Goal: Task Accomplishment & Management: Use online tool/utility

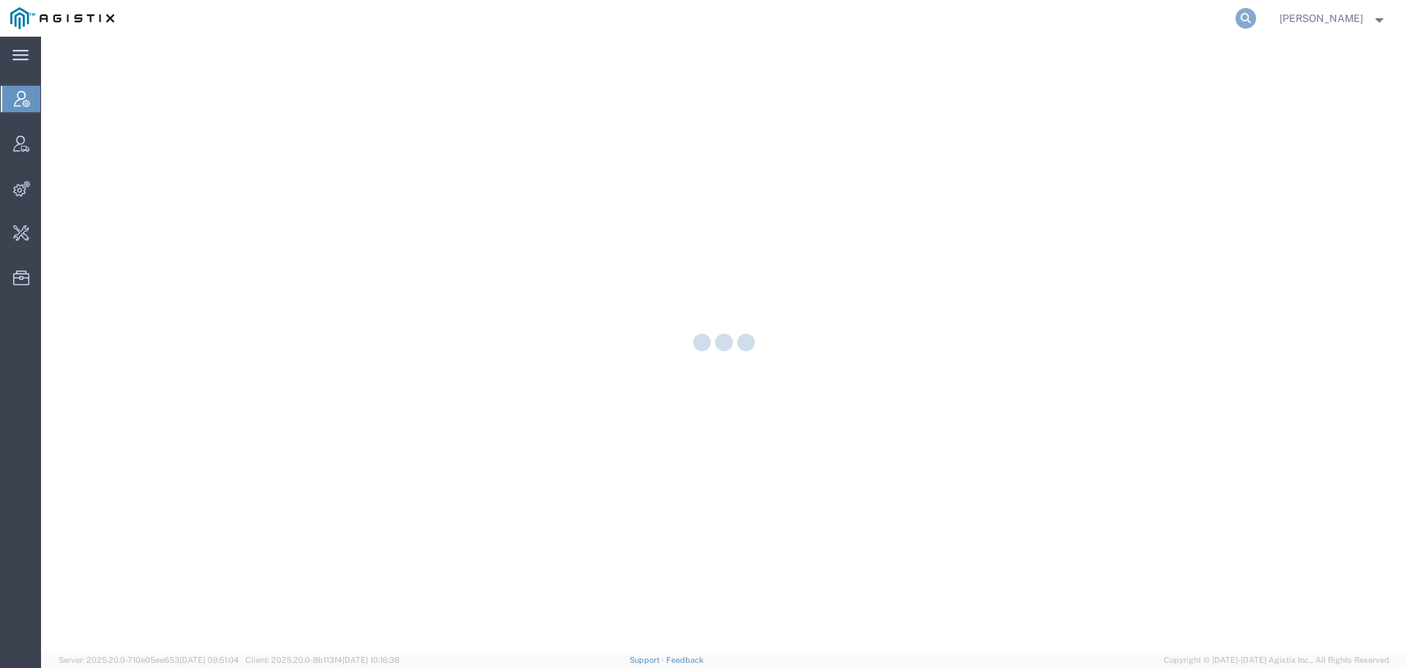
click at [1247, 18] on icon at bounding box center [1246, 18] width 21 height 21
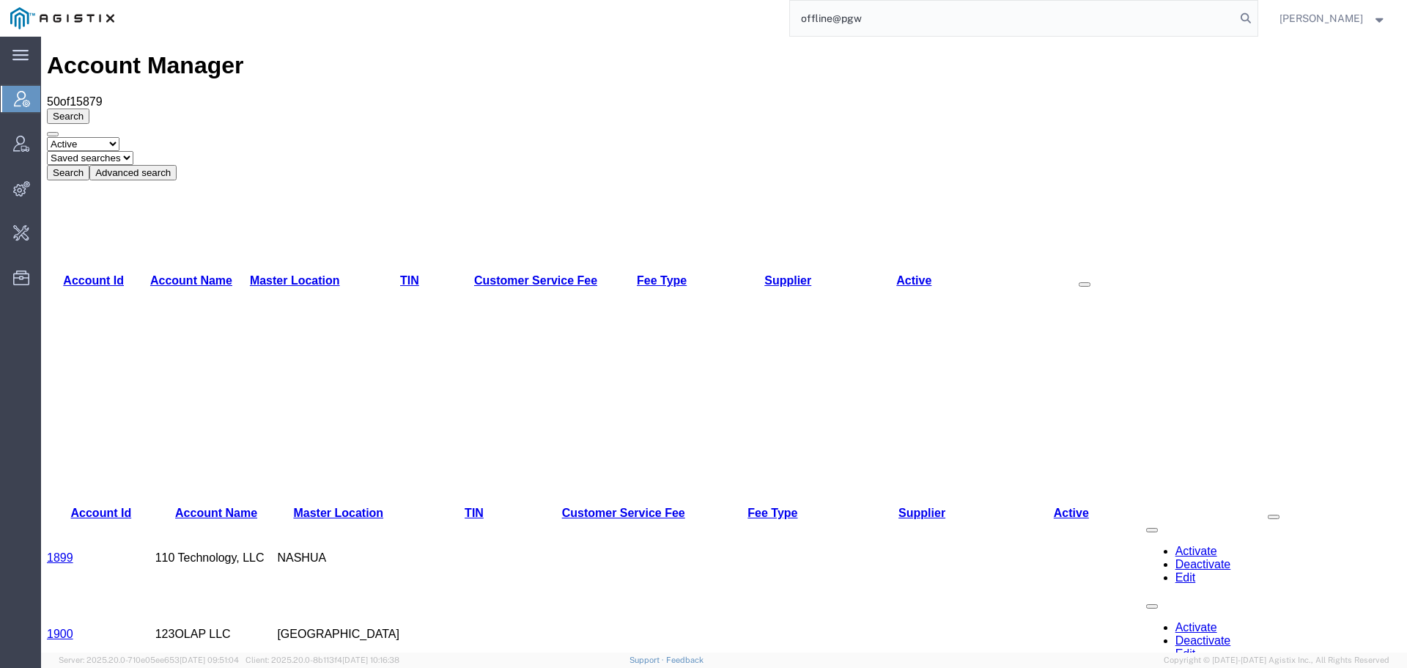
type input "offline@pgw"
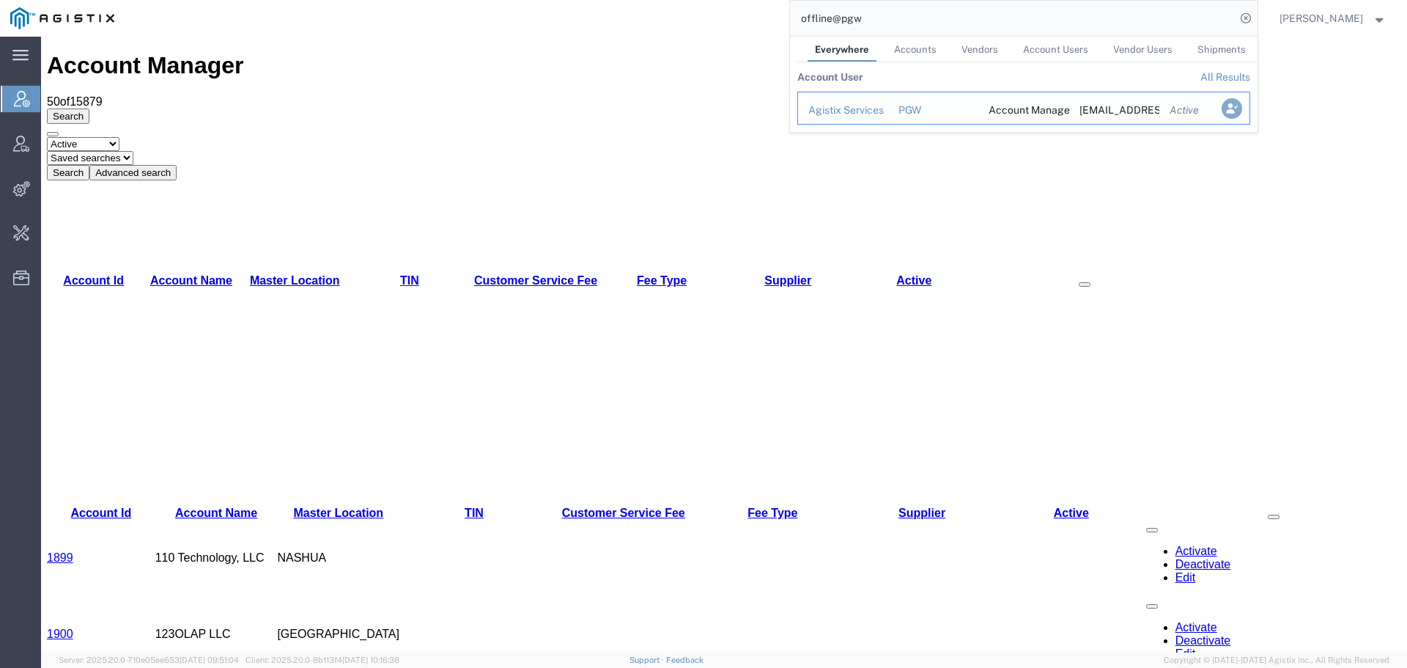
click at [1241, 112] on icon "Search Results" at bounding box center [1231, 108] width 21 height 21
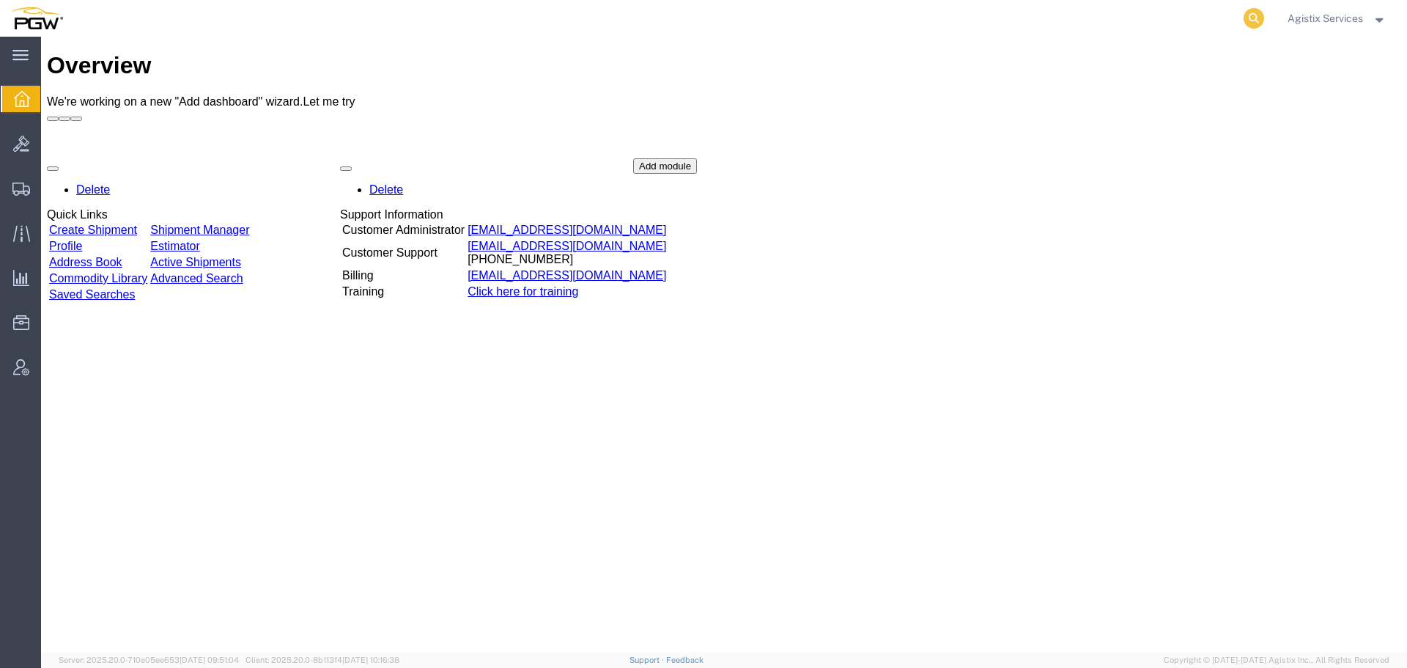
click at [1251, 26] on icon at bounding box center [1254, 18] width 21 height 21
paste input "64524848"
type input "64524848"
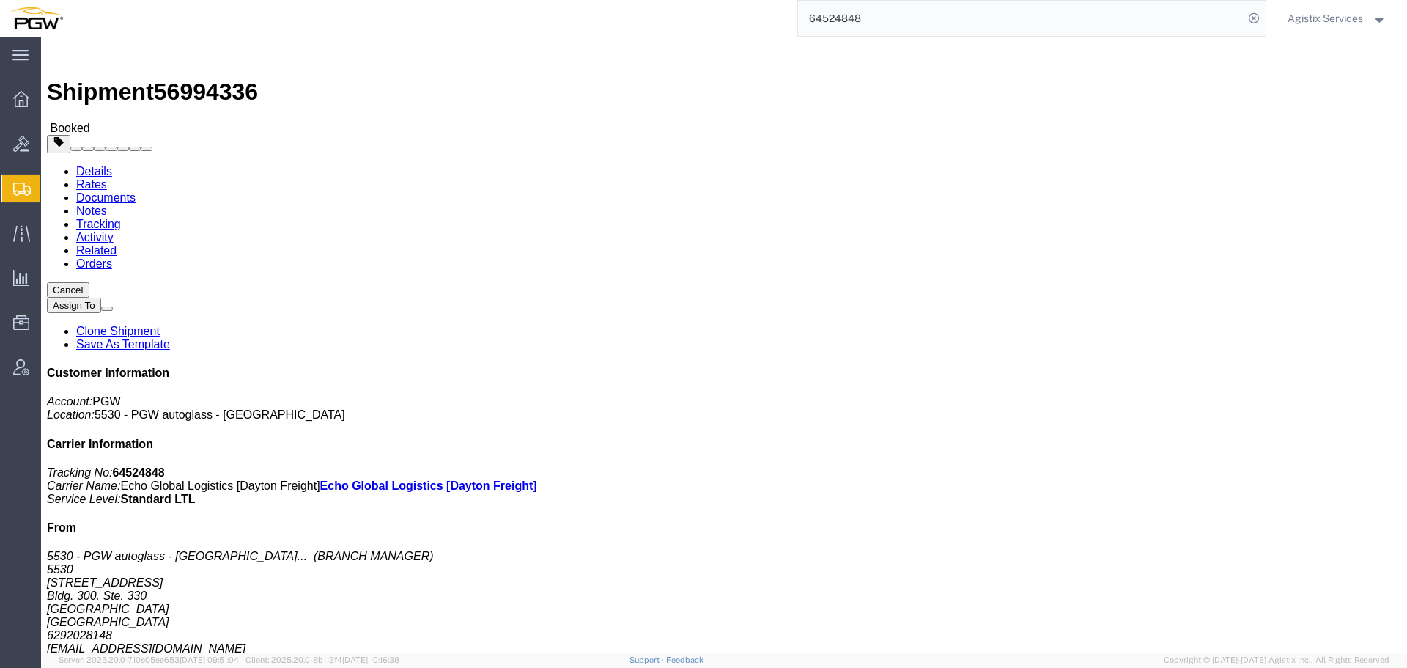
click link "Rates"
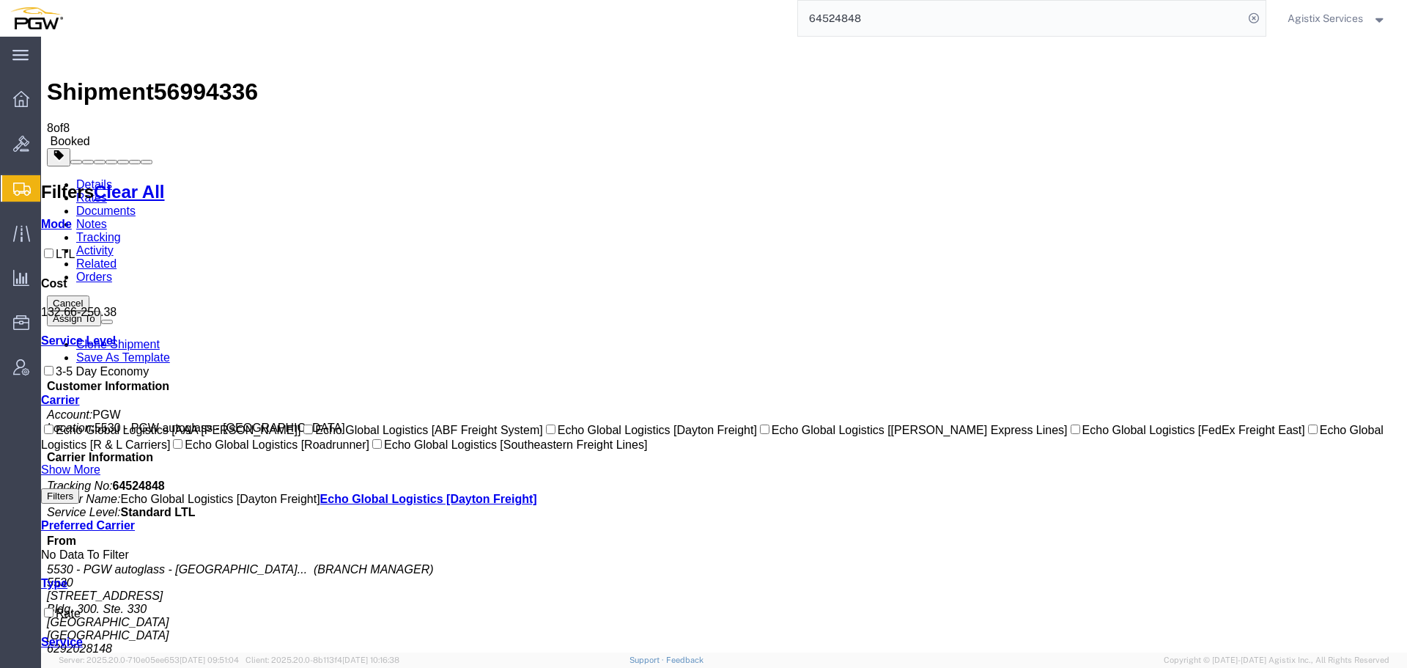
drag, startPoint x: 470, startPoint y: 187, endPoint x: 500, endPoint y: 186, distance: 30.1
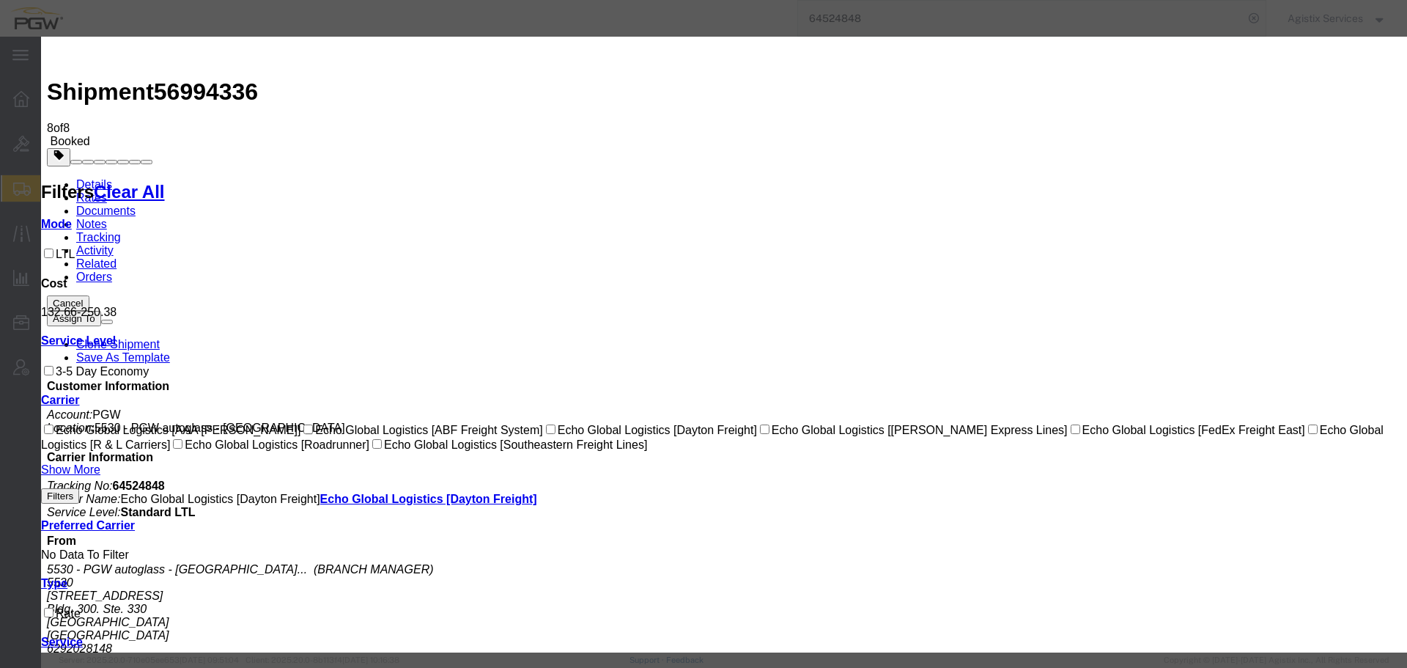
select select "1093|12948|4622"
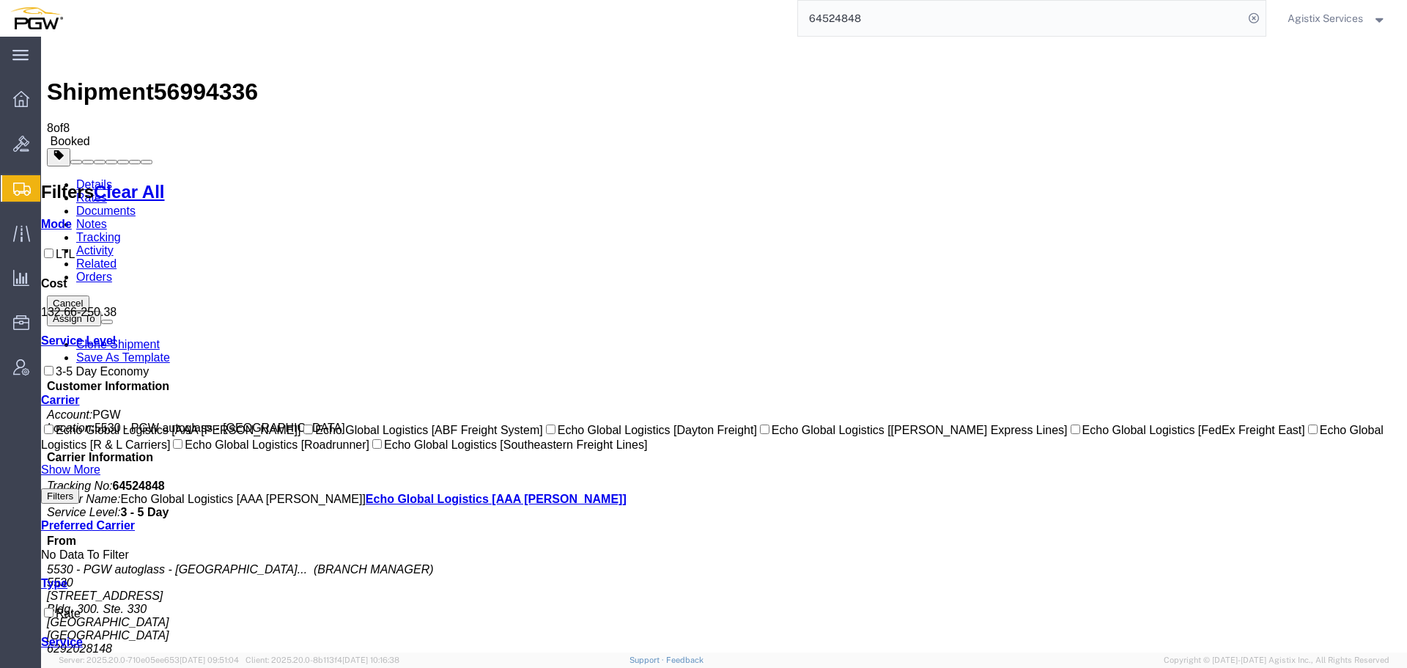
click at [136, 204] on link "Documents" at bounding box center [105, 210] width 59 height 12
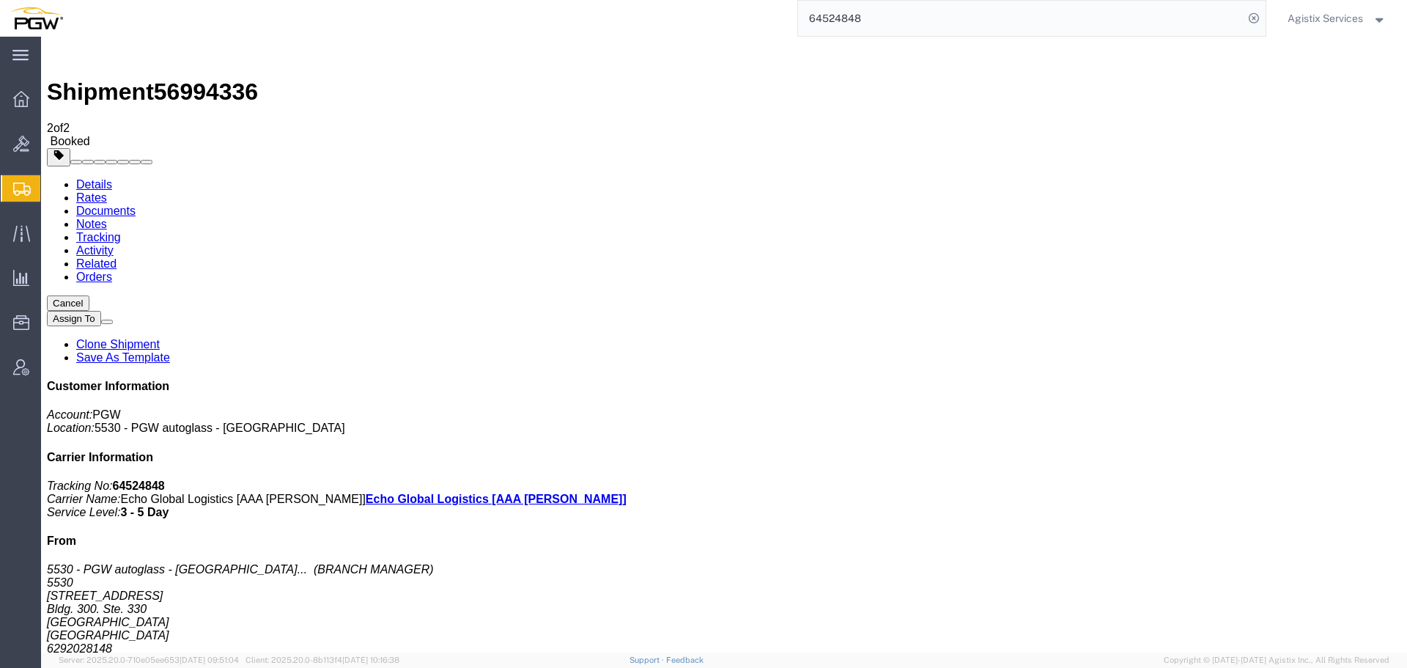
click at [107, 191] on link "Rates" at bounding box center [91, 197] width 31 height 12
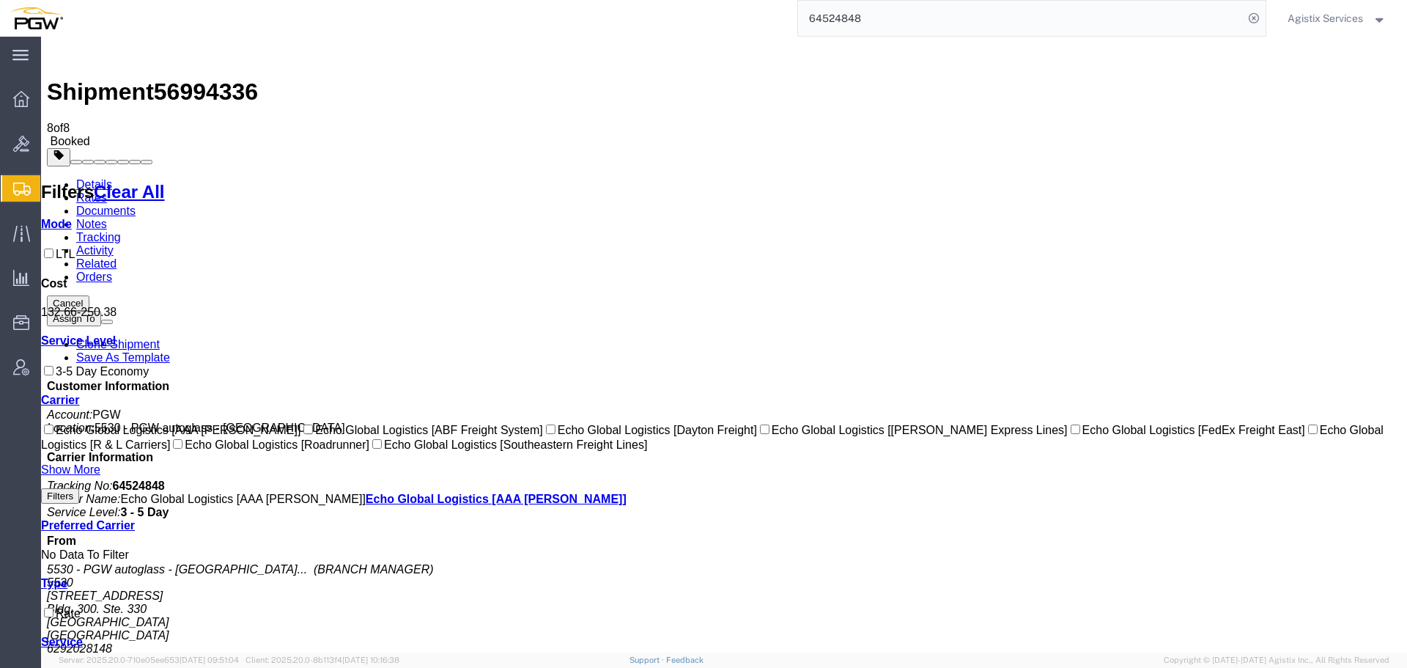
click at [136, 204] on link "Documents" at bounding box center [105, 210] width 59 height 12
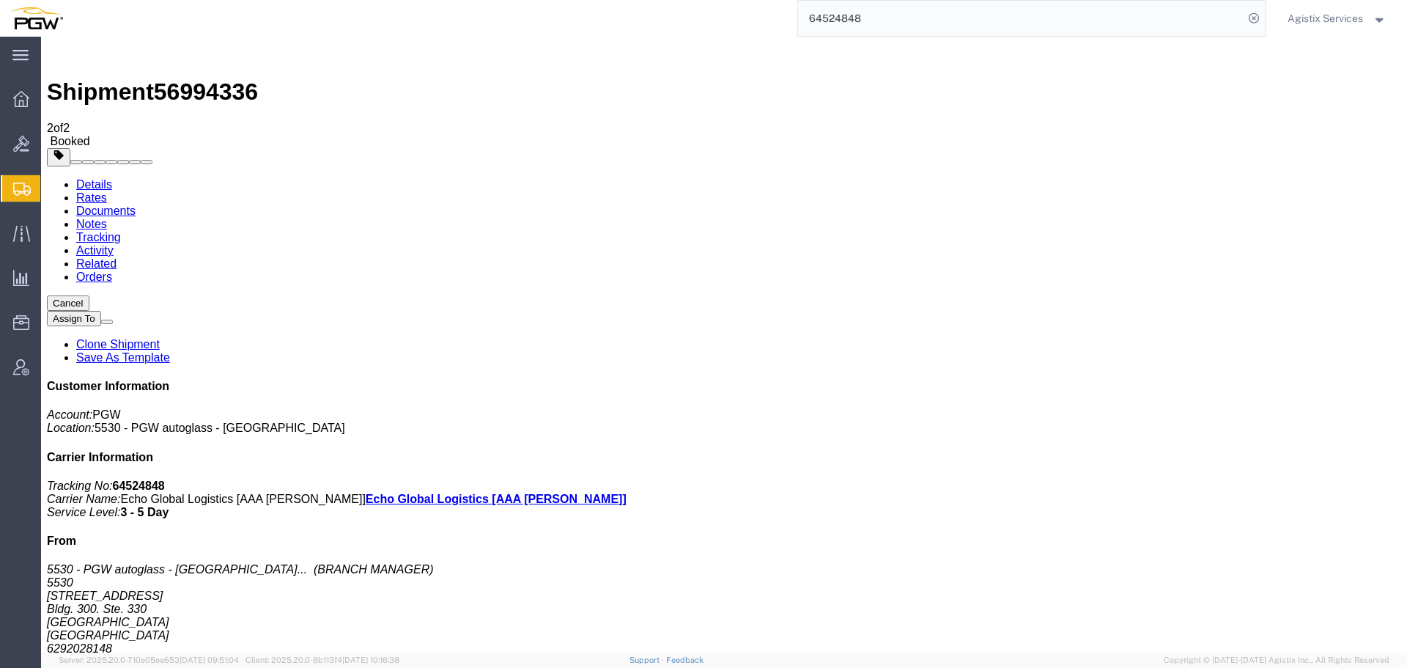
click at [1222, 21] on input "64524848" at bounding box center [1021, 18] width 446 height 35
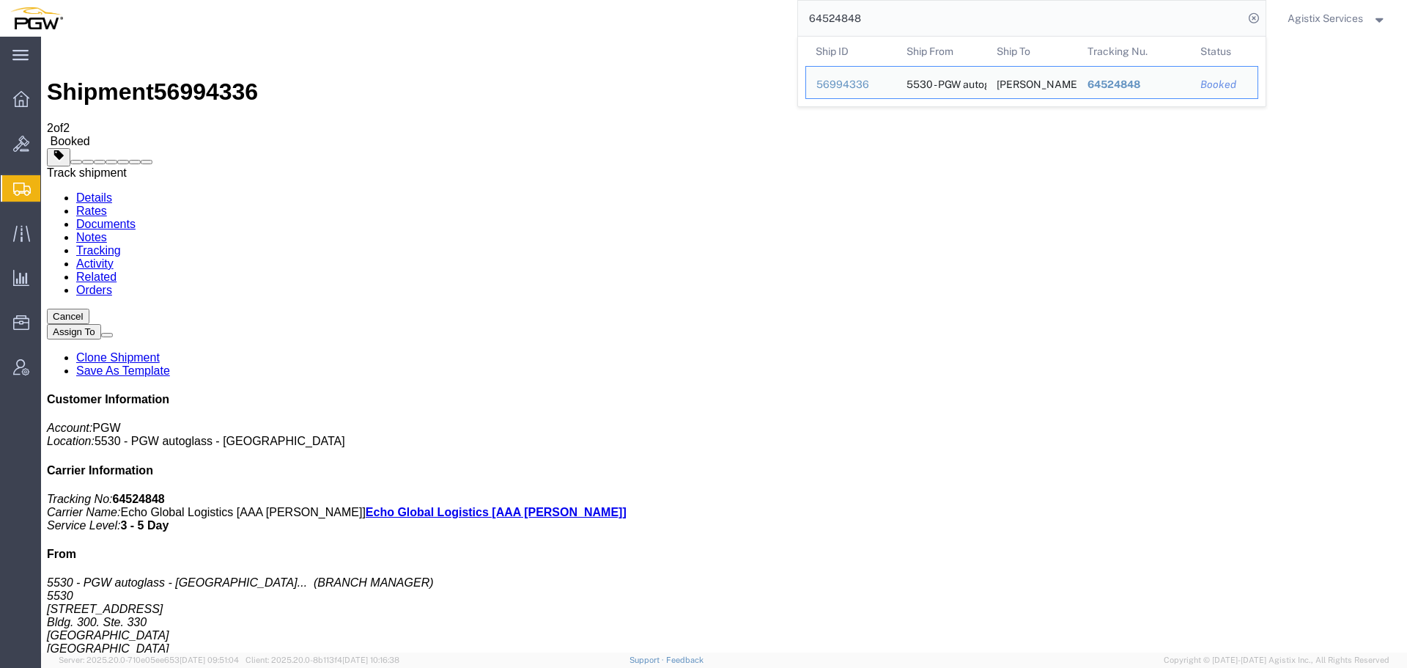
click at [1370, 31] on div "Agistix Services" at bounding box center [1337, 18] width 121 height 37
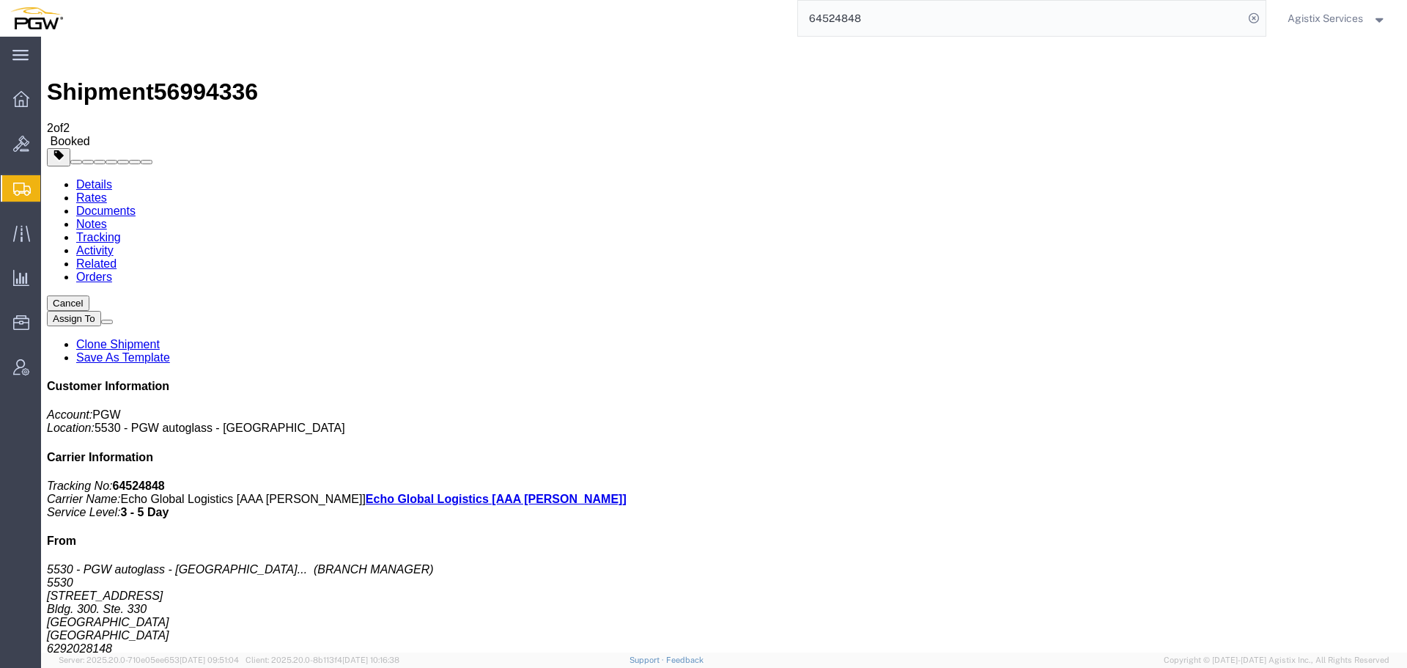
click at [1375, 16] on strong "button" at bounding box center [1379, 17] width 13 height 5
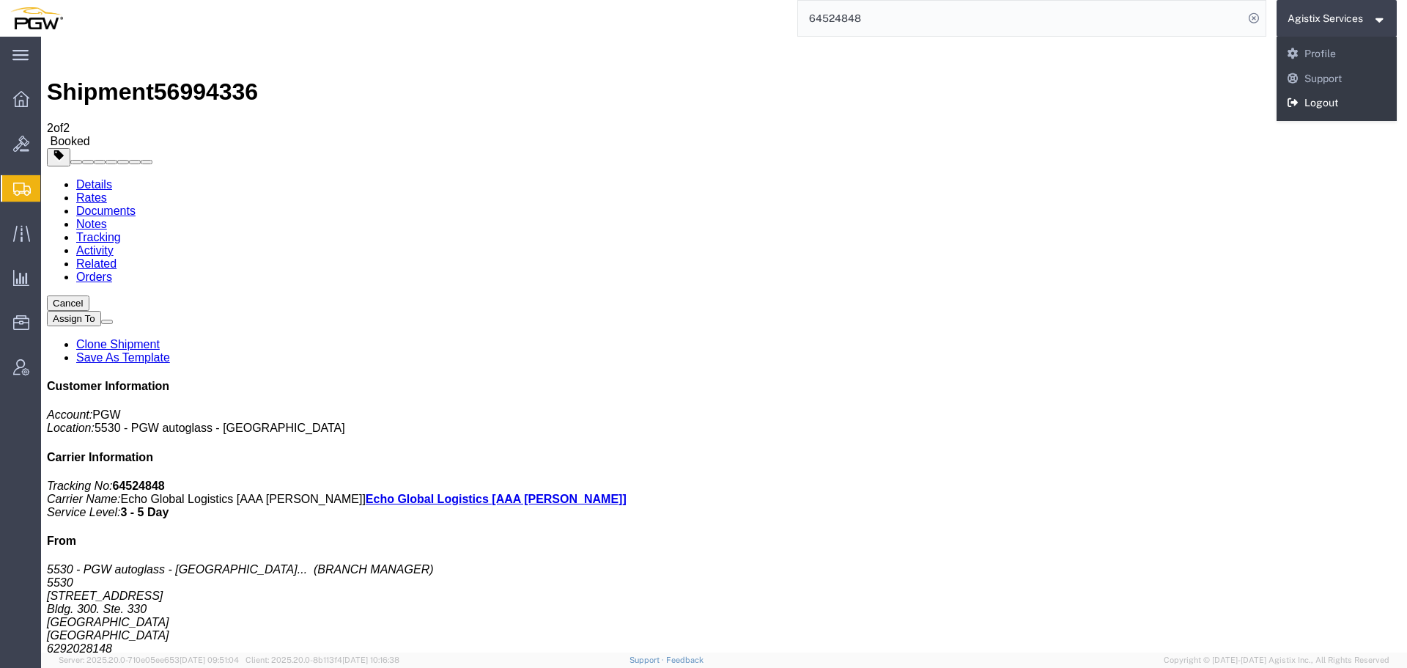
click at [1327, 108] on link "Logout" at bounding box center [1337, 103] width 121 height 25
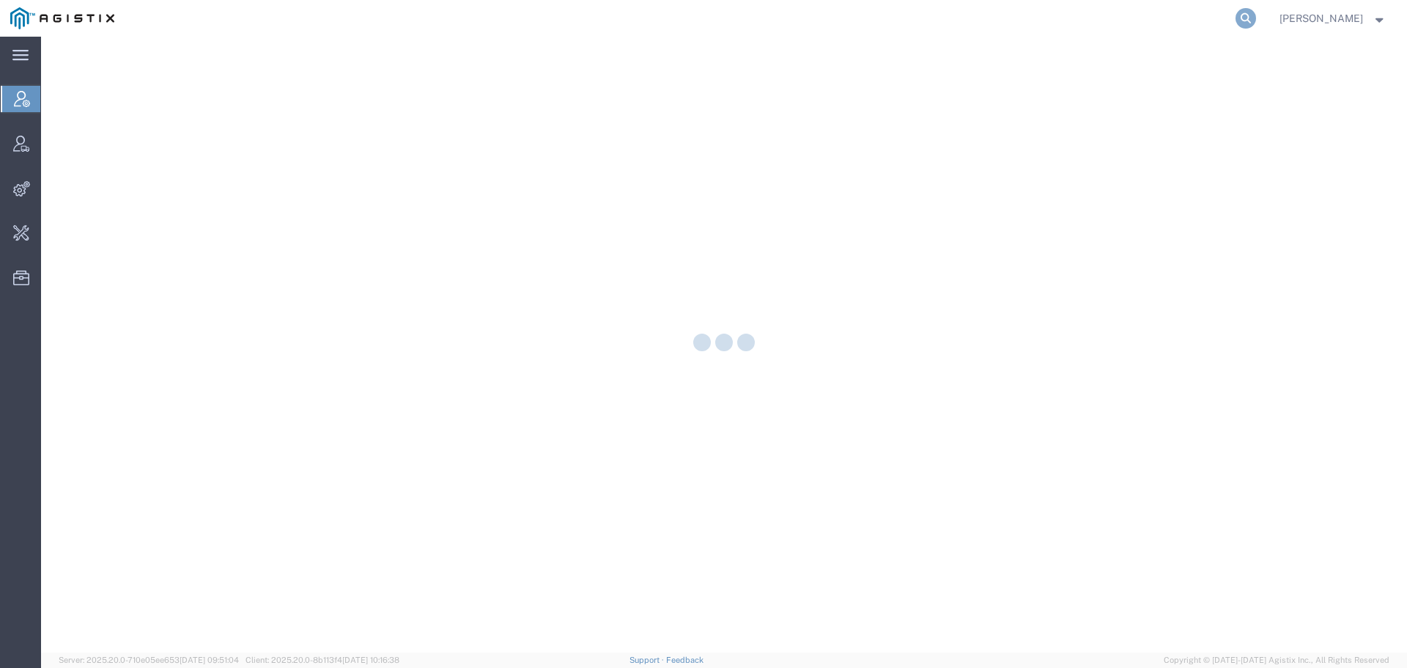
click at [1256, 17] on icon at bounding box center [1246, 18] width 21 height 21
click at [1058, 24] on input "search" at bounding box center [1013, 18] width 446 height 35
paste input "56996258"
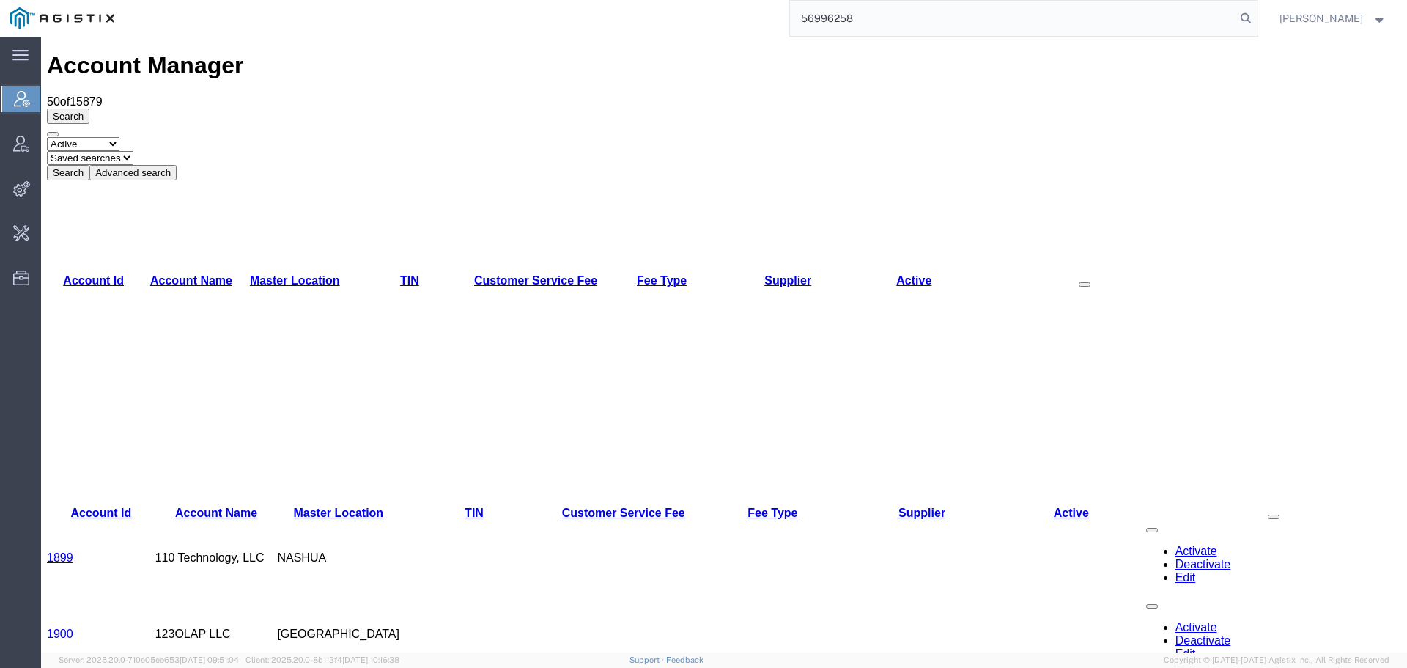
type input "56996258"
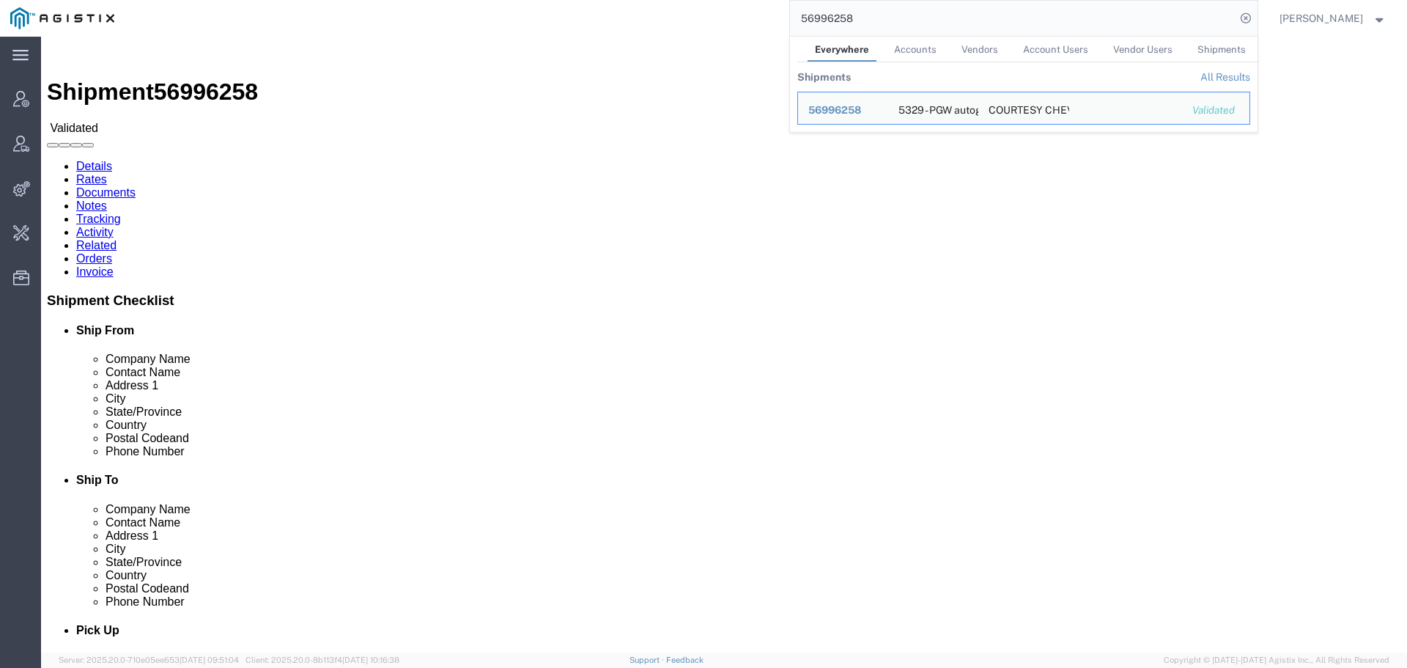
click div "Shipment Detail Ship From 5329 - PGW autoglass - Chillicothe ([PERSON_NAME]) [S…"
drag, startPoint x: 851, startPoint y: 25, endPoint x: 802, endPoint y: 25, distance: 49.1
click at [802, 25] on input "56996258" at bounding box center [1013, 18] width 446 height 35
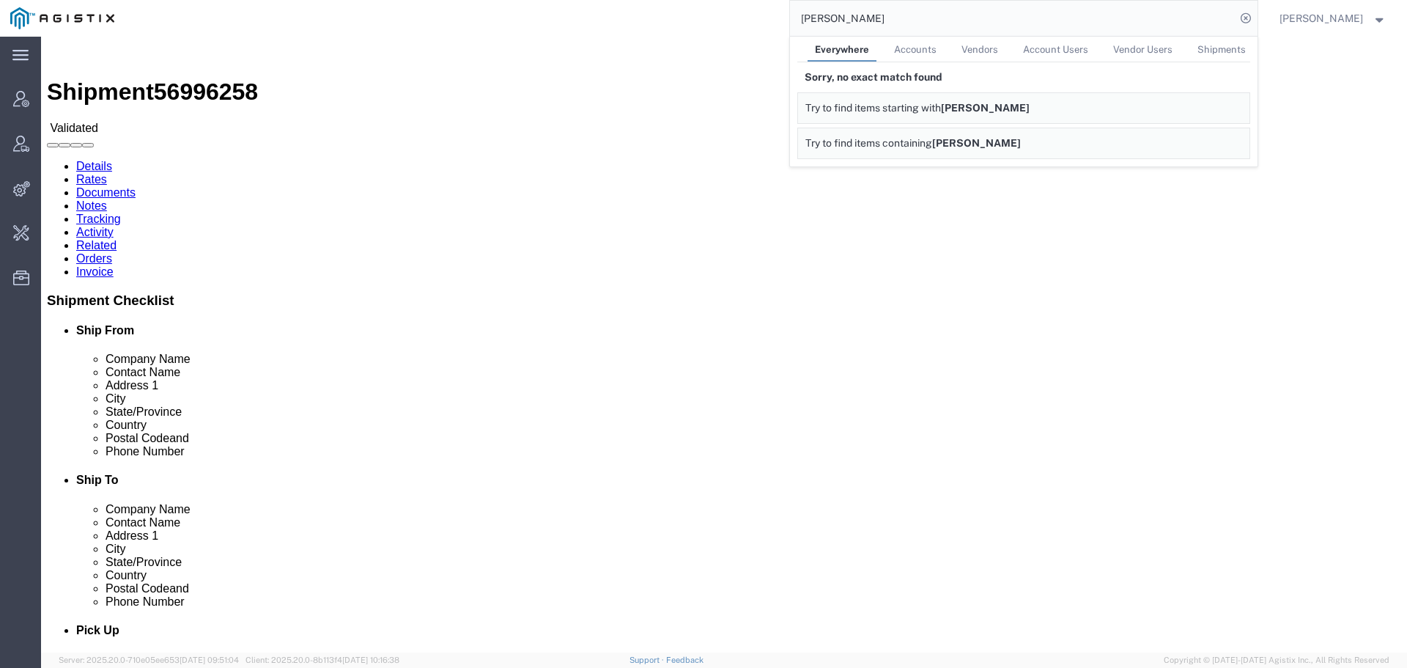
drag, startPoint x: 907, startPoint y: 25, endPoint x: 837, endPoint y: 25, distance: 69.6
click at [837, 25] on input "trent grant" at bounding box center [1013, 18] width 446 height 35
type input "t"
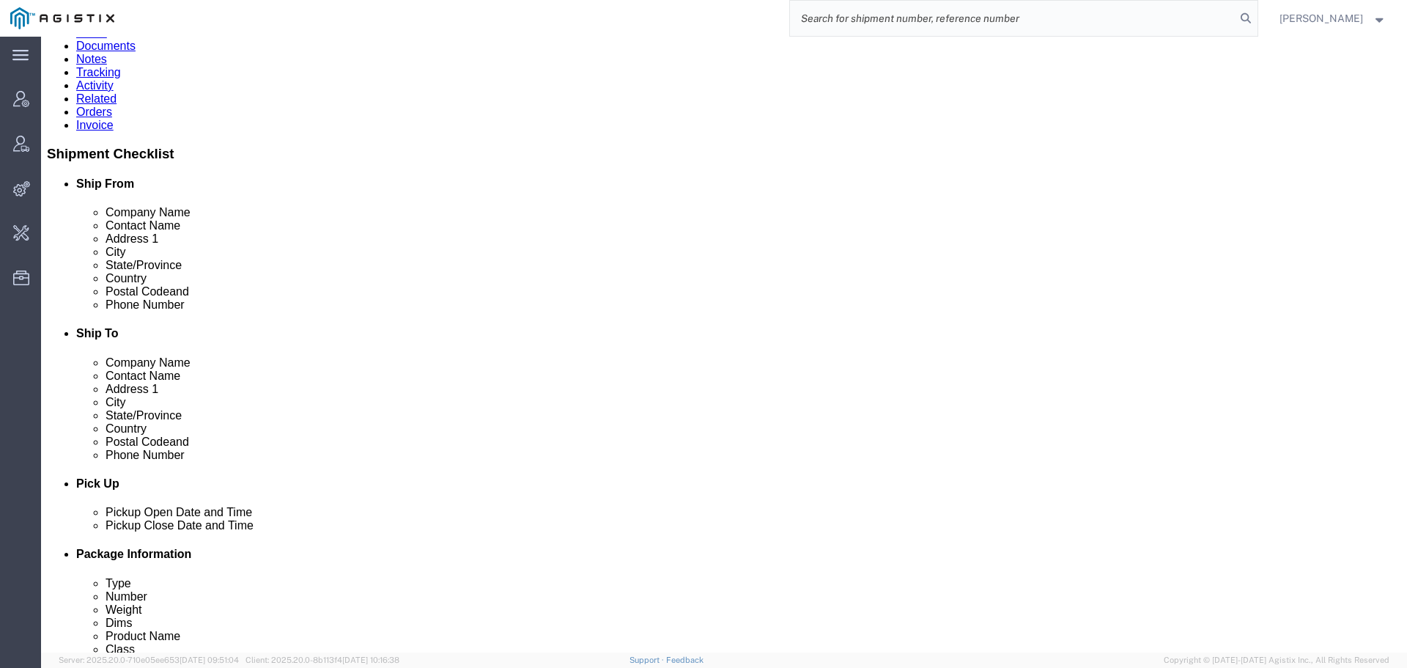
scroll to position [152, 0]
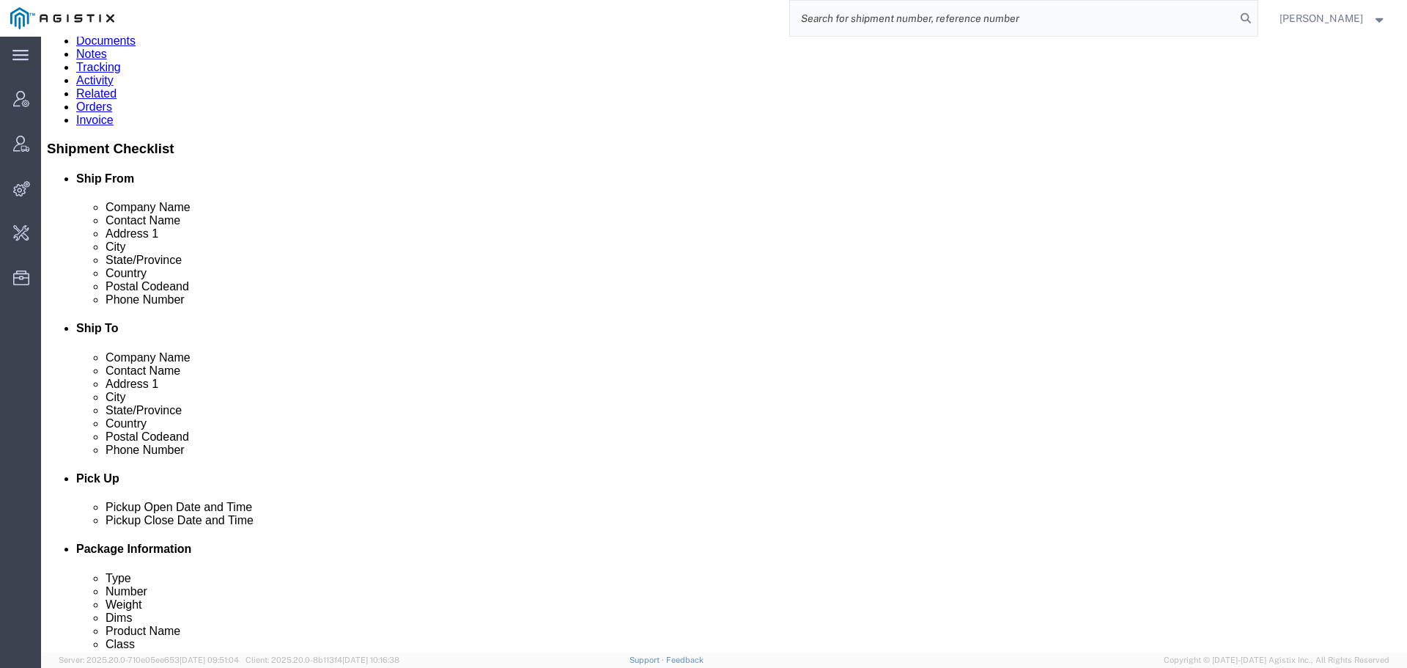
click at [929, 26] on input "search" at bounding box center [1013, 18] width 446 height 35
click at [1378, 21] on strong "button" at bounding box center [1379, 17] width 13 height 5
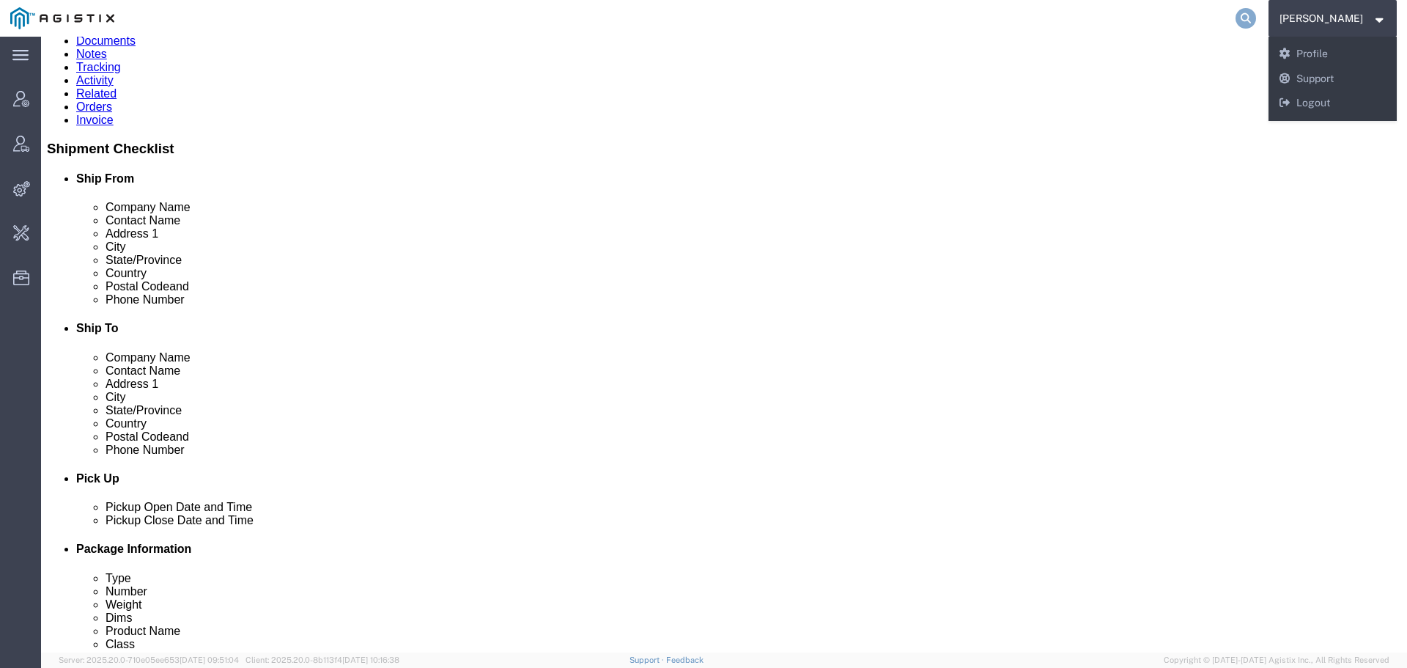
click at [1255, 14] on icon at bounding box center [1246, 18] width 21 height 21
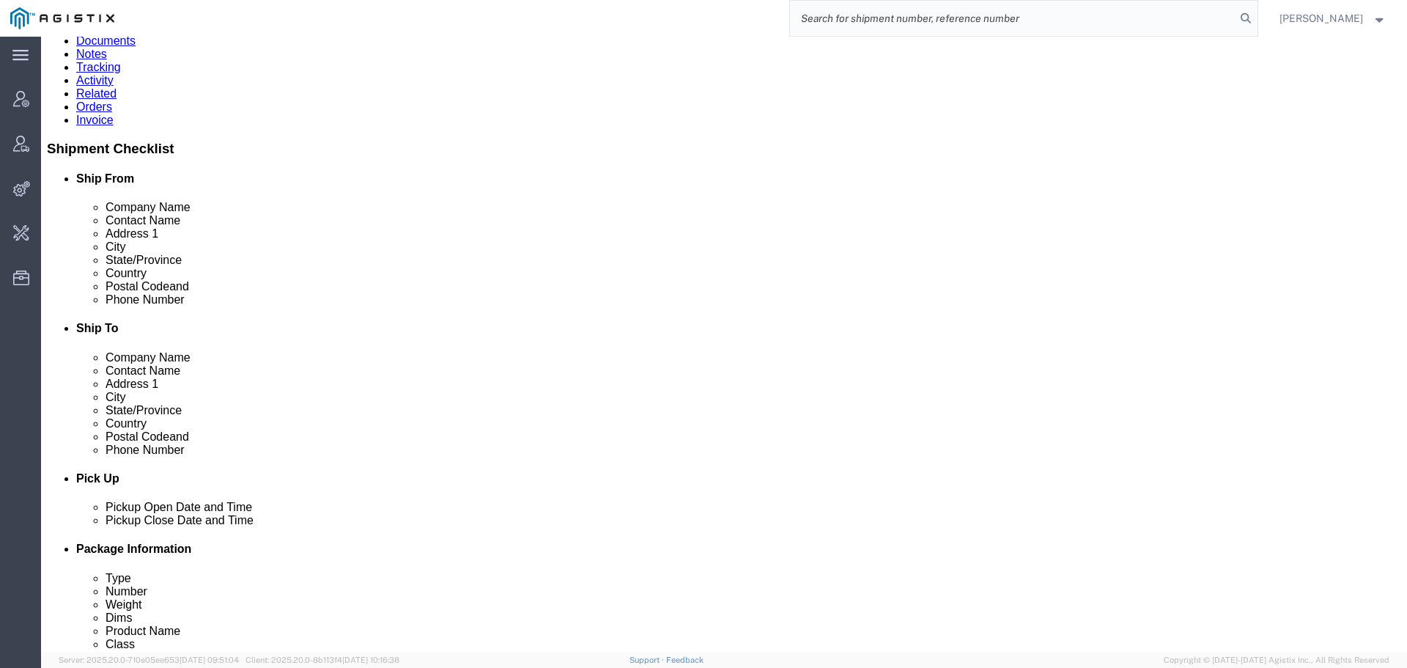
click at [1129, 13] on input "search" at bounding box center [1013, 18] width 446 height 35
type input "trent grant"
click at [907, 13] on input "trent grant" at bounding box center [1013, 18] width 446 height 35
drag, startPoint x: 898, startPoint y: 13, endPoint x: 795, endPoint y: 15, distance: 102.6
click at [795, 15] on div "trent grant" at bounding box center [691, 18] width 1133 height 37
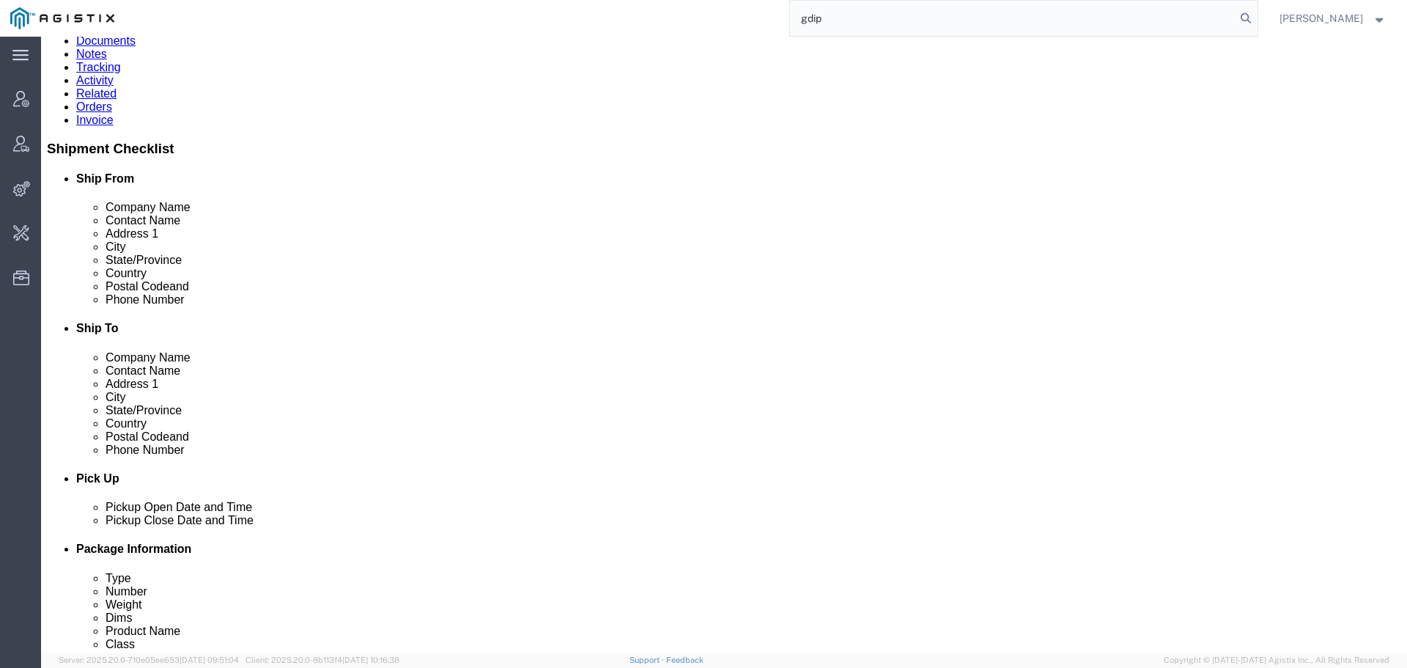
type input "gdip"
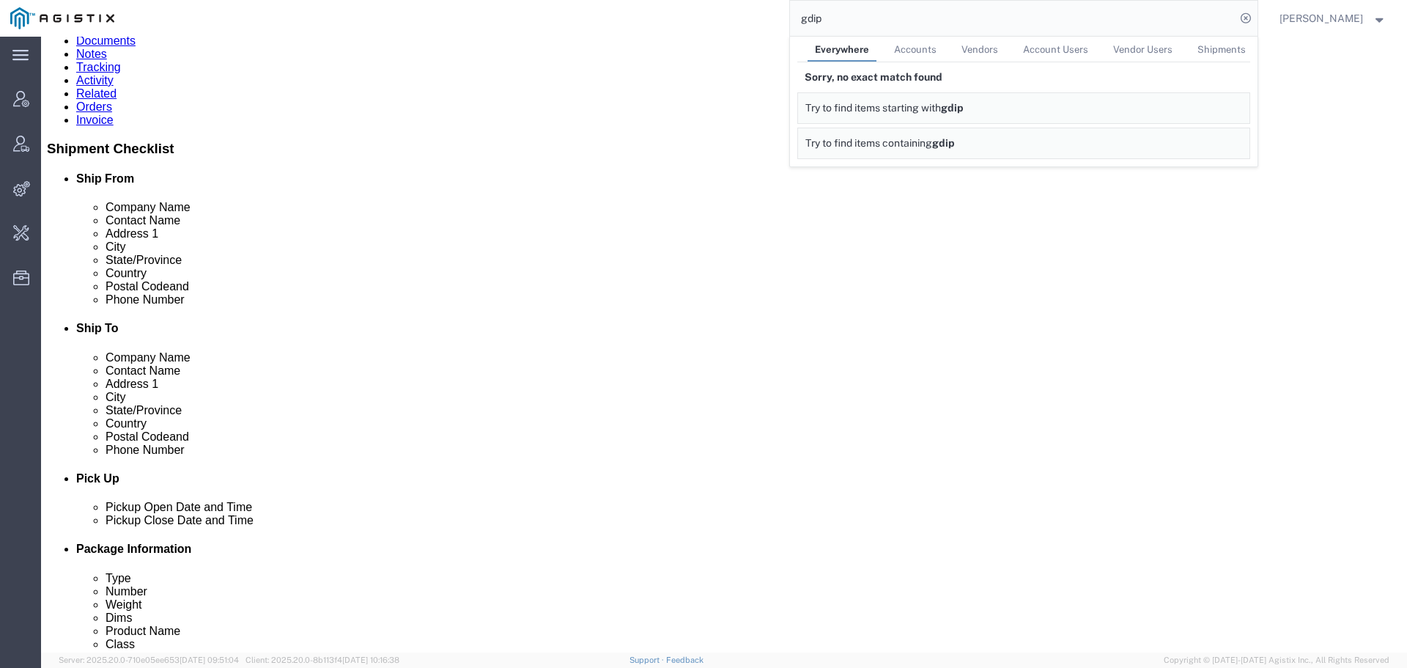
drag, startPoint x: 864, startPoint y: 20, endPoint x: 794, endPoint y: 19, distance: 70.4
click at [794, 19] on div "gdip Everywhere Accounts Vendors Account Users Vendor Users Shipments Sorry, no…" at bounding box center [691, 18] width 1133 height 37
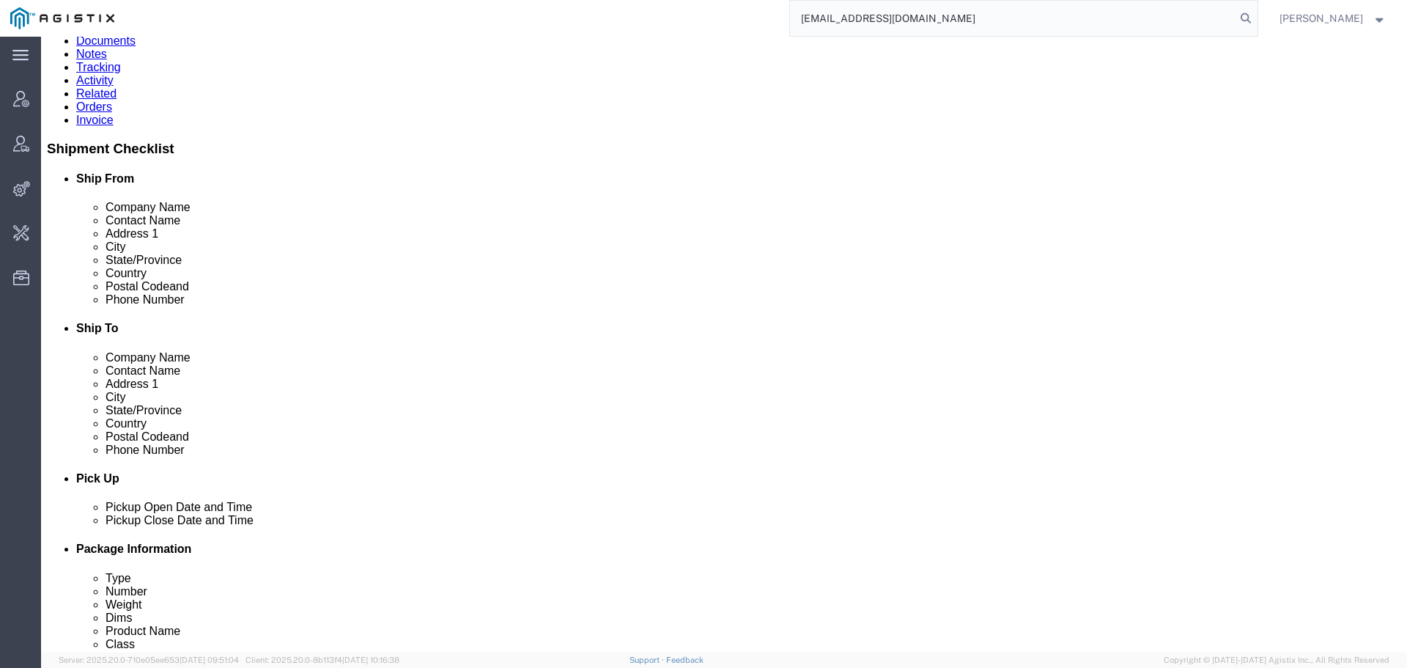
type input "trent.grant@gdip.com"
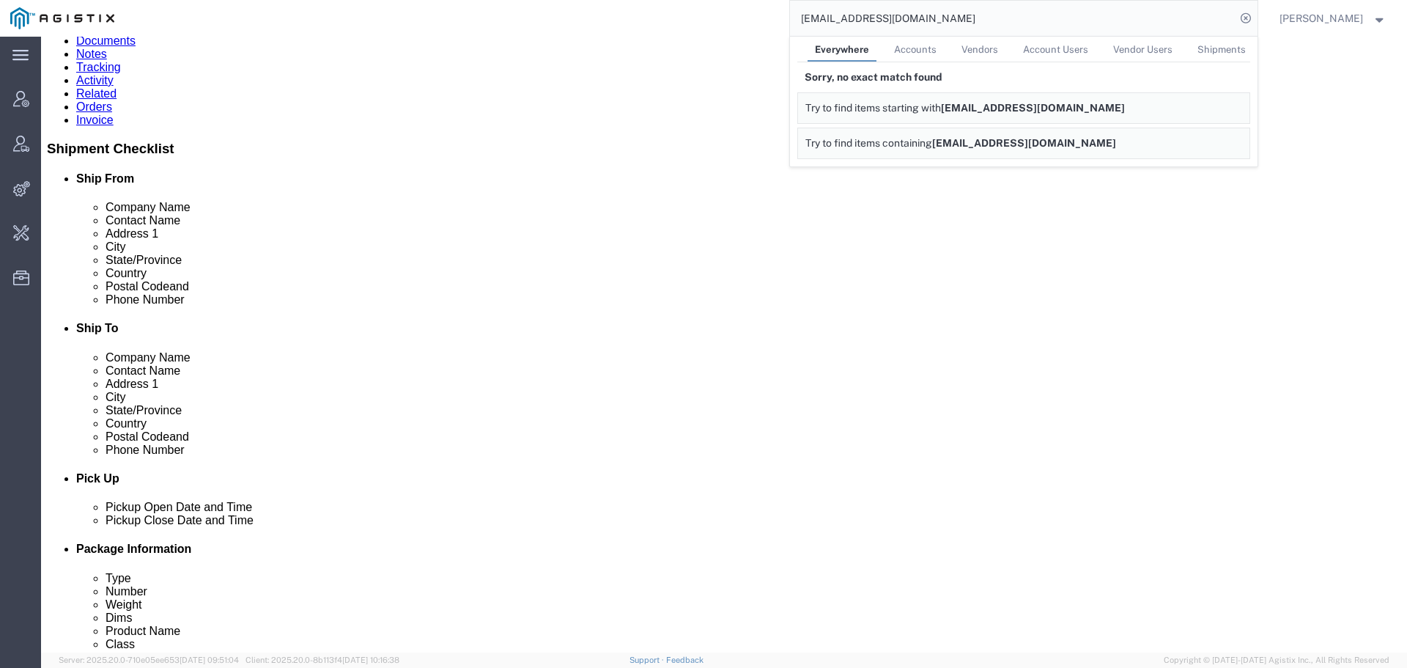
click at [921, 43] on link "Accounts" at bounding box center [915, 50] width 57 height 26
drag, startPoint x: 937, startPoint y: 15, endPoint x: 790, endPoint y: 23, distance: 147.5
click at [790, 23] on div "trent.grant@gdip.com Everywhere Accounts Vendors Account Users Vendor Users Shi…" at bounding box center [691, 18] width 1133 height 37
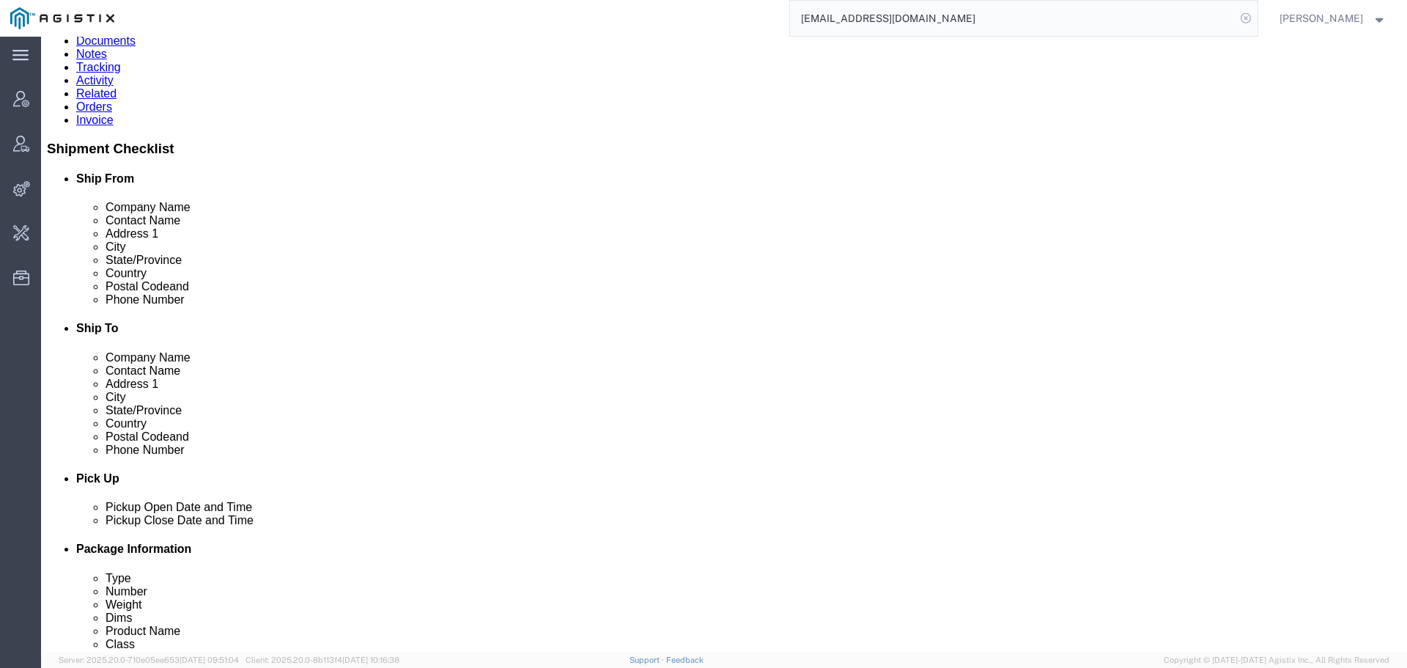
click at [1254, 20] on icon at bounding box center [1246, 18] width 21 height 21
click at [1256, 26] on icon at bounding box center [1246, 18] width 21 height 21
click at [1141, 17] on input "search" at bounding box center [1013, 18] width 446 height 35
click div "Auto Glass Pieces: 2.00 Each Total value: 1.00 USD Class: 110 NMFC: 86630-08"
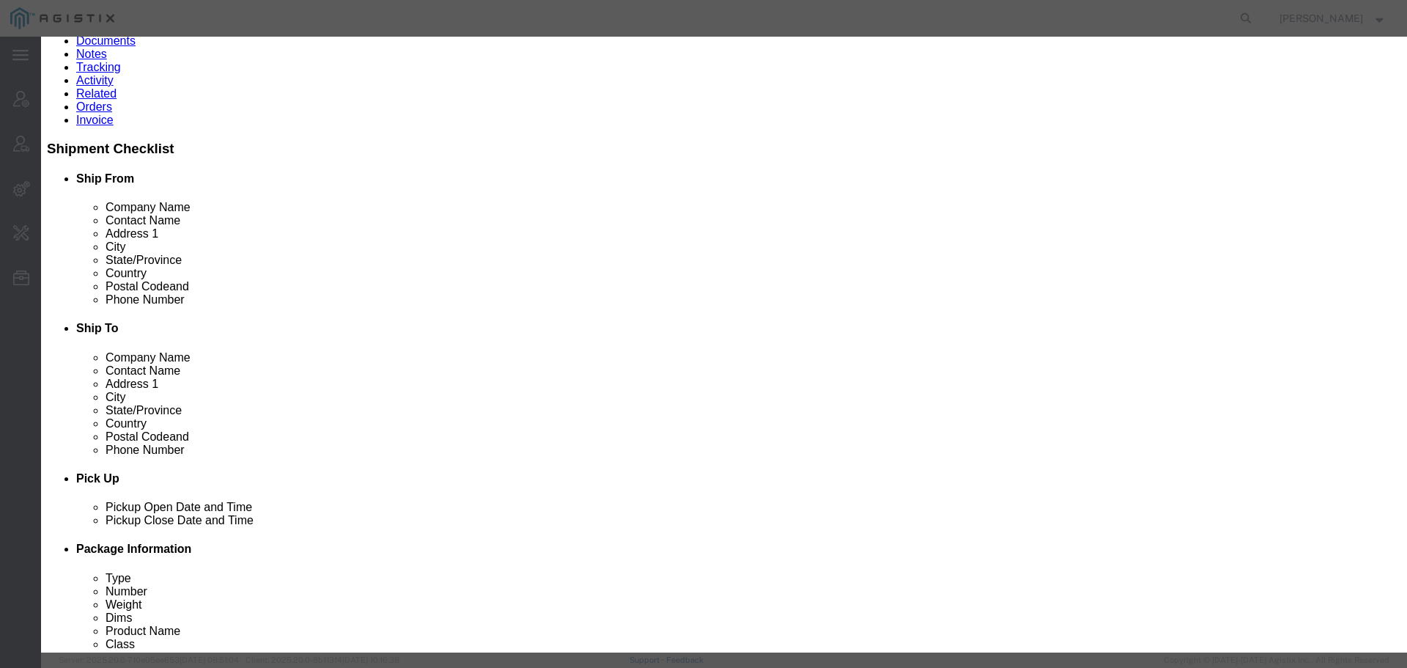
click button "button"
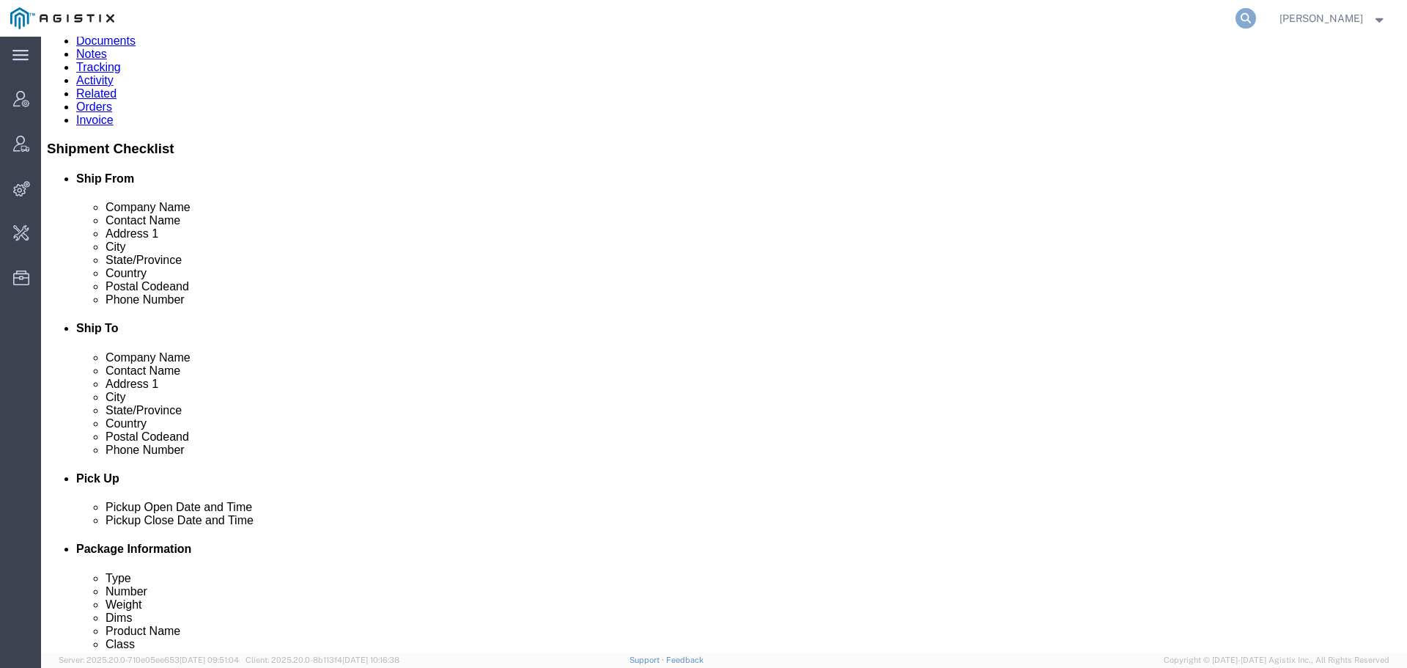
click at [1252, 18] on icon at bounding box center [1246, 18] width 21 height 21
type input "trent.grant"
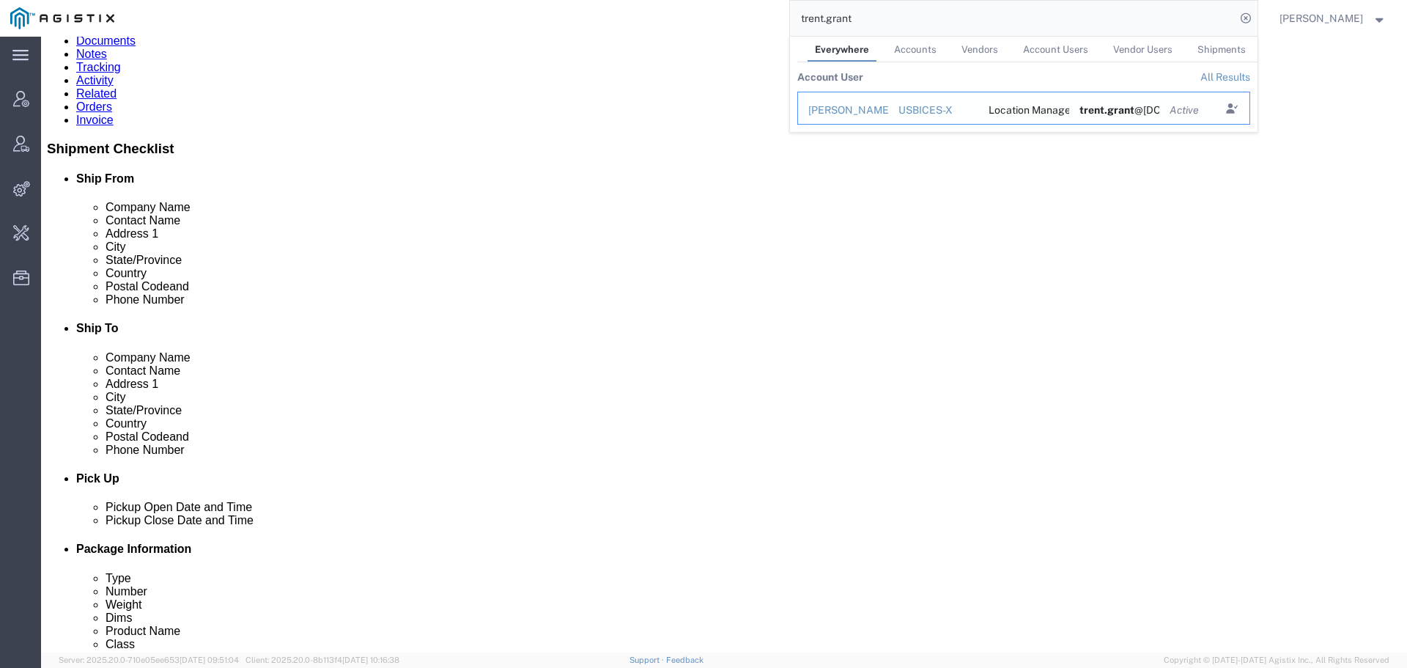
click at [849, 107] on div "Trent Grant" at bounding box center [843, 110] width 70 height 15
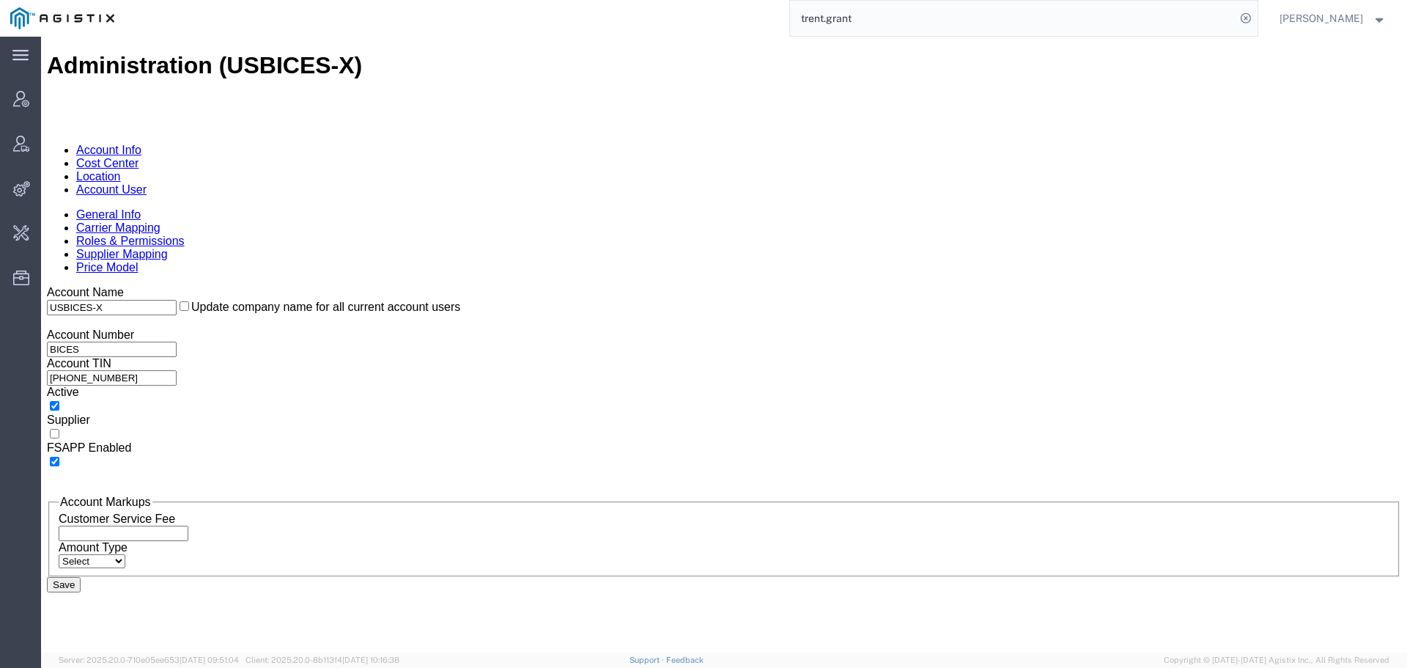
click at [1088, 18] on input "trent.grant" at bounding box center [1013, 18] width 446 height 35
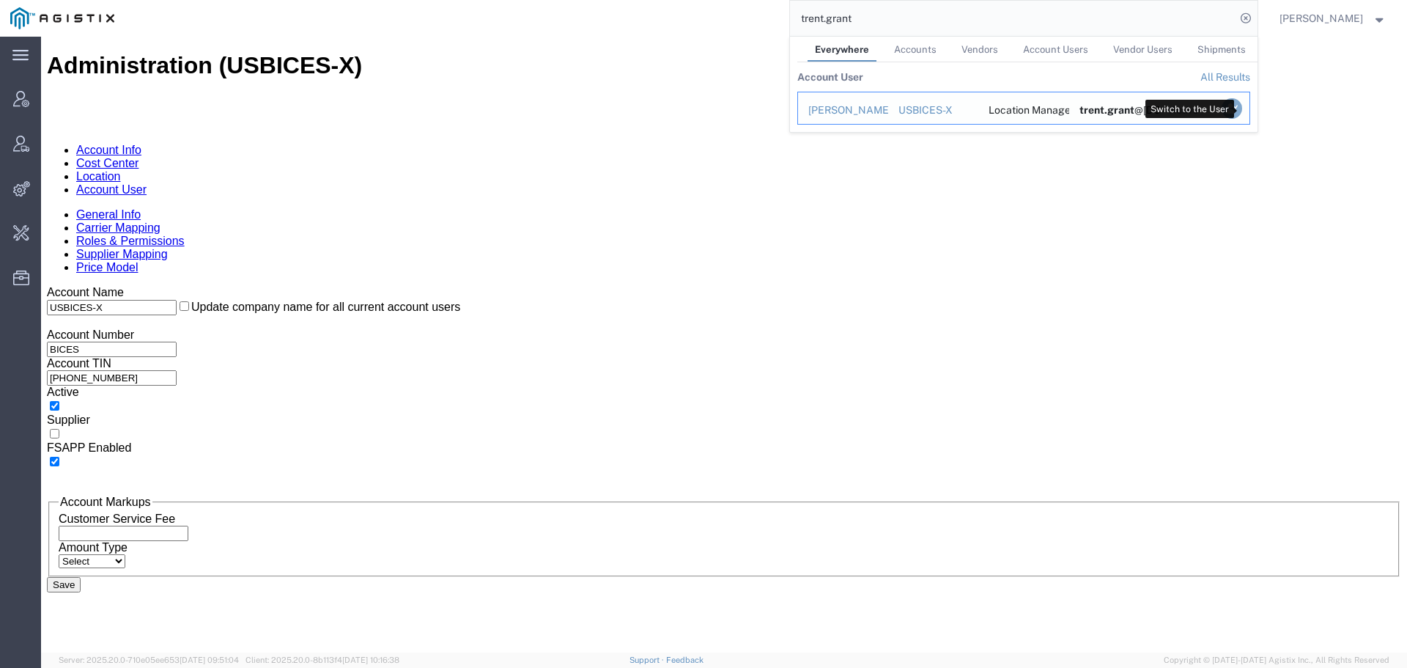
click at [1241, 111] on icon "Search Results" at bounding box center [1231, 108] width 21 height 21
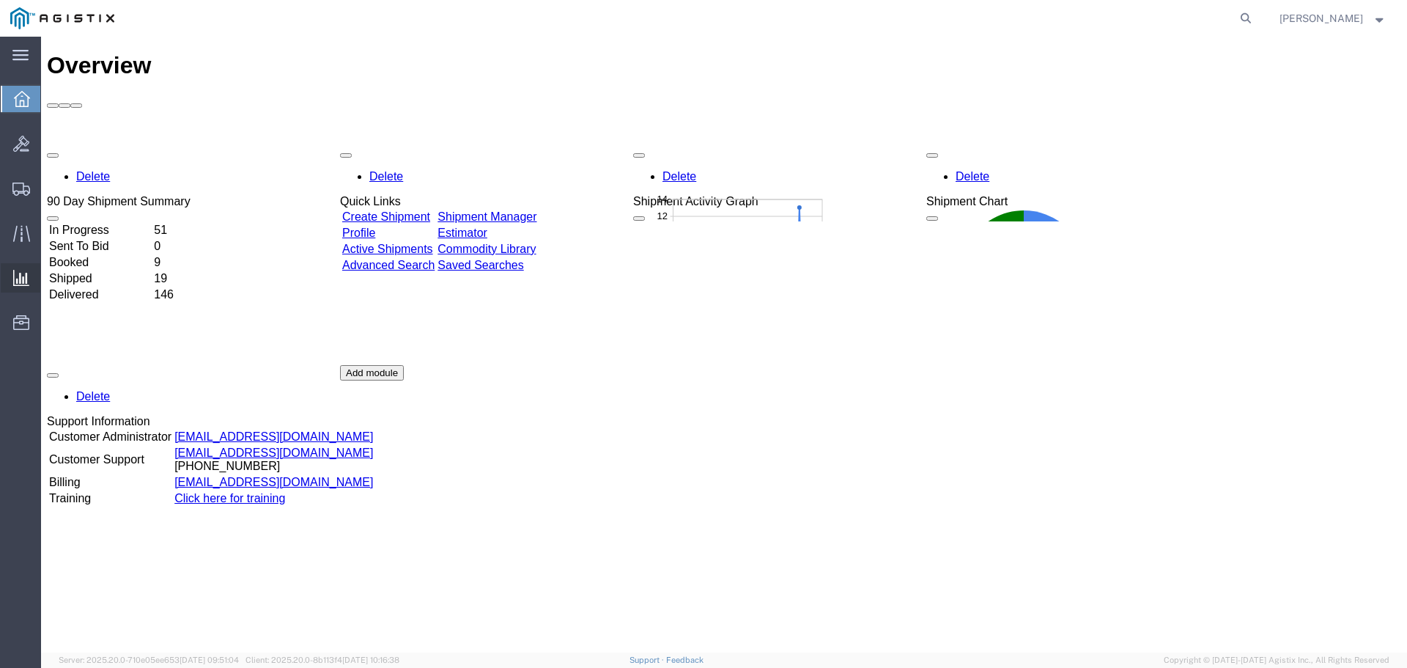
click at [32, 275] on div at bounding box center [21, 277] width 41 height 29
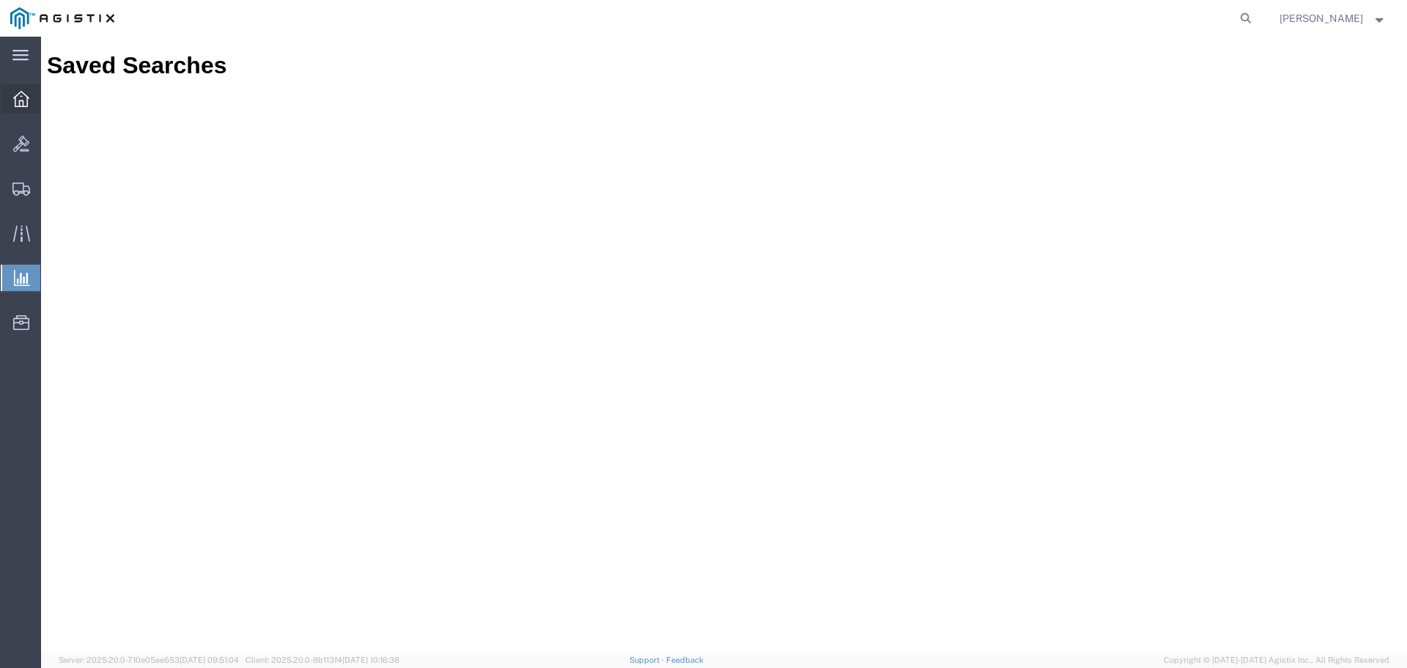
click at [18, 90] on div at bounding box center [21, 98] width 41 height 29
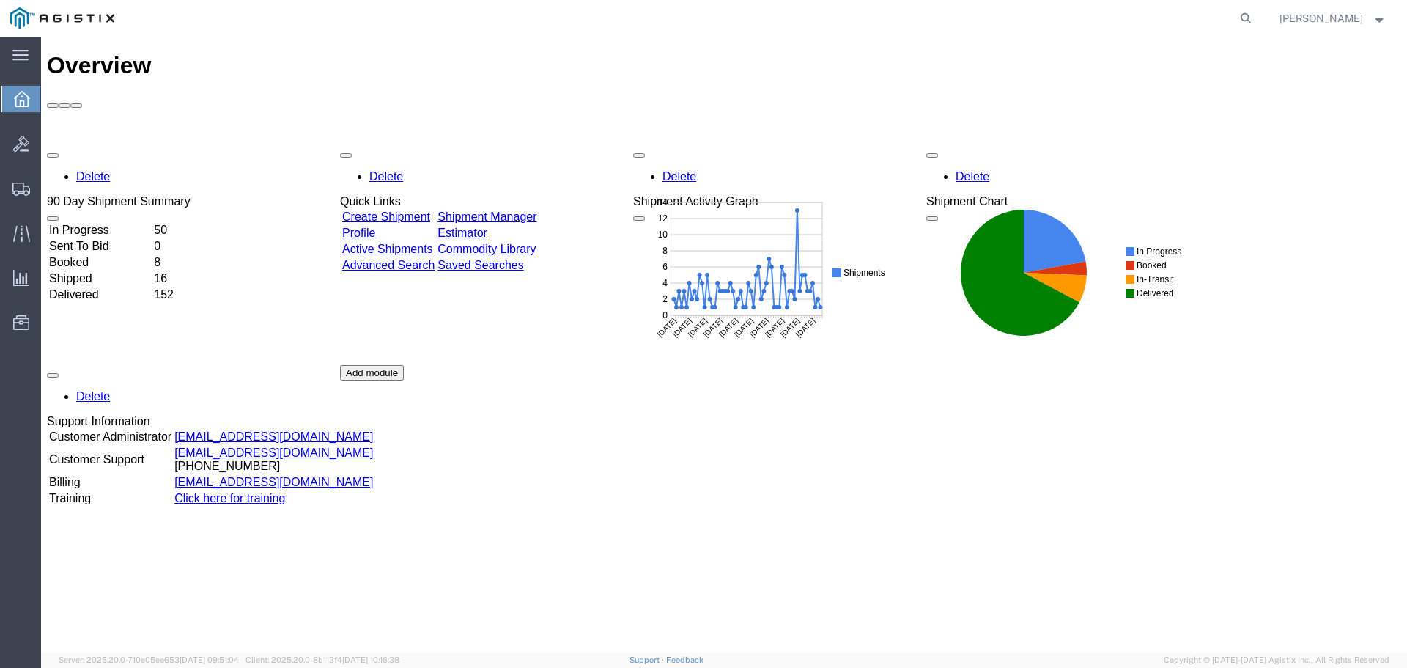
click at [1373, 19] on strong "button" at bounding box center [1379, 17] width 13 height 5
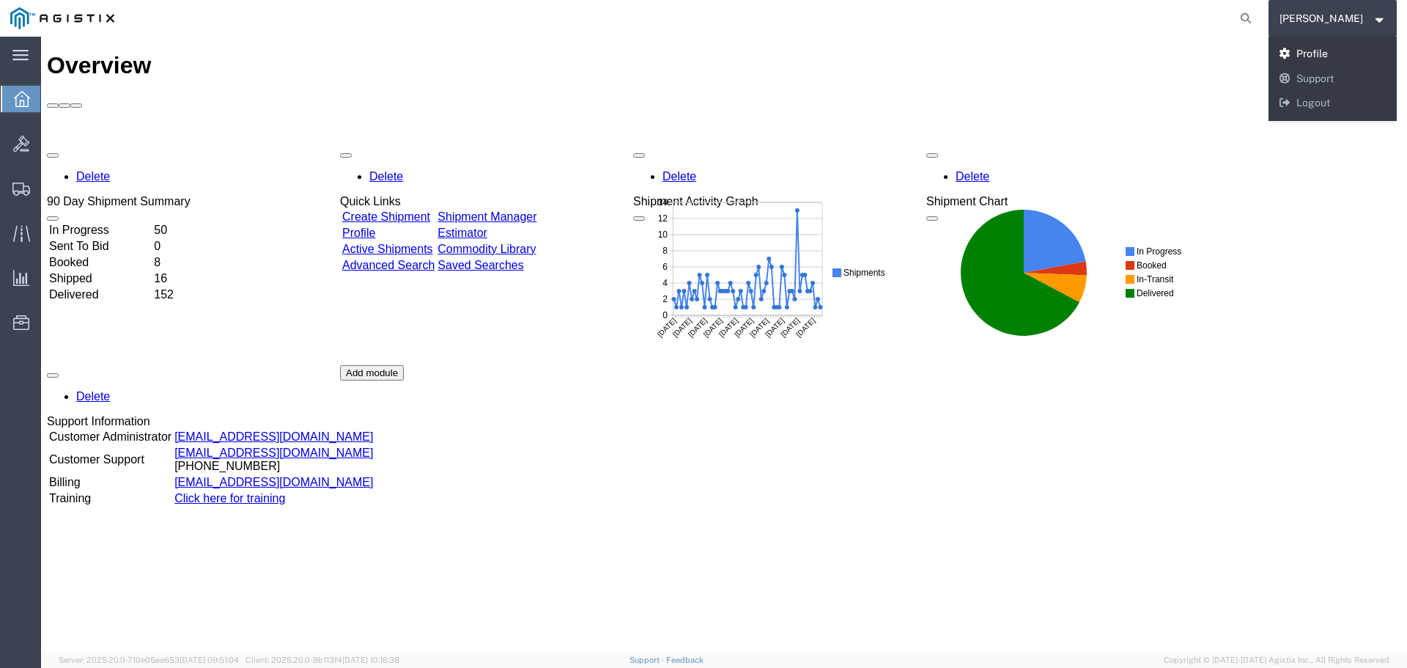
click at [1365, 47] on link "Profile" at bounding box center [1333, 54] width 129 height 25
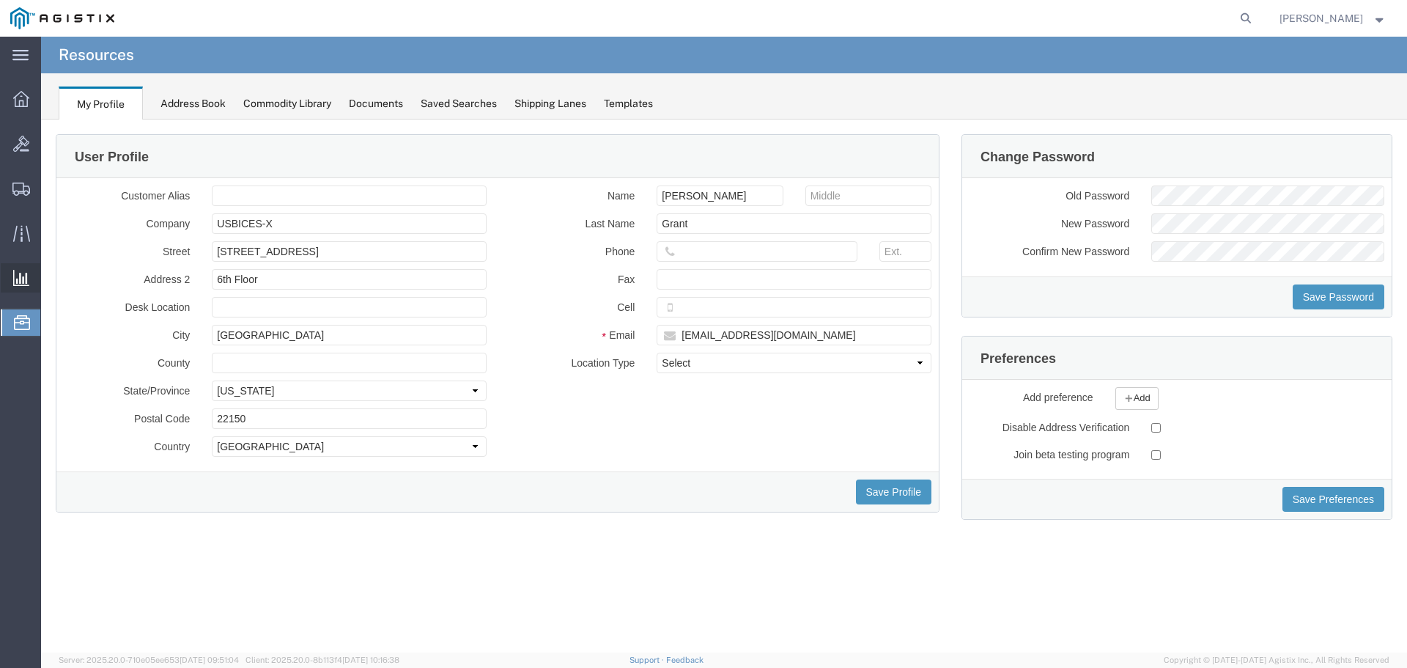
click at [26, 288] on div at bounding box center [21, 277] width 41 height 29
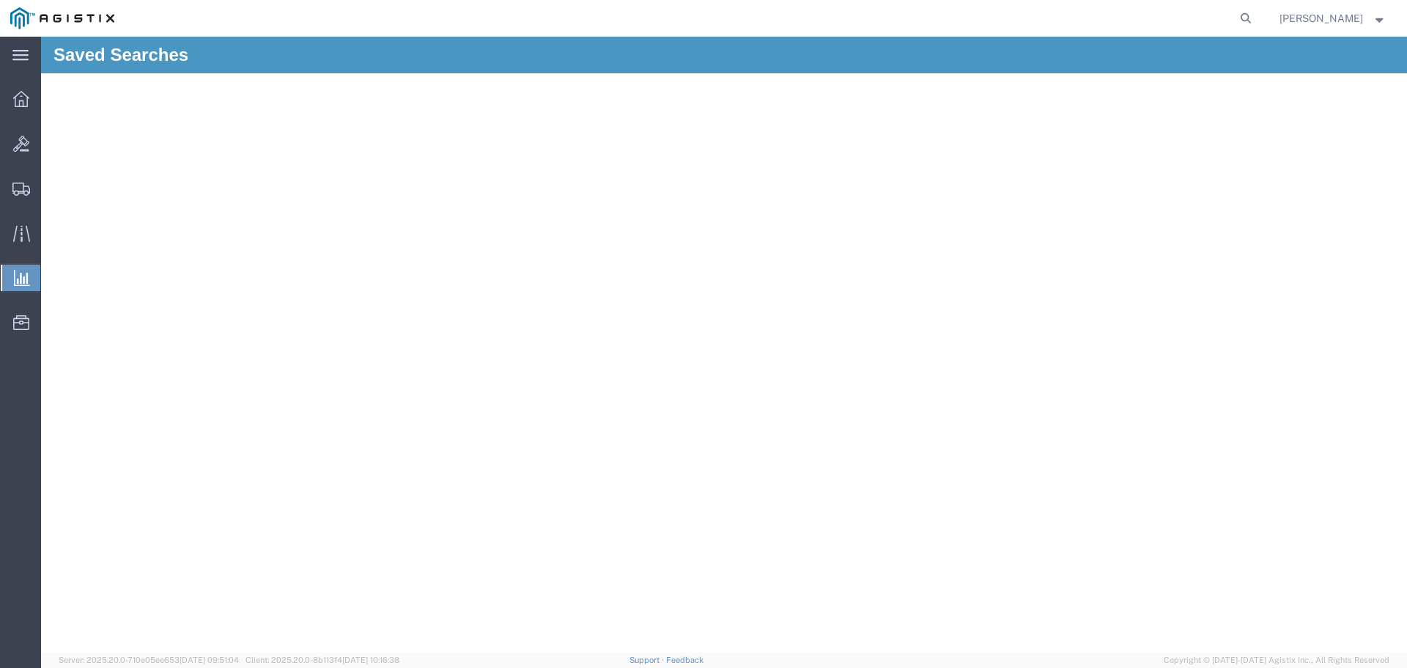
click at [0, 0] on span "Ad Hoc Reports" at bounding box center [0, 0] width 0 height 0
click at [10, 280] on div at bounding box center [21, 278] width 41 height 26
click at [30, 281] on div at bounding box center [21, 278] width 41 height 26
click at [0, 0] on span "Saved Reports" at bounding box center [0, 0] width 0 height 0
click at [0, 0] on span "Ad Hoc Reports" at bounding box center [0, 0] width 0 height 0
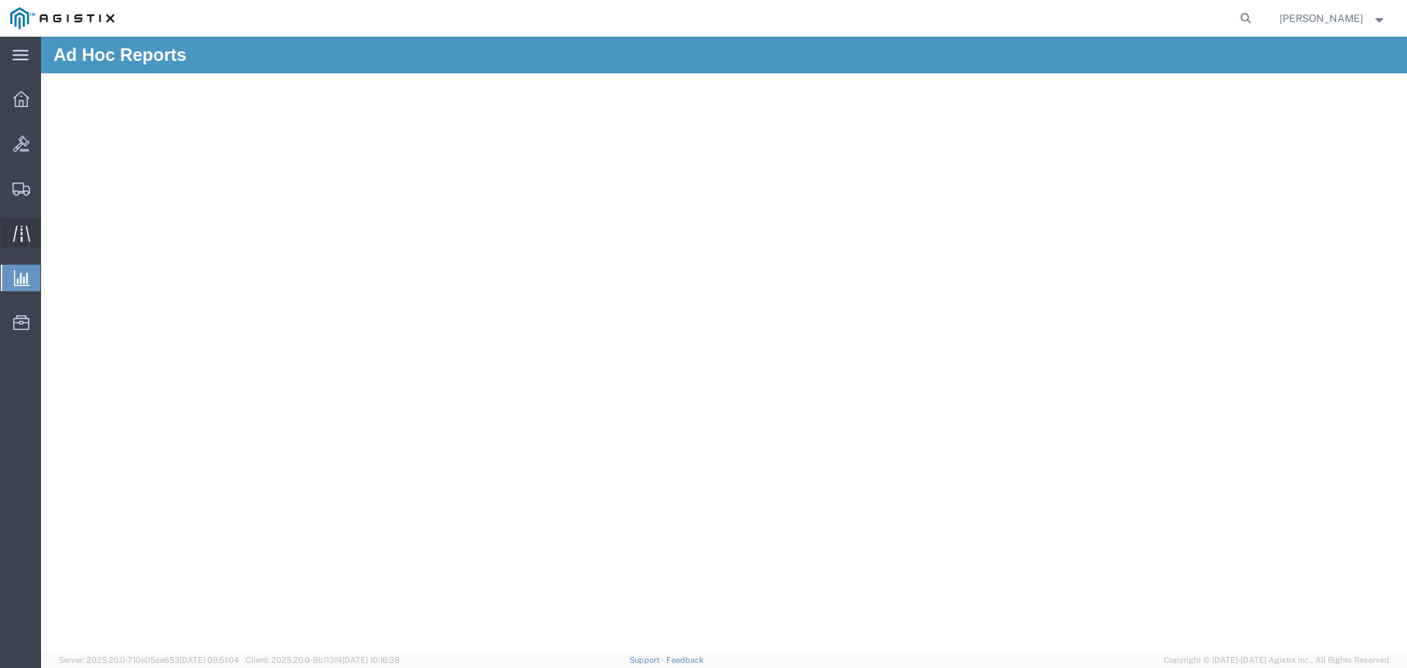
click at [23, 228] on icon at bounding box center [21, 233] width 17 height 17
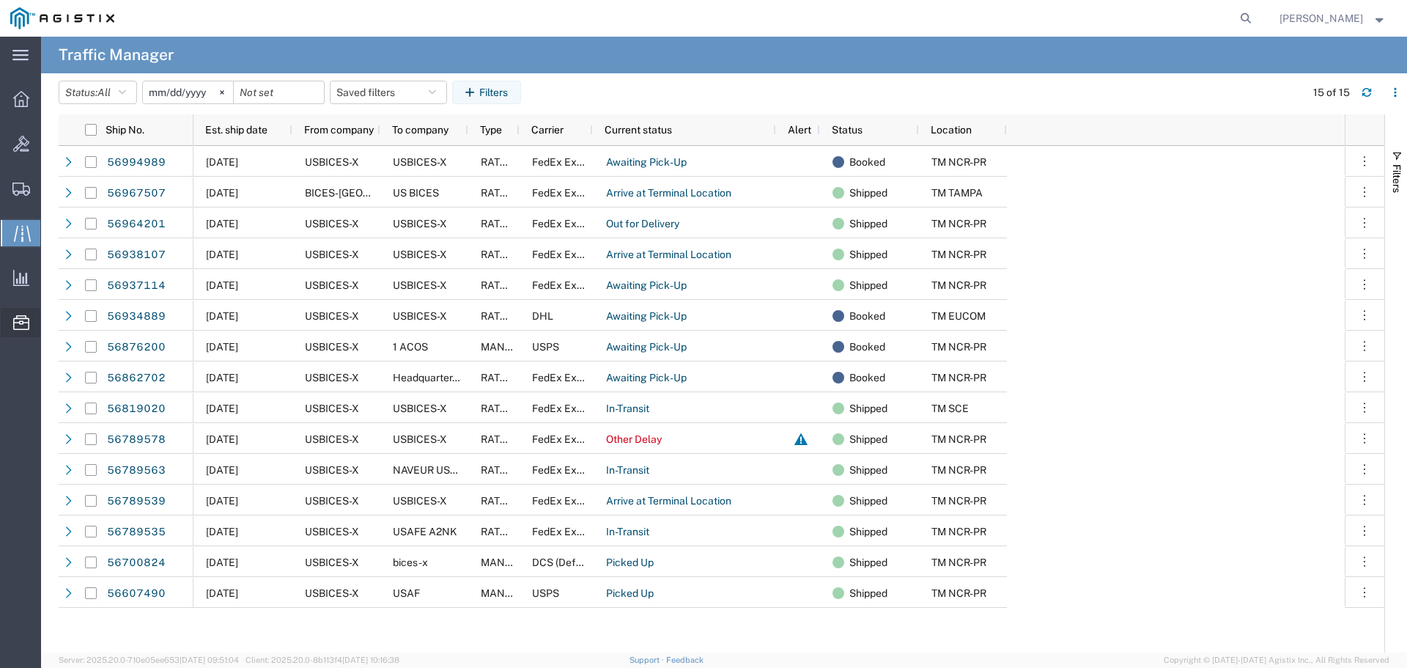
click at [18, 325] on icon at bounding box center [21, 322] width 16 height 15
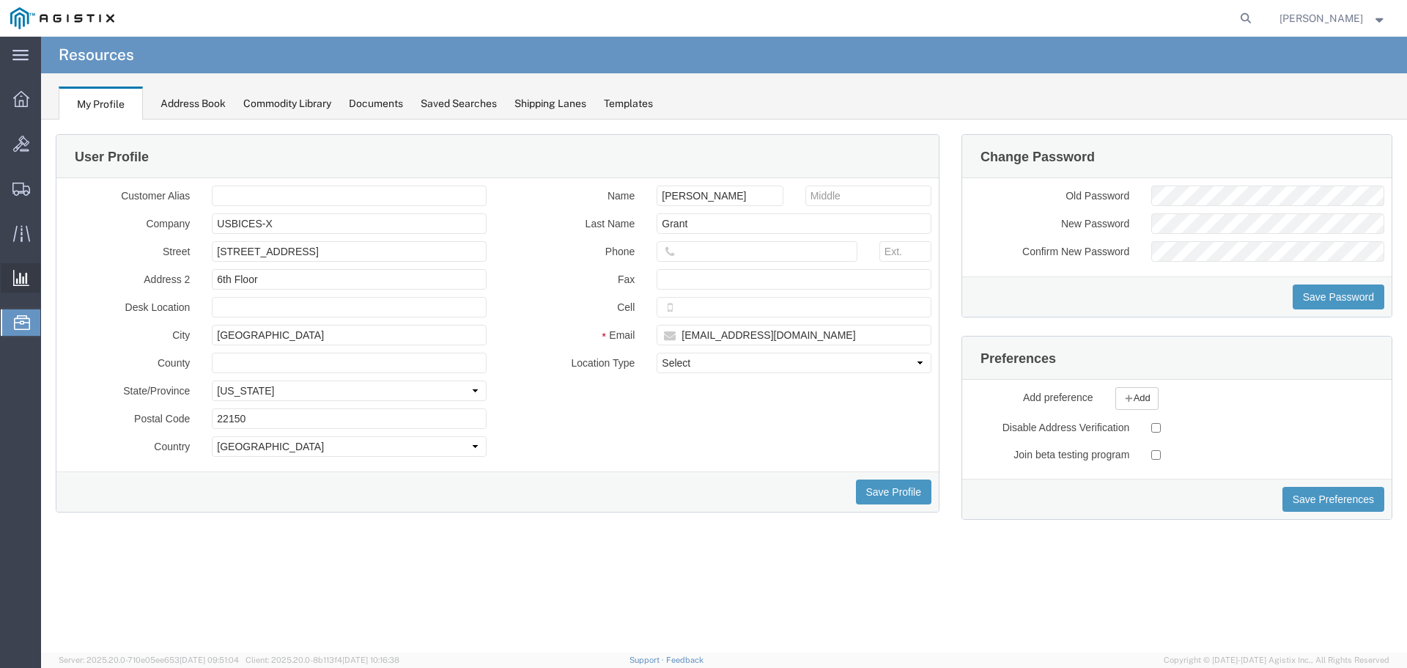
click at [19, 272] on icon at bounding box center [21, 278] width 16 height 16
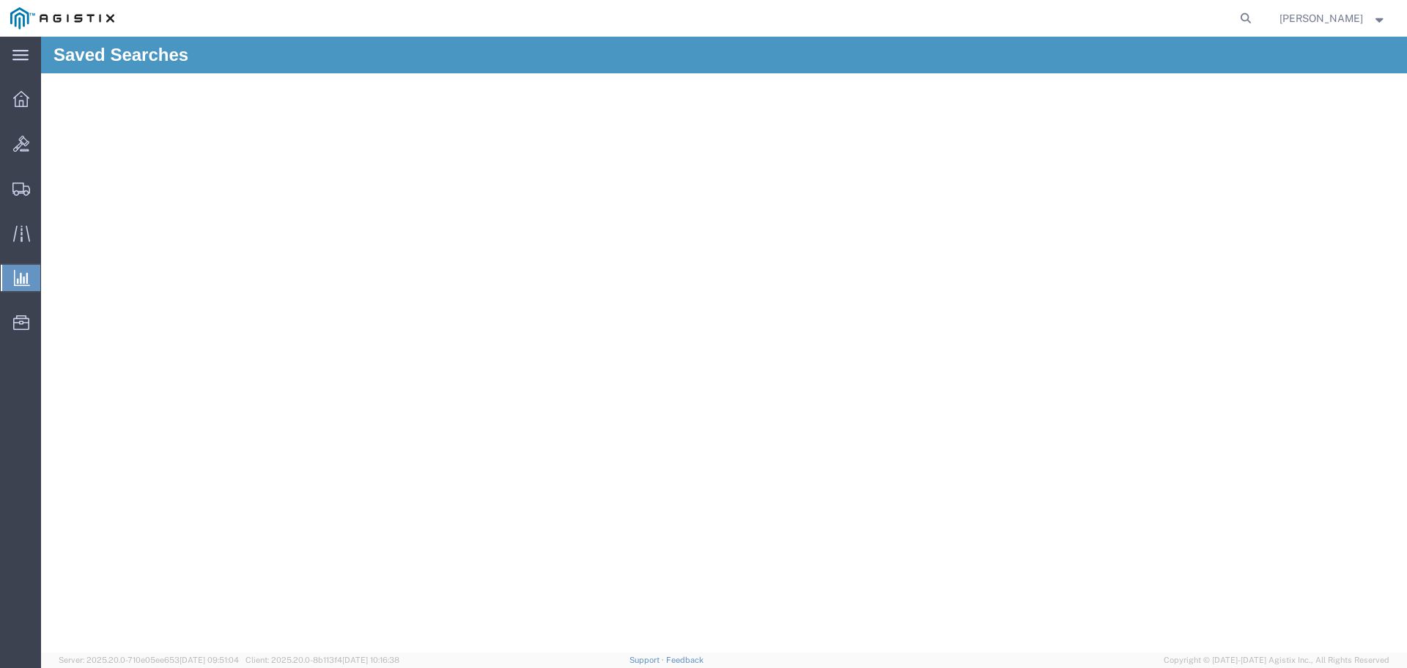
click at [1357, 19] on span "Trent Grant" at bounding box center [1322, 18] width 84 height 16
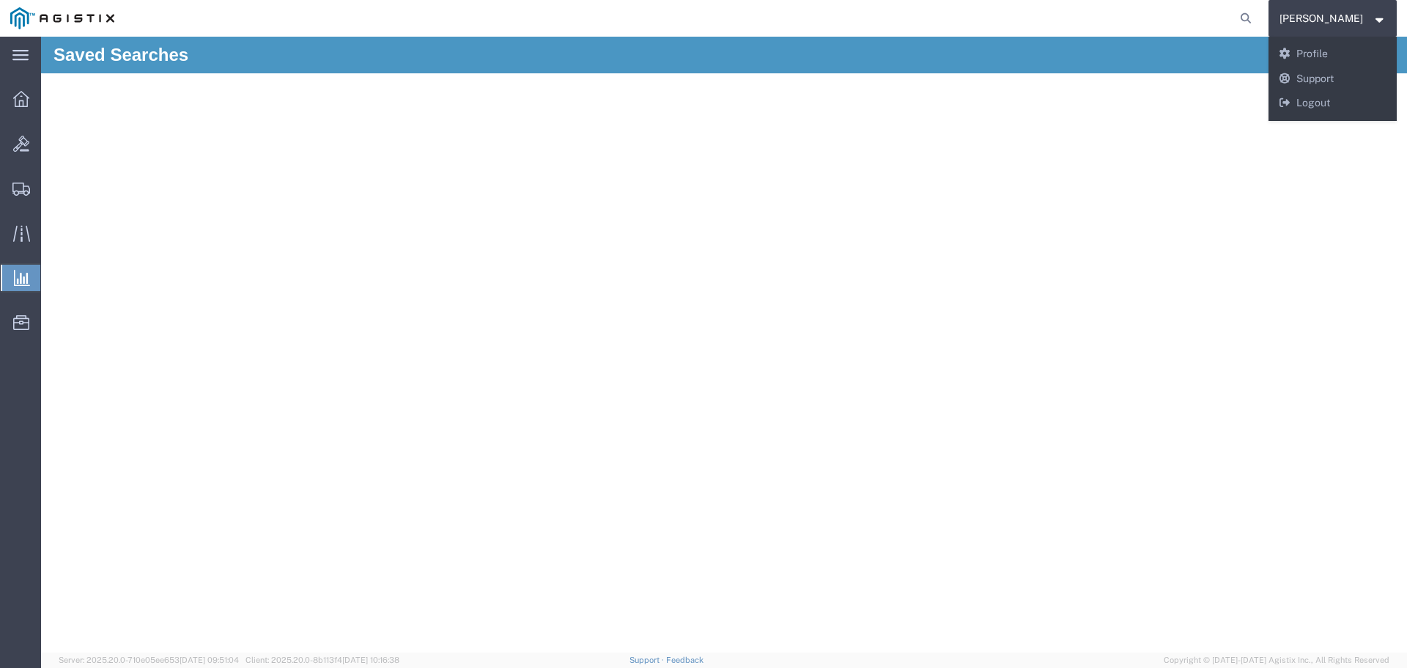
click at [623, 62] on div "Saved Searches" at bounding box center [724, 55] width 1366 height 37
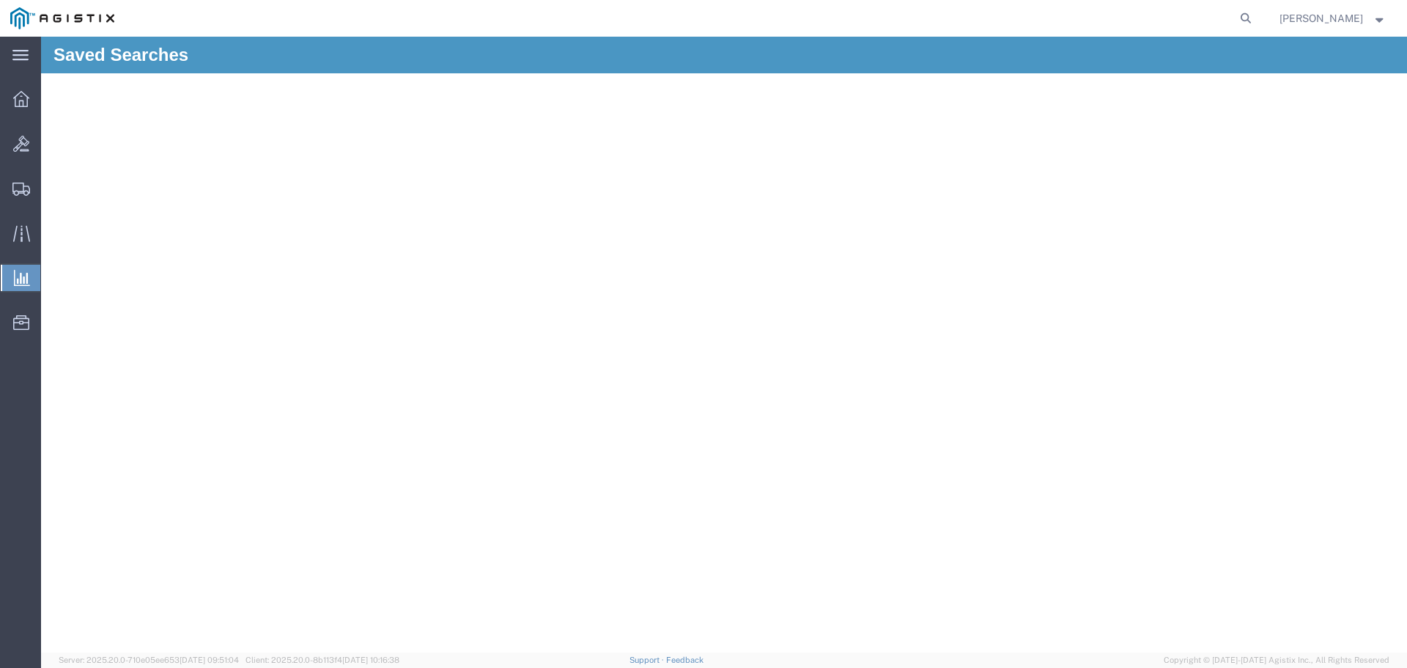
click at [24, 281] on icon at bounding box center [22, 278] width 16 height 16
click at [18, 276] on icon at bounding box center [22, 278] width 16 height 16
click at [0, 0] on span "Shipment Manager" at bounding box center [0, 0] width 0 height 0
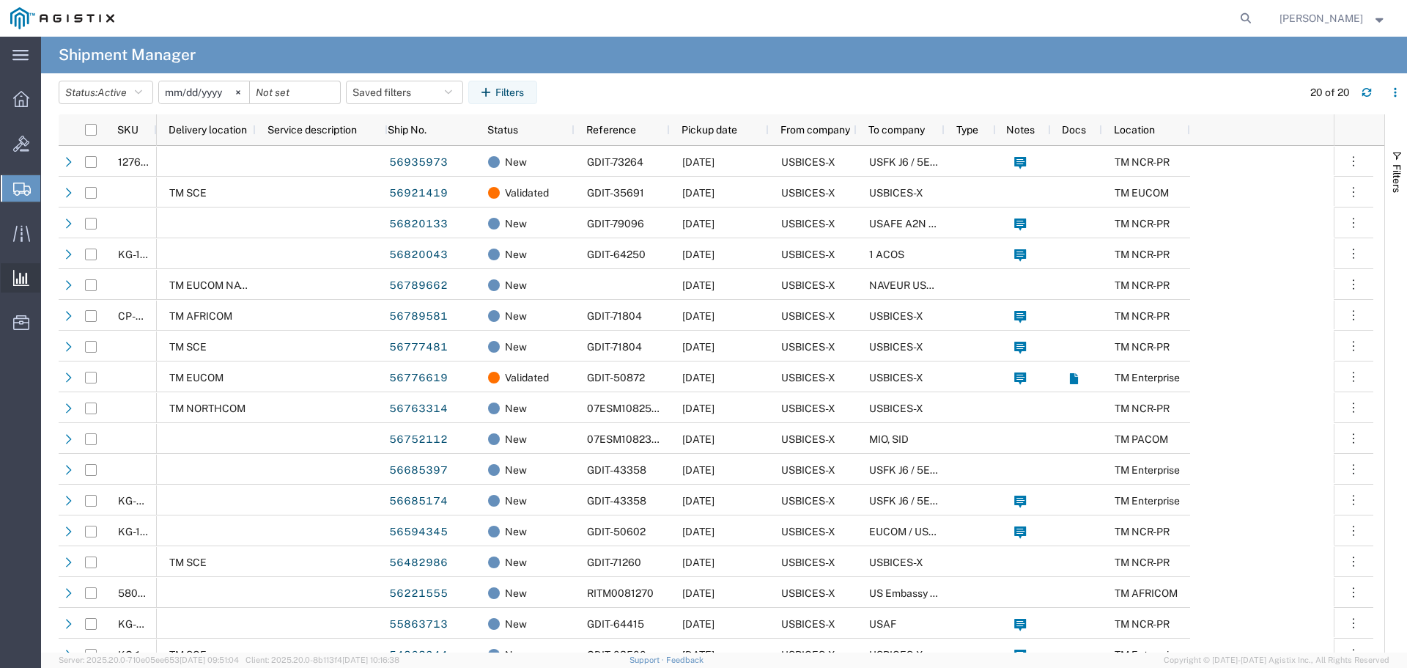
click at [12, 280] on div at bounding box center [21, 277] width 41 height 29
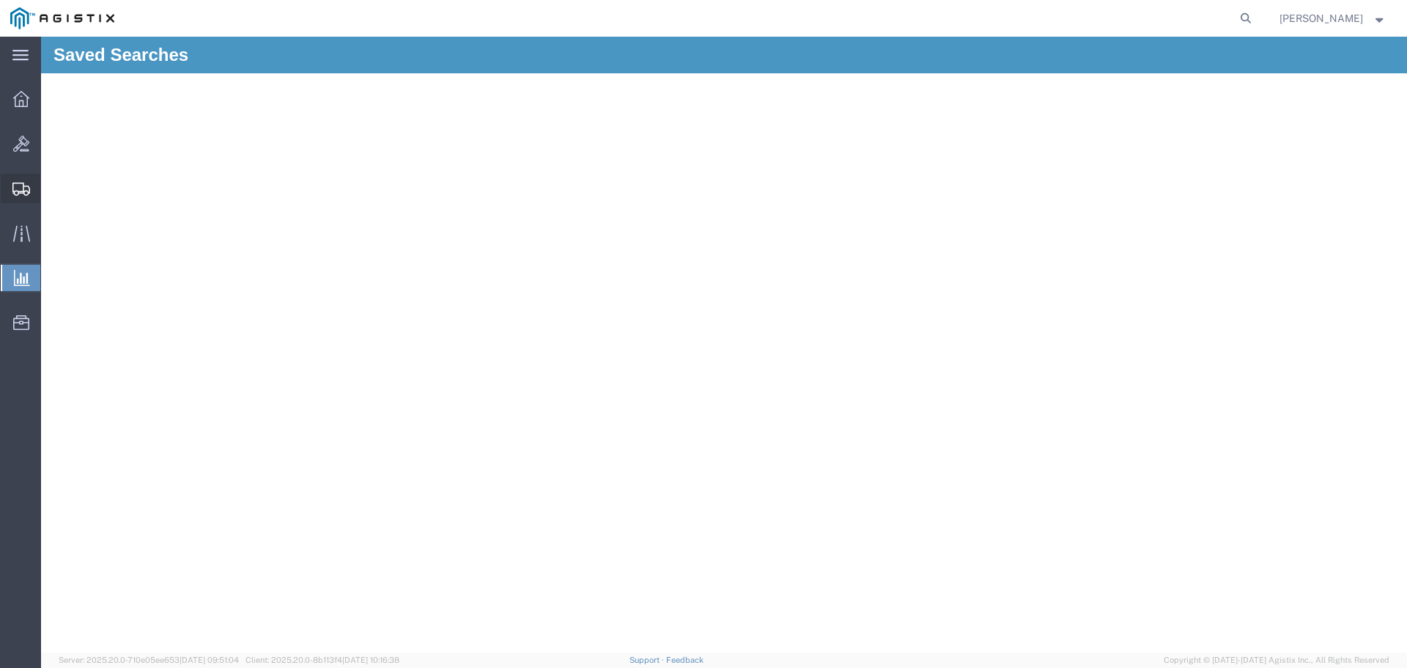
drag, startPoint x: 32, startPoint y: 185, endPoint x: 1, endPoint y: 185, distance: 30.8
click at [32, 185] on div at bounding box center [21, 188] width 41 height 29
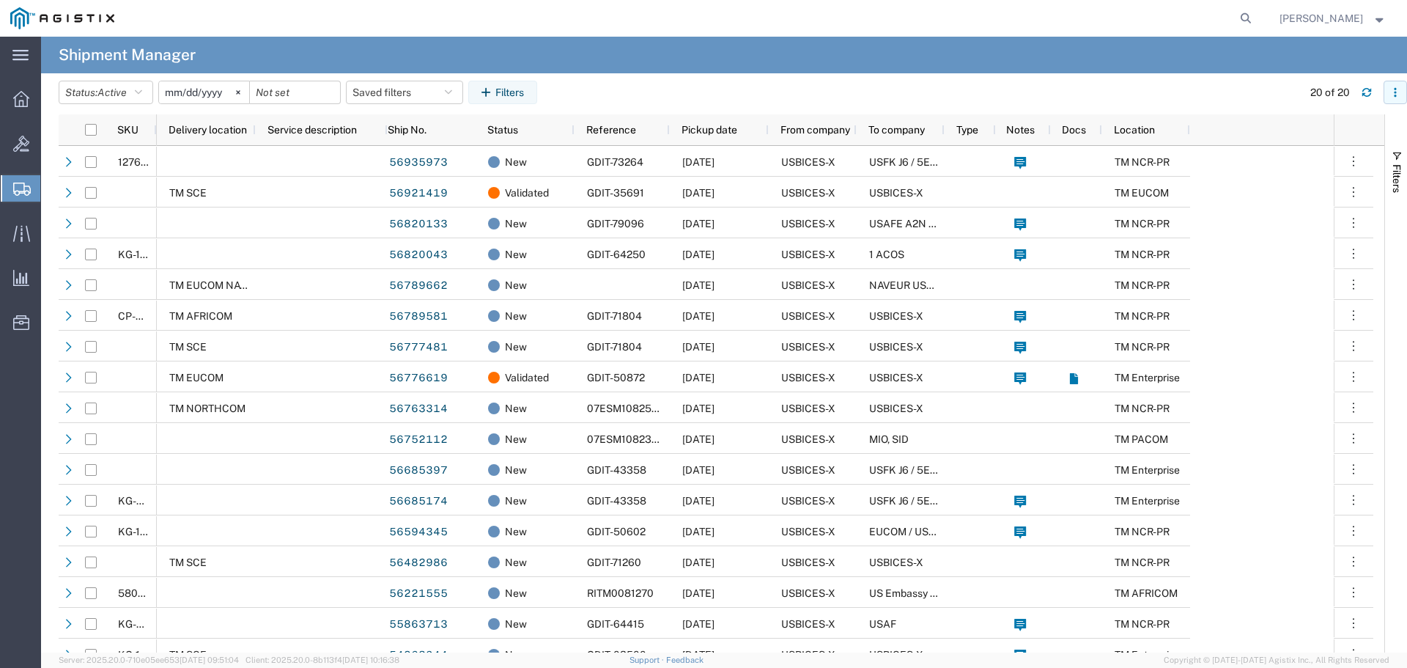
click at [1402, 90] on button "button" at bounding box center [1395, 92] width 23 height 23
click at [1318, 193] on agx-table-column-manager-action "Manage columns" at bounding box center [1319, 189] width 81 height 29
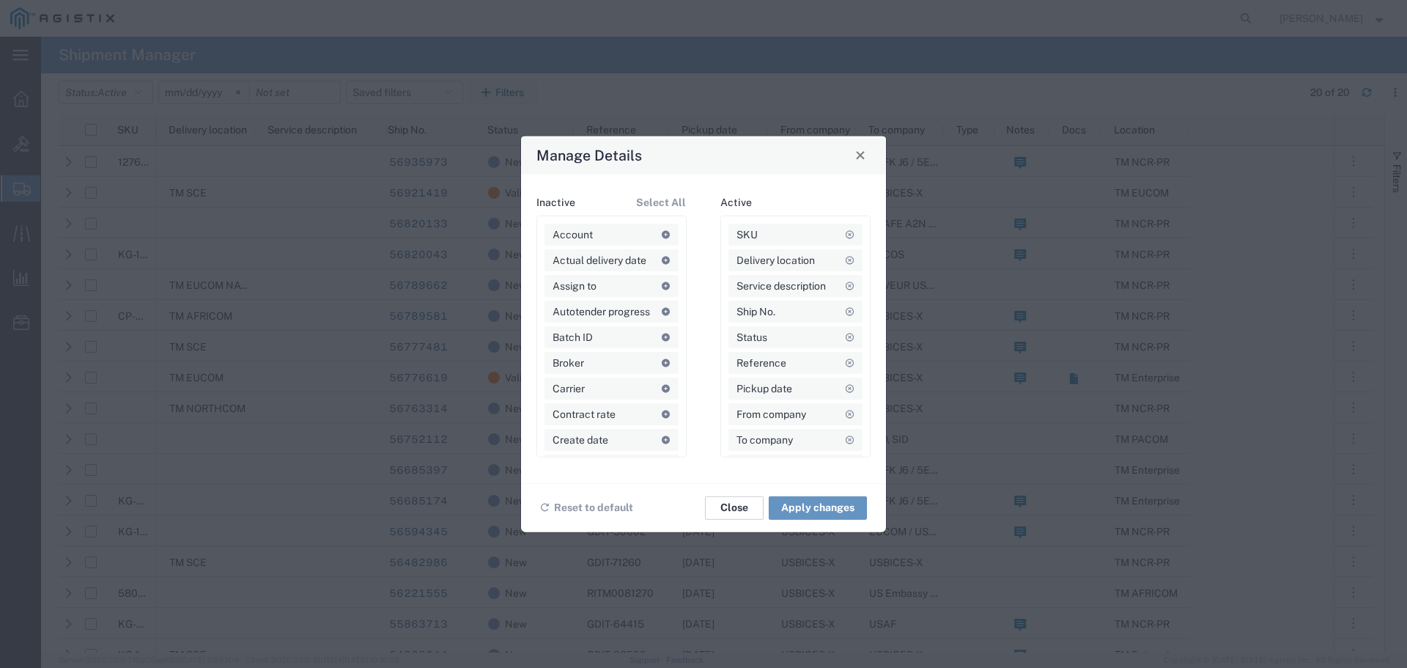
click at [743, 515] on button "Close" at bounding box center [734, 506] width 59 height 23
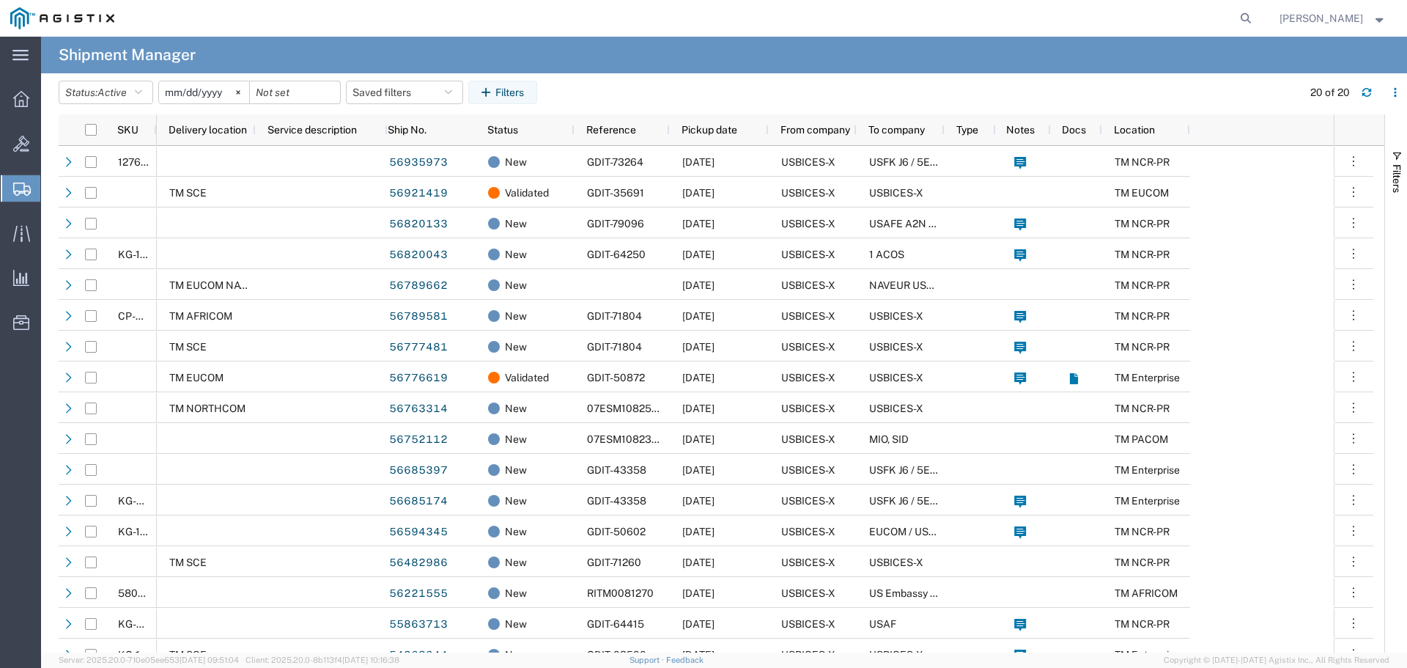
click at [1382, 21] on strong "button" at bounding box center [1379, 17] width 13 height 5
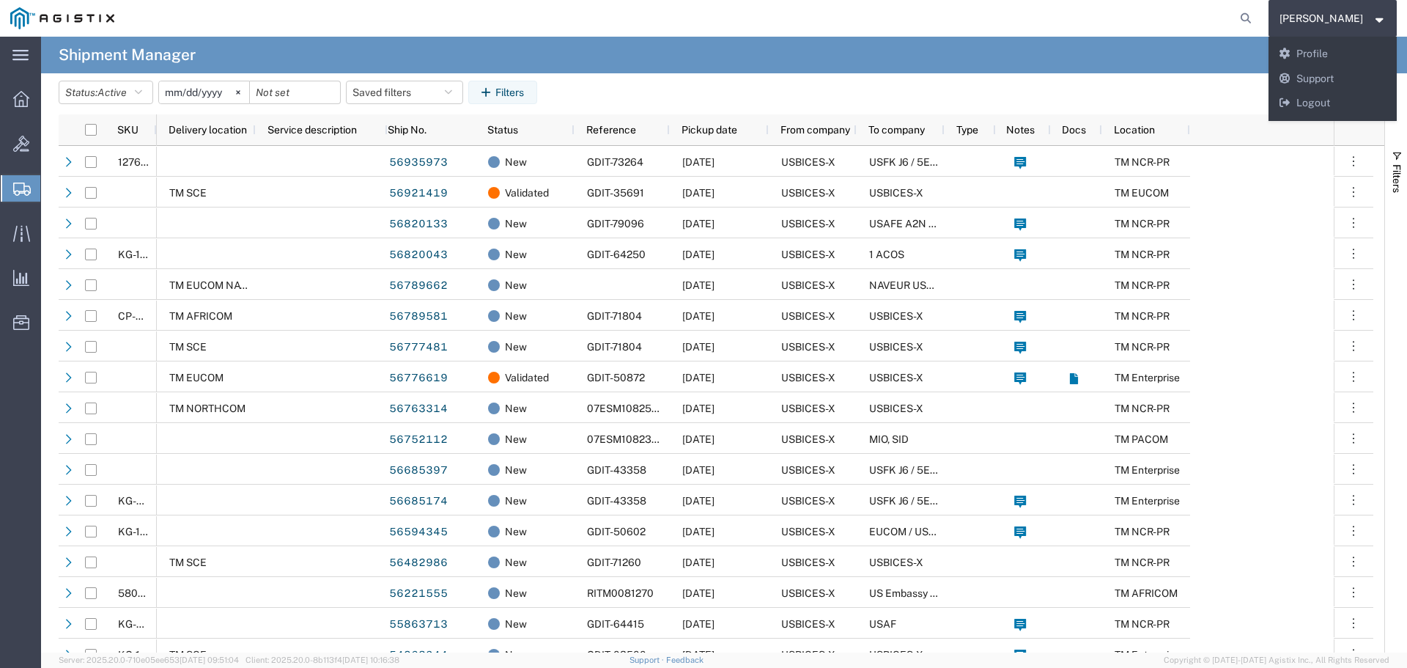
click at [1178, 23] on agx-global-search at bounding box center [1023, 18] width 469 height 37
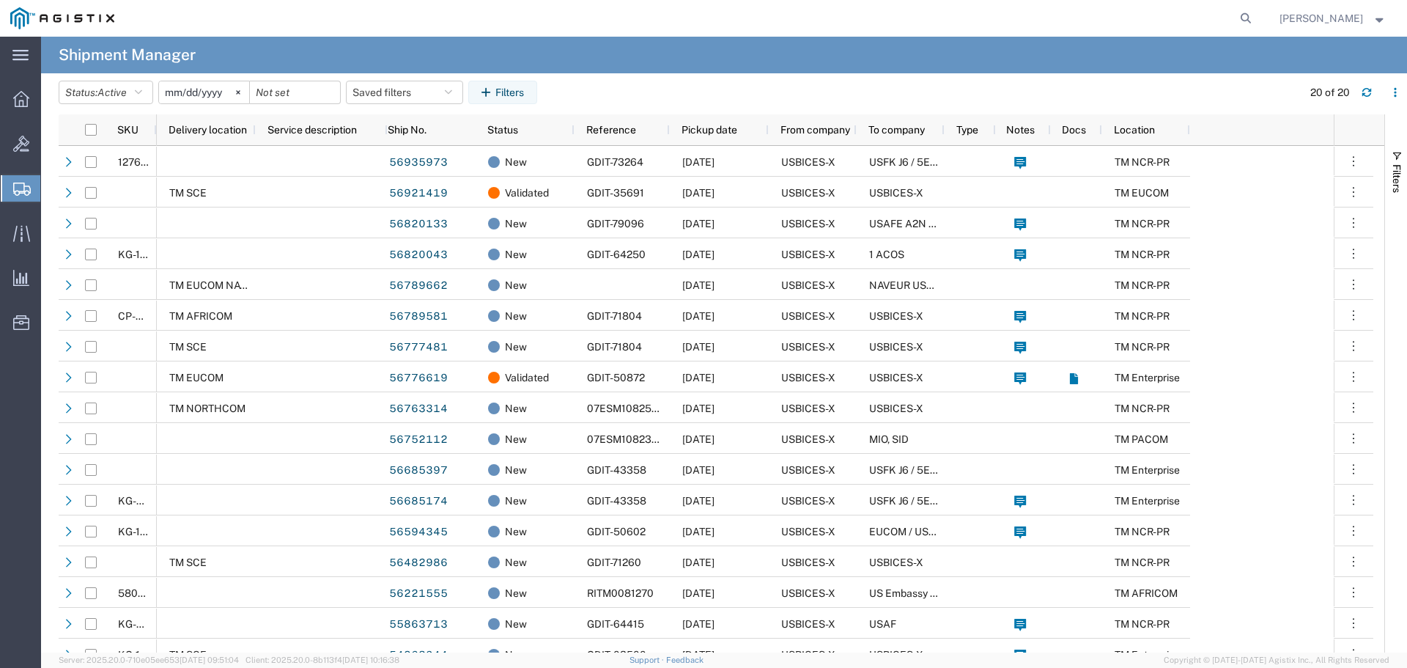
click at [1335, 13] on span "Trent Grant" at bounding box center [1322, 18] width 84 height 16
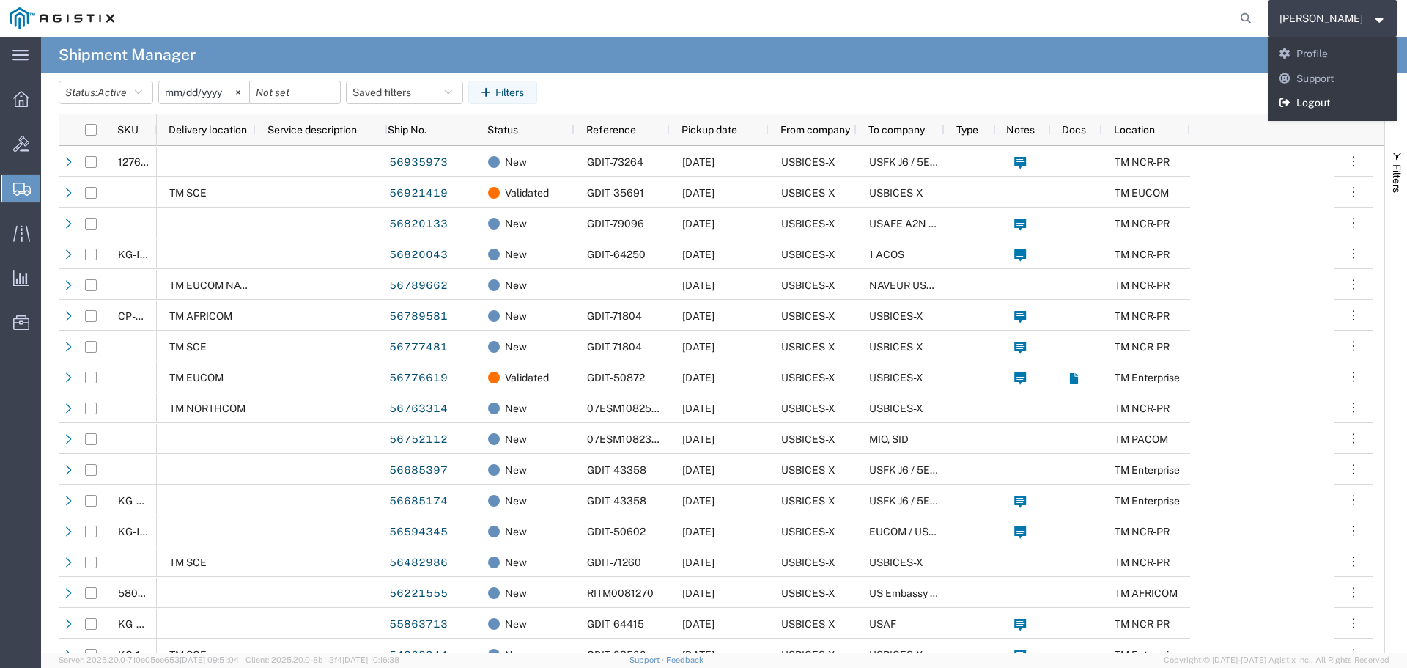
click at [1358, 96] on link "Logout" at bounding box center [1333, 103] width 129 height 25
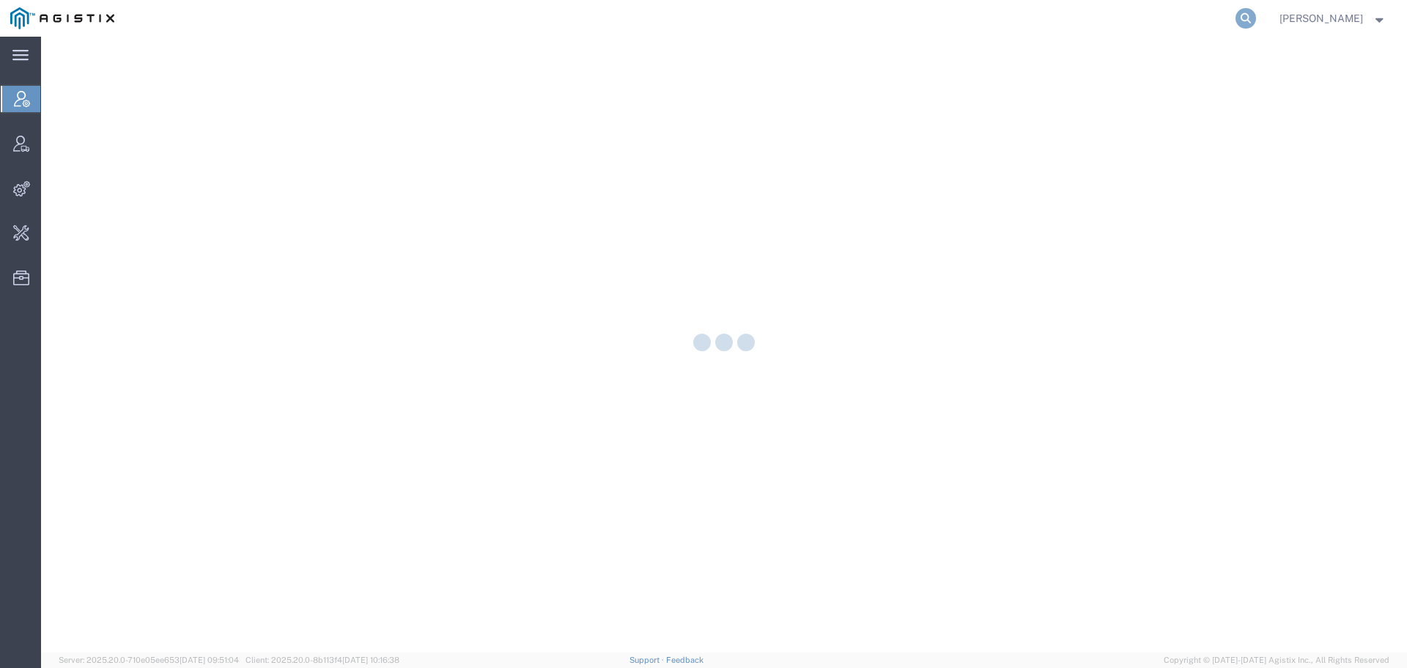
click at [1256, 20] on icon at bounding box center [1246, 18] width 21 height 21
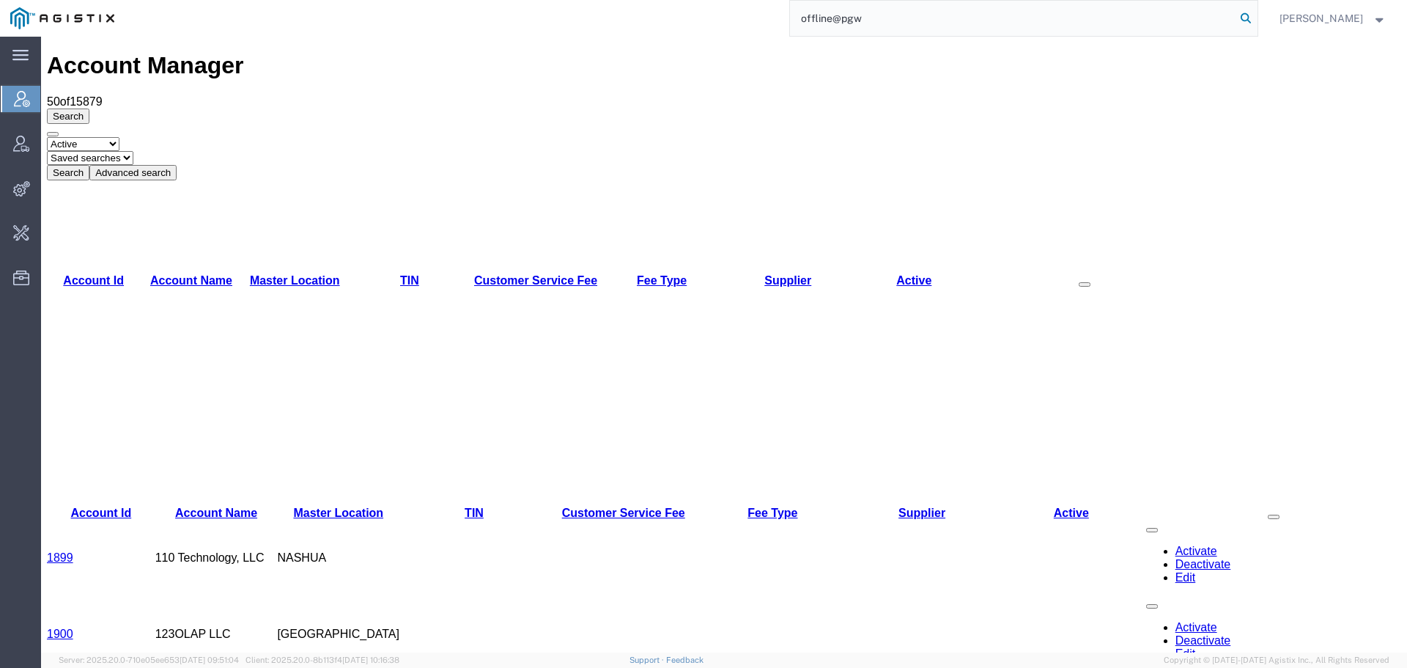
type input "offline@pgw"
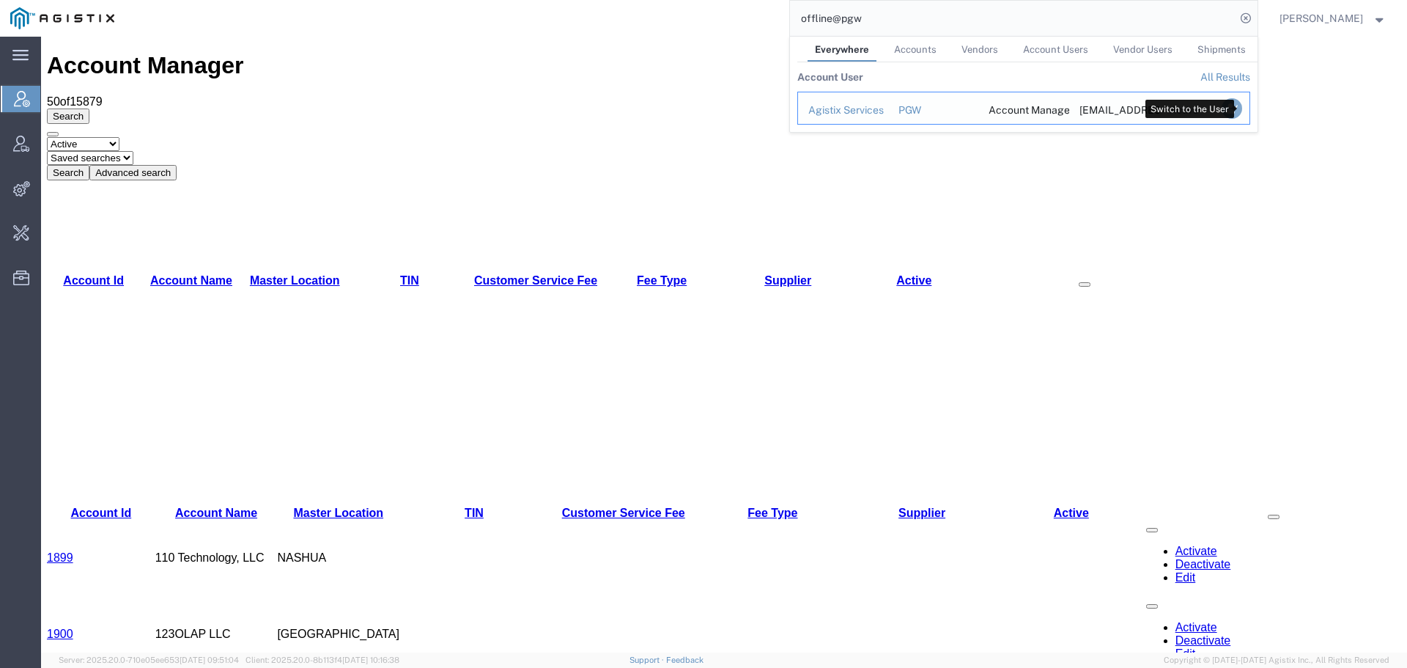
click at [1241, 108] on icon "Search Results" at bounding box center [1231, 108] width 21 height 21
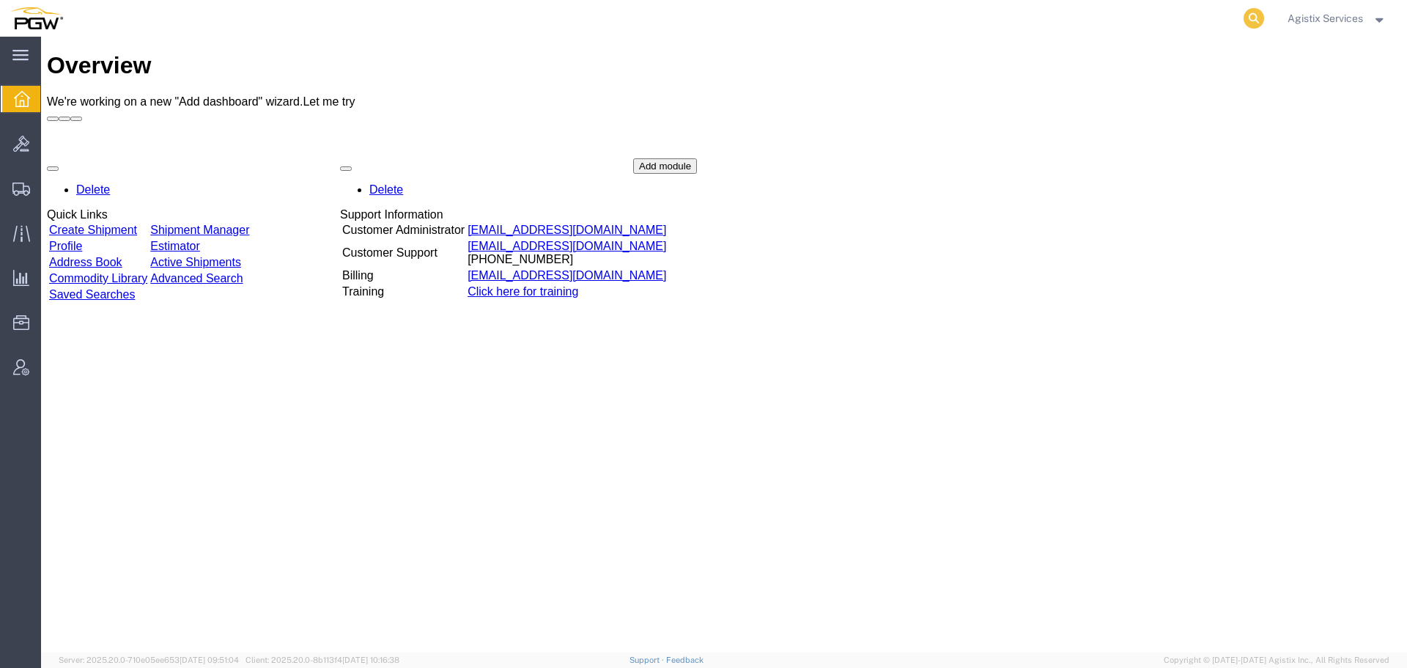
click at [1252, 13] on icon at bounding box center [1254, 18] width 21 height 21
click at [989, 25] on input "search" at bounding box center [1021, 18] width 446 height 35
paste input "BOL64524695"
click at [833, 25] on input "BOL64524695" at bounding box center [1021, 18] width 446 height 35
type input "64524695"
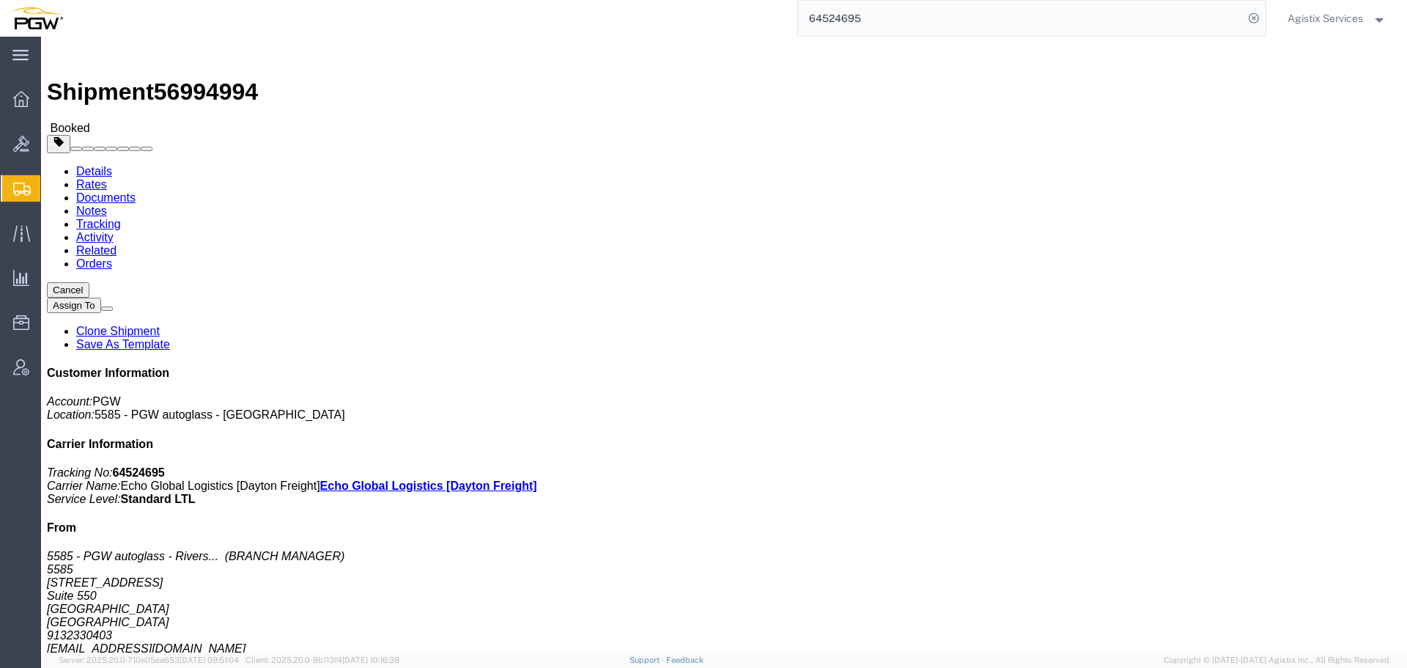
click link "Rates"
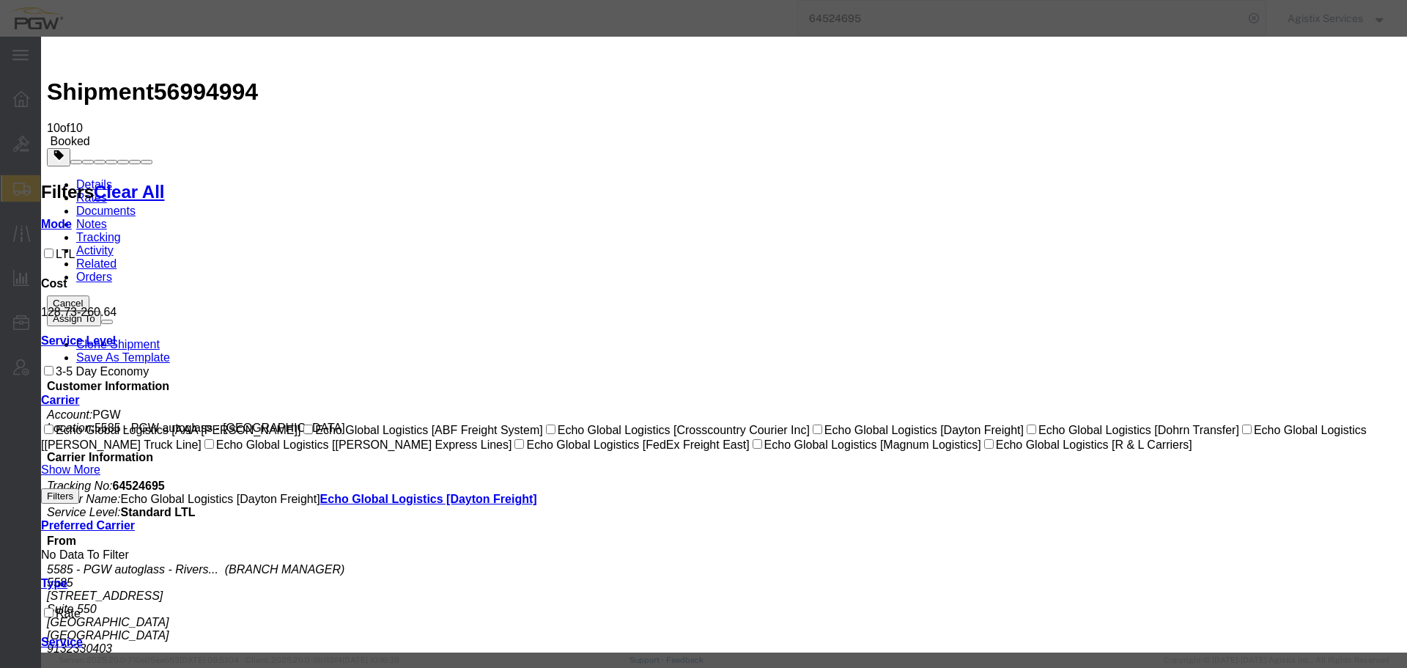
select select "1093|12948|4622"
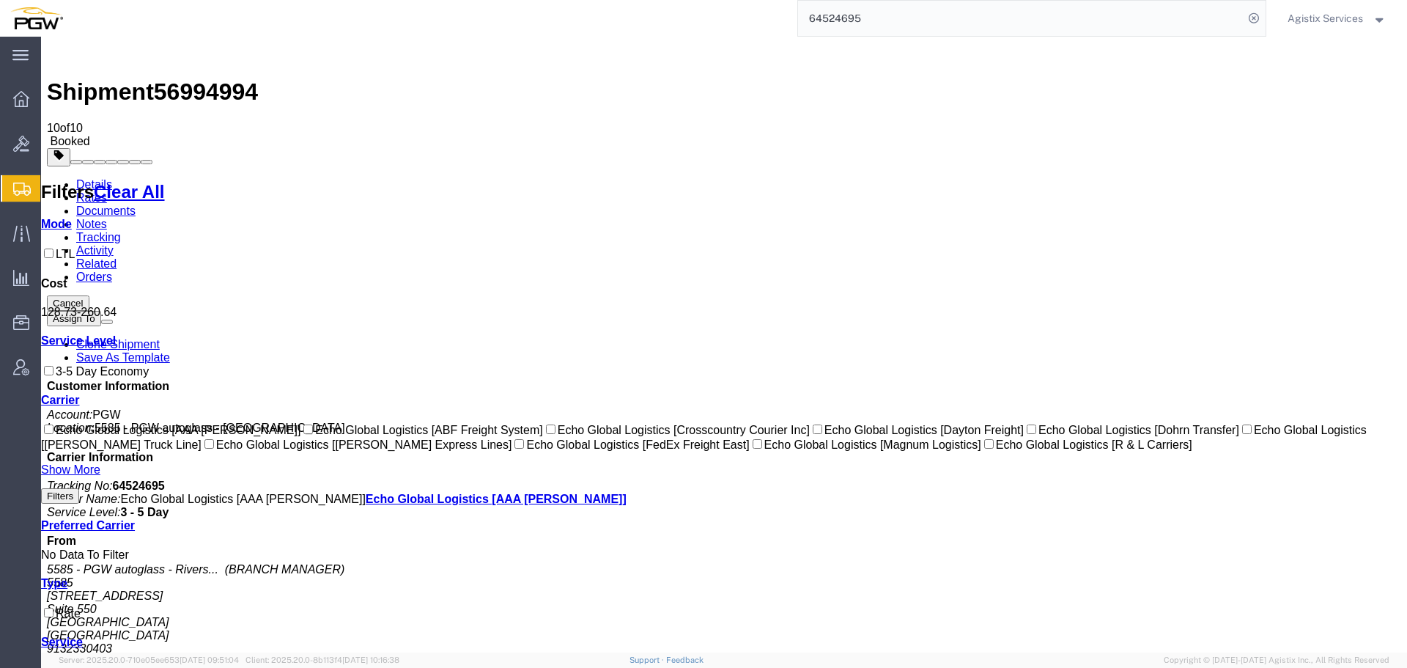
click at [136, 204] on link "Documents" at bounding box center [105, 210] width 59 height 12
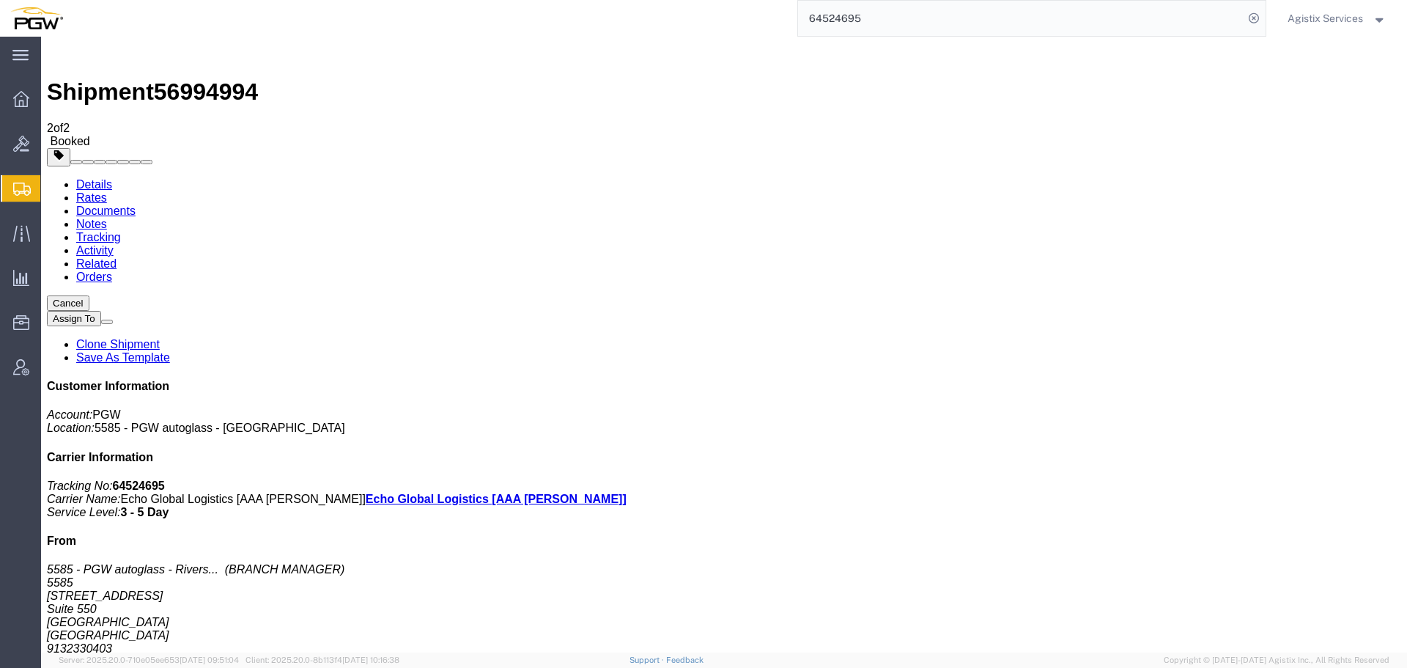
click at [114, 244] on link "Activity" at bounding box center [94, 250] width 37 height 12
copy td "56994994"
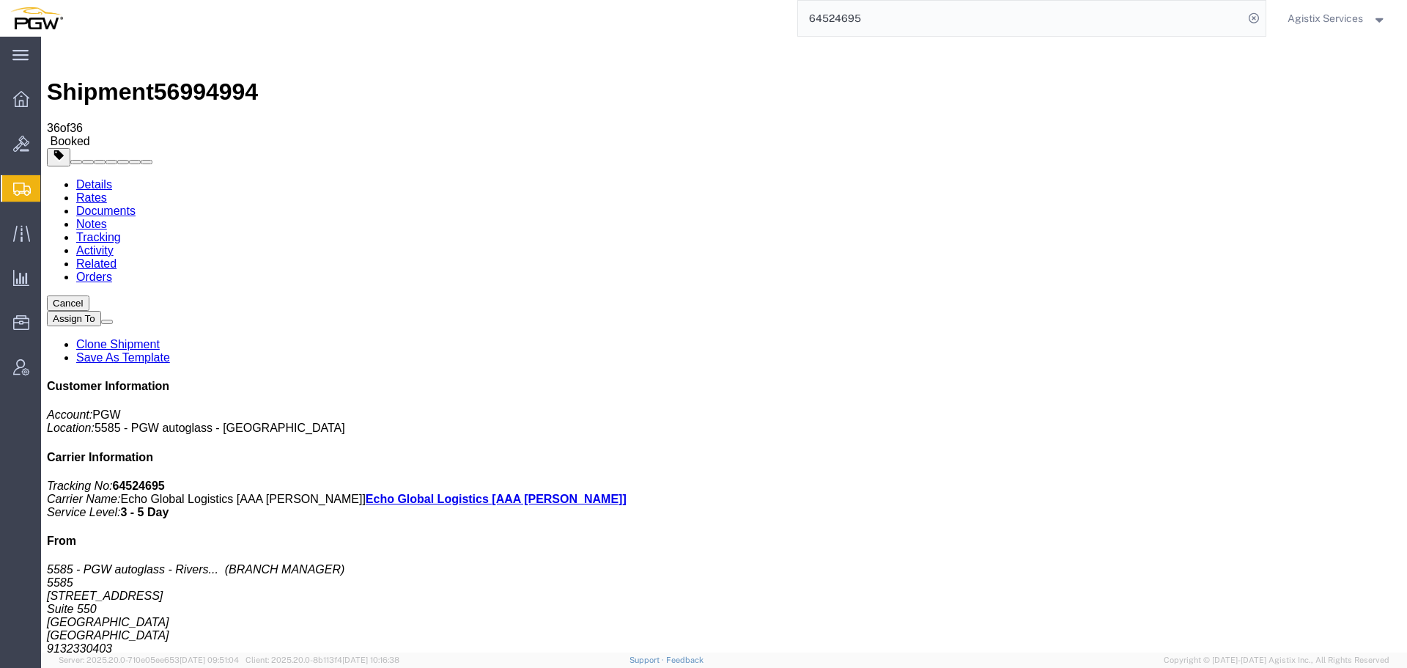
click at [671, 55] on div "Shipment 56994994 36 of 36 Booked" at bounding box center [724, 96] width 1354 height 106
click at [107, 191] on link "Rates" at bounding box center [91, 197] width 31 height 12
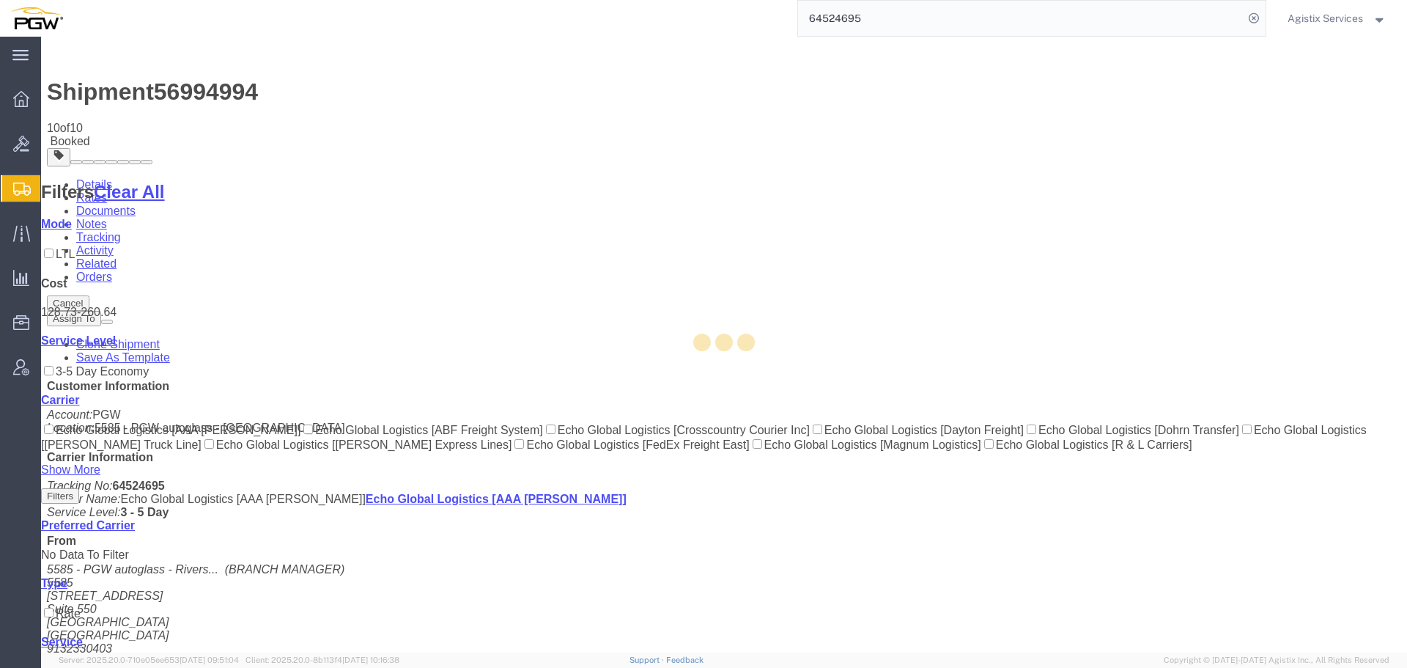
click at [1058, 139] on div at bounding box center [724, 345] width 1366 height 616
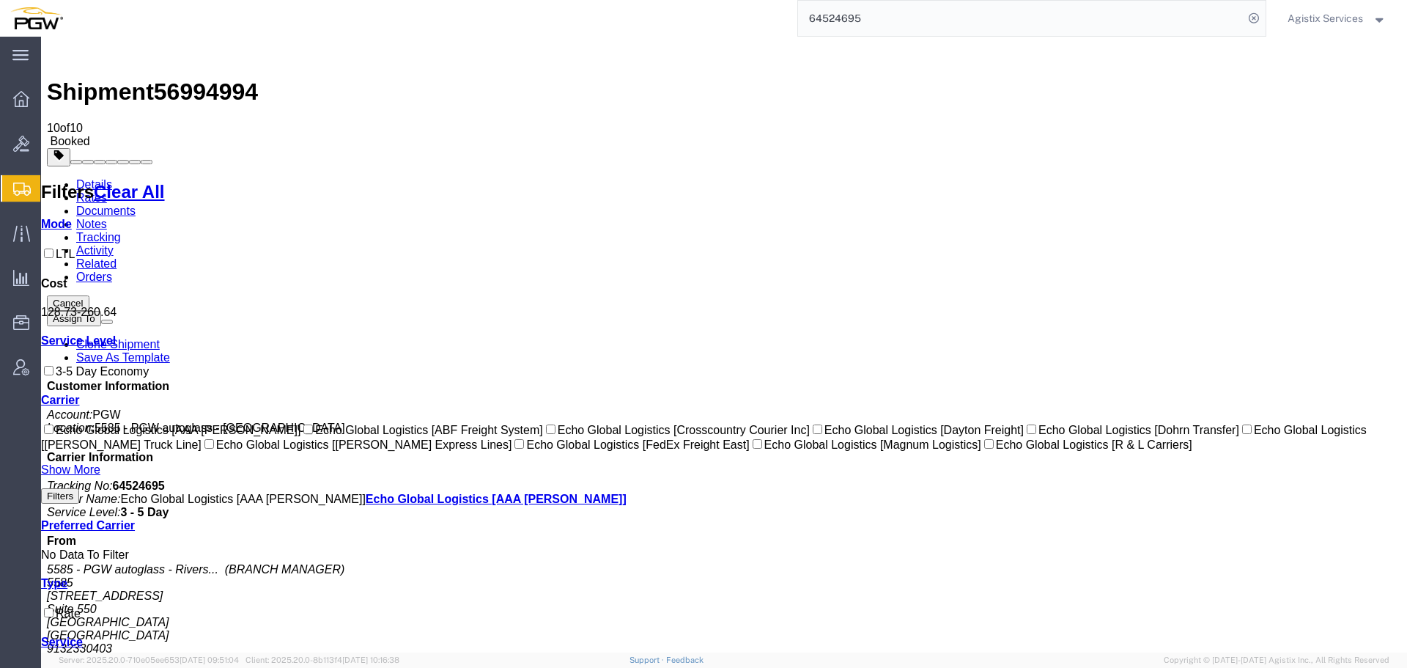
drag, startPoint x: 1099, startPoint y: 175, endPoint x: 1060, endPoint y: 135, distance: 55.5
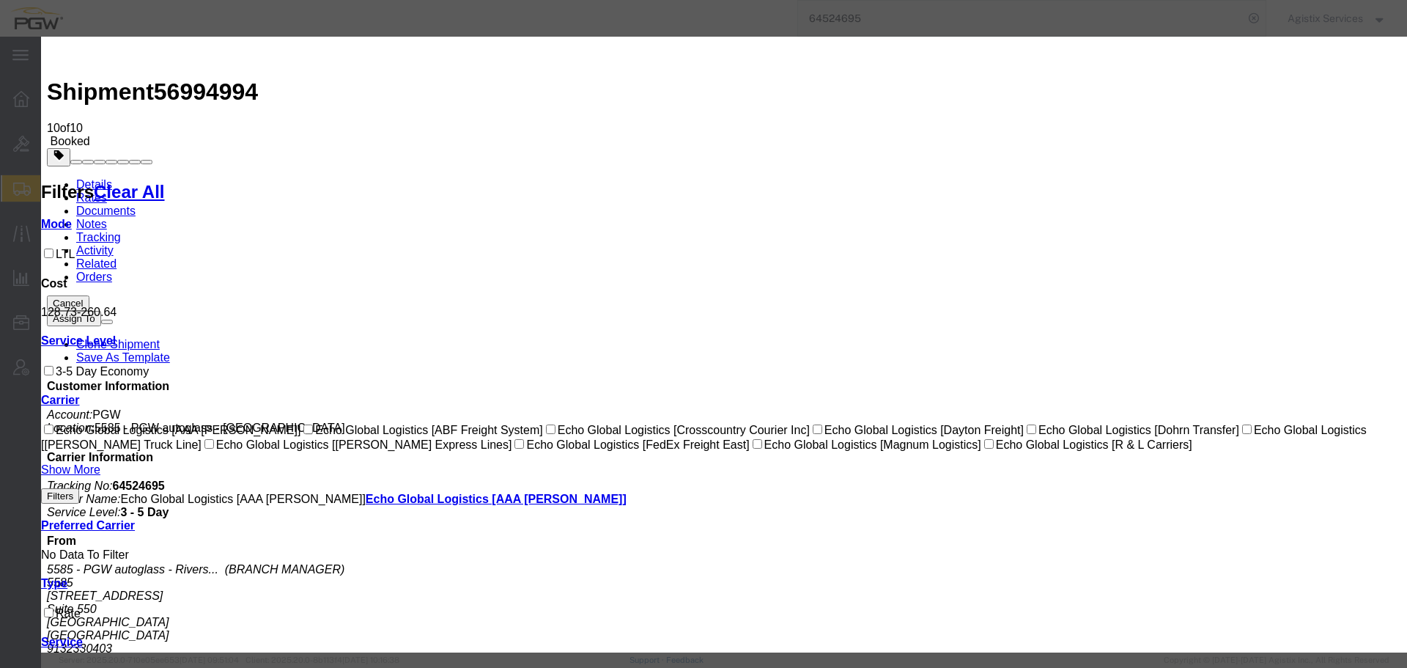
select select "1099|13835|4622"
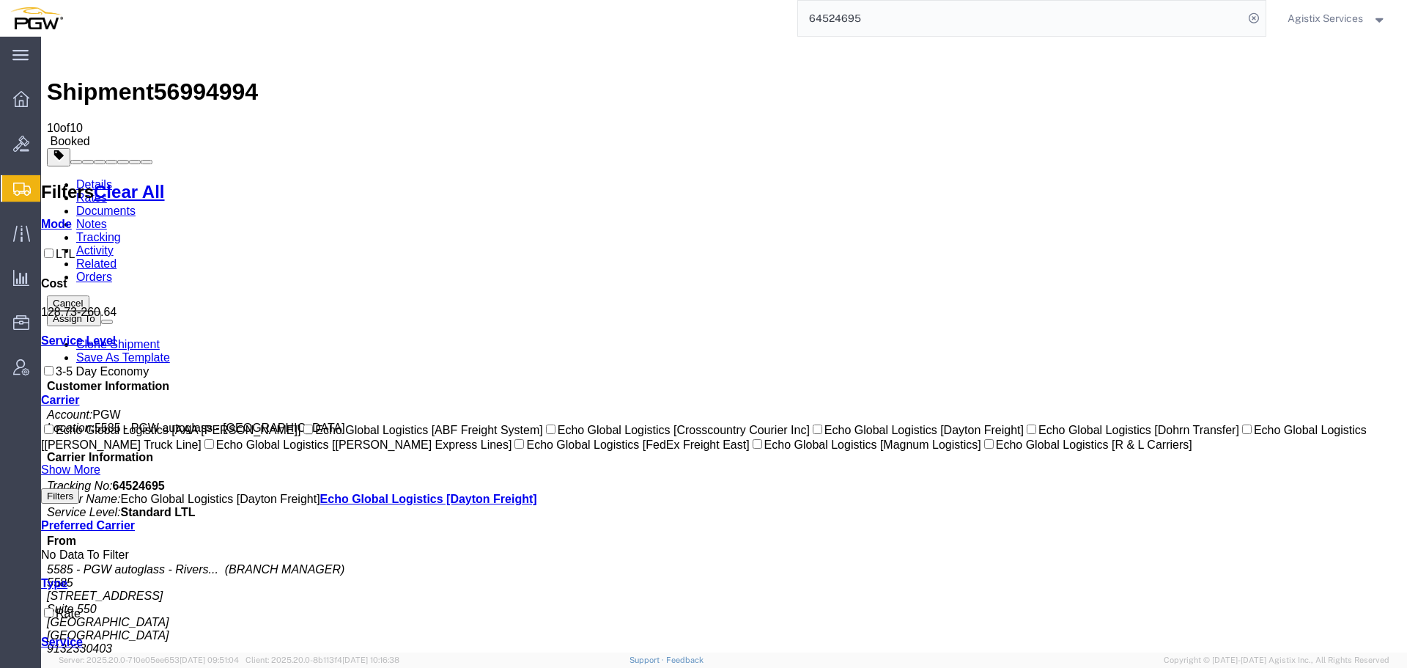
click at [121, 231] on link "Tracking" at bounding box center [98, 237] width 45 height 12
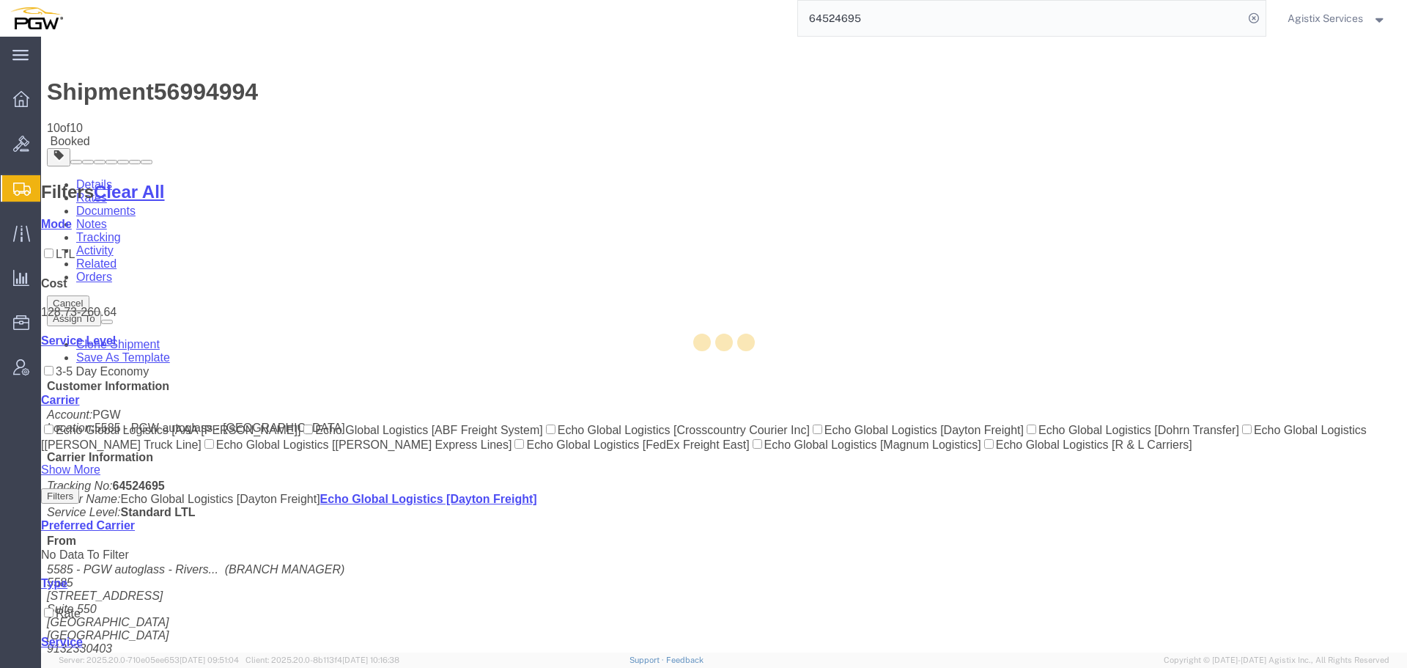
click at [209, 95] on div at bounding box center [724, 345] width 1366 height 616
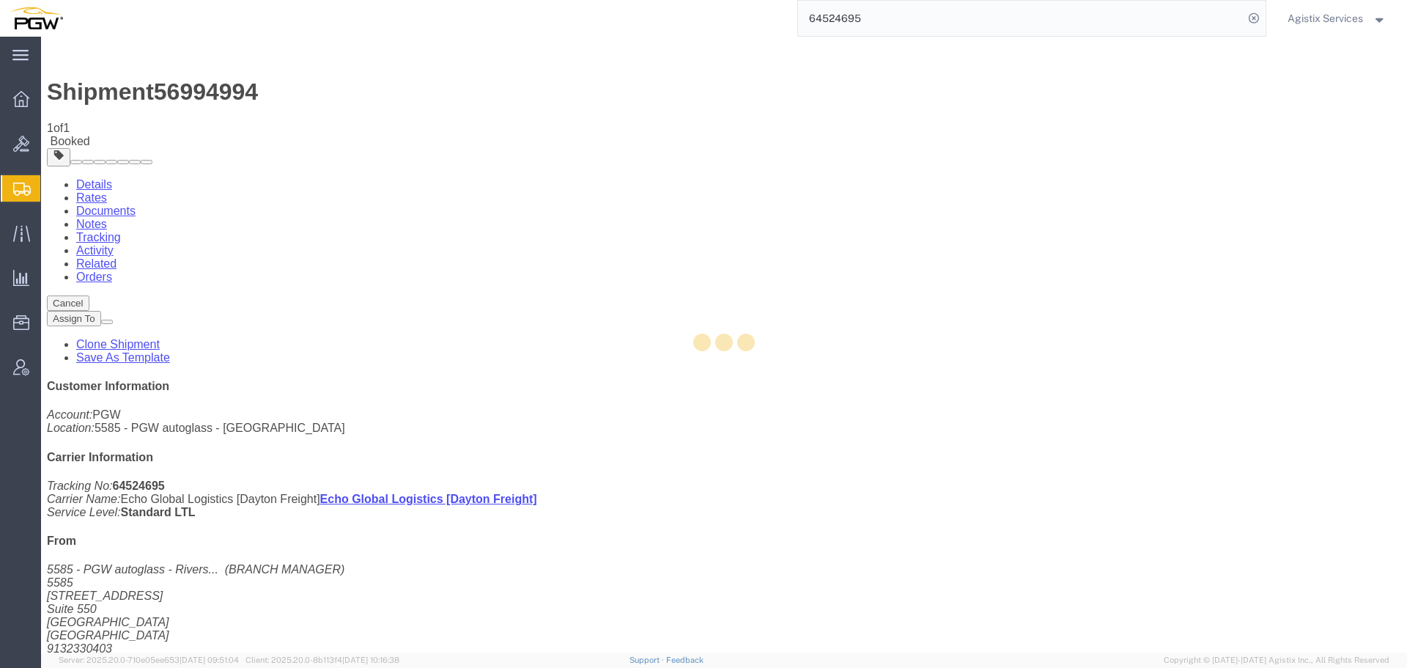
click at [136, 204] on link "Documents" at bounding box center [105, 210] width 59 height 12
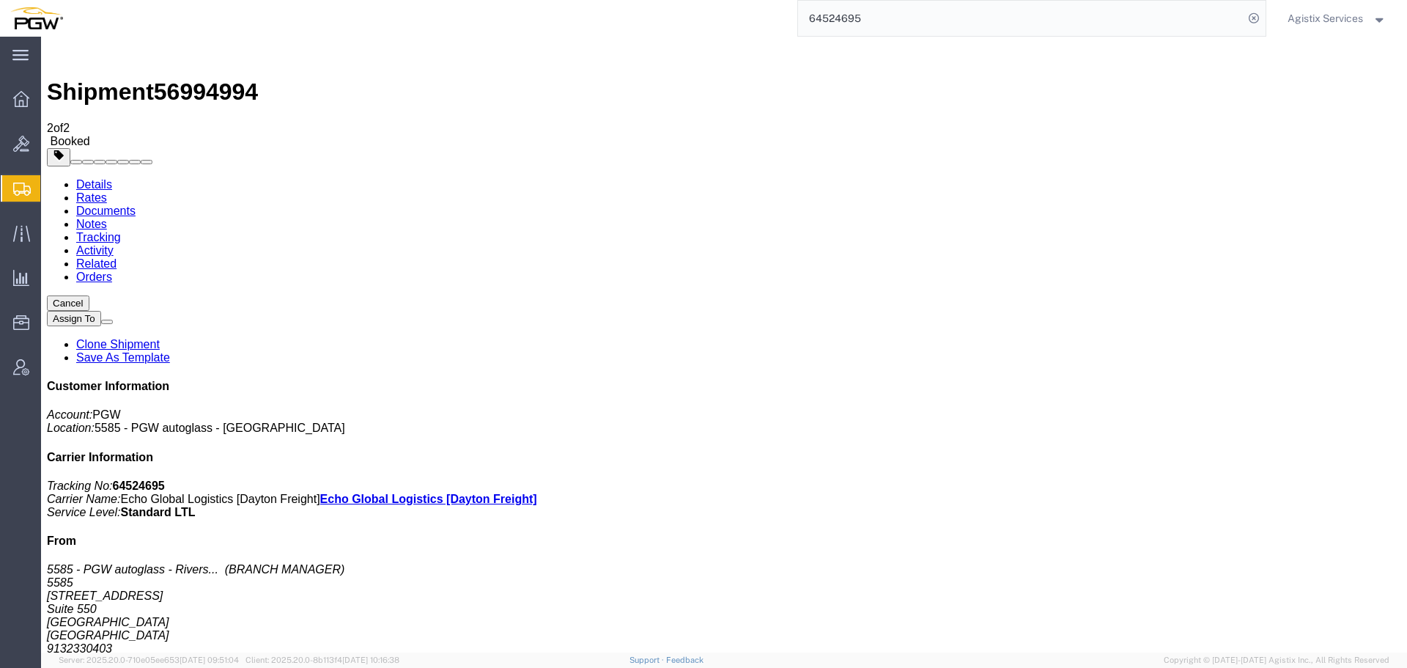
click at [1340, 14] on span "Agistix Services" at bounding box center [1325, 18] width 75 height 16
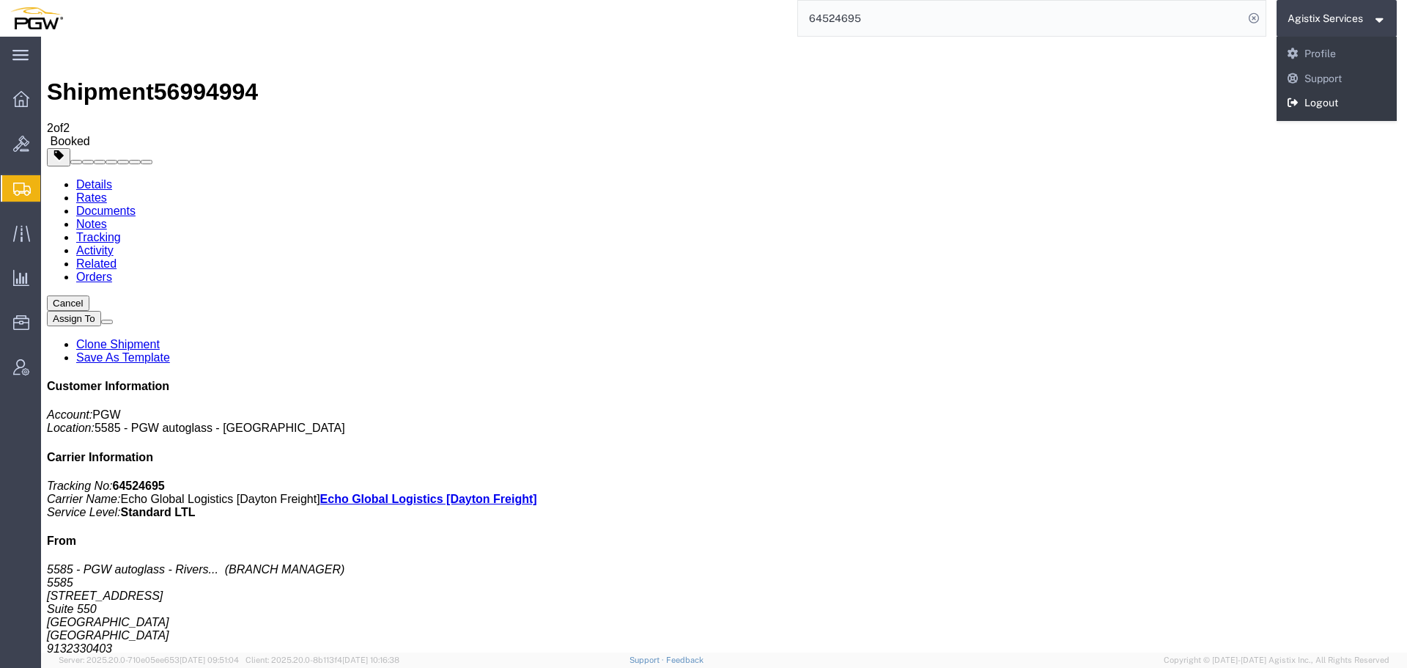
click at [1321, 103] on link "Logout" at bounding box center [1337, 103] width 121 height 25
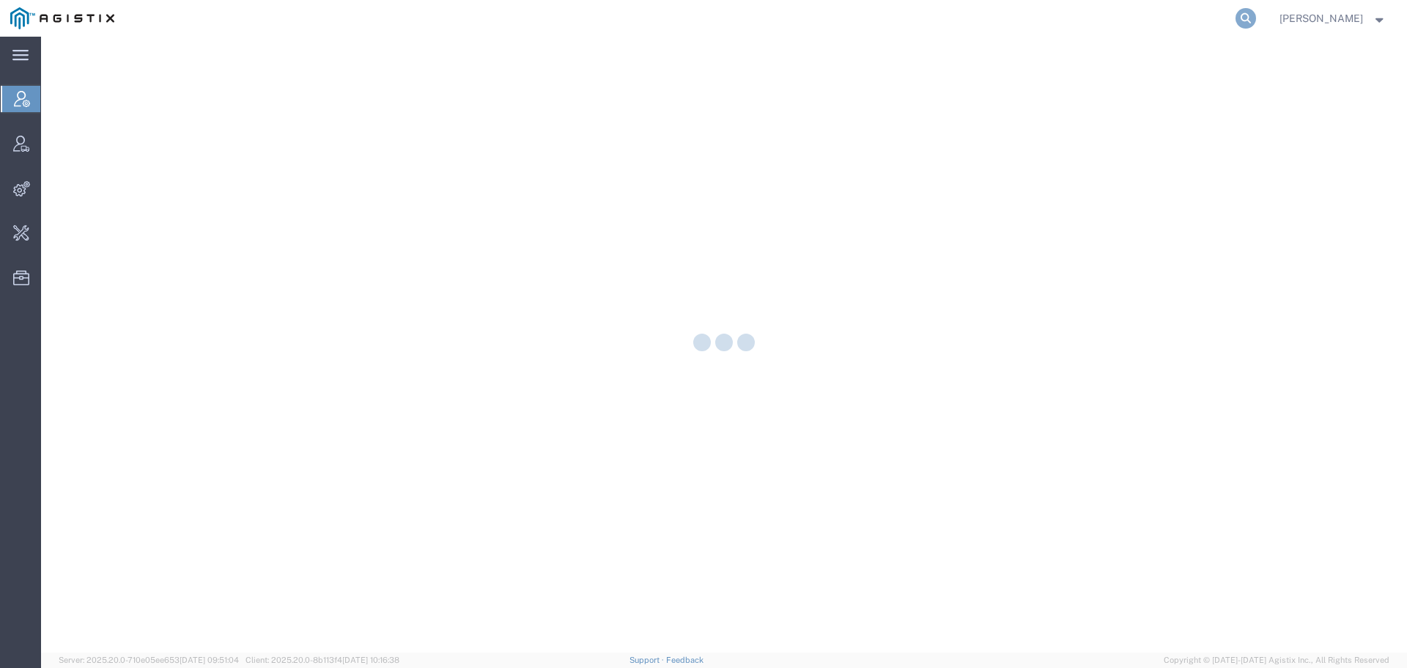
click at [1256, 20] on icon at bounding box center [1246, 18] width 21 height 21
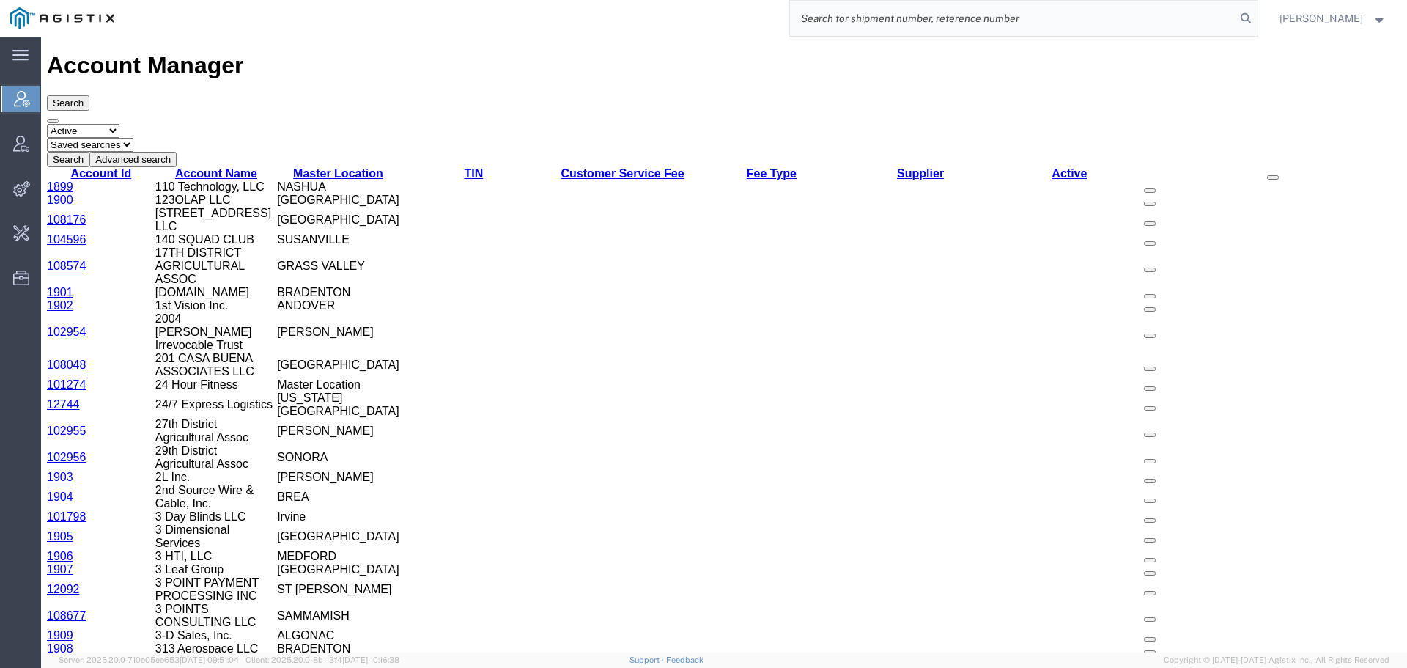
paste input "56994136"
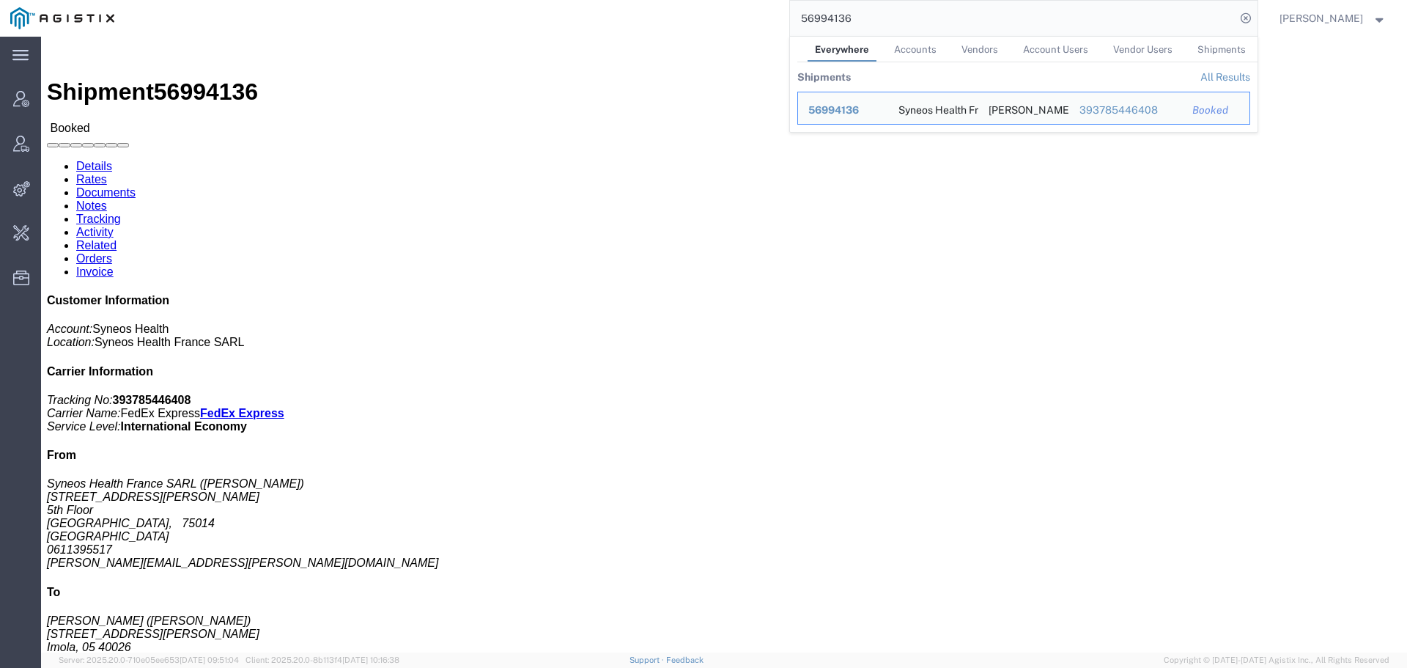
drag, startPoint x: 174, startPoint y: 246, endPoint x: 15, endPoint y: 246, distance: 159.8
click address "Syneos Health France SARL (Javad Ghasemi) 25 boulevard Romain Rolland 5th Floor…"
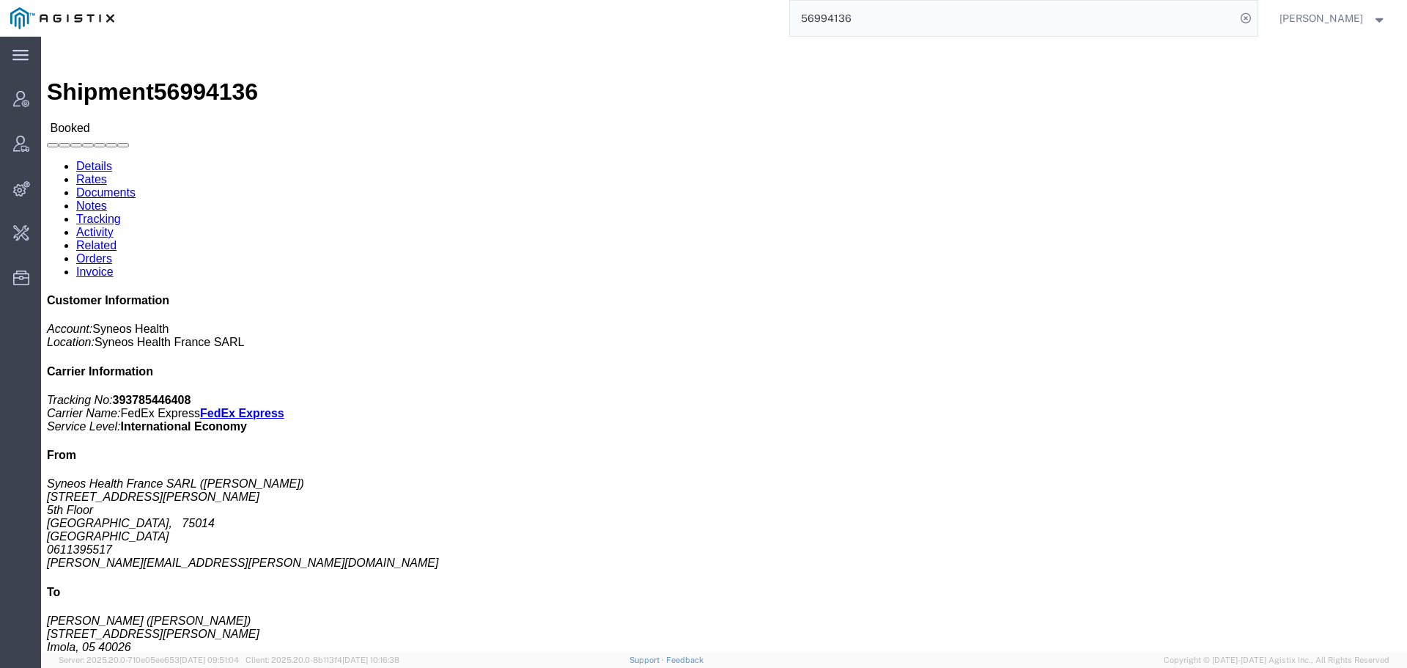
copy address "javad.ghasemi@syneoshealth.com"
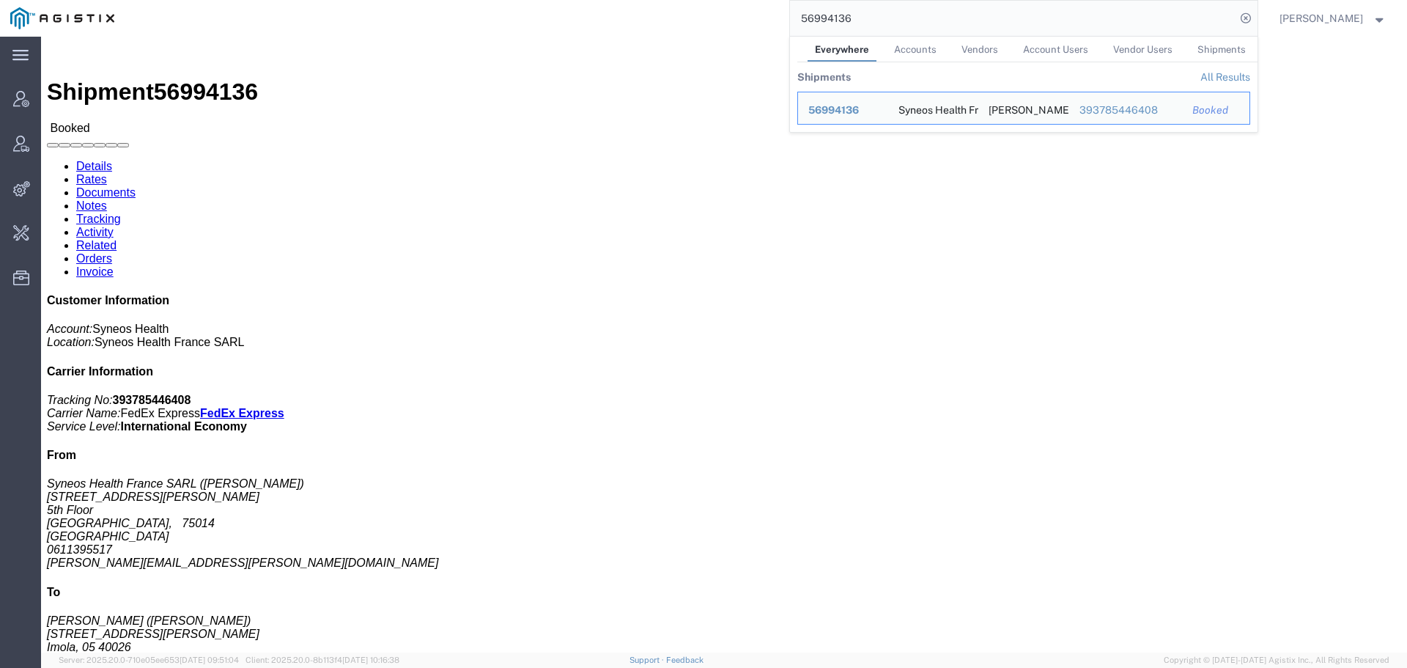
drag, startPoint x: 988, startPoint y: 17, endPoint x: 764, endPoint y: 17, distance: 223.5
click at [764, 17] on div "56994136 Everywhere Accounts Vendors Account Users Vendor Users Shipments Shipm…" at bounding box center [691, 18] width 1133 height 37
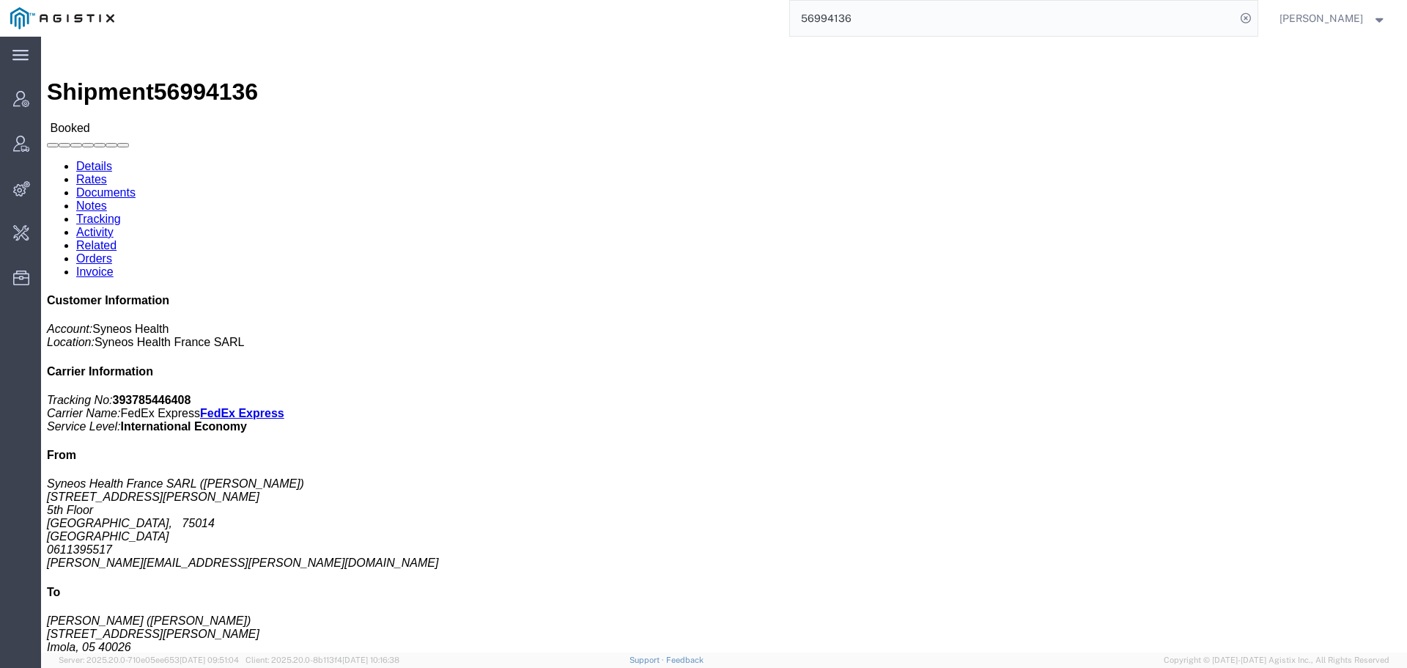
paste input "javad.ghasemi@syneoshealth.com"
type input "javad.ghasemi@syneoshealth.com"
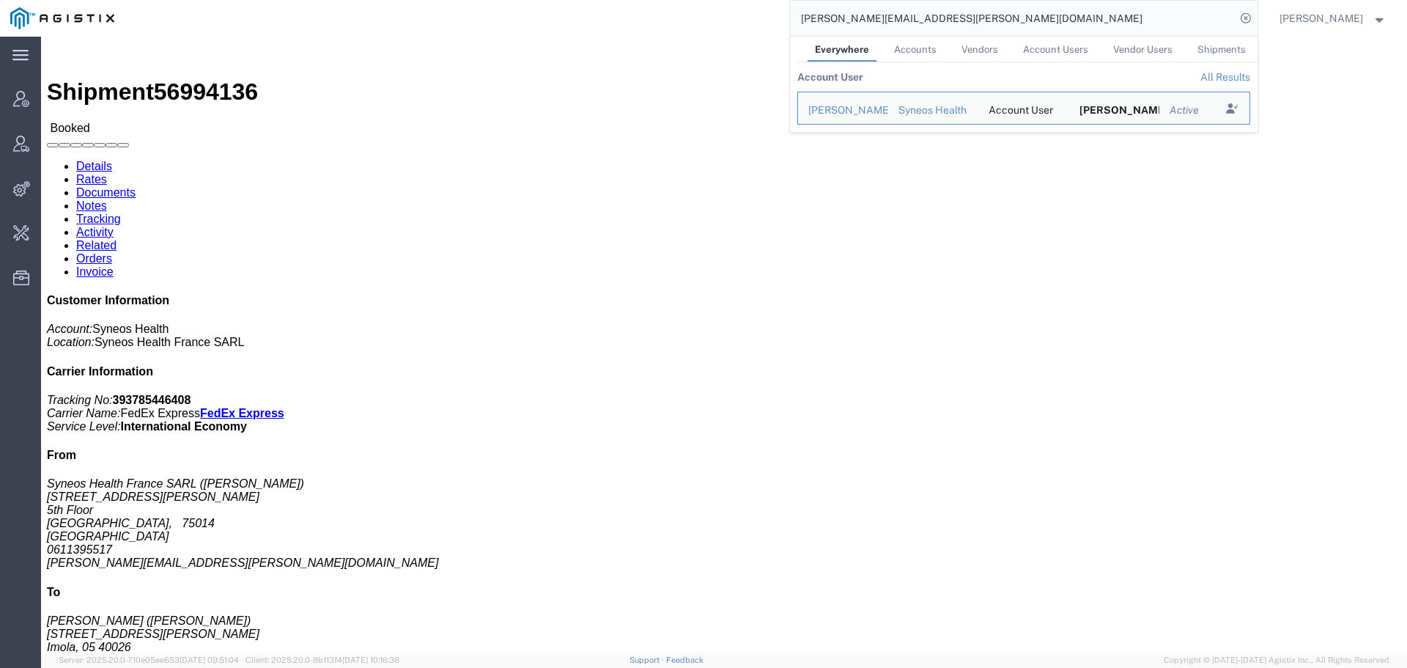
drag, startPoint x: 609, startPoint y: 284, endPoint x: 602, endPoint y: 274, distance: 11.6
click h4 "Routing & Vehicle Information"
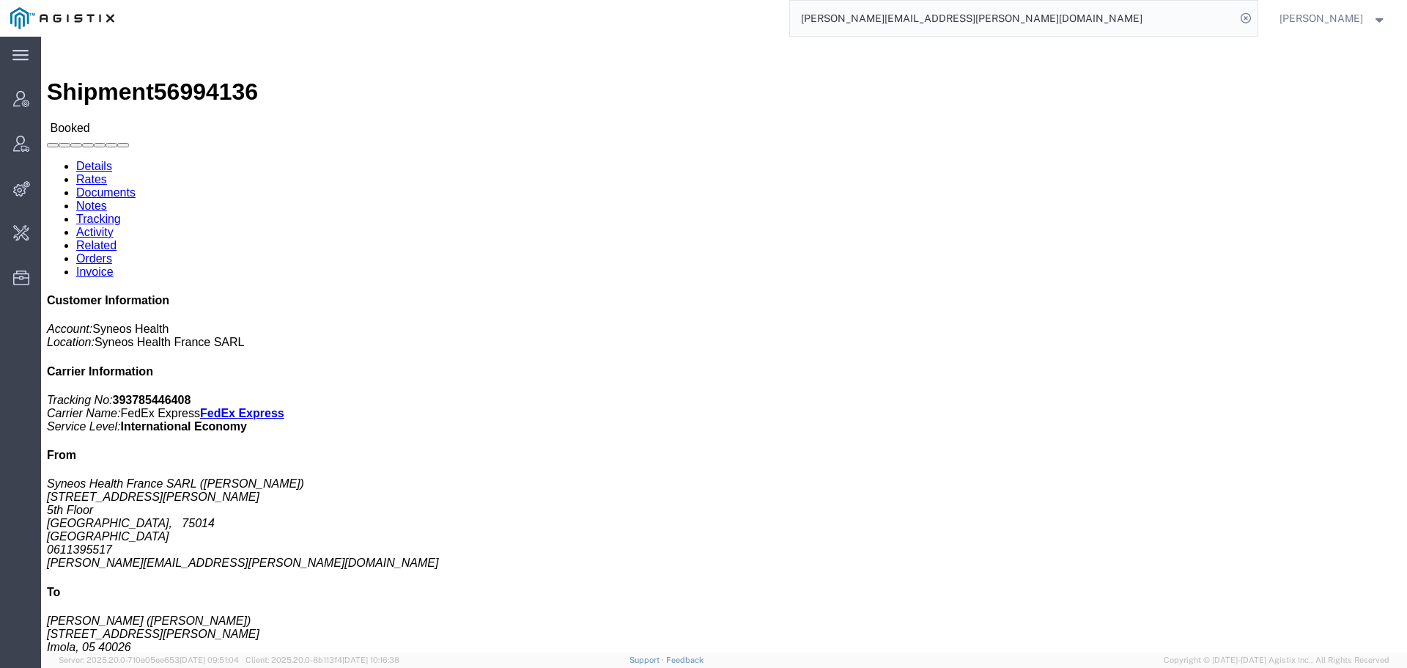
click link "Activity"
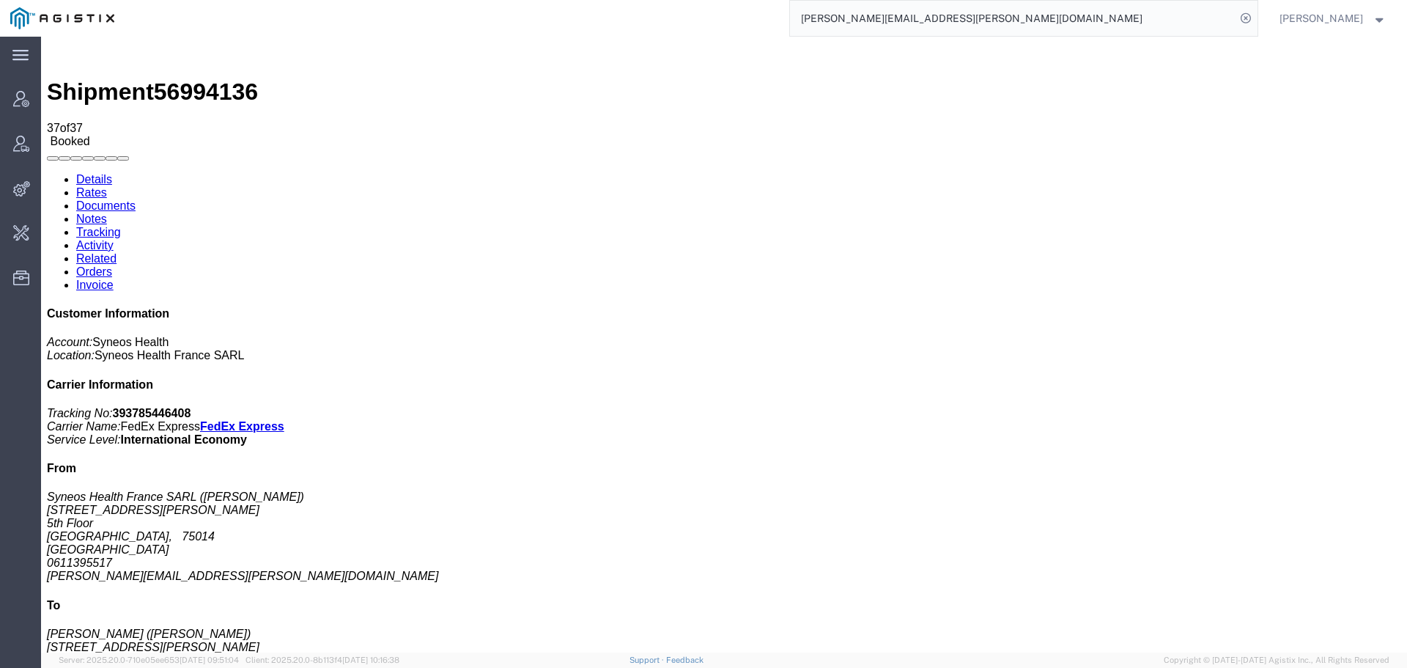
copy td "56994136"
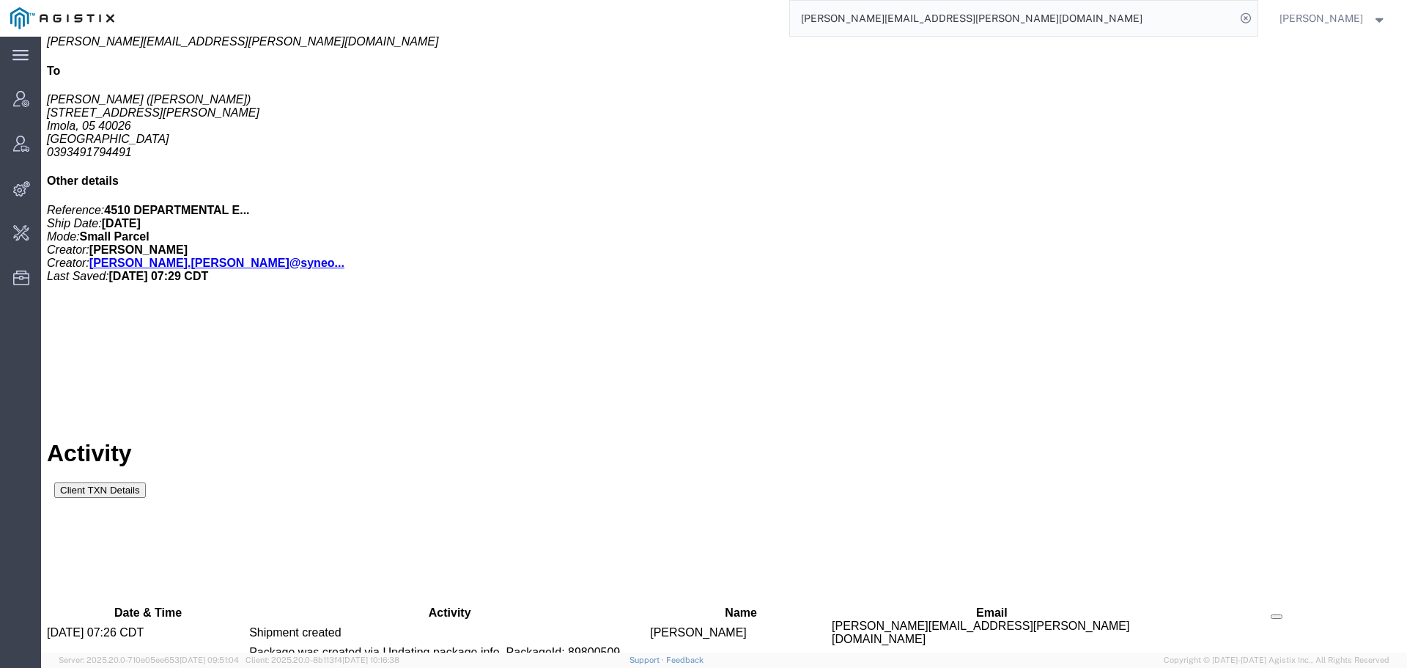
scroll to position [1069, 0]
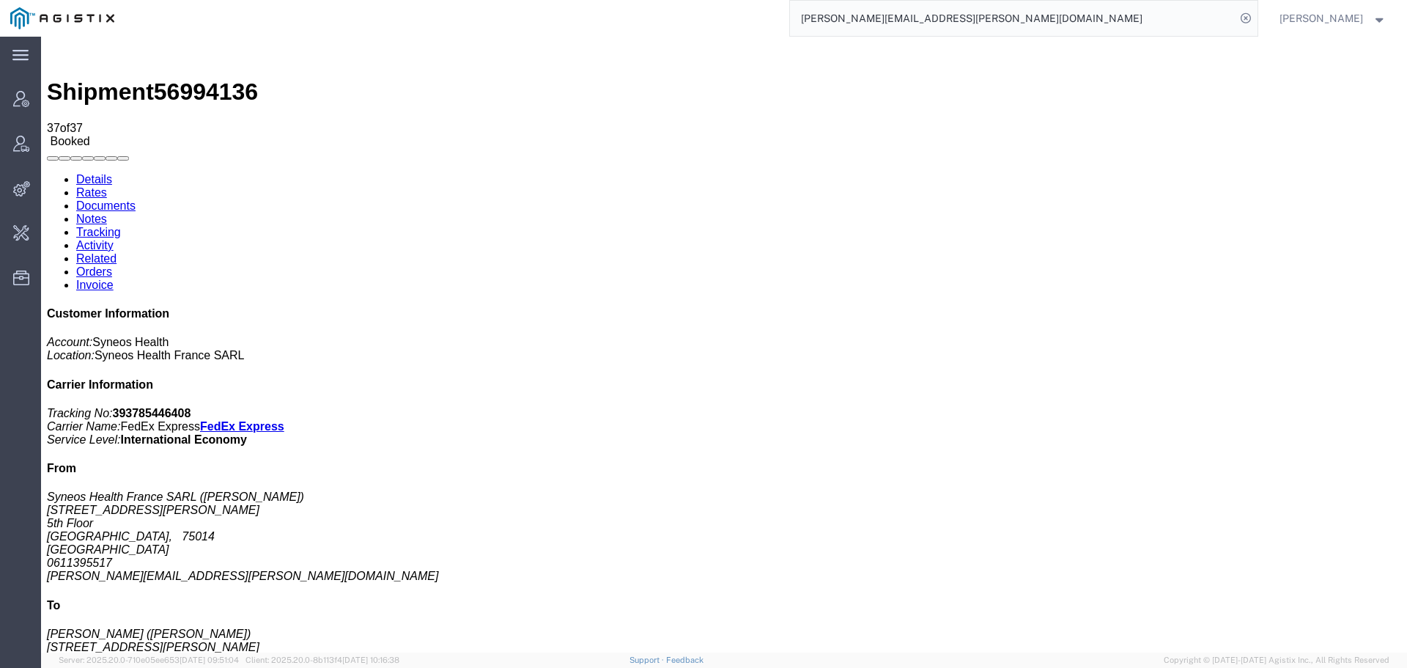
click at [997, 32] on input "javad.ghasemi@syneoshealth.com" at bounding box center [1013, 18] width 446 height 35
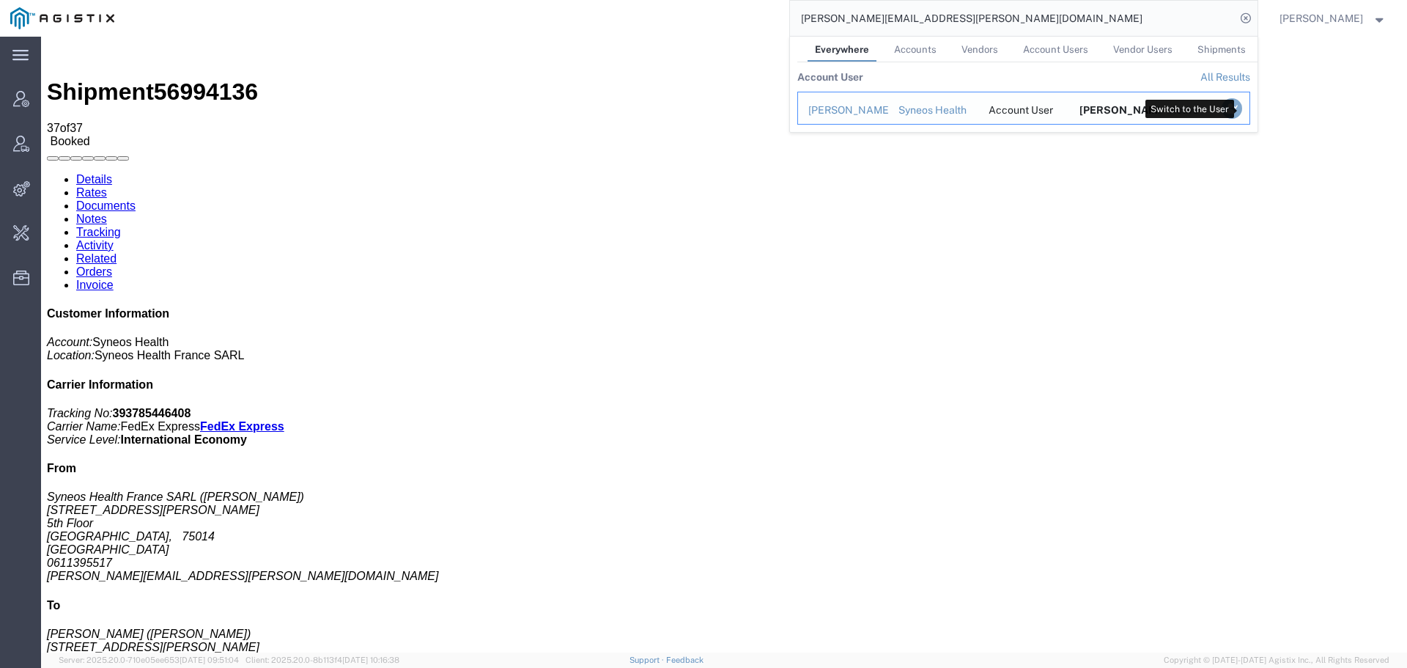
click at [1241, 104] on icon "Search Results" at bounding box center [1231, 108] width 21 height 21
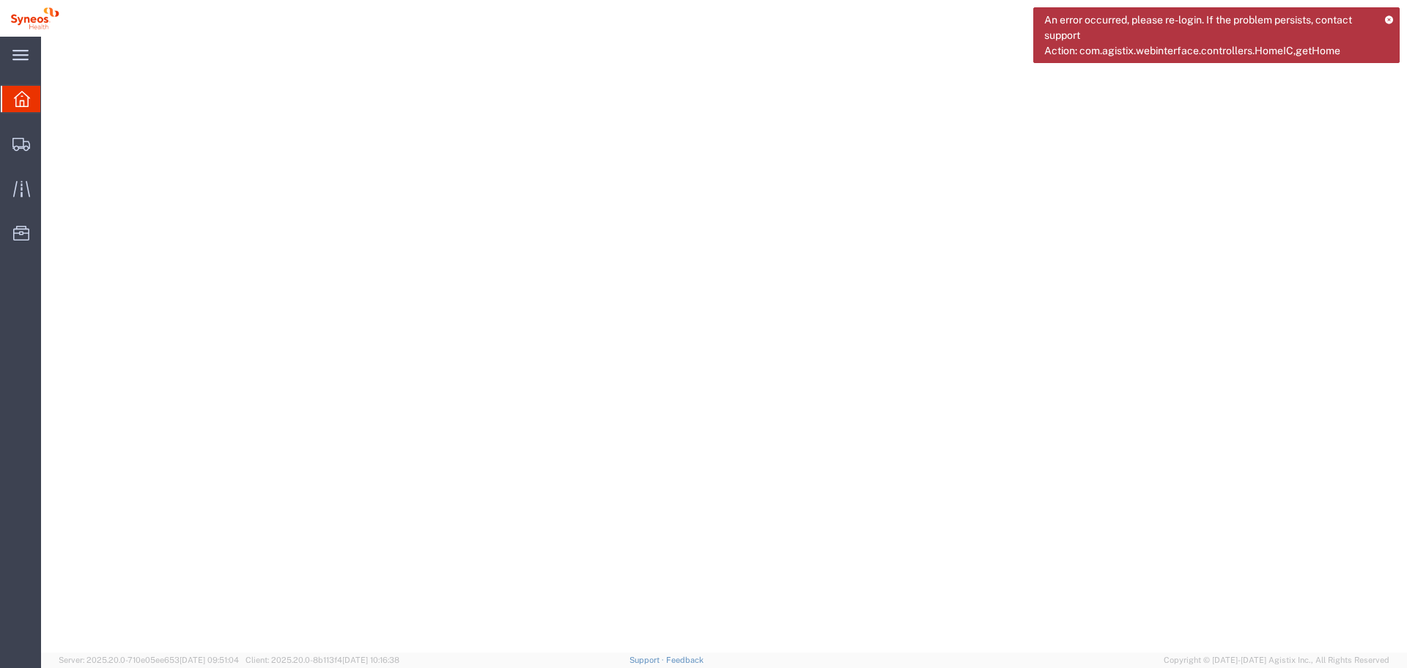
click at [1389, 21] on icon at bounding box center [1389, 19] width 10 height 8
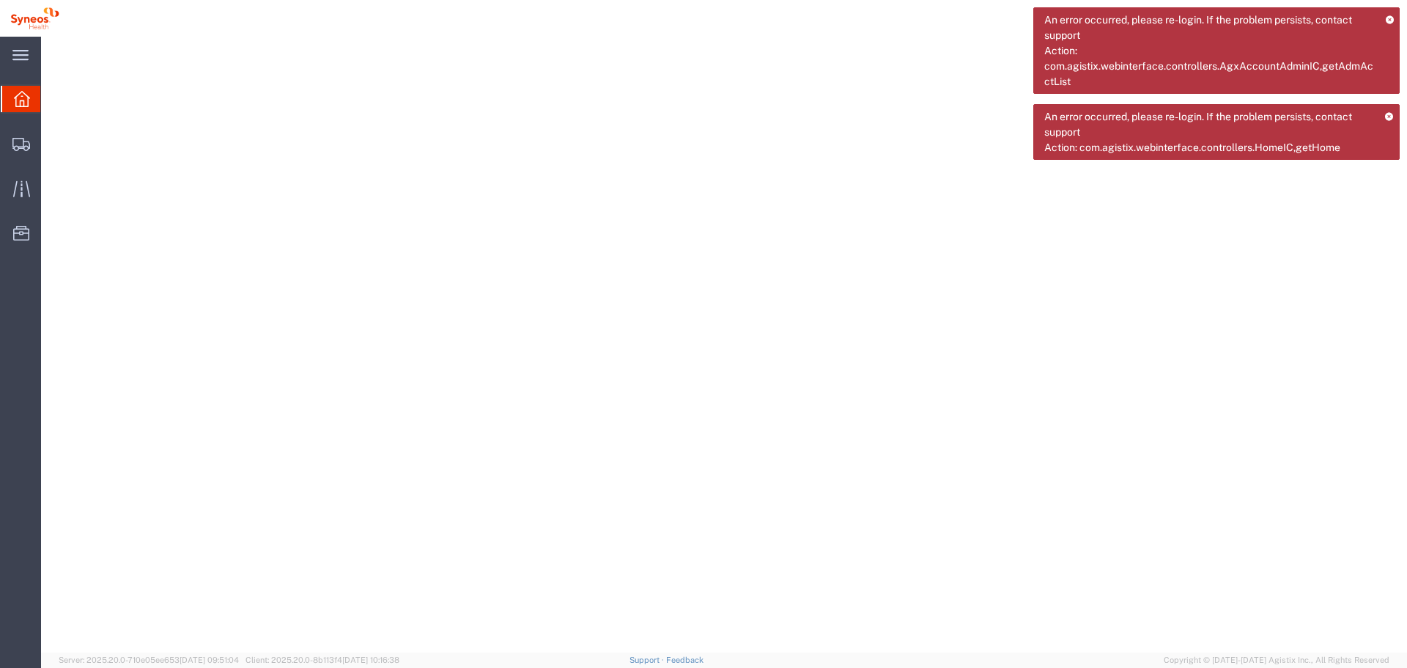
click at [1394, 18] on div "An error occurred, please re-login. If the problem persists, contact support Ac…" at bounding box center [1216, 50] width 366 height 86
click at [1387, 21] on icon at bounding box center [1389, 19] width 9 height 8
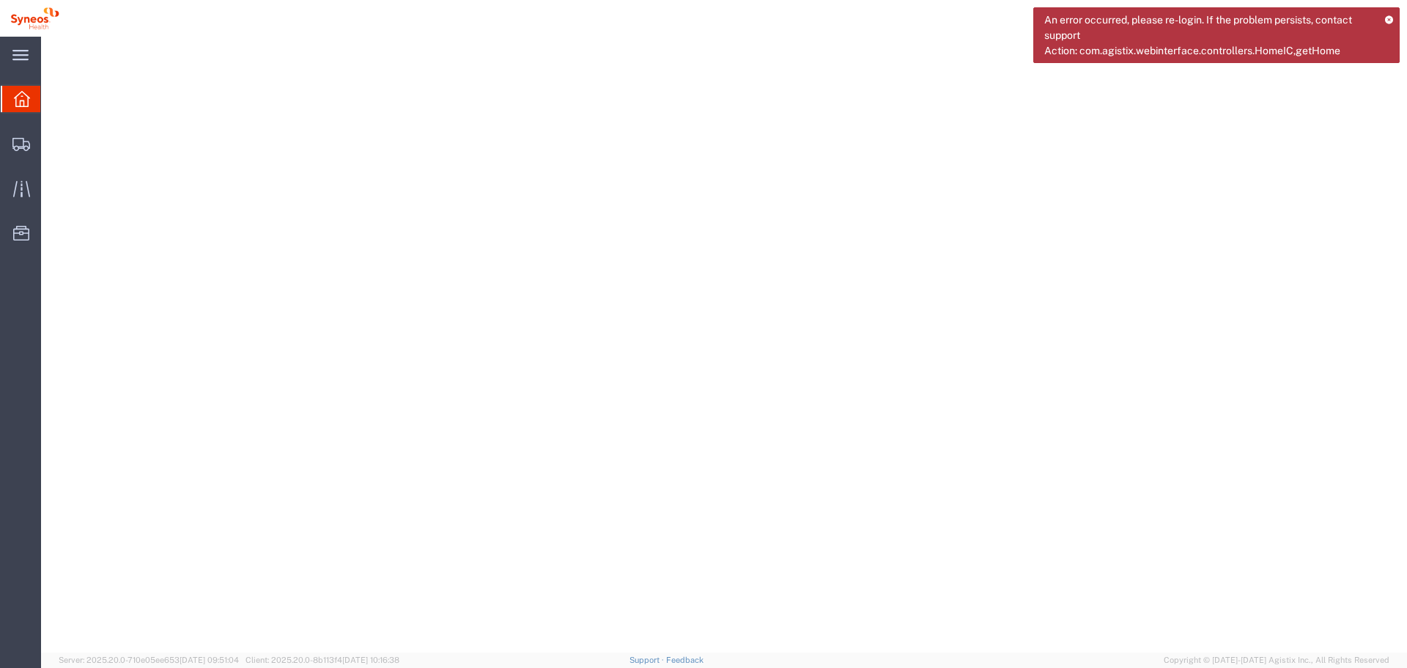
click at [1387, 21] on icon at bounding box center [1389, 19] width 10 height 8
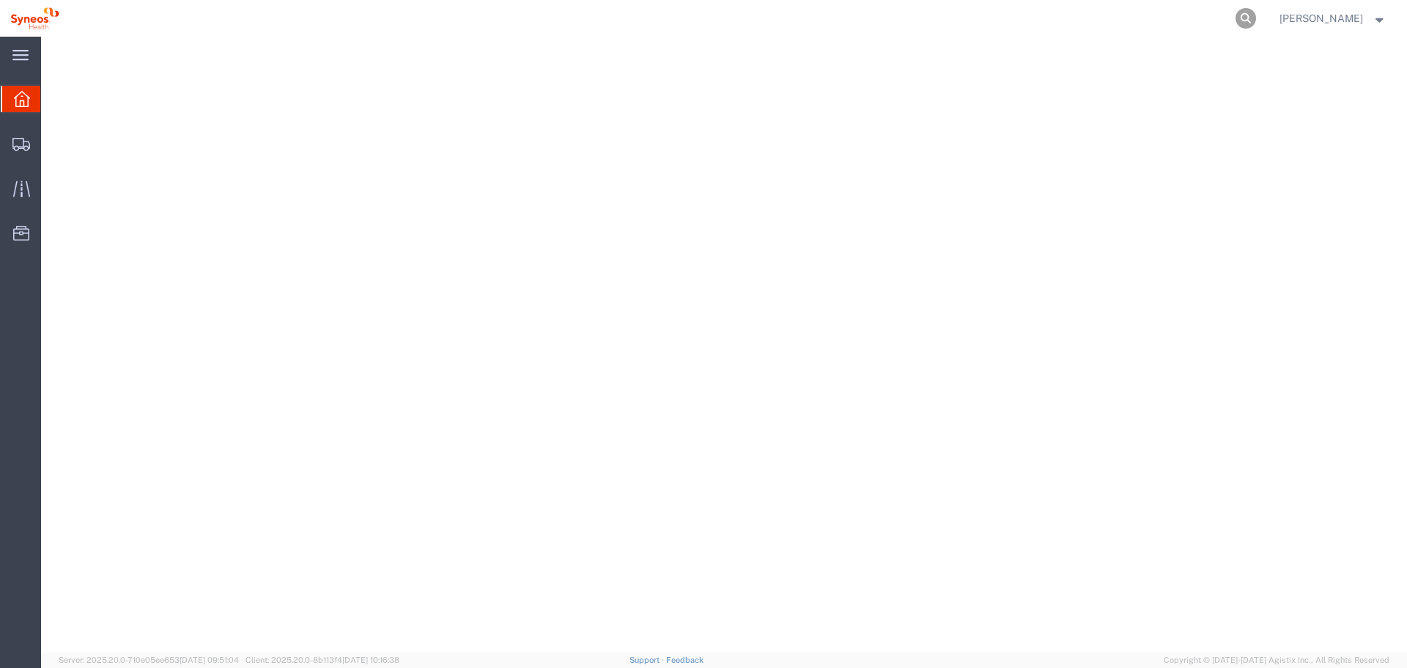
click at [1256, 22] on icon at bounding box center [1246, 18] width 21 height 21
paste input "56994136"
type input "56994136"
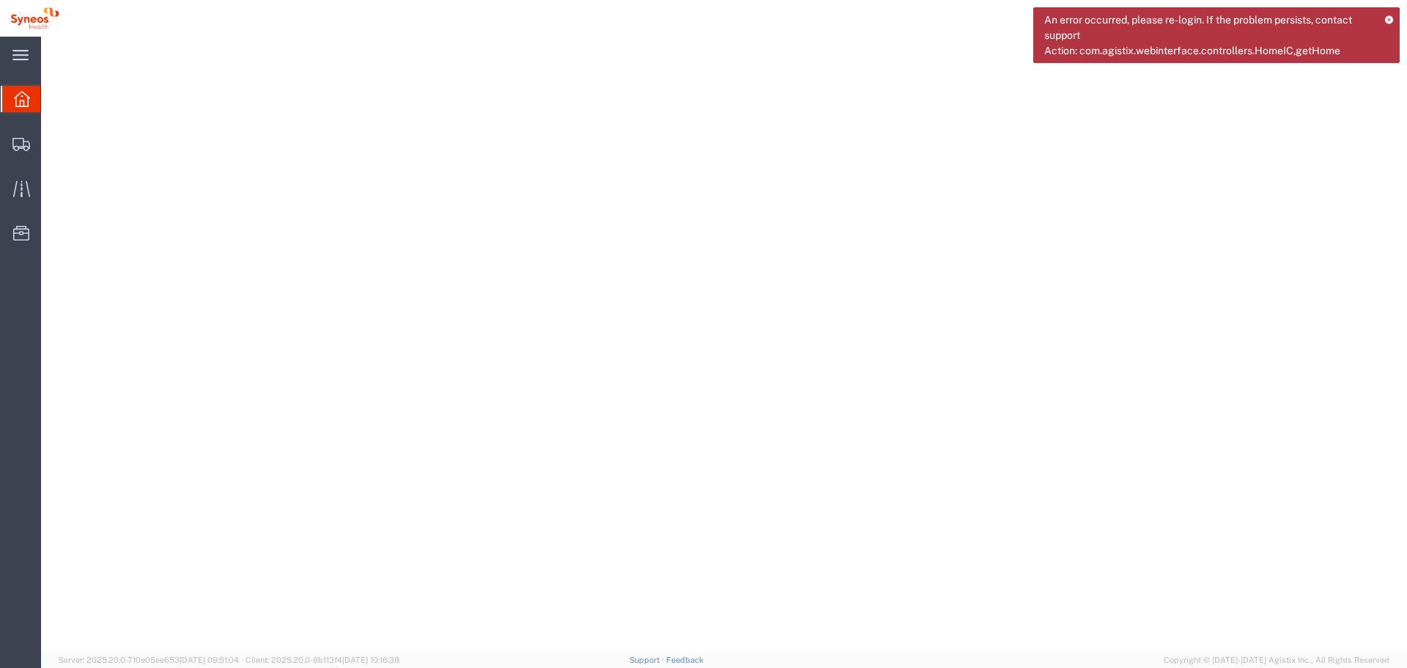
click at [1388, 18] on icon at bounding box center [1389, 19] width 10 height 8
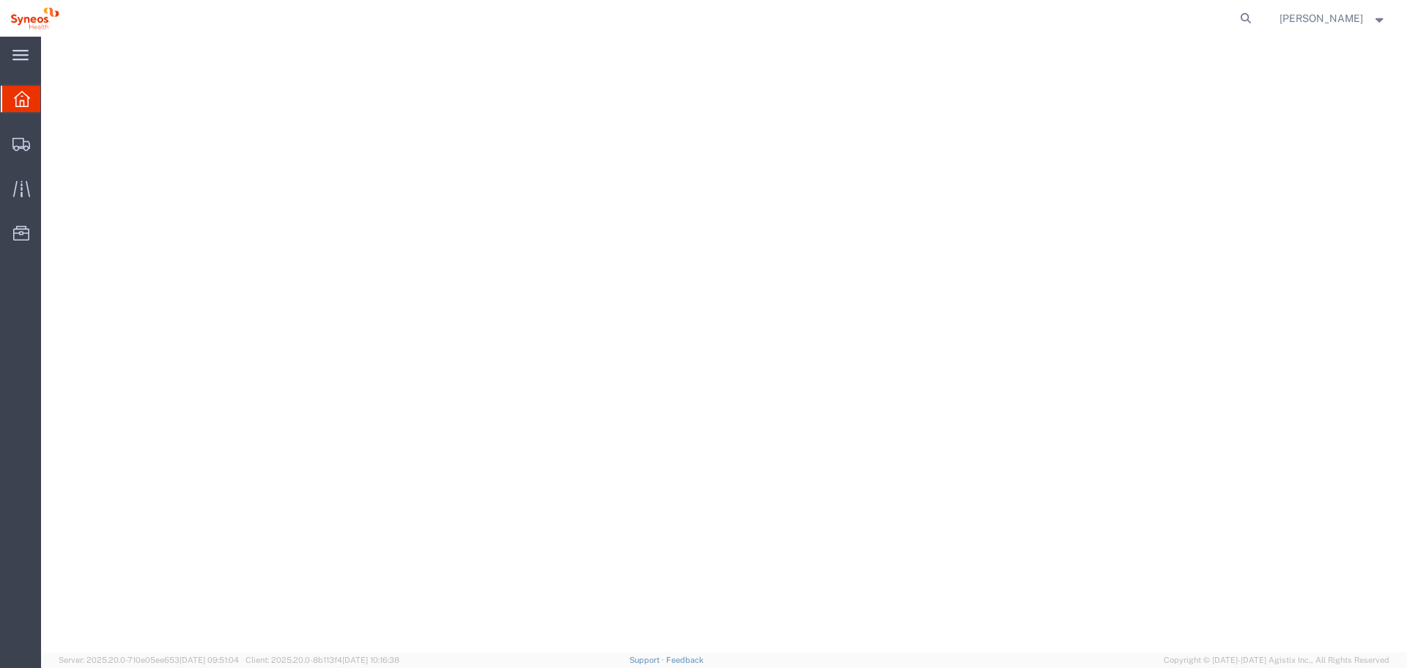
click at [1384, 23] on span "[PERSON_NAME]" at bounding box center [1333, 18] width 107 height 16
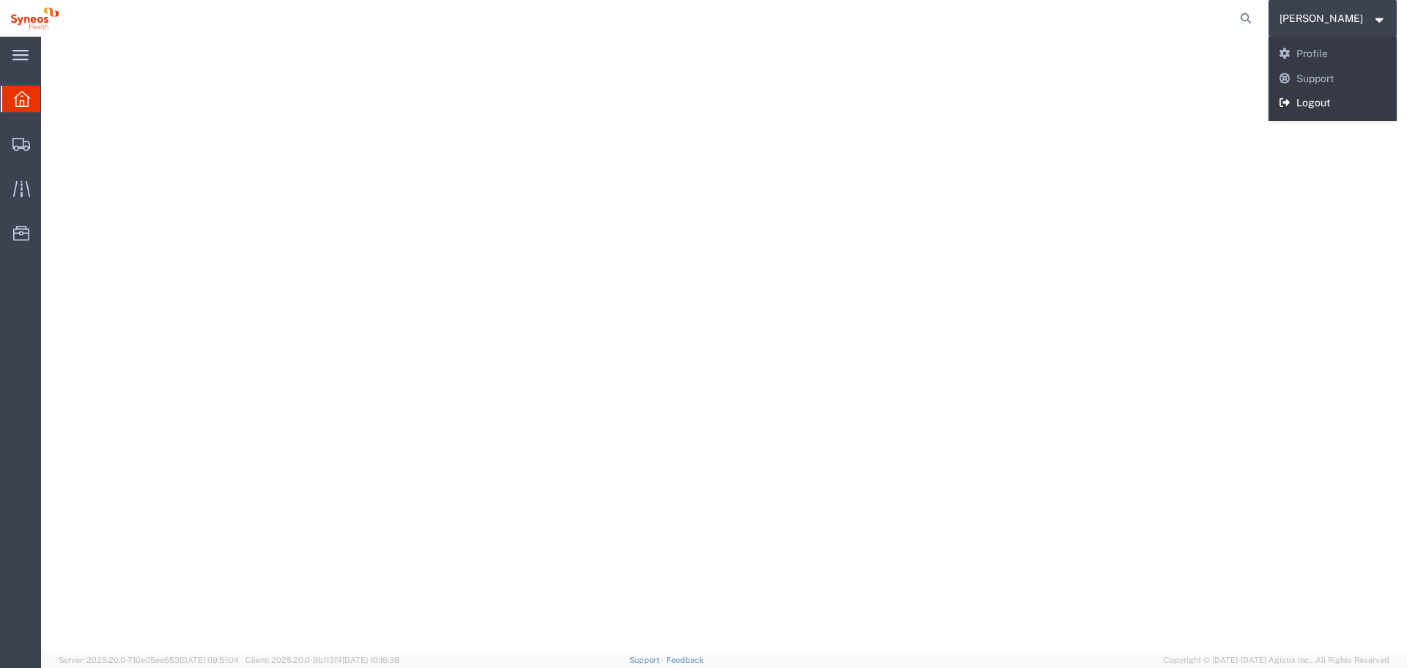
click at [1341, 97] on link "Logout" at bounding box center [1333, 103] width 129 height 25
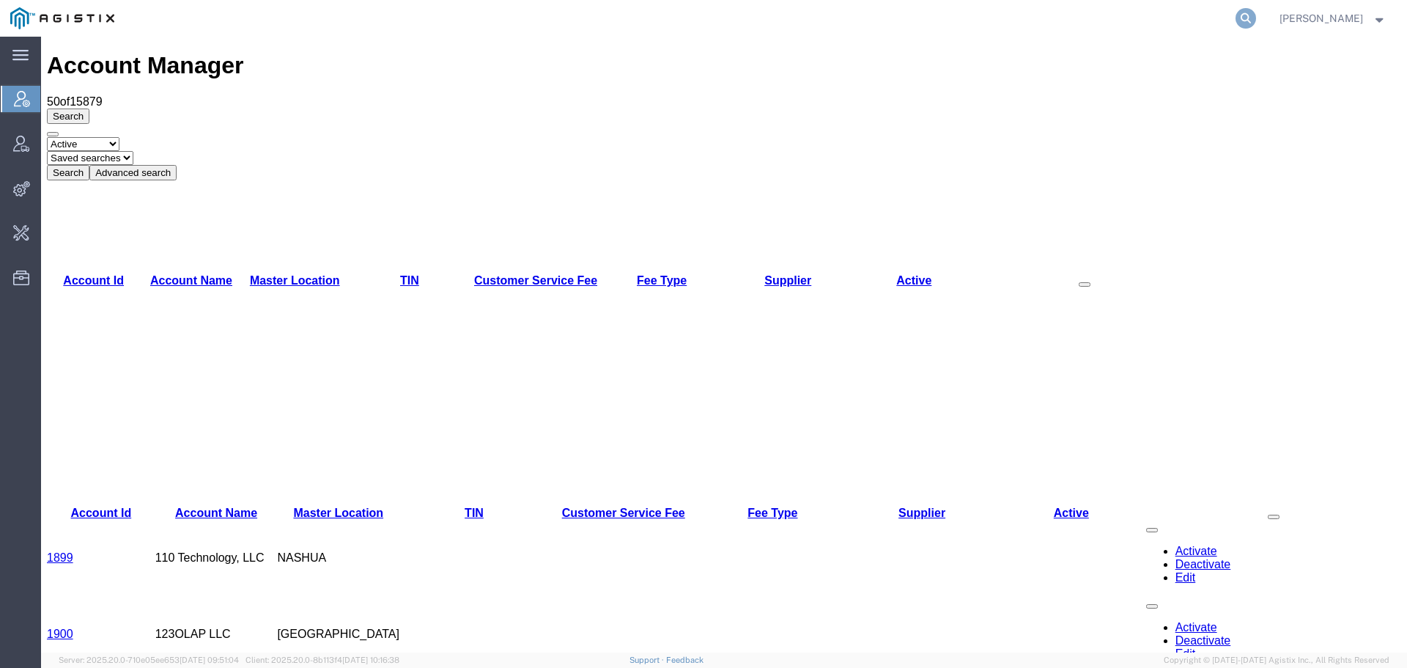
click at [1256, 20] on icon at bounding box center [1246, 18] width 21 height 21
paste input "56994136"
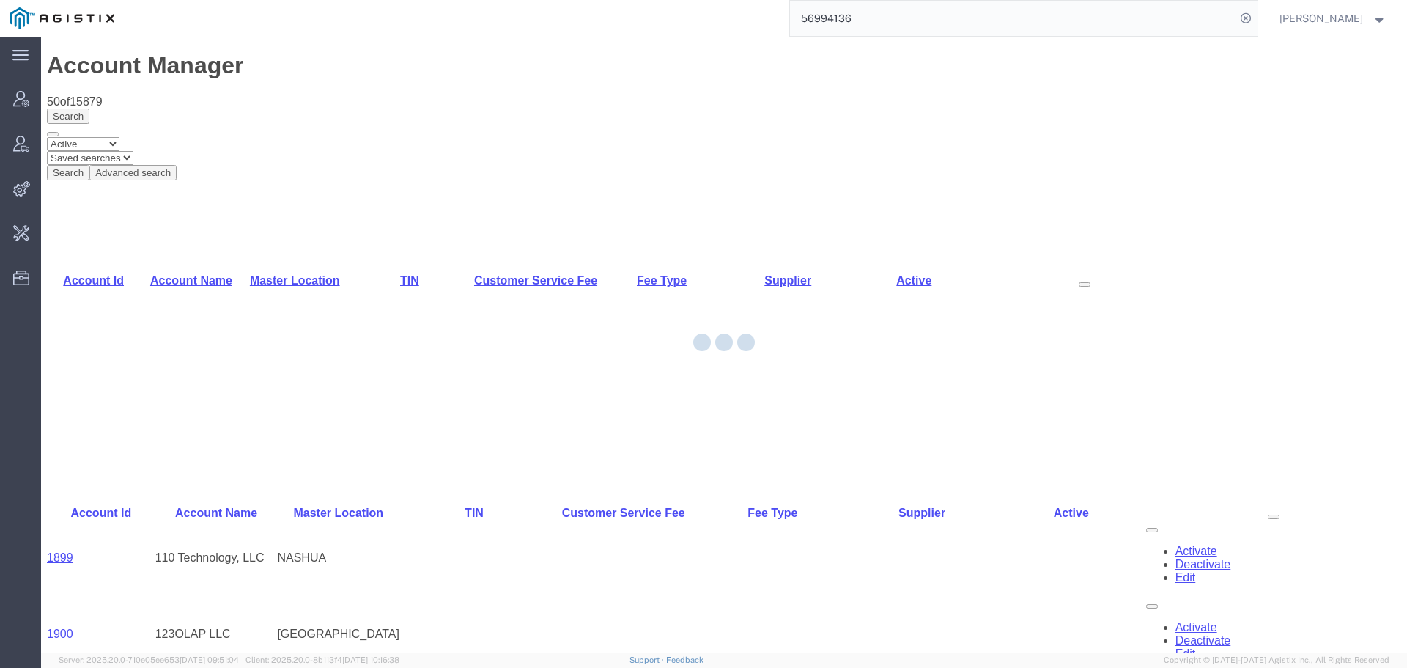
drag, startPoint x: 905, startPoint y: 26, endPoint x: 799, endPoint y: 26, distance: 106.3
click at [799, 26] on div "56994136" at bounding box center [691, 18] width 1133 height 37
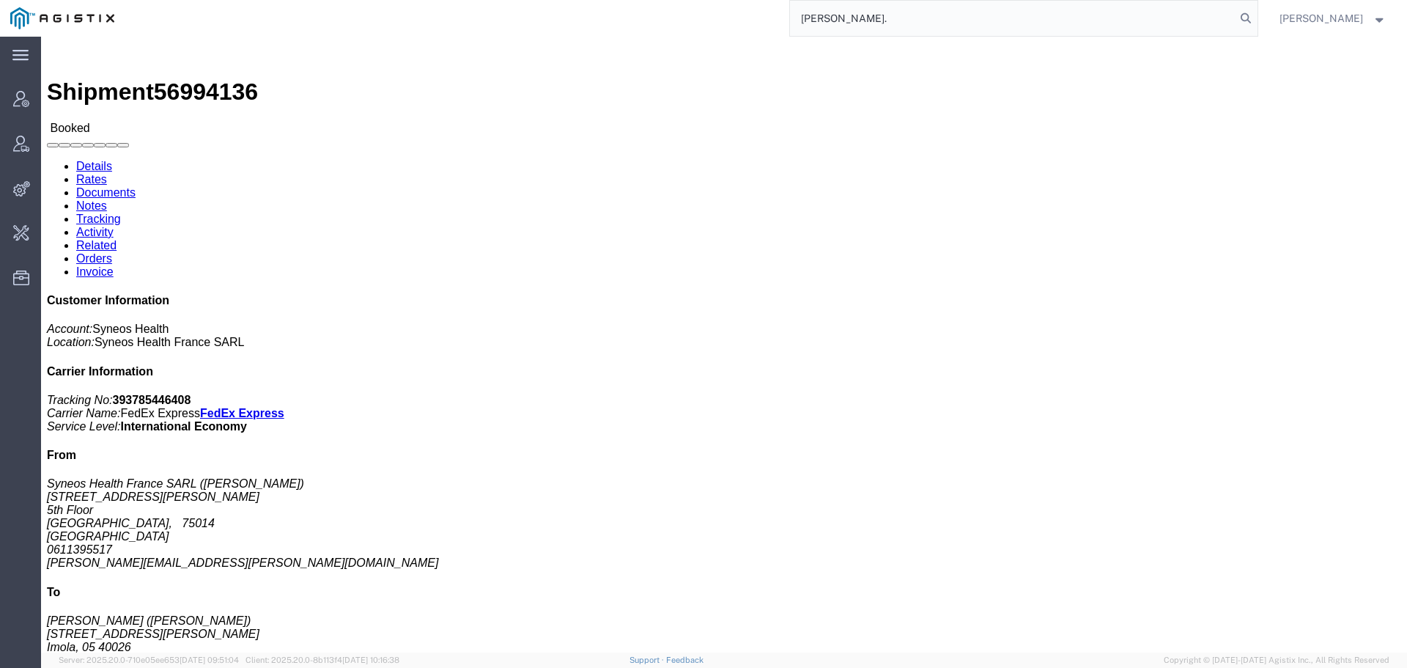
click at [920, 19] on input "javad." at bounding box center [1013, 18] width 446 height 35
type input "javad."
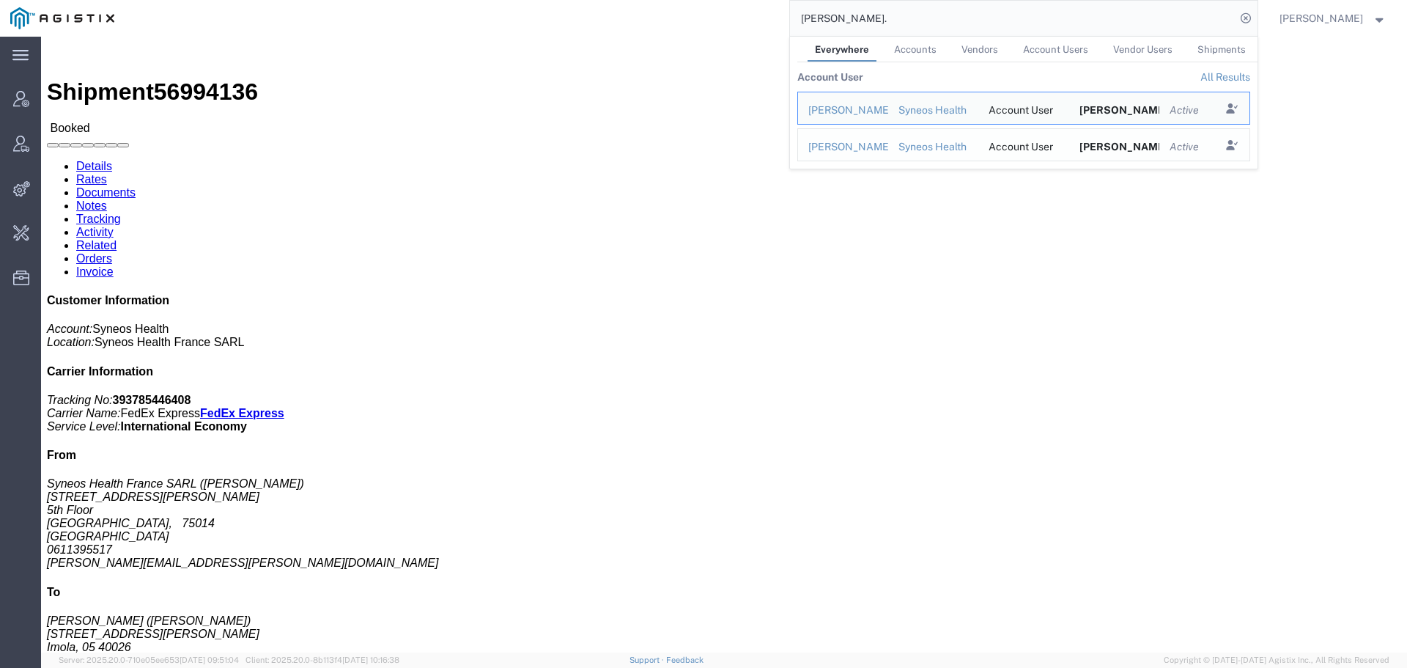
click at [878, 146] on div "[PERSON_NAME]" at bounding box center [843, 146] width 70 height 15
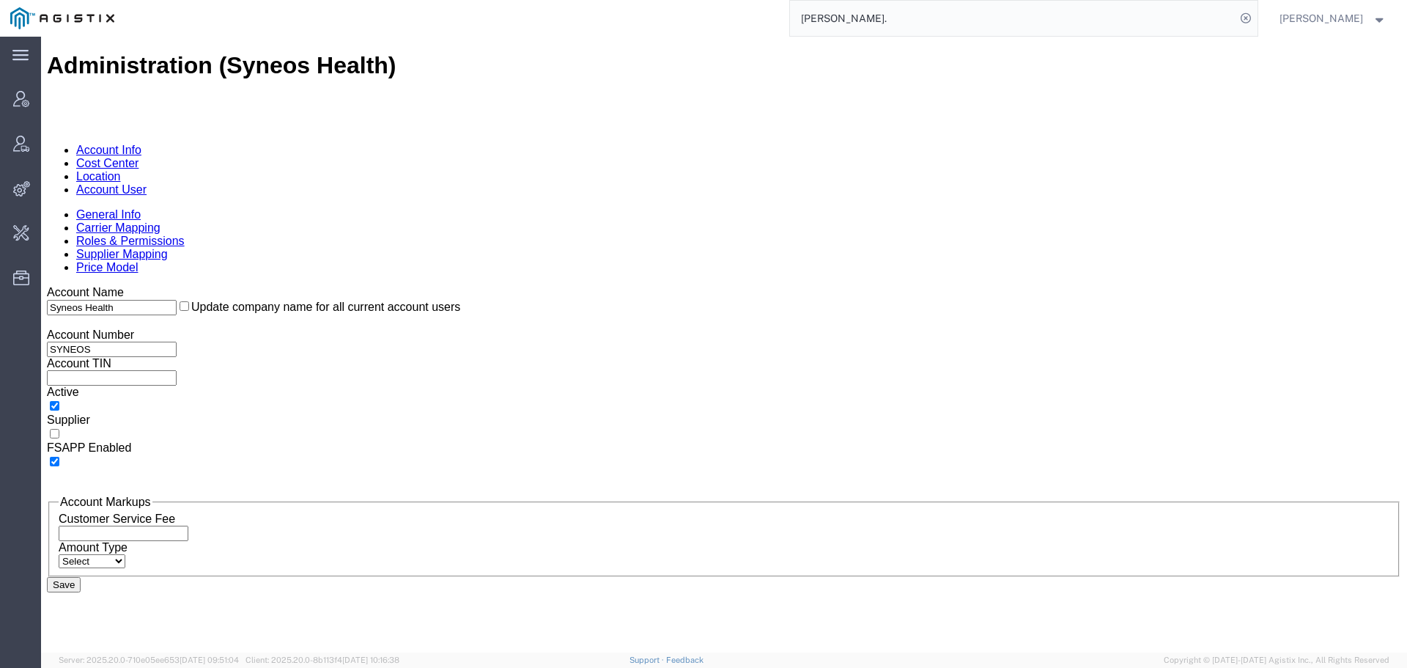
click at [147, 183] on link "Account User" at bounding box center [111, 189] width 70 height 12
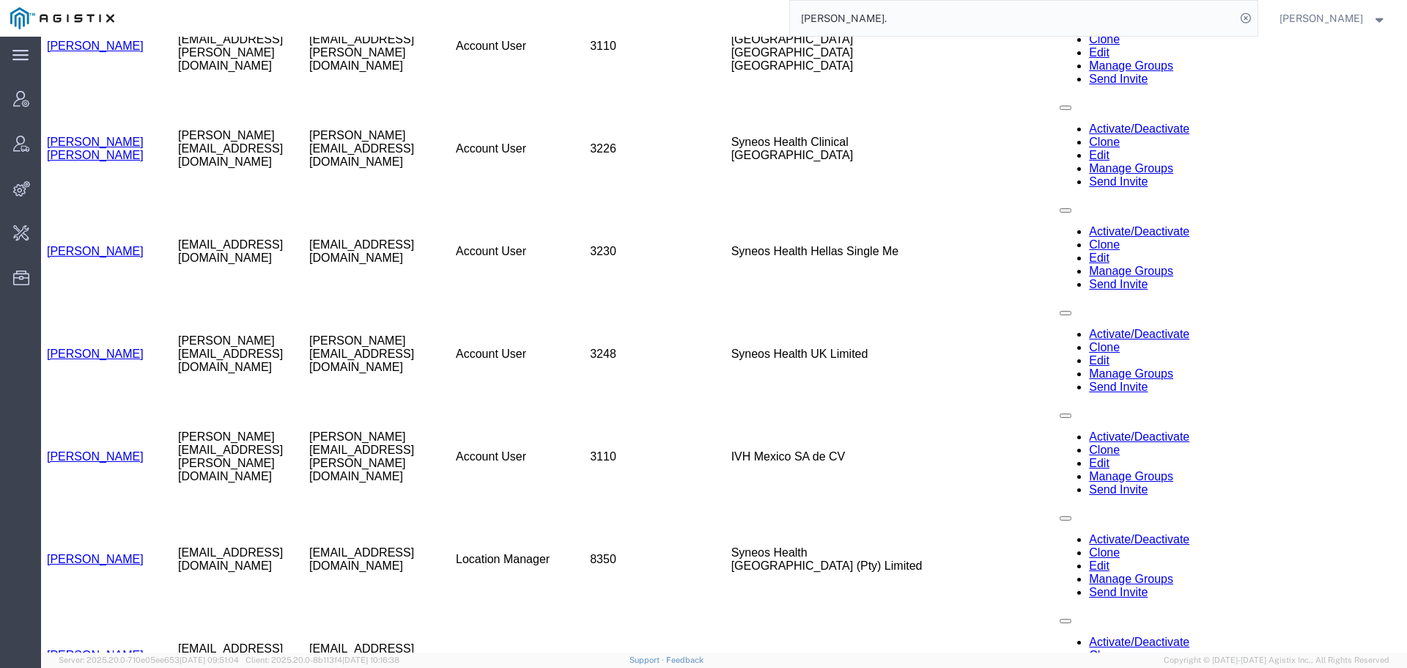
scroll to position [22339, 0]
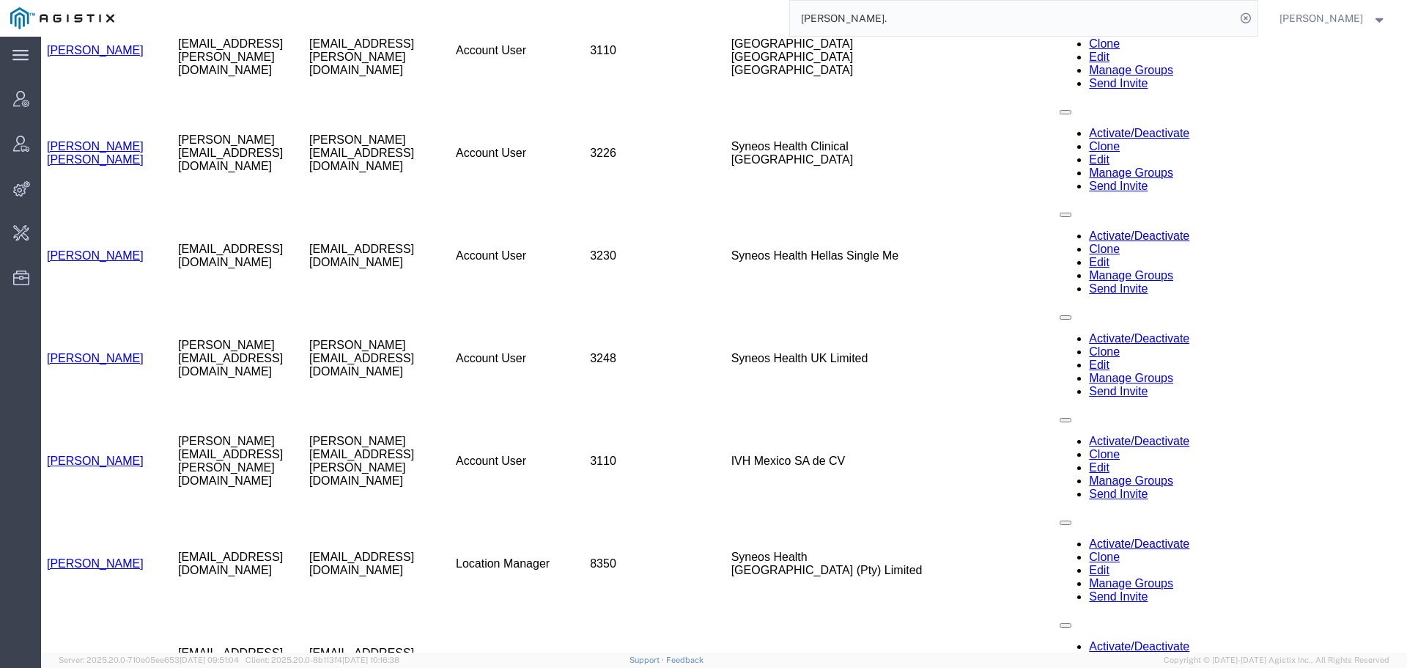
click at [857, 26] on input "[PERSON_NAME]." at bounding box center [1013, 18] width 446 height 35
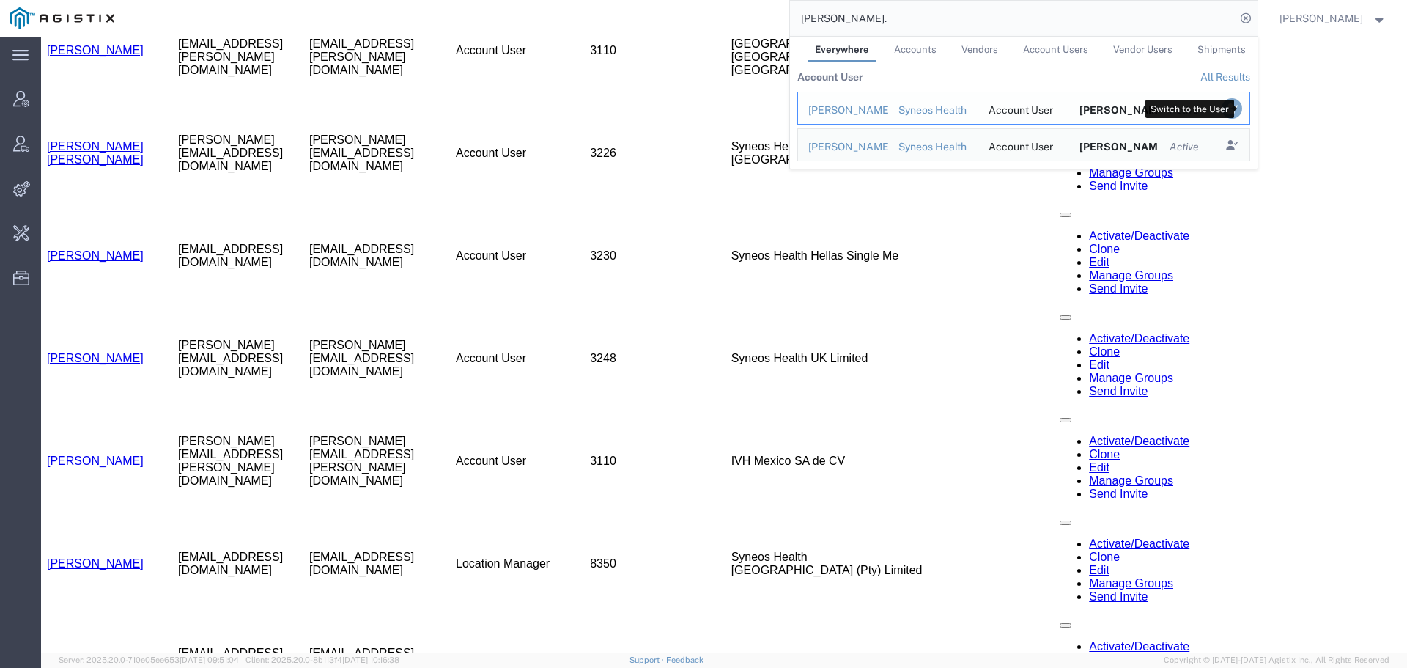
click at [1241, 116] on icon "Search Results" at bounding box center [1231, 108] width 21 height 21
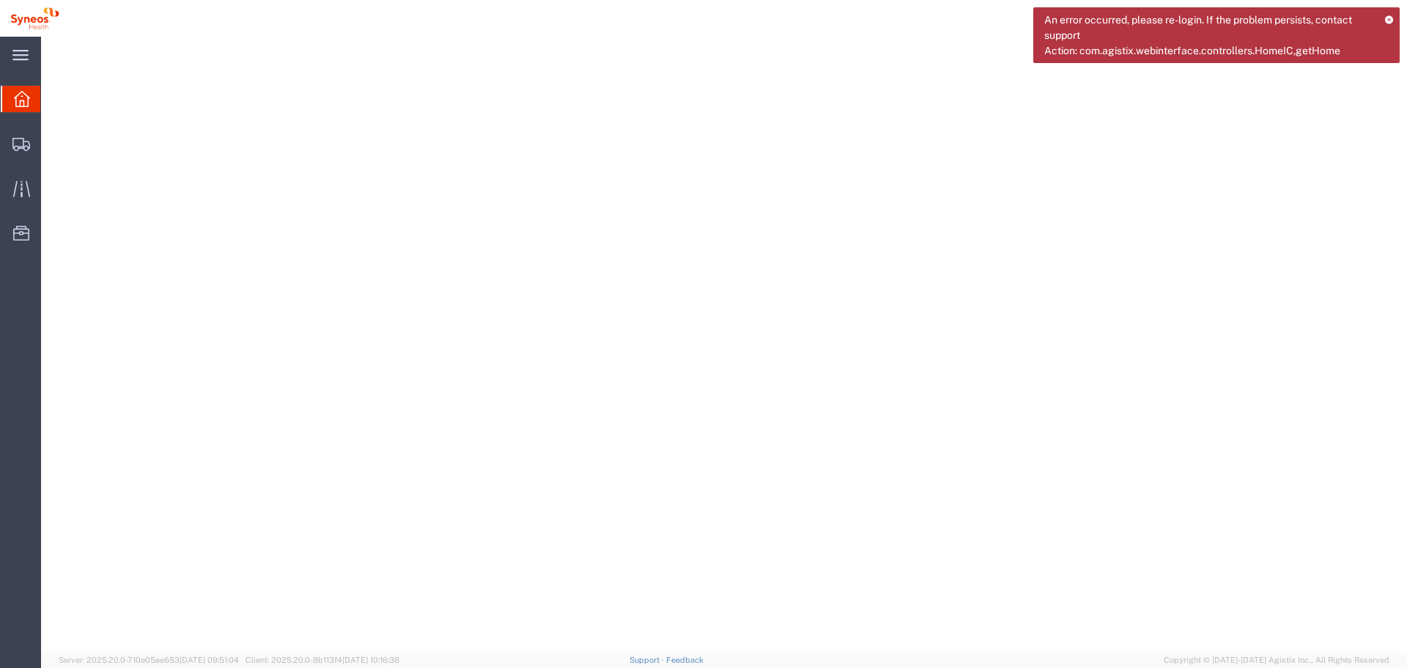
click at [1391, 21] on icon at bounding box center [1389, 19] width 10 height 8
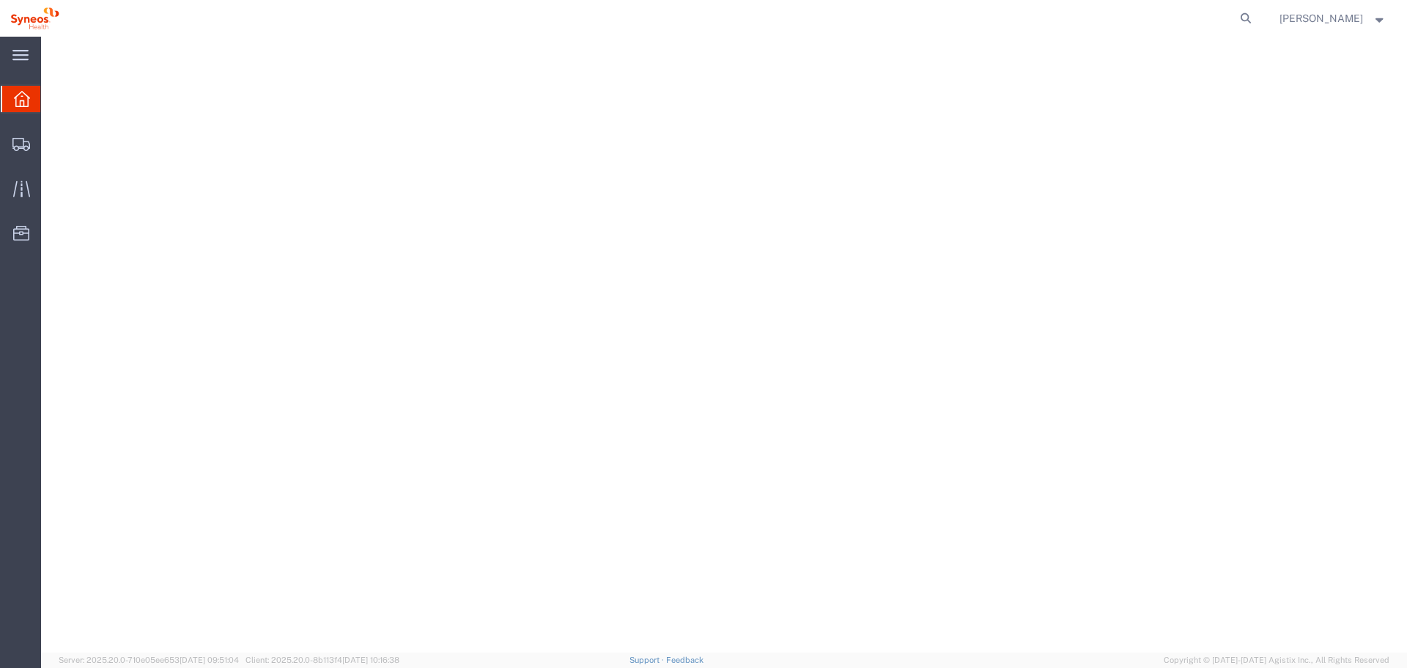
click at [1376, 21] on strong "button" at bounding box center [1379, 17] width 13 height 5
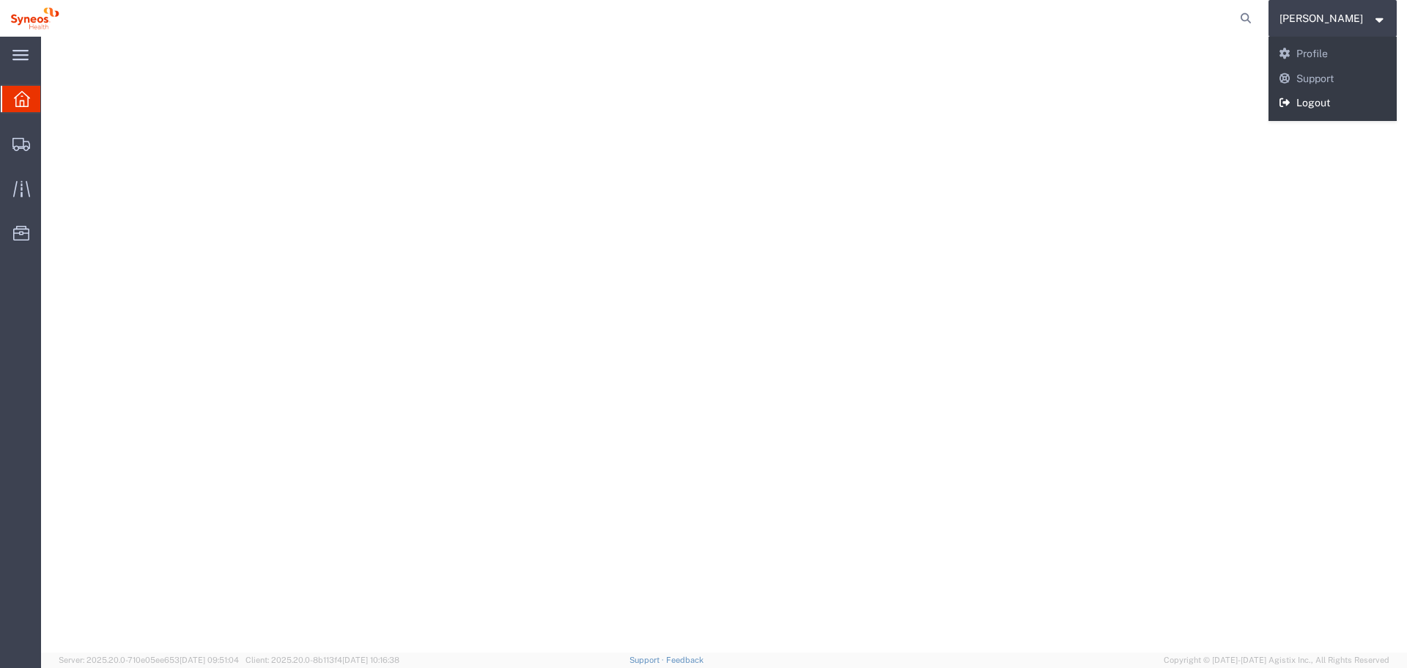
click at [1306, 107] on link "Logout" at bounding box center [1333, 103] width 129 height 25
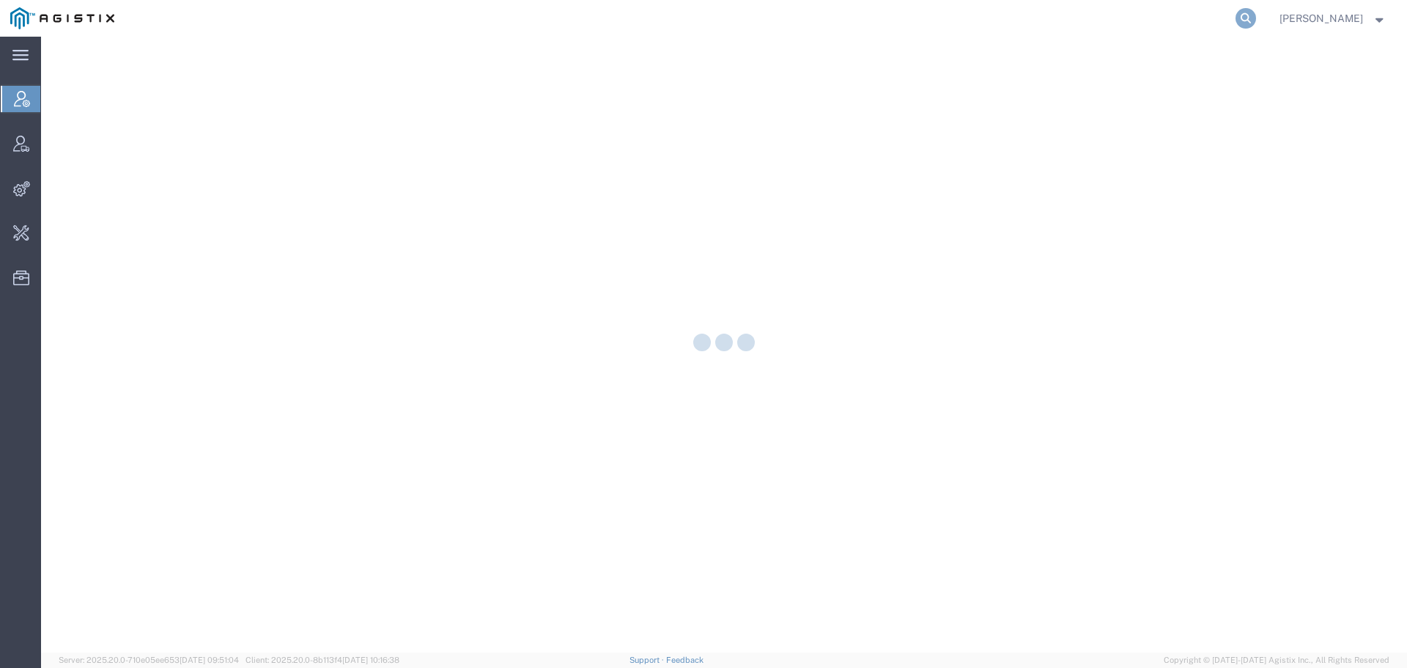
click at [1252, 21] on icon at bounding box center [1246, 18] width 21 height 21
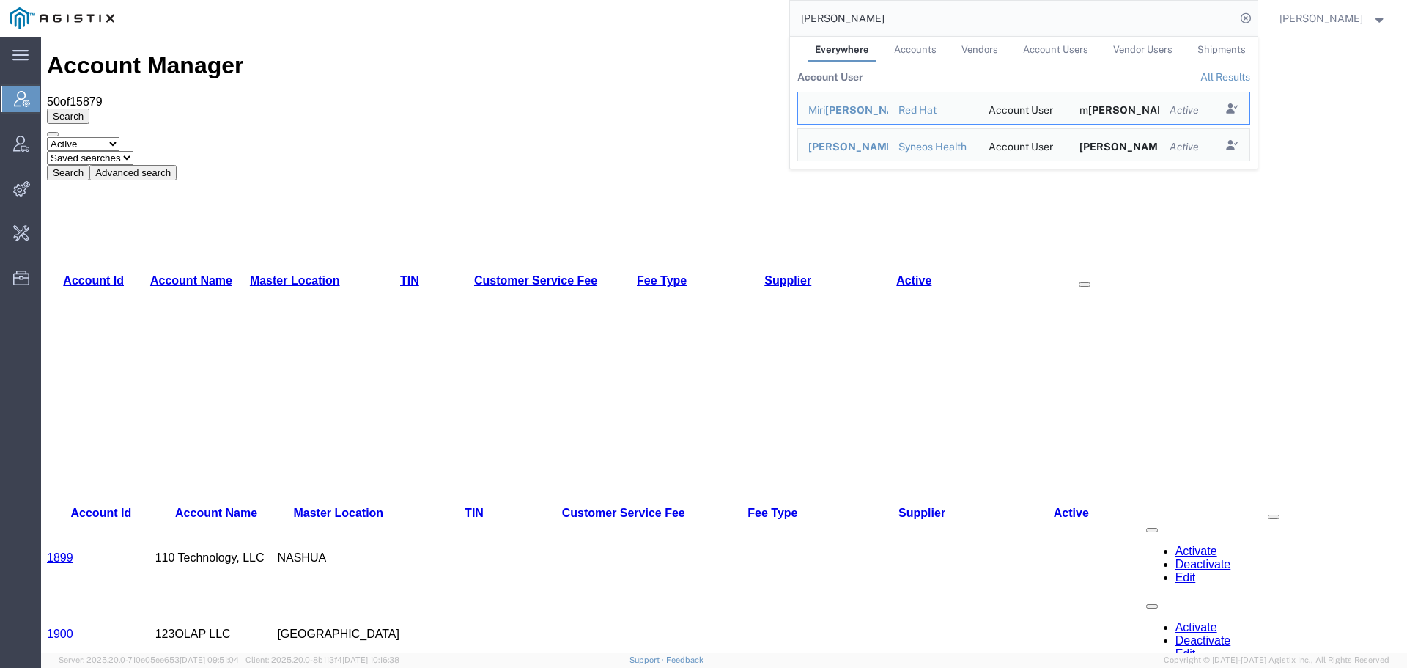
click at [937, 22] on input "[PERSON_NAME]" at bounding box center [1013, 18] width 446 height 35
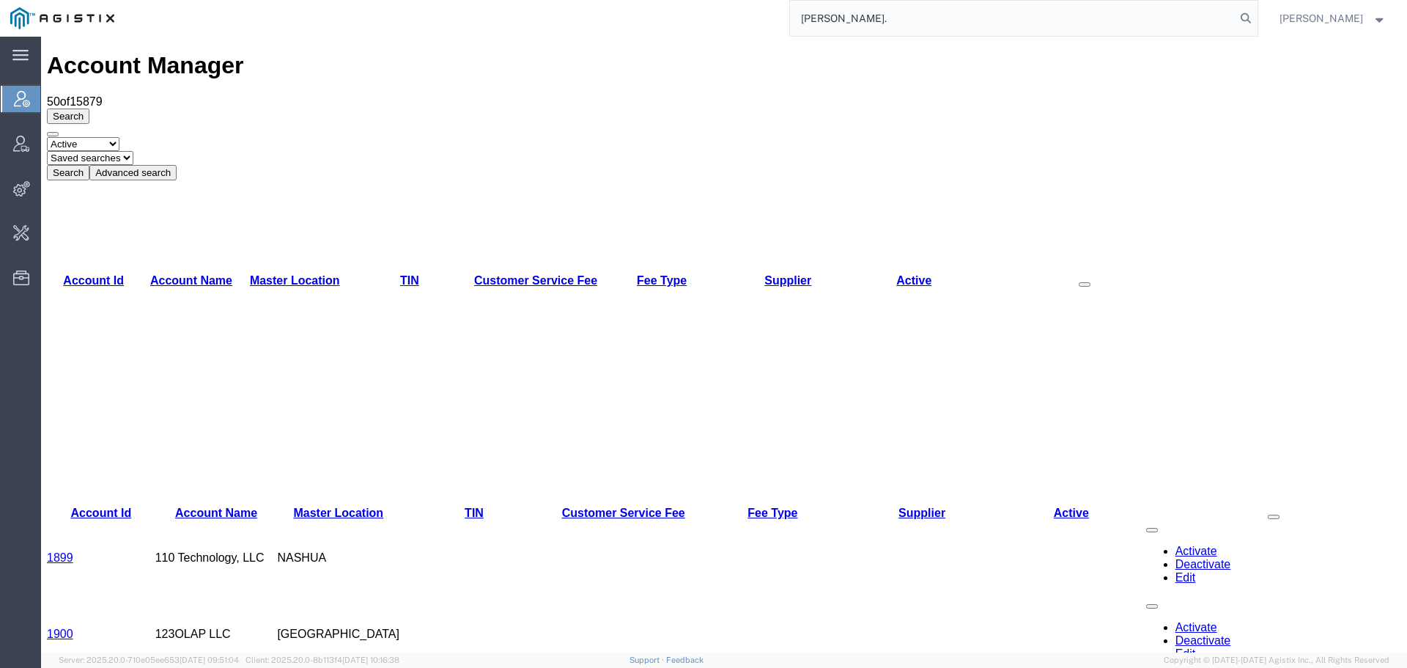
type input "[PERSON_NAME]."
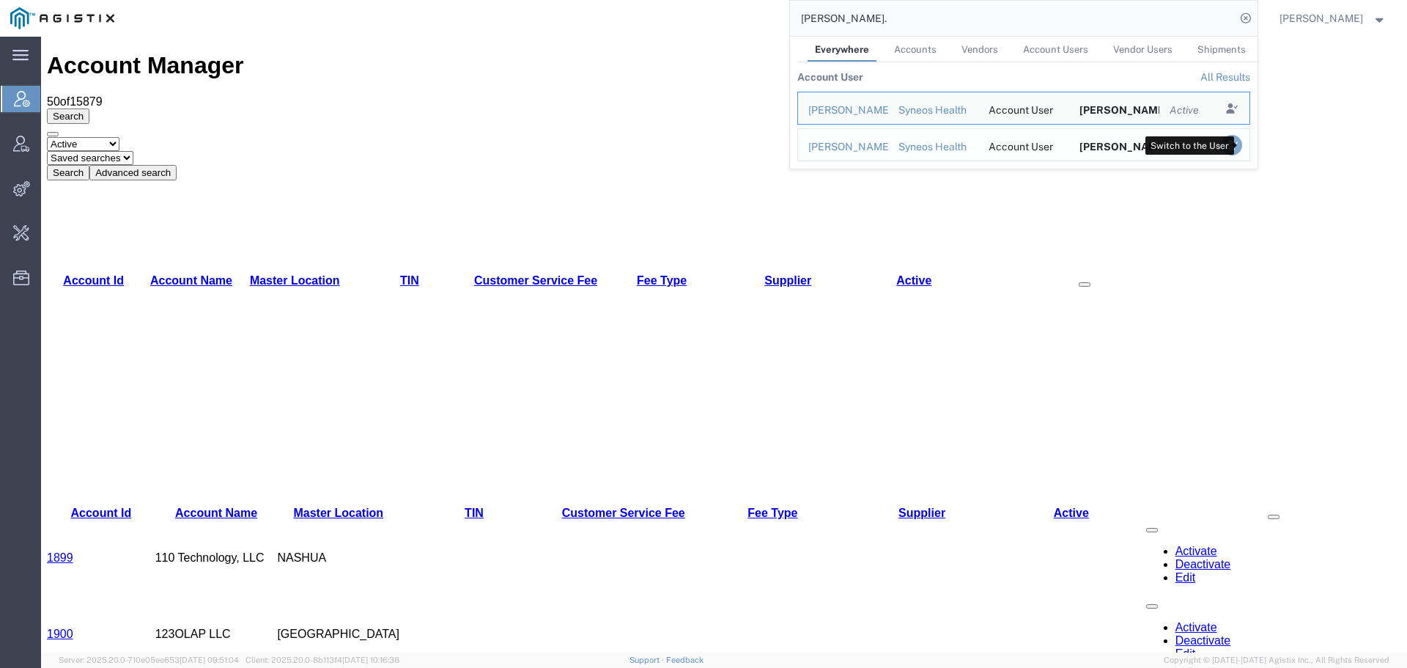
click at [1241, 143] on icon "Search Results" at bounding box center [1231, 145] width 21 height 21
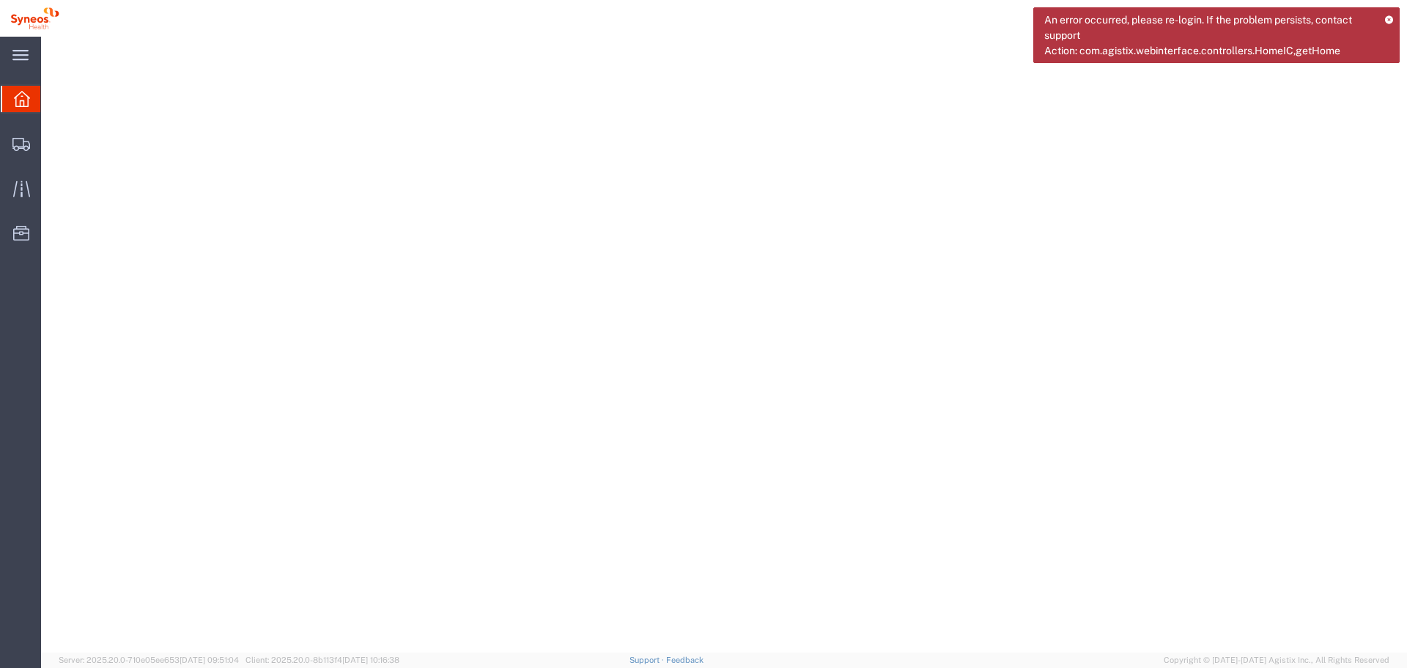
click at [1391, 18] on icon at bounding box center [1389, 19] width 10 height 8
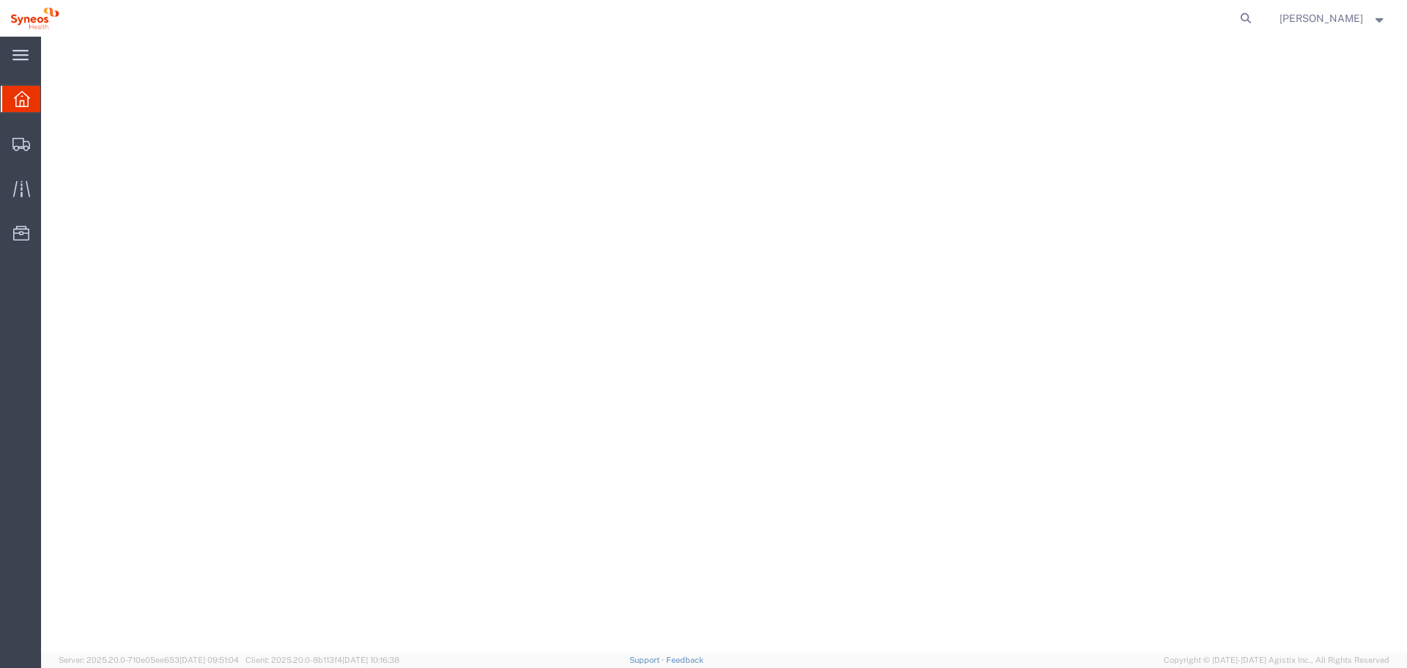
click at [1379, 20] on strong "button" at bounding box center [1379, 17] width 13 height 5
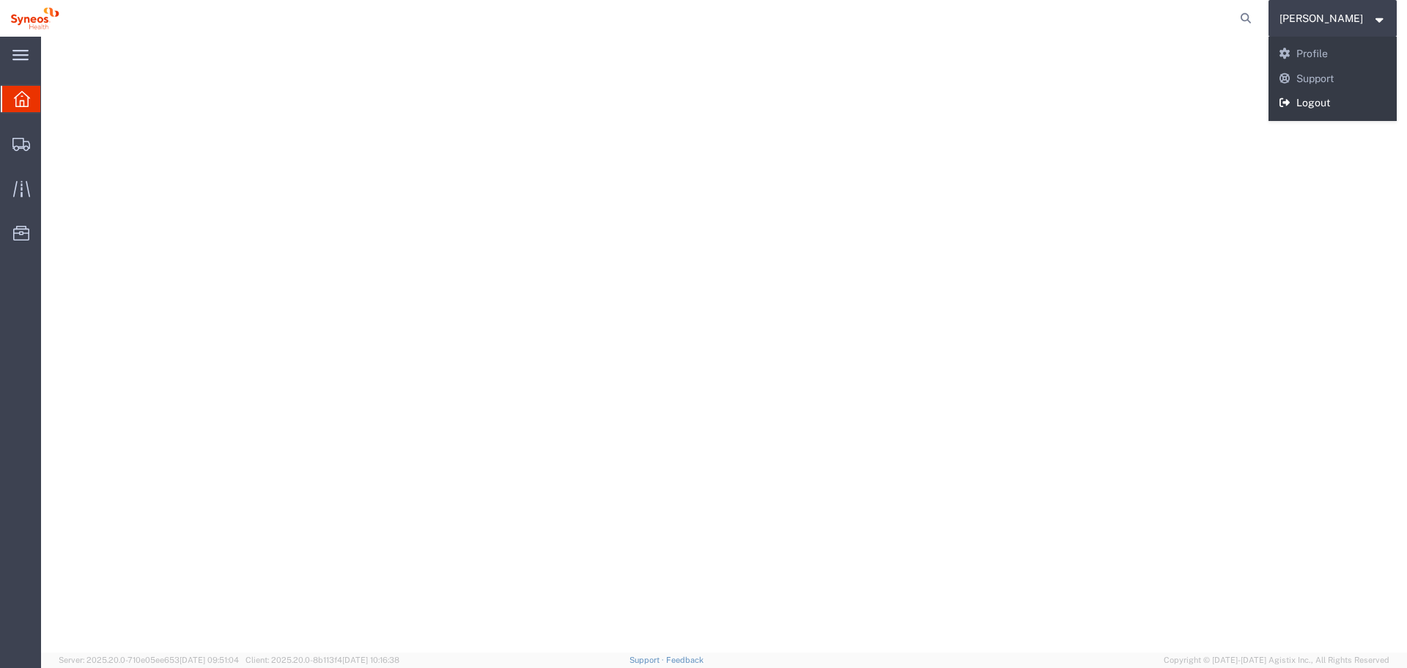
click at [1356, 106] on link "Logout" at bounding box center [1333, 103] width 129 height 25
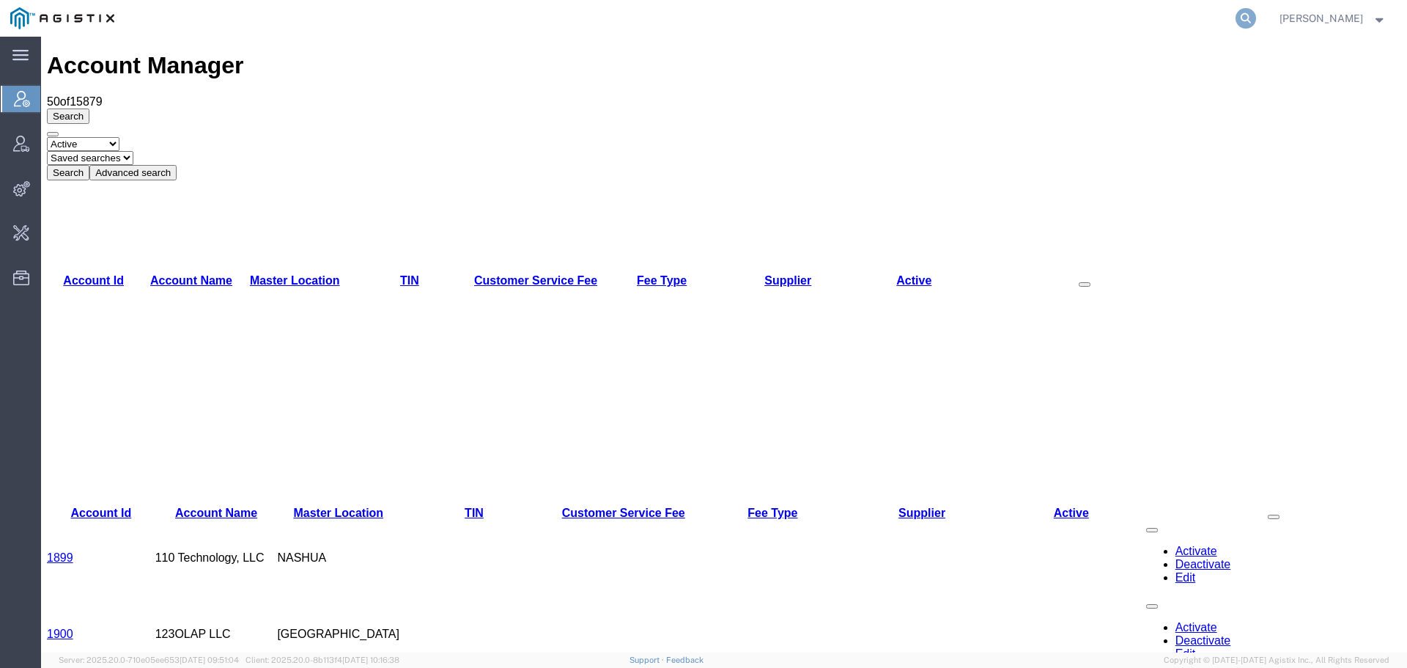
click at [1255, 16] on icon at bounding box center [1246, 18] width 21 height 21
paste input "56994136"
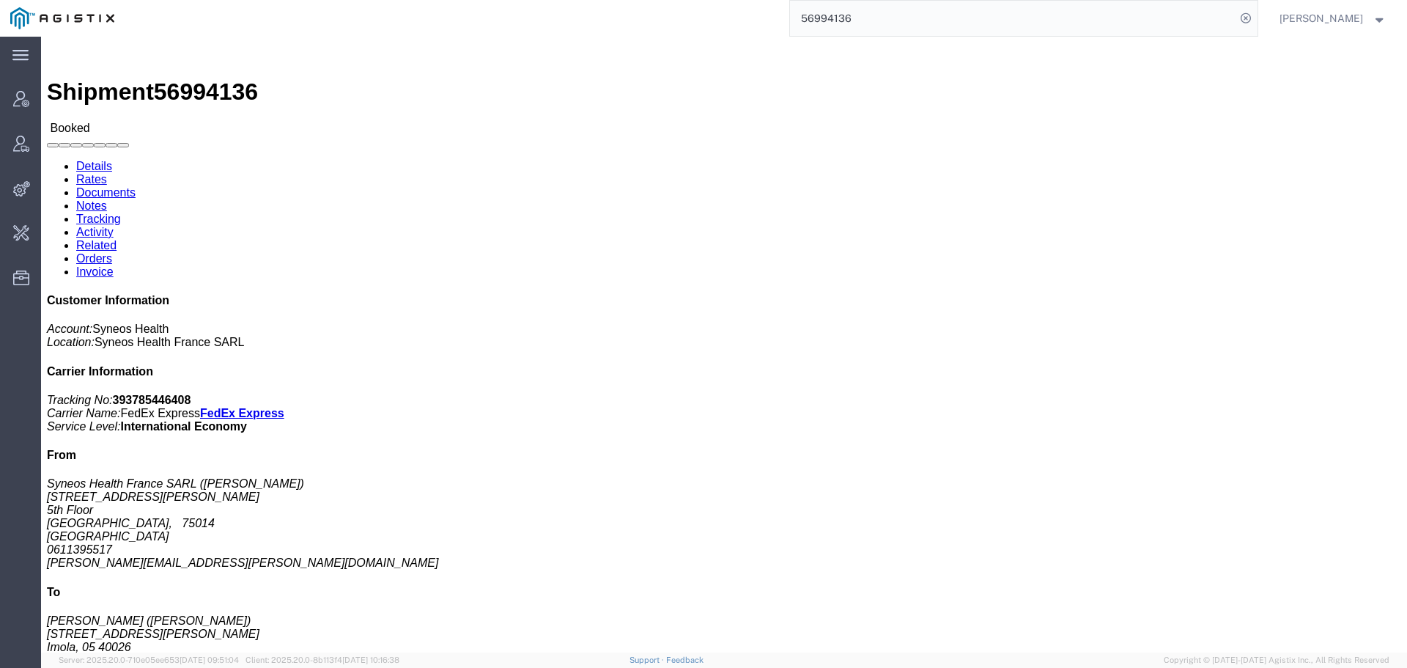
drag, startPoint x: 164, startPoint y: 242, endPoint x: 7, endPoint y: 246, distance: 157.6
click div "Ship From Syneos Health [GEOGRAPHIC_DATA] SARL ([PERSON_NAME]) [STREET_ADDRESS]…"
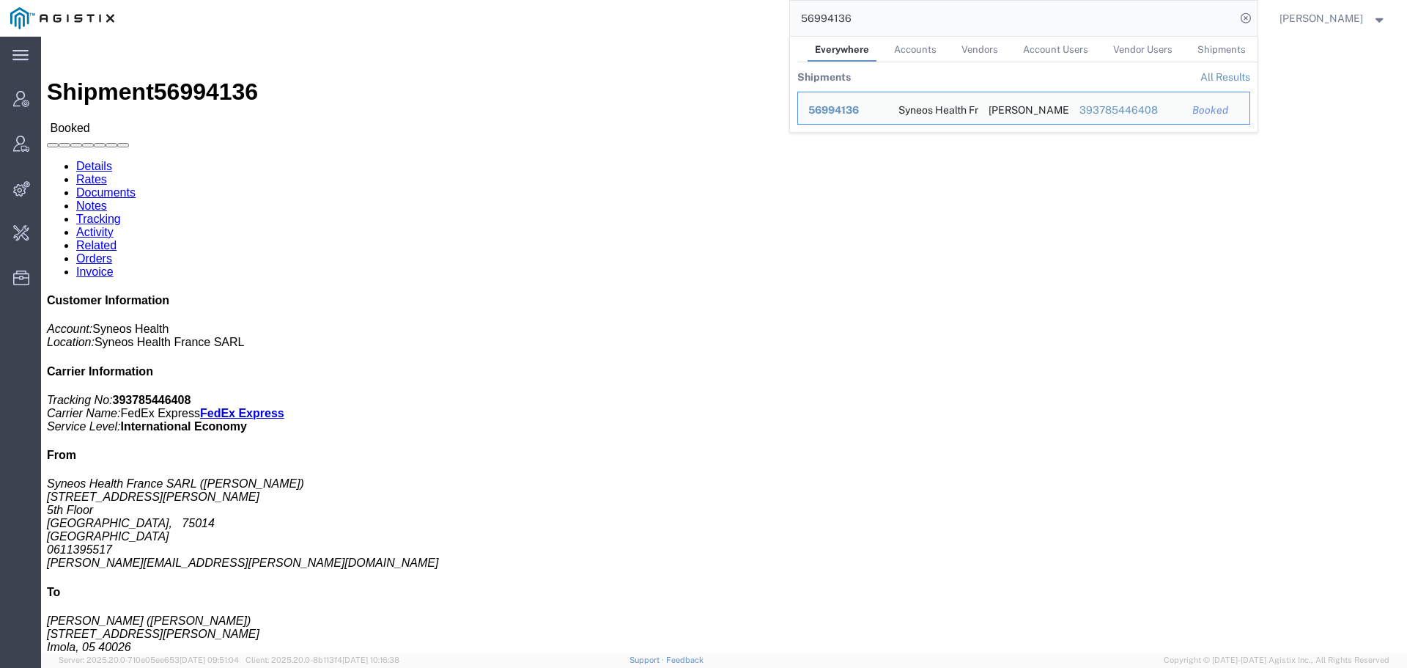
drag, startPoint x: 893, startPoint y: 14, endPoint x: 745, endPoint y: 17, distance: 147.3
click at [745, 17] on div "56994136 Everywhere Accounts Vendors Account Users Vendor Users Shipments Shipm…" at bounding box center [691, 18] width 1133 height 37
paste input "[PERSON_NAME][EMAIL_ADDRESS][PERSON_NAME][DOMAIN_NAME]"
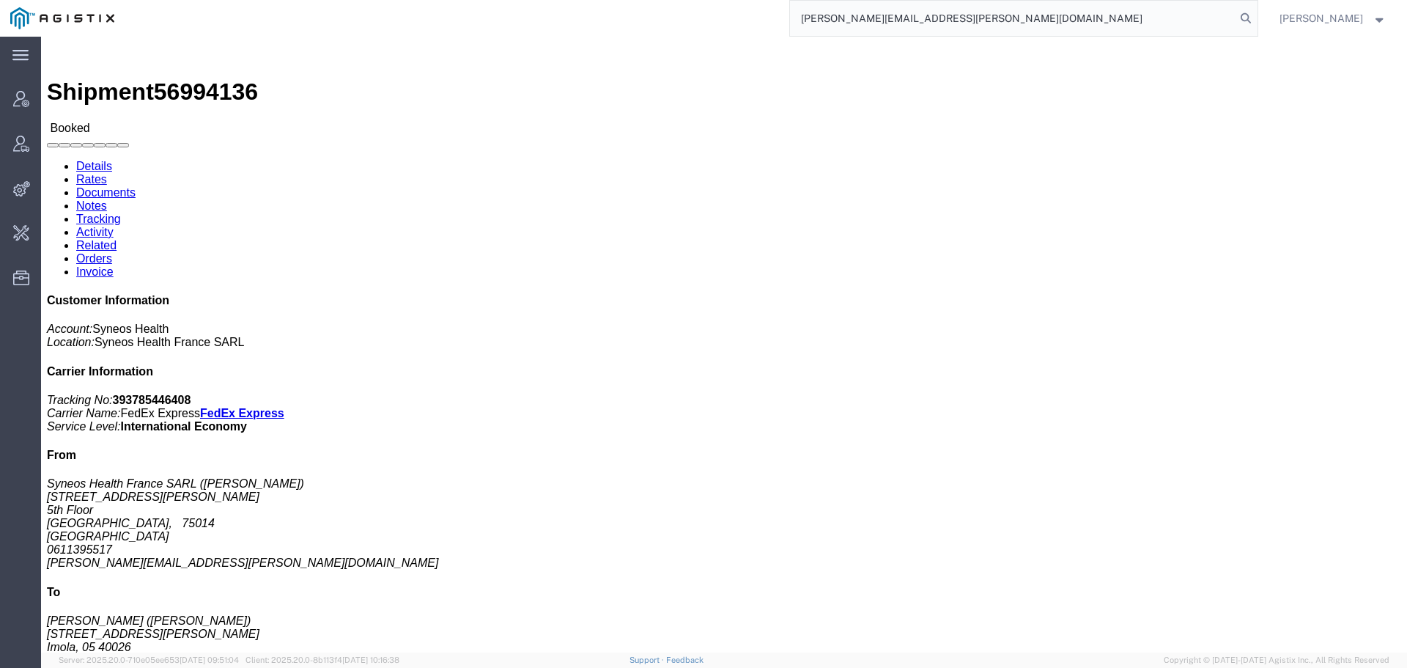
type input "[PERSON_NAME][EMAIL_ADDRESS][PERSON_NAME][DOMAIN_NAME]"
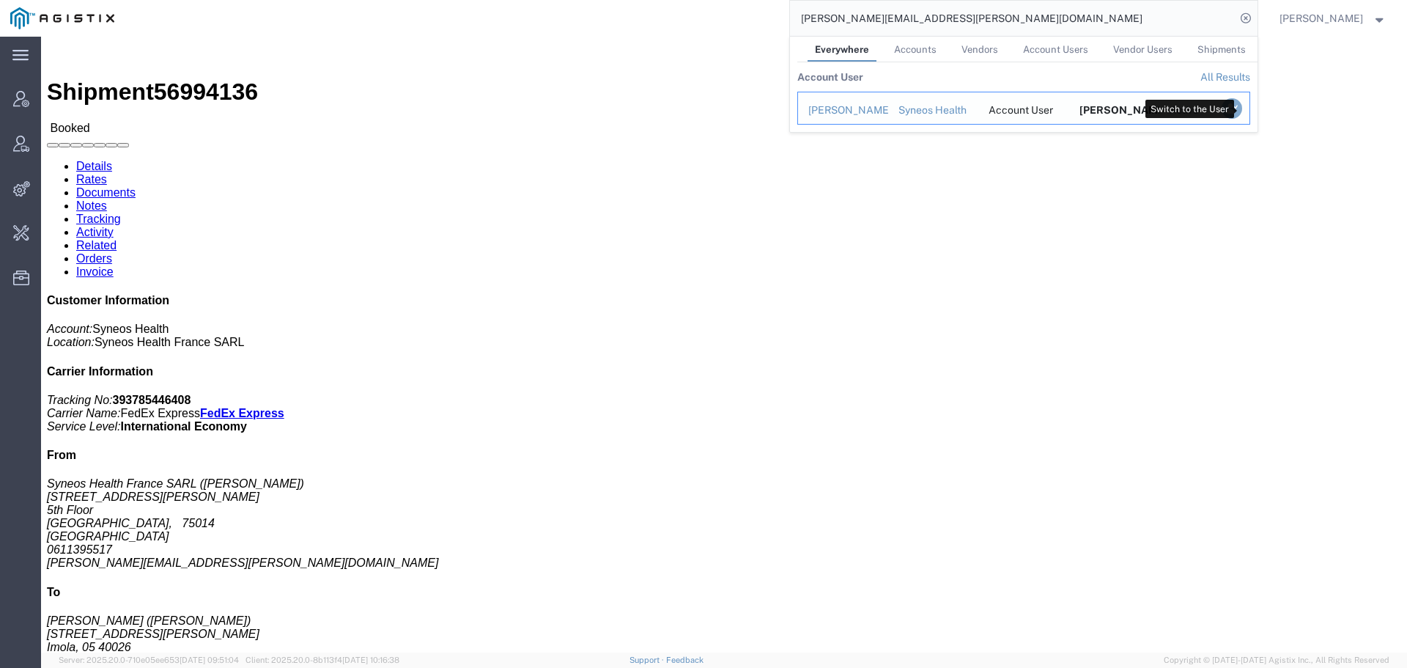
click at [1241, 108] on icon "Search Results" at bounding box center [1231, 108] width 21 height 21
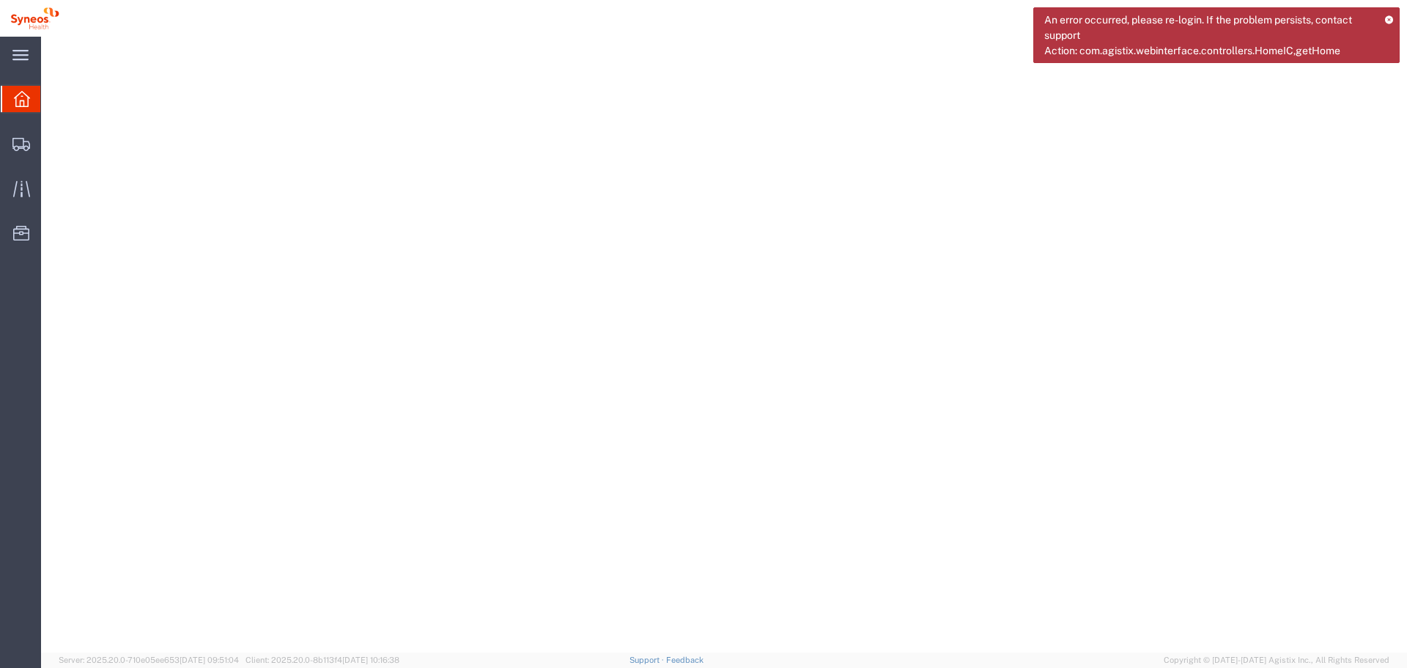
click at [1392, 19] on icon at bounding box center [1389, 19] width 10 height 8
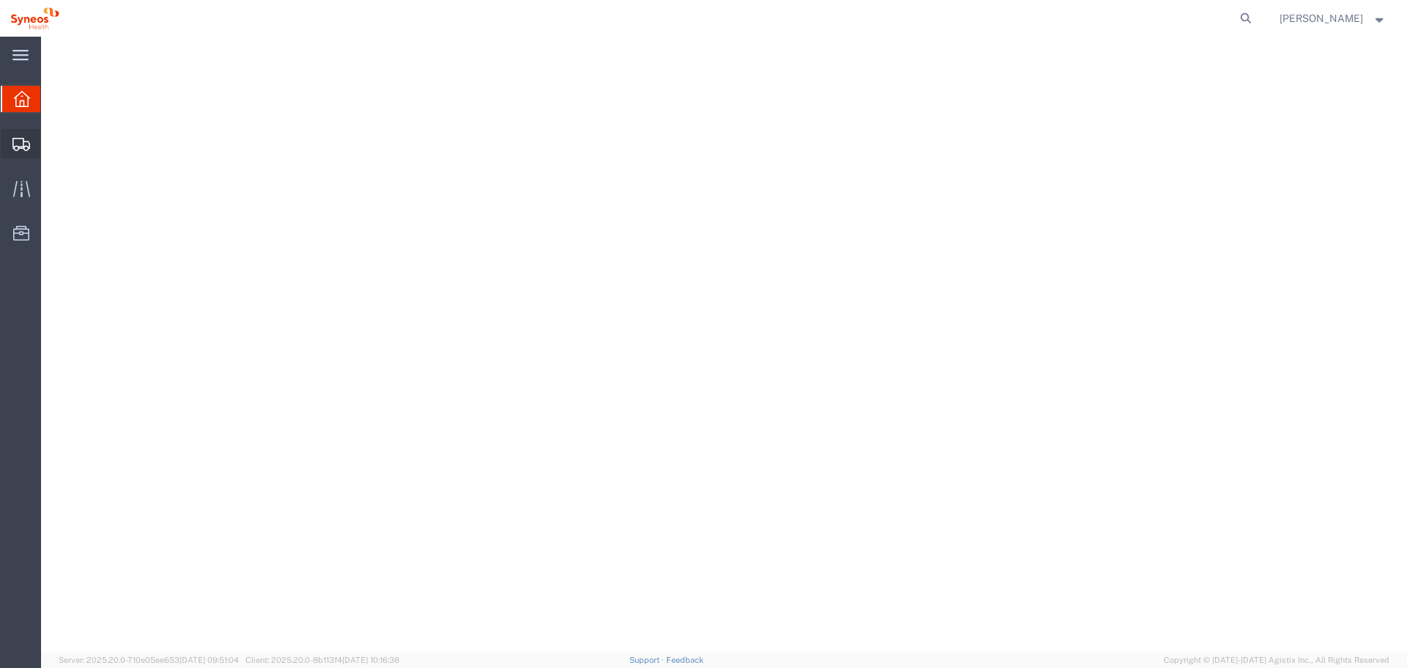
click at [19, 133] on div at bounding box center [21, 143] width 41 height 29
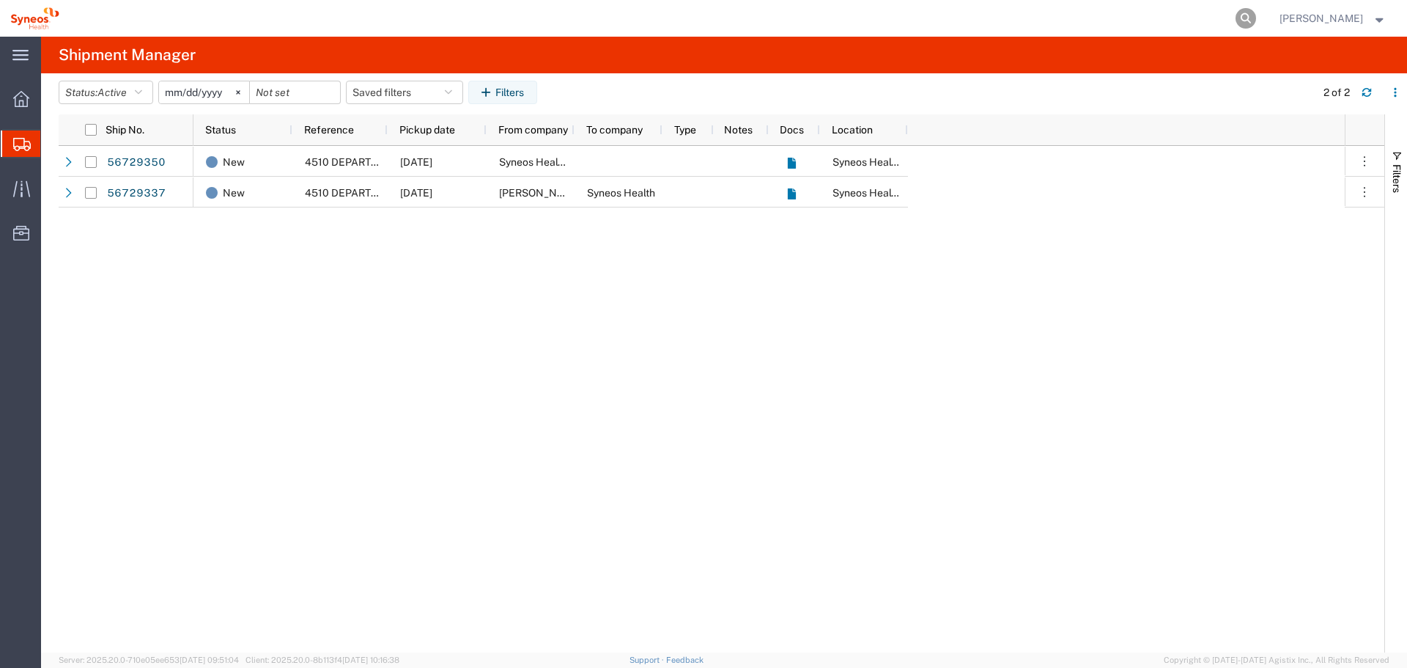
click at [1256, 20] on icon at bounding box center [1246, 18] width 21 height 21
paste input "56994136"
type input "56994136"
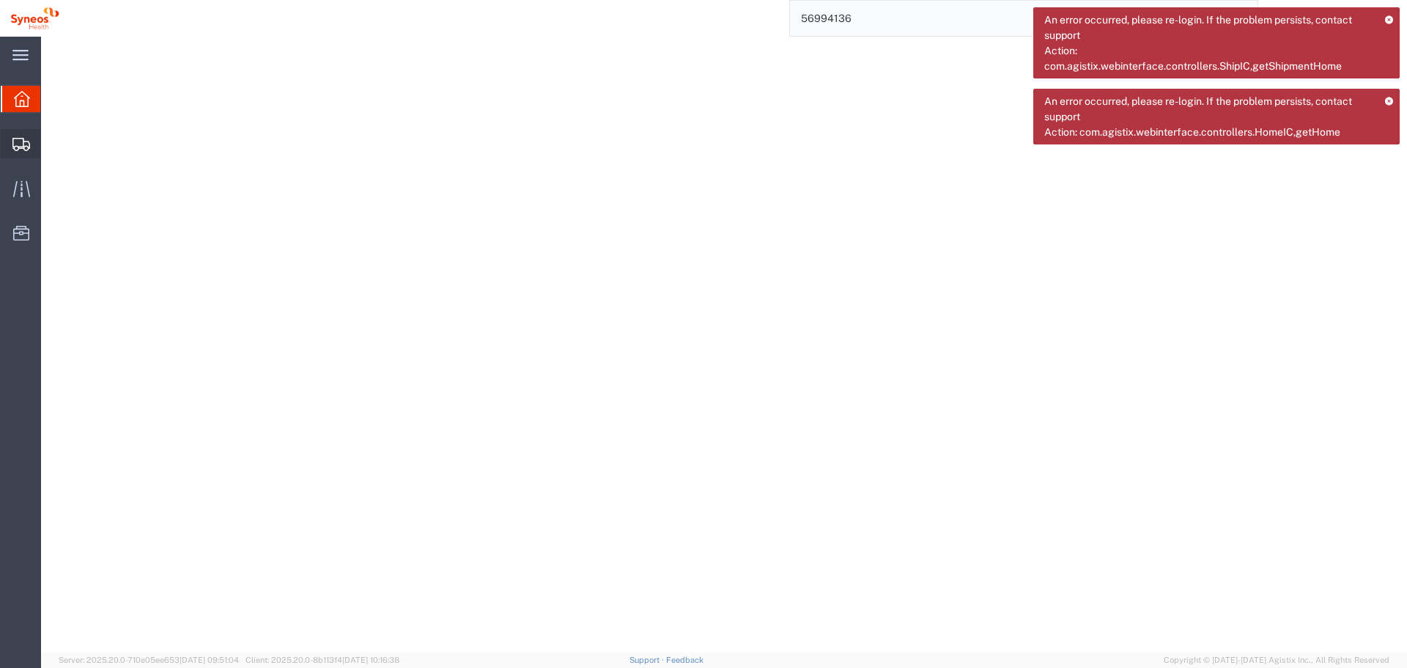
click at [10, 142] on div at bounding box center [21, 143] width 41 height 29
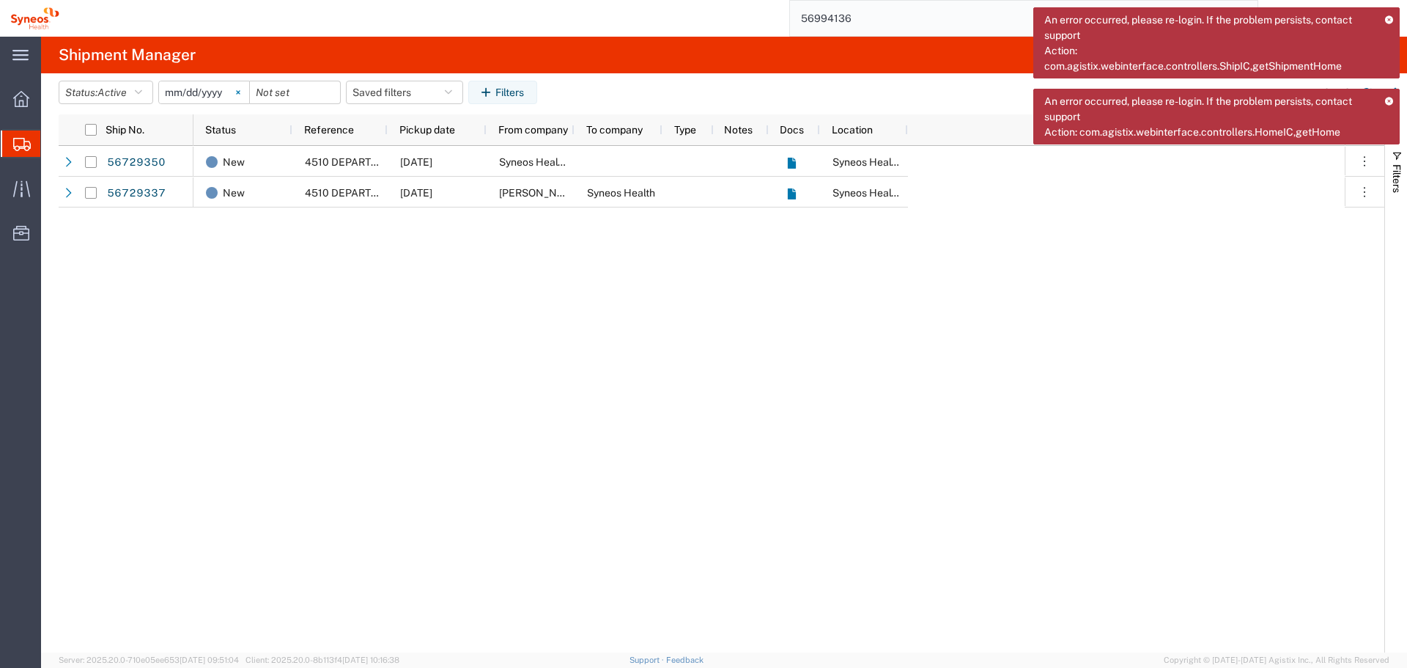
click at [240, 94] on icon at bounding box center [238, 92] width 4 height 4
click at [799, 102] on agx-table-filter-chips "Status: Active Active All Approved Booked Canceled Delivered Denied New On Hold…" at bounding box center [684, 98] width 1250 height 34
click at [1396, 19] on div "An error occurred, please re-login. If the problem persists, contact support Ac…" at bounding box center [1216, 42] width 366 height 71
click at [1392, 21] on icon at bounding box center [1389, 19] width 10 height 8
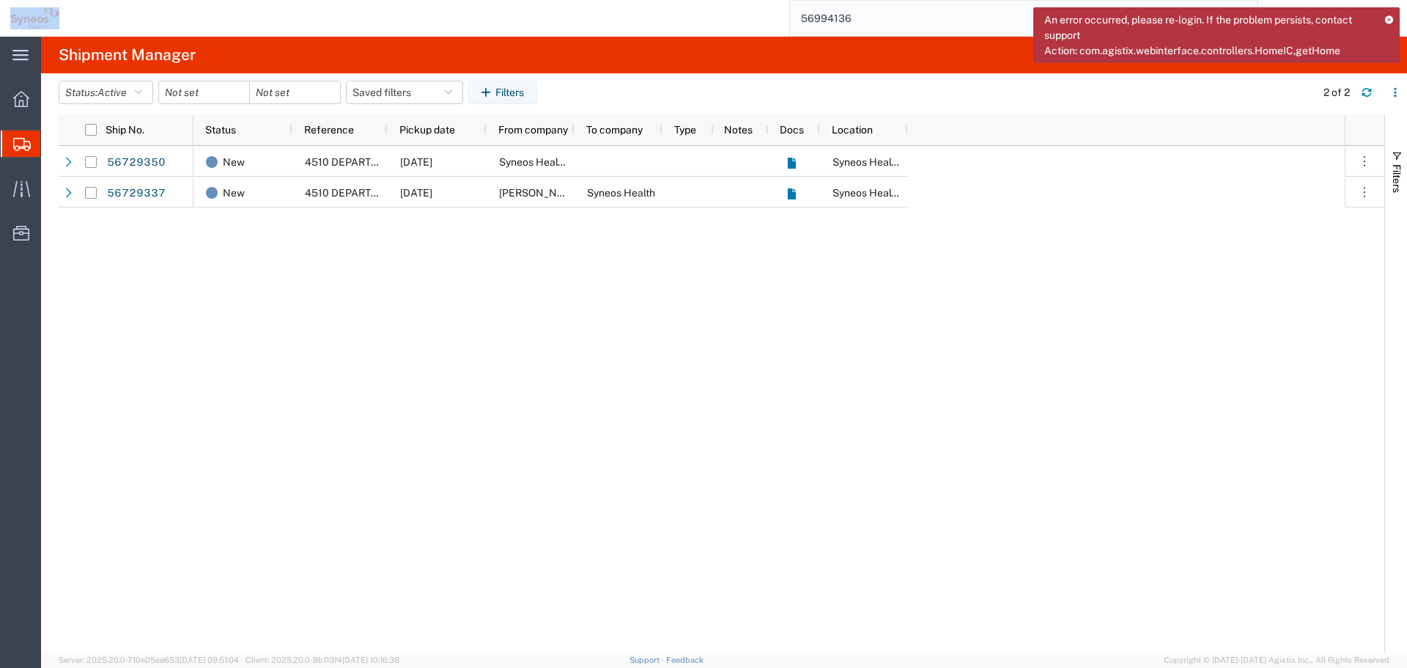
click at [1392, 21] on icon at bounding box center [1389, 19] width 10 height 8
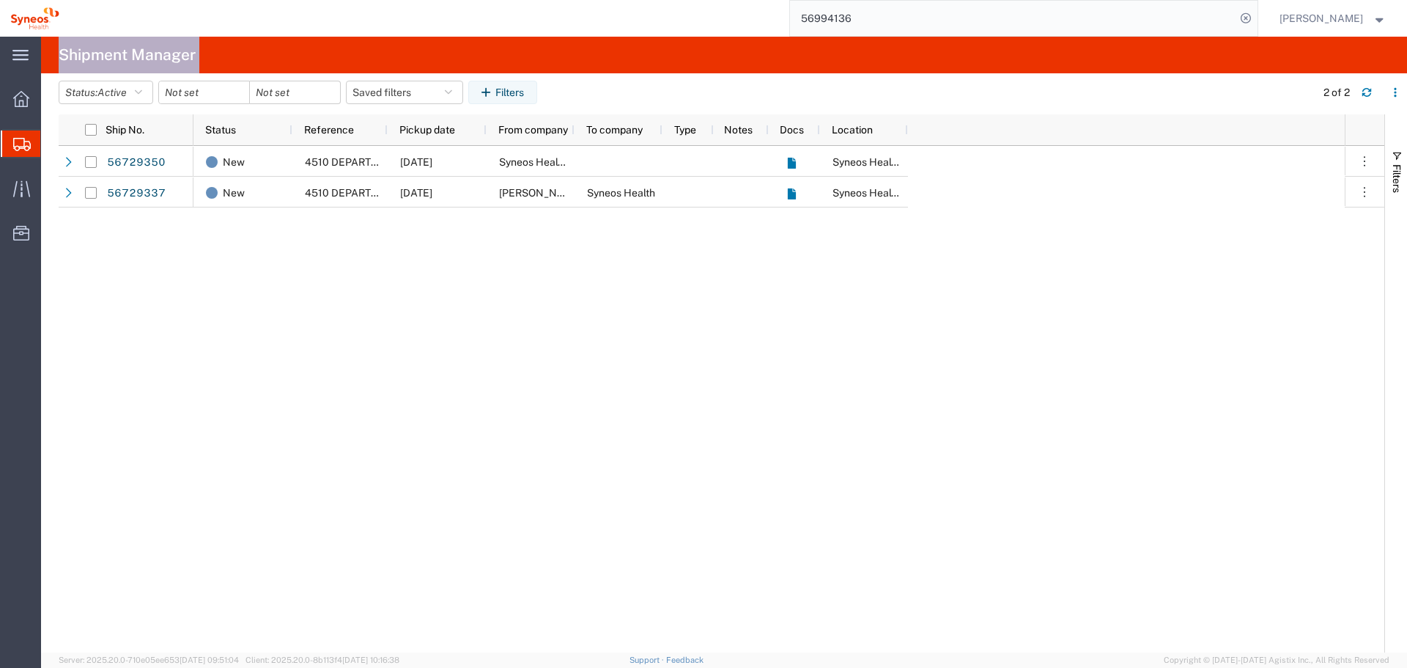
click at [1392, 21] on div "[PERSON_NAME]" at bounding box center [1333, 18] width 129 height 37
click at [1387, 21] on div "[PERSON_NAME]" at bounding box center [1333, 18] width 129 height 37
click at [1356, 16] on span "[PERSON_NAME]" at bounding box center [1322, 18] width 84 height 16
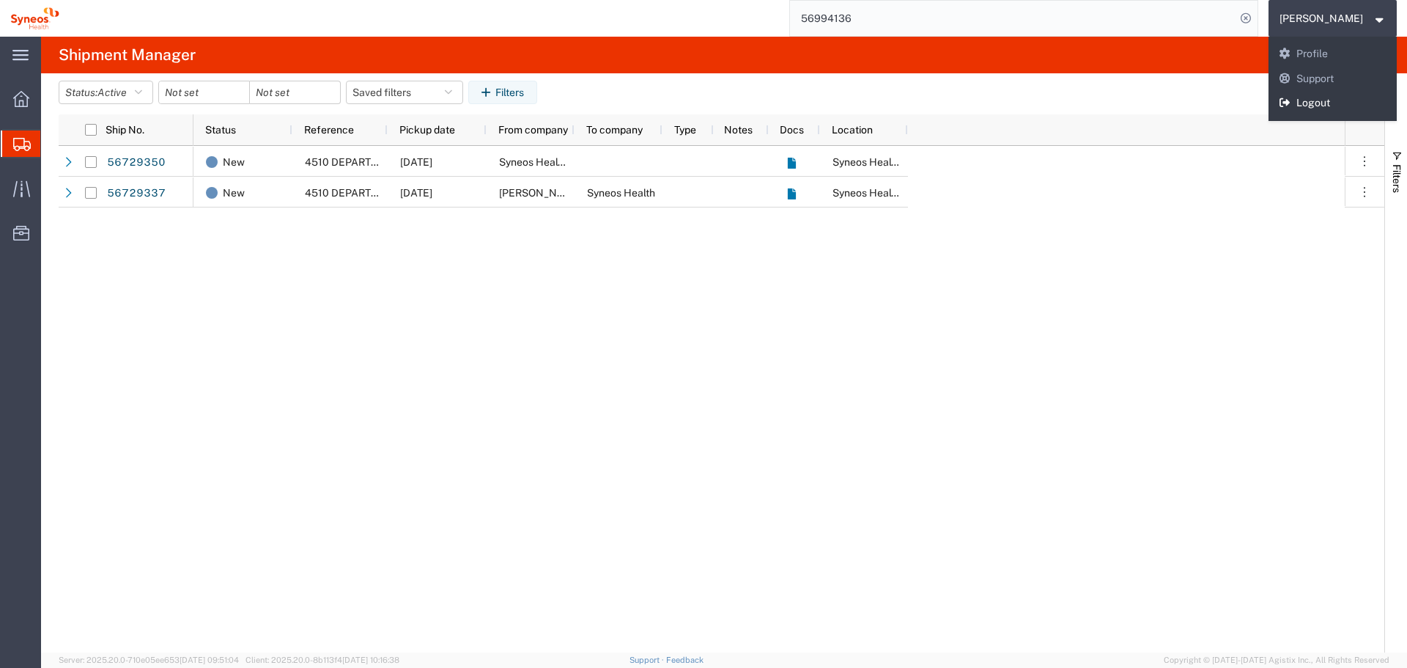
click at [1342, 100] on link "Logout" at bounding box center [1333, 103] width 129 height 25
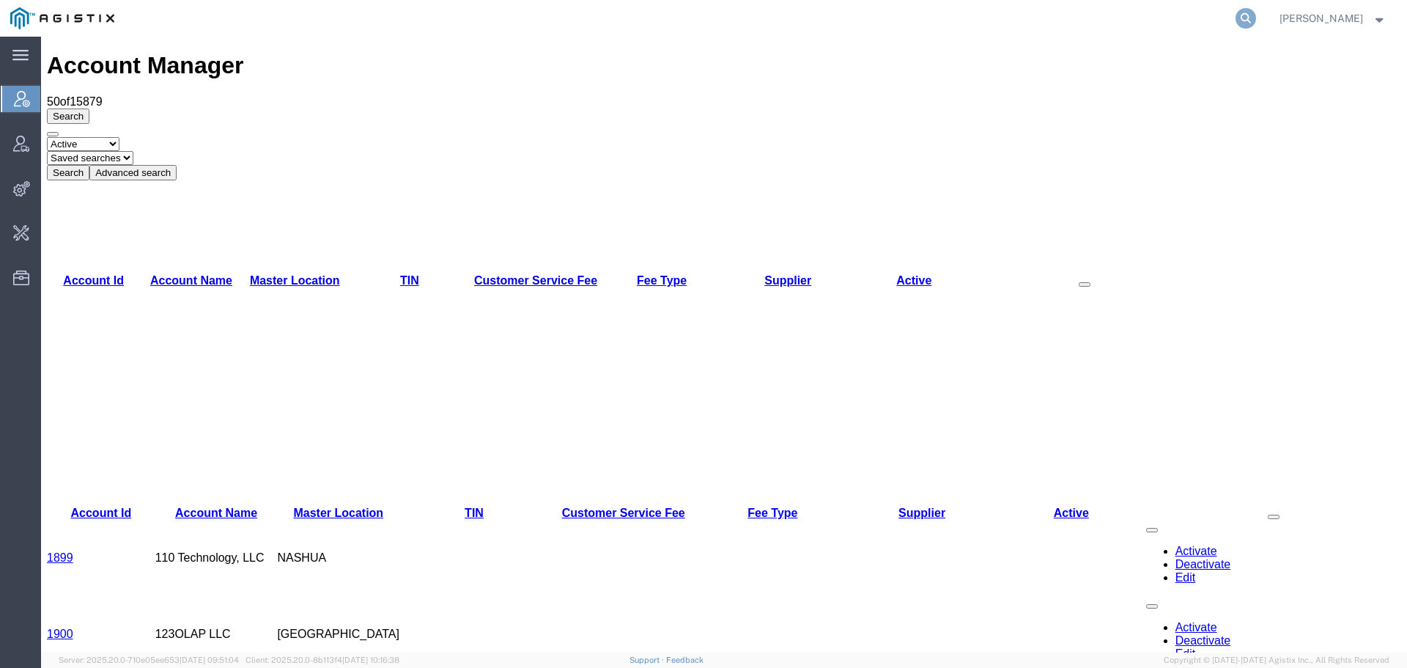
click at [1256, 19] on icon at bounding box center [1246, 18] width 21 height 21
click at [1010, 19] on input "[PERSON_NAME]." at bounding box center [1013, 18] width 446 height 35
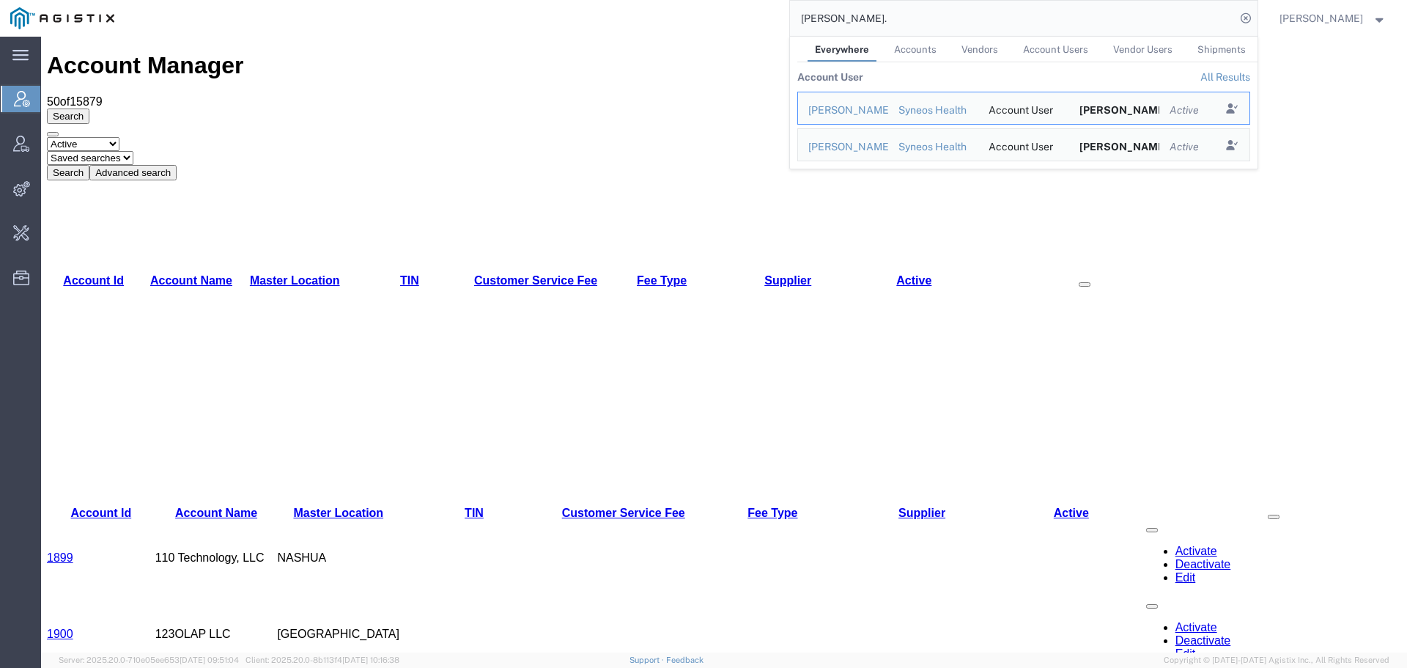
click at [1316, 137] on div "Select status Active All Inactive Saved searches Search Advanced search" at bounding box center [724, 158] width 1354 height 43
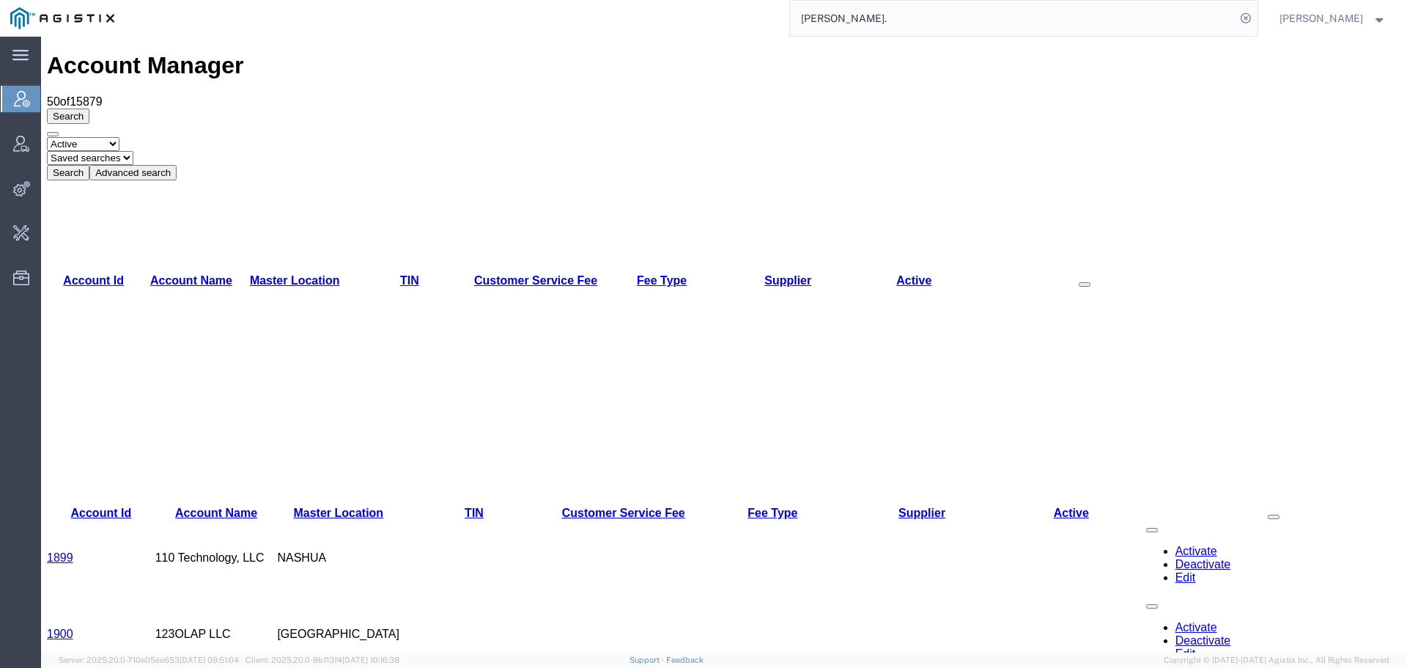
click at [1203, 18] on input "[PERSON_NAME]." at bounding box center [1013, 18] width 446 height 35
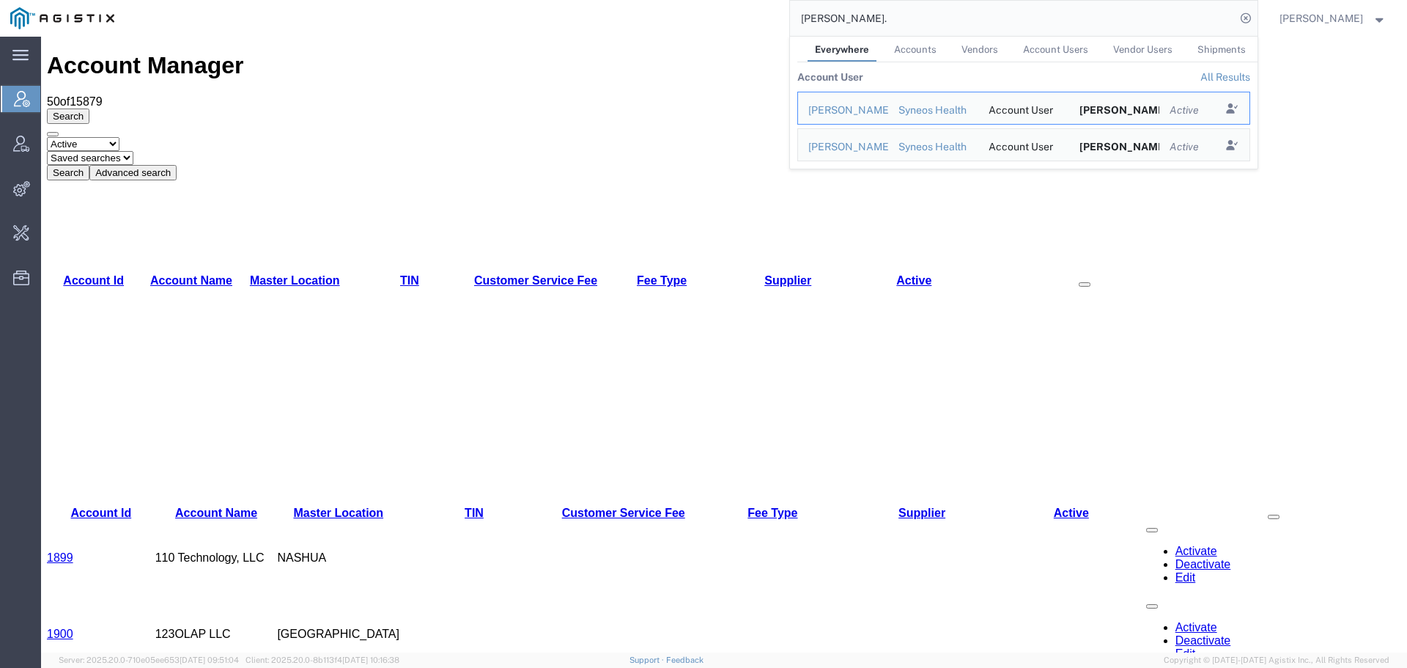
paste input "442090514727"
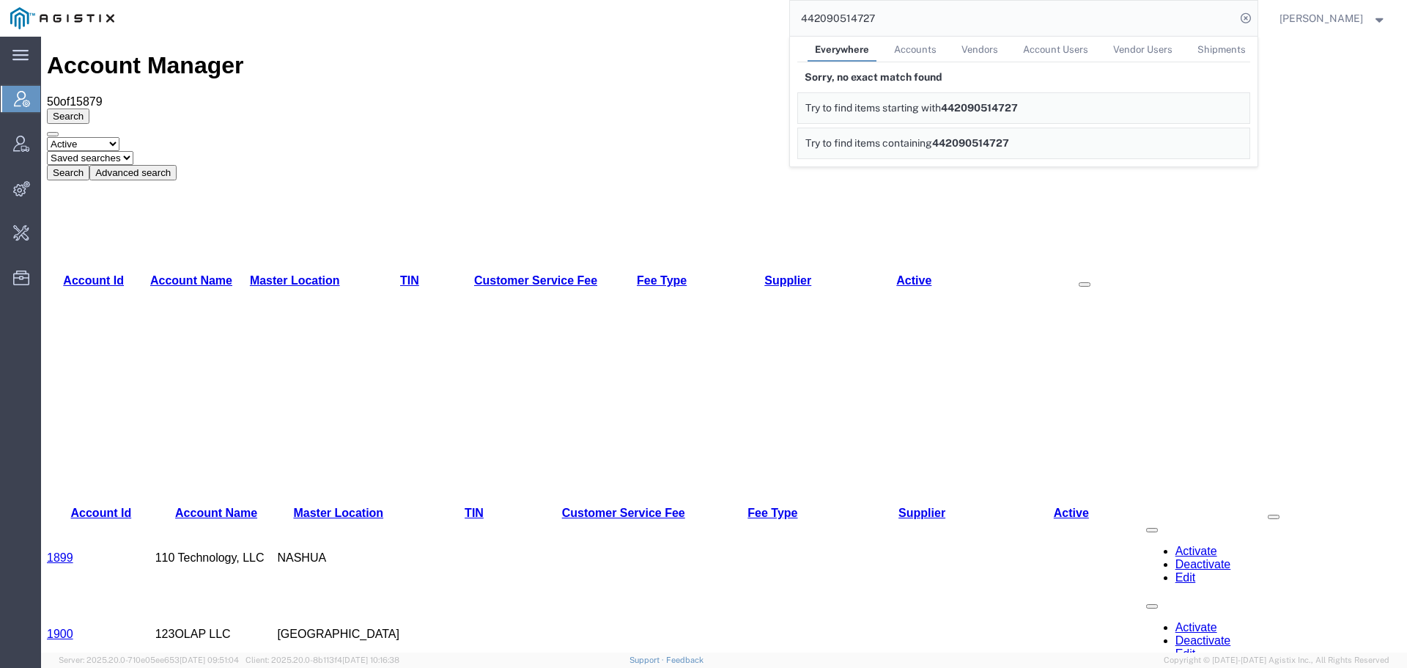
click at [1054, 25] on input "442090514727" at bounding box center [1013, 18] width 446 height 35
paste input "884829618232"
click at [990, 21] on input "884829618232" at bounding box center [1013, 18] width 446 height 35
paste input "56998930"
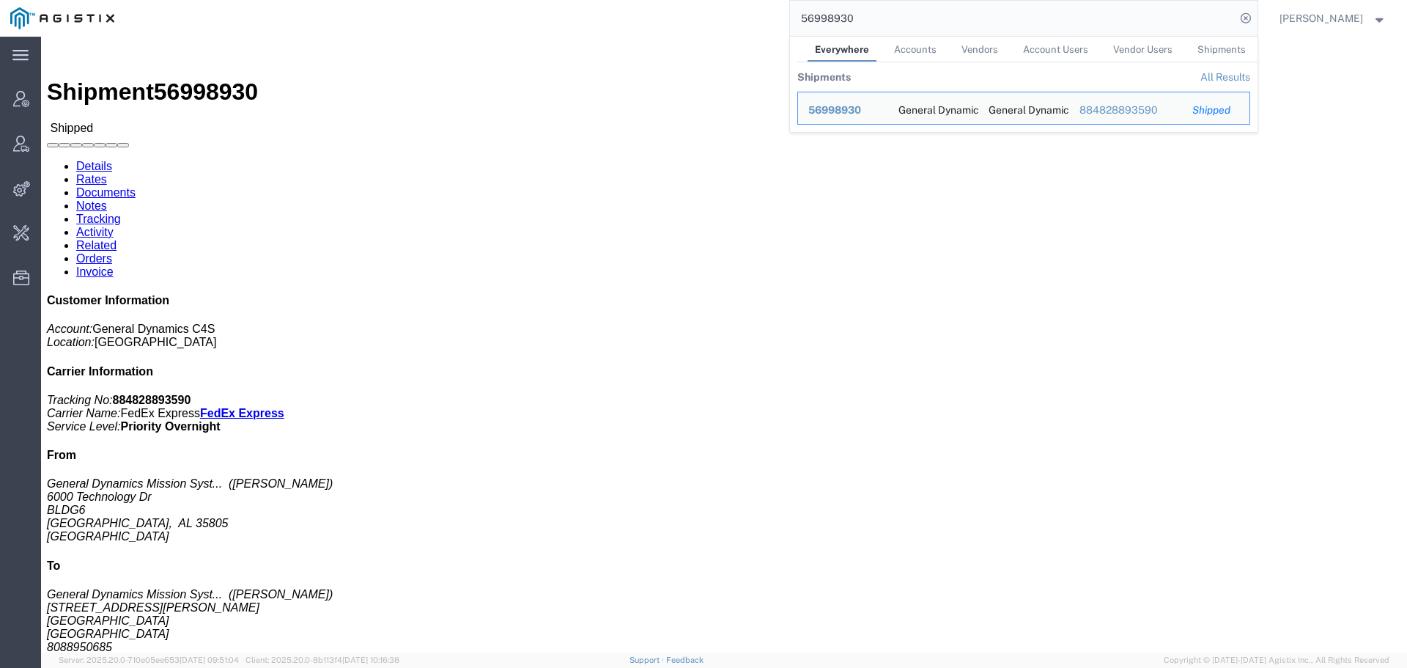
click at [1127, 21] on input "56998930" at bounding box center [1013, 18] width 446 height 35
paste input "5"
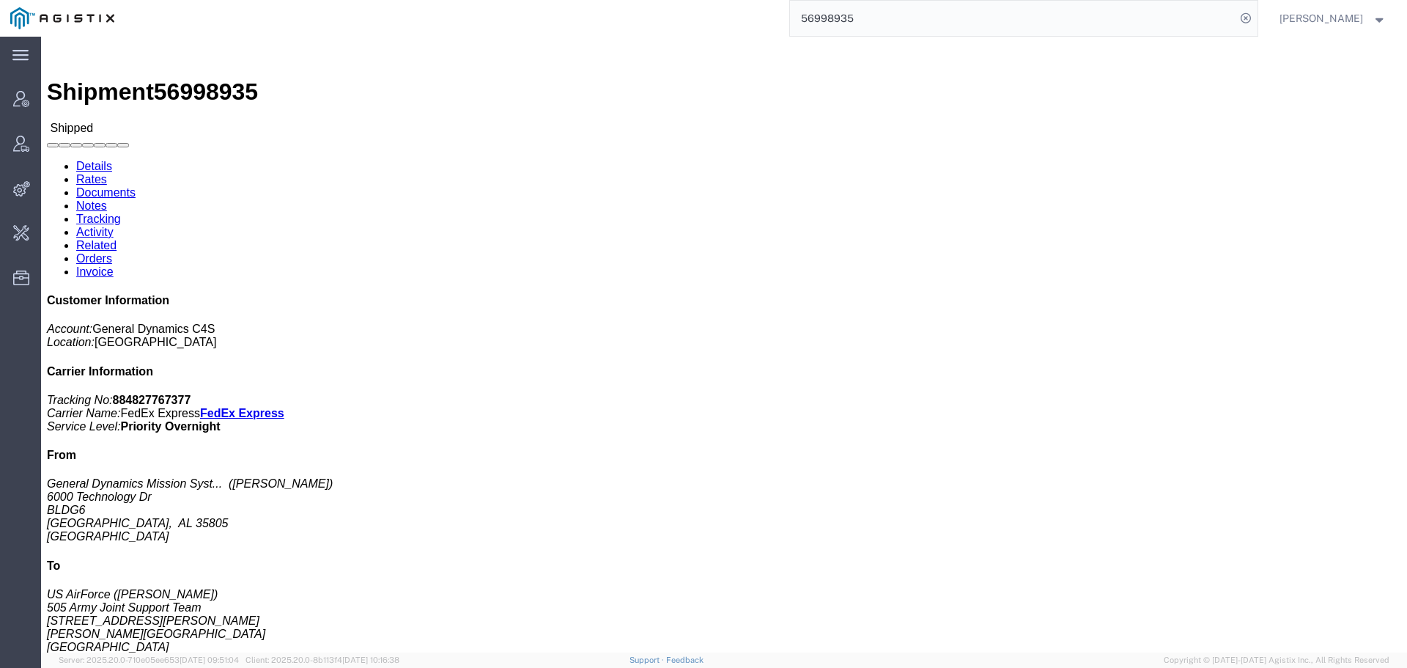
click link "Tracking"
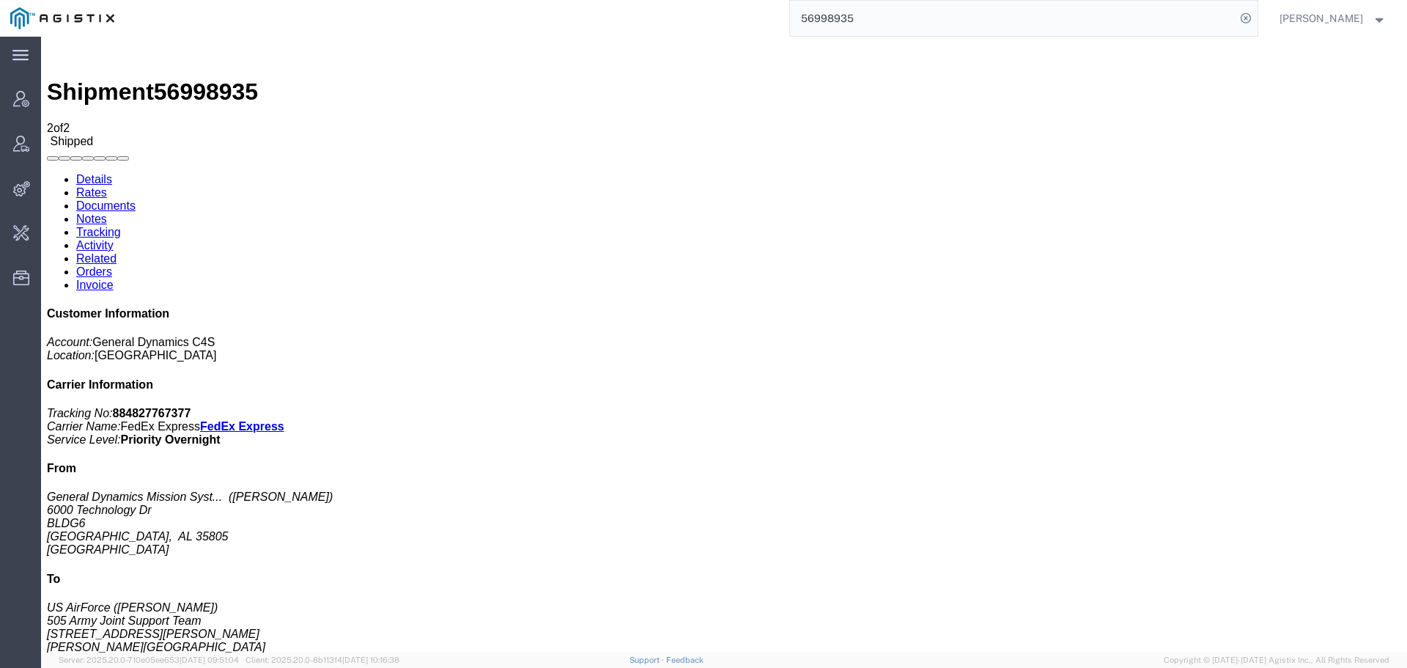
click at [992, 15] on input "56998935" at bounding box center [1013, 18] width 446 height 35
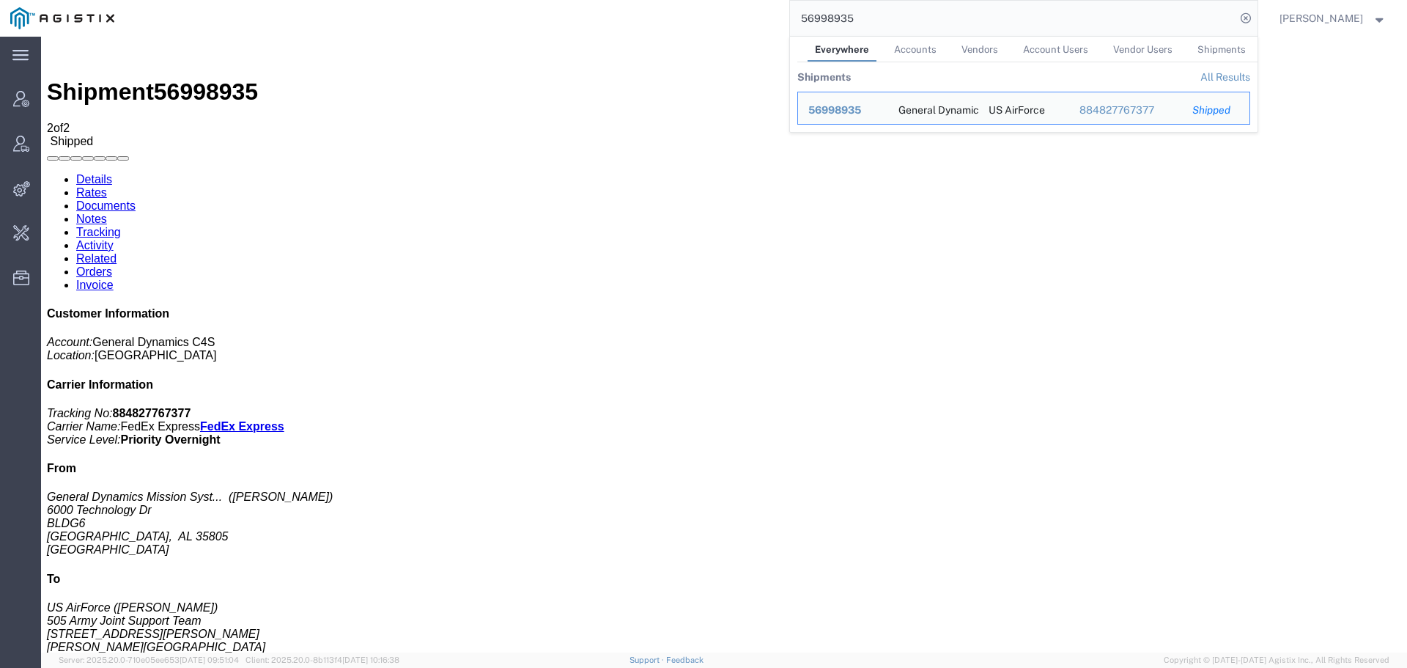
paste input "41"
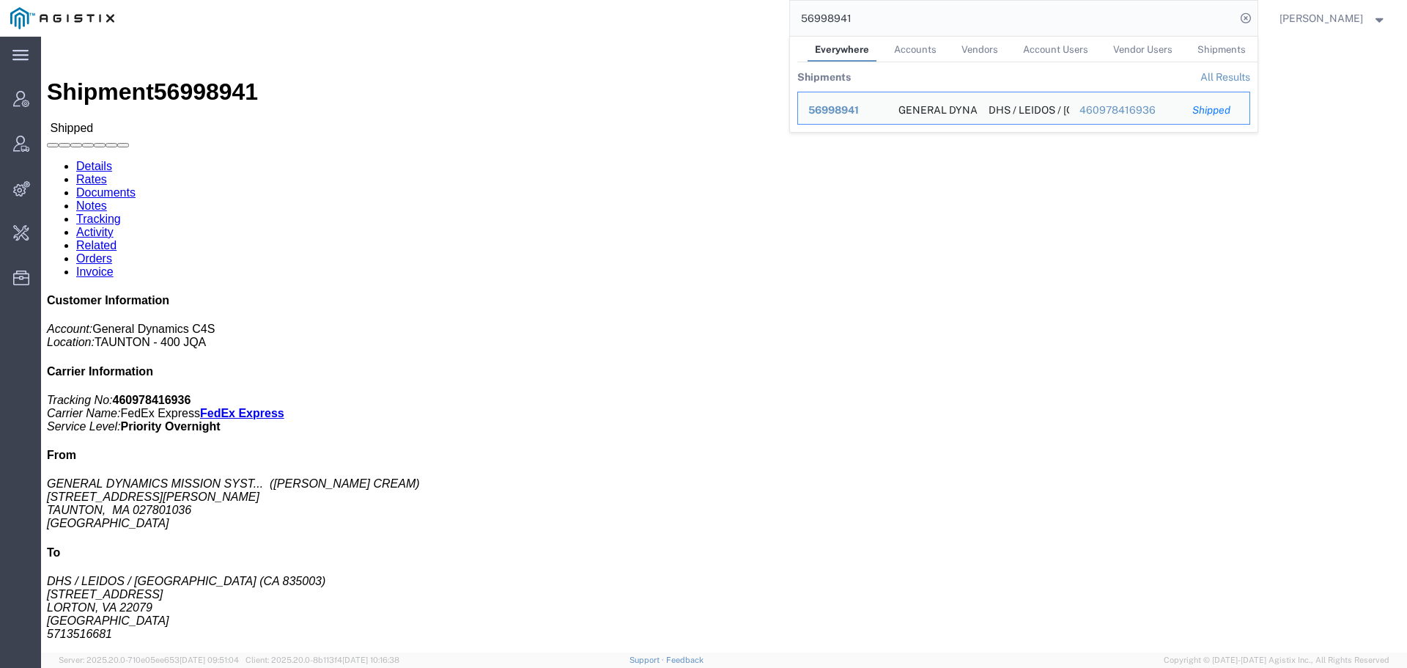
click at [1142, 14] on input "56998941" at bounding box center [1013, 18] width 446 height 35
paste input "9058"
click at [861, 108] on span "56999058" at bounding box center [834, 110] width 53 height 12
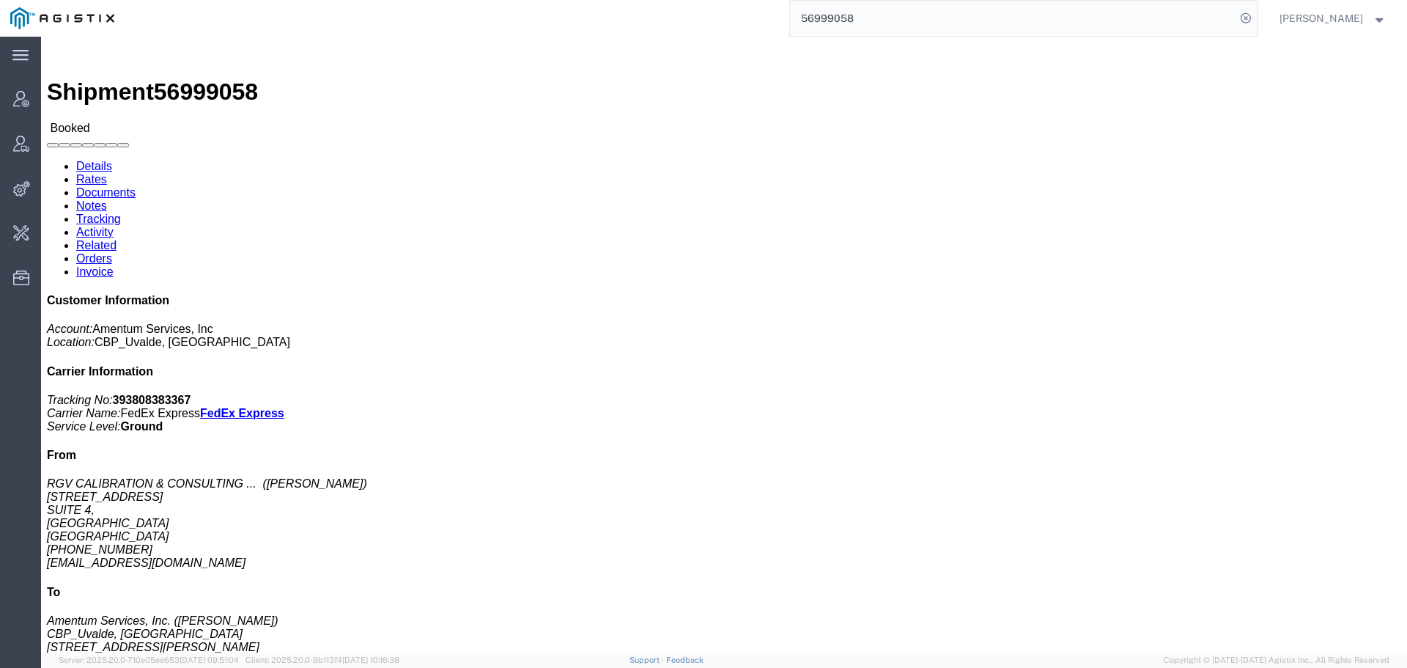
click link "Tracking"
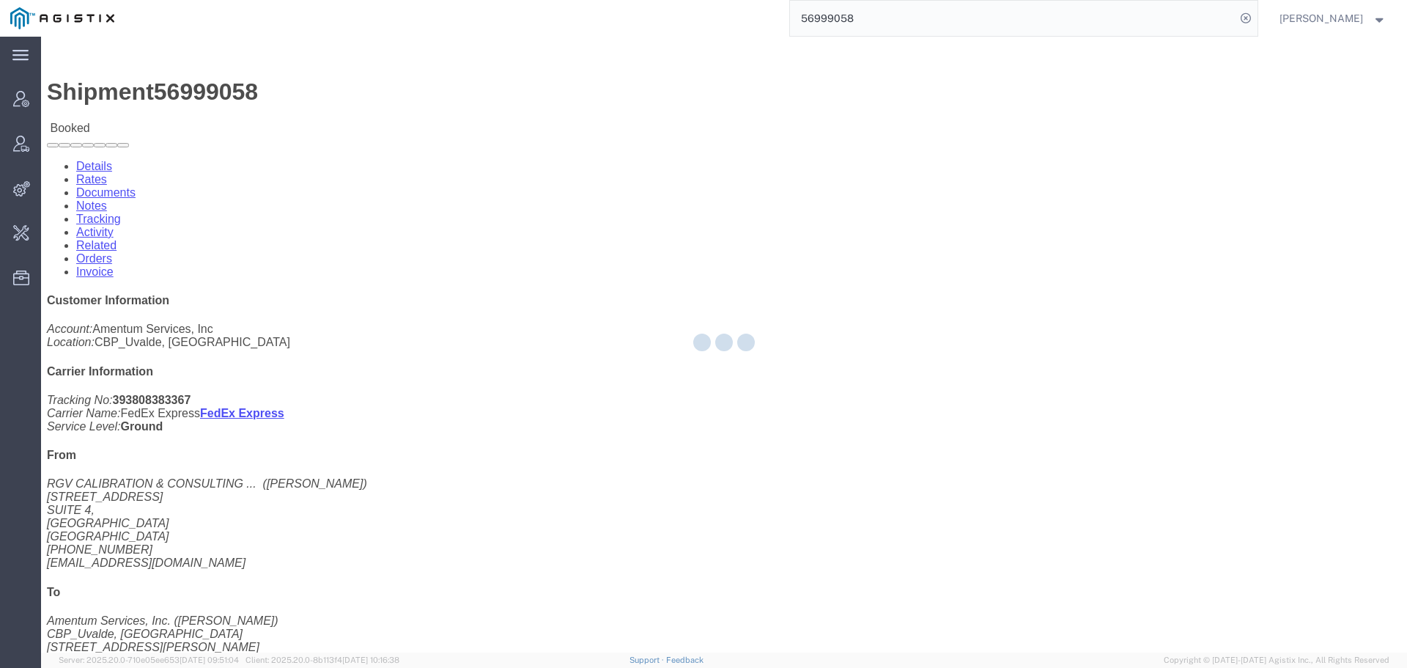
click at [369, 94] on div at bounding box center [724, 345] width 1366 height 616
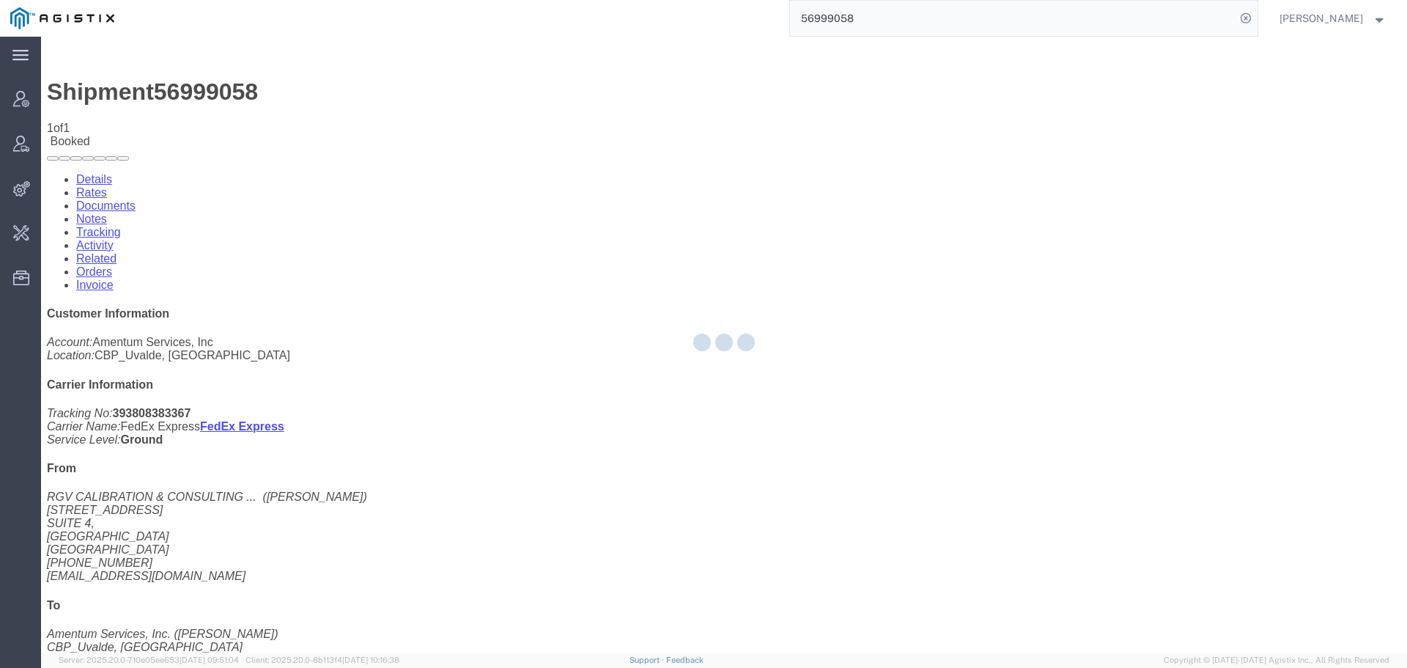
click at [369, 94] on div at bounding box center [724, 345] width 1366 height 616
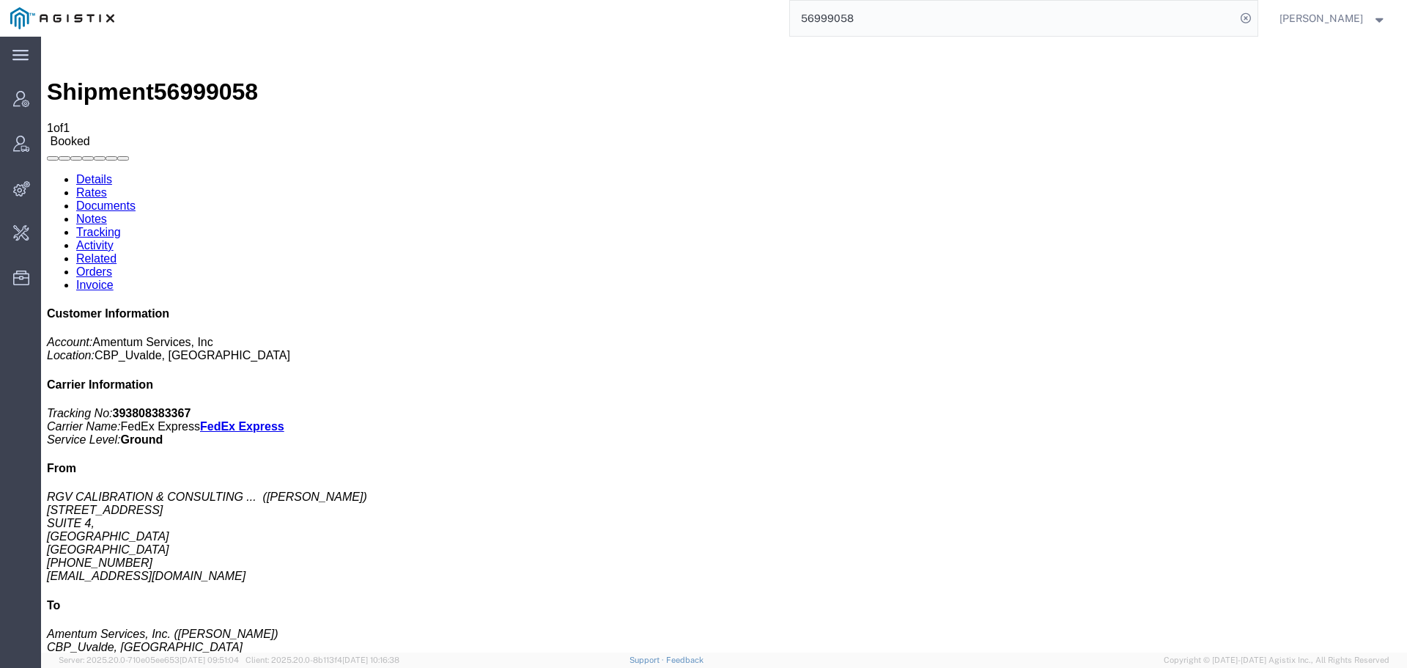
click at [114, 239] on link "Activity" at bounding box center [94, 245] width 37 height 12
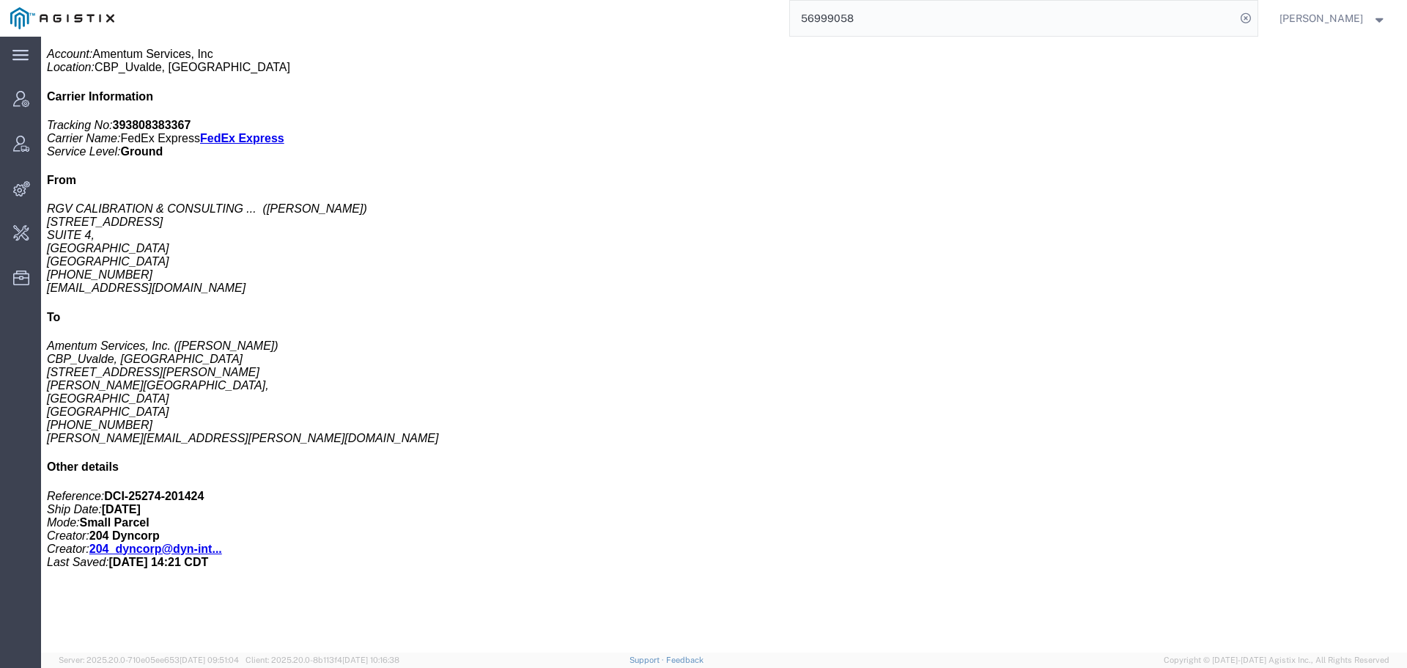
scroll to position [369, 0]
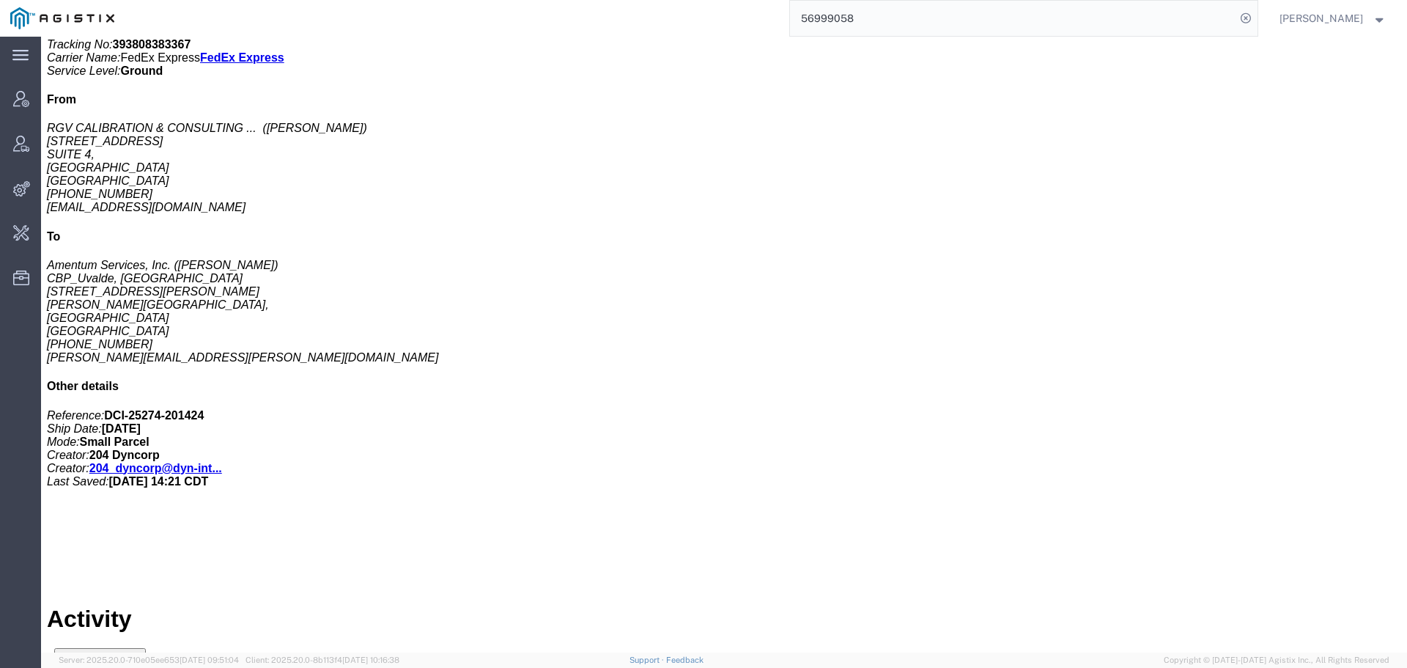
click at [1204, 21] on input "56999058" at bounding box center [1013, 18] width 446 height 35
type input "56999110"
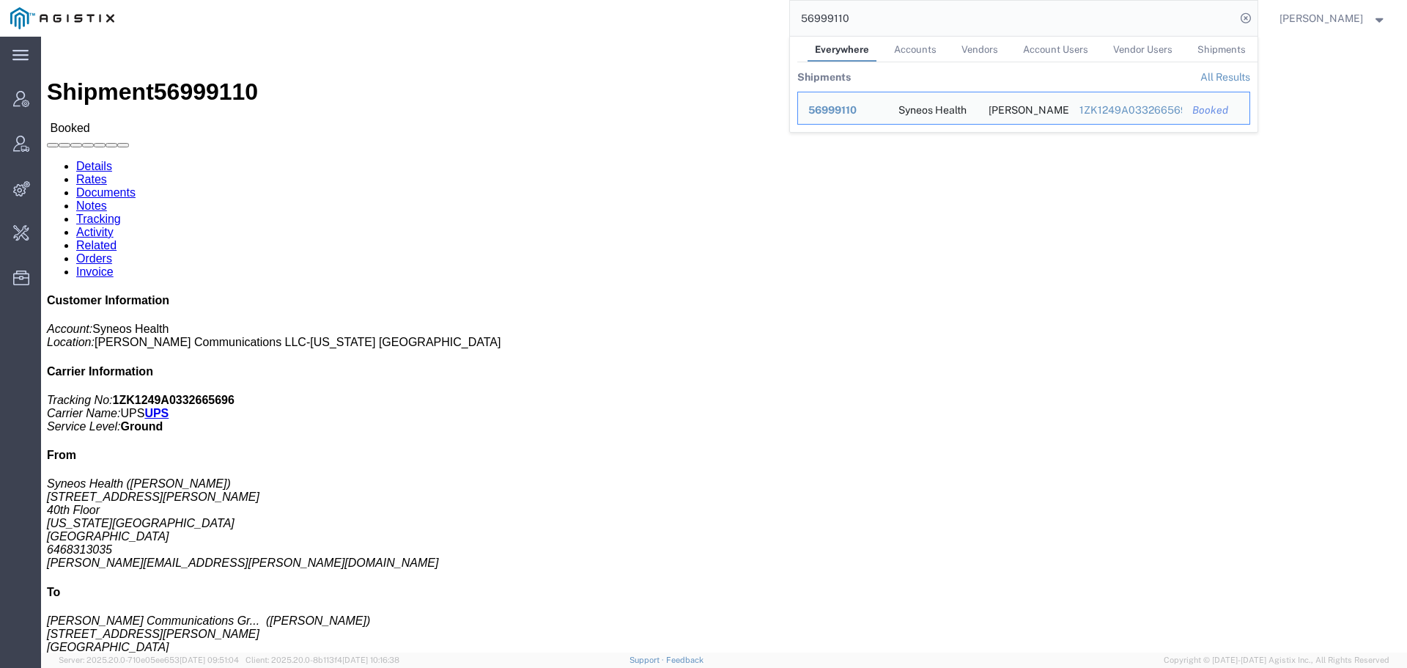
click div "Ship From Syneos Health ([PERSON_NAME]) [STREET_ADDRESS][PERSON_NAME][US_STATE]…"
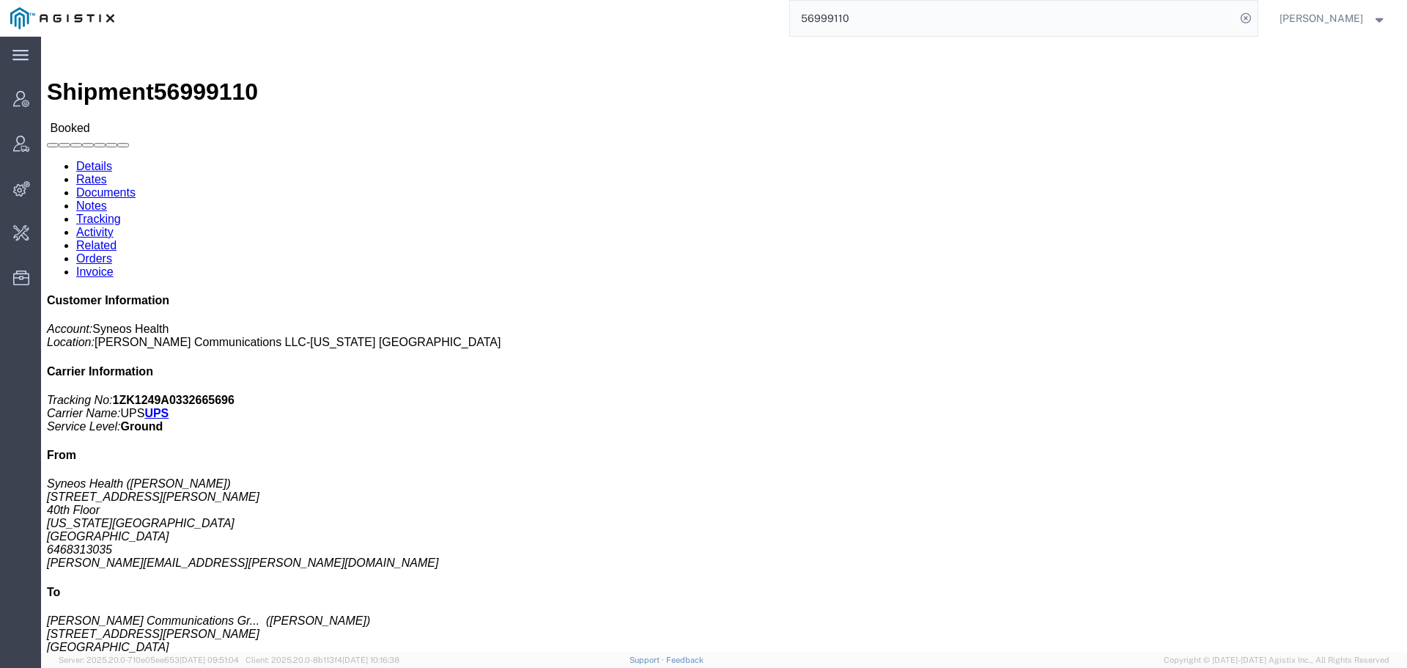
click link "Activity"
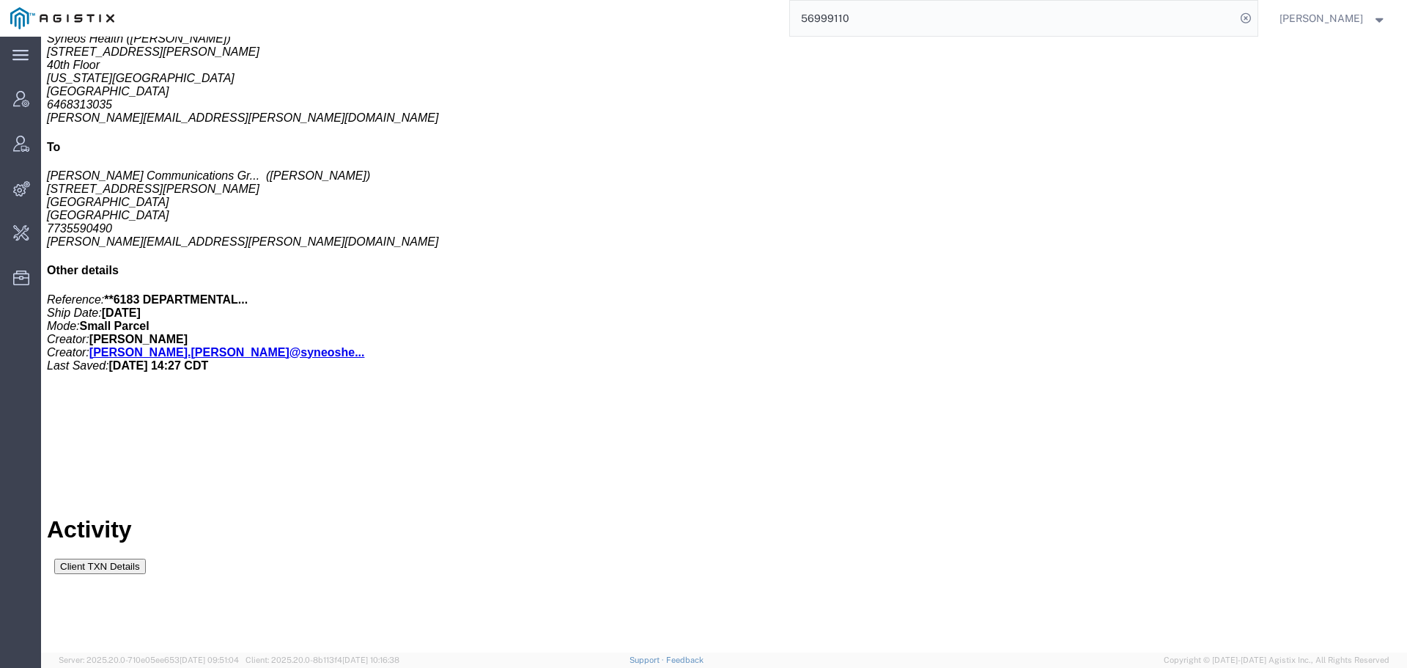
scroll to position [946, 0]
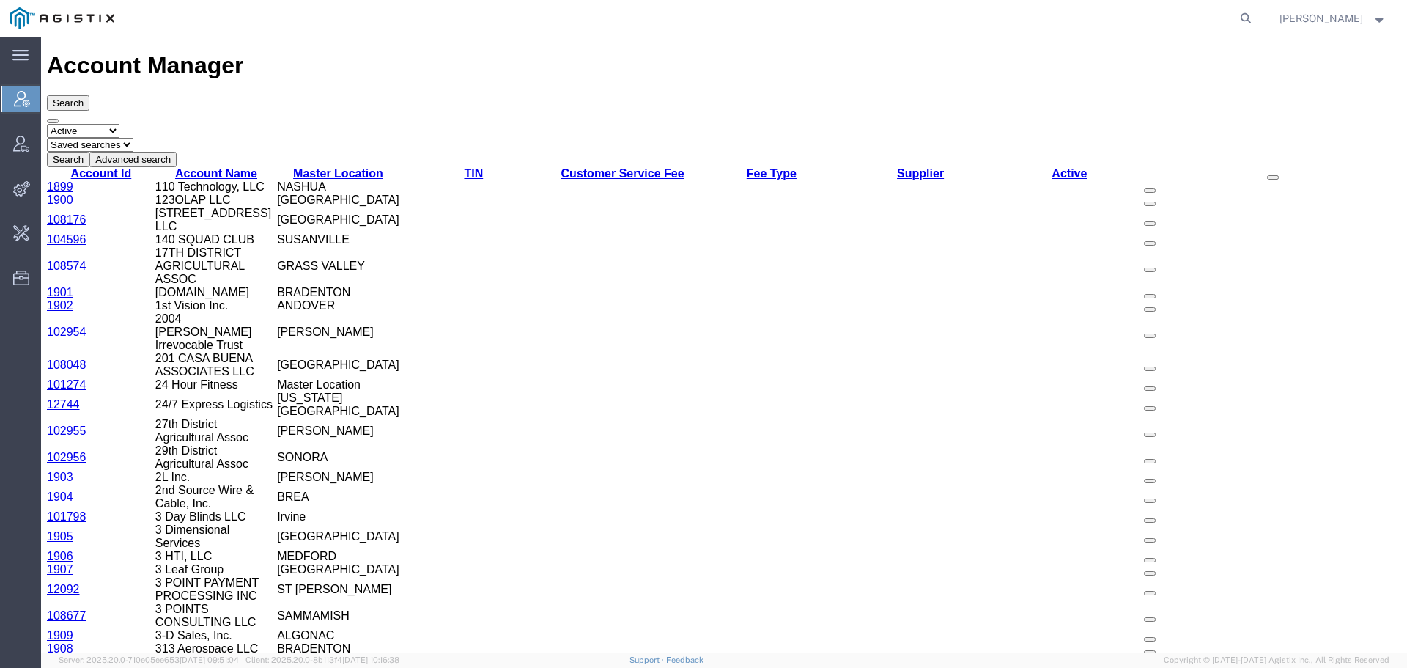
click at [1246, 19] on agx-global-search at bounding box center [1023, 18] width 469 height 37
click at [1256, 19] on icon at bounding box center [1246, 18] width 21 height 21
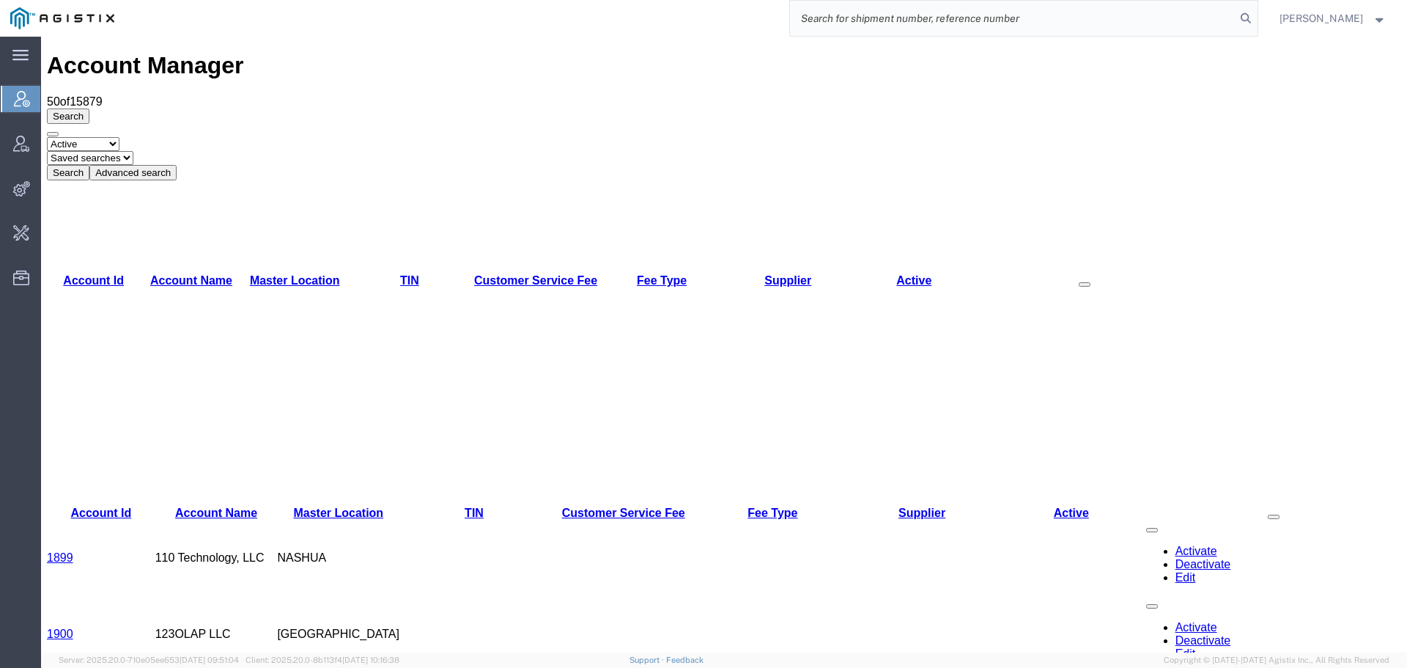
click at [1197, 19] on input "search" at bounding box center [1013, 18] width 446 height 35
paste input "56999411"
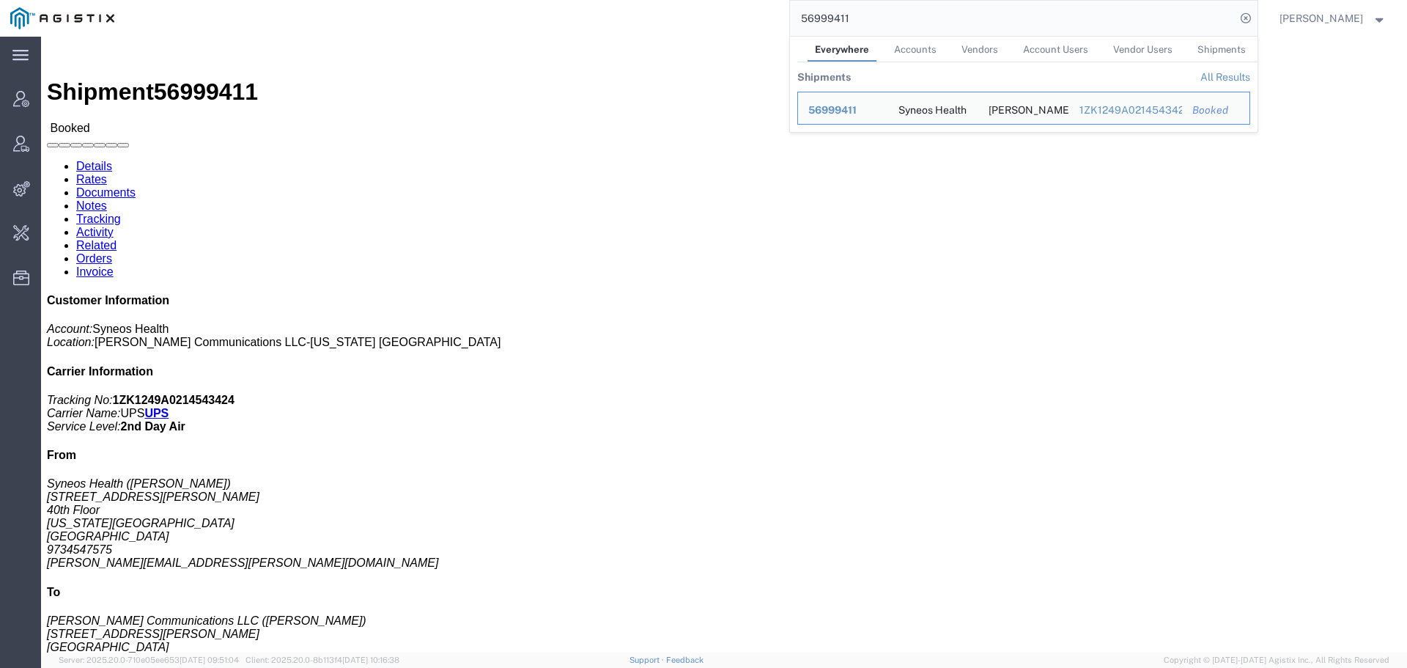
click link "Activity"
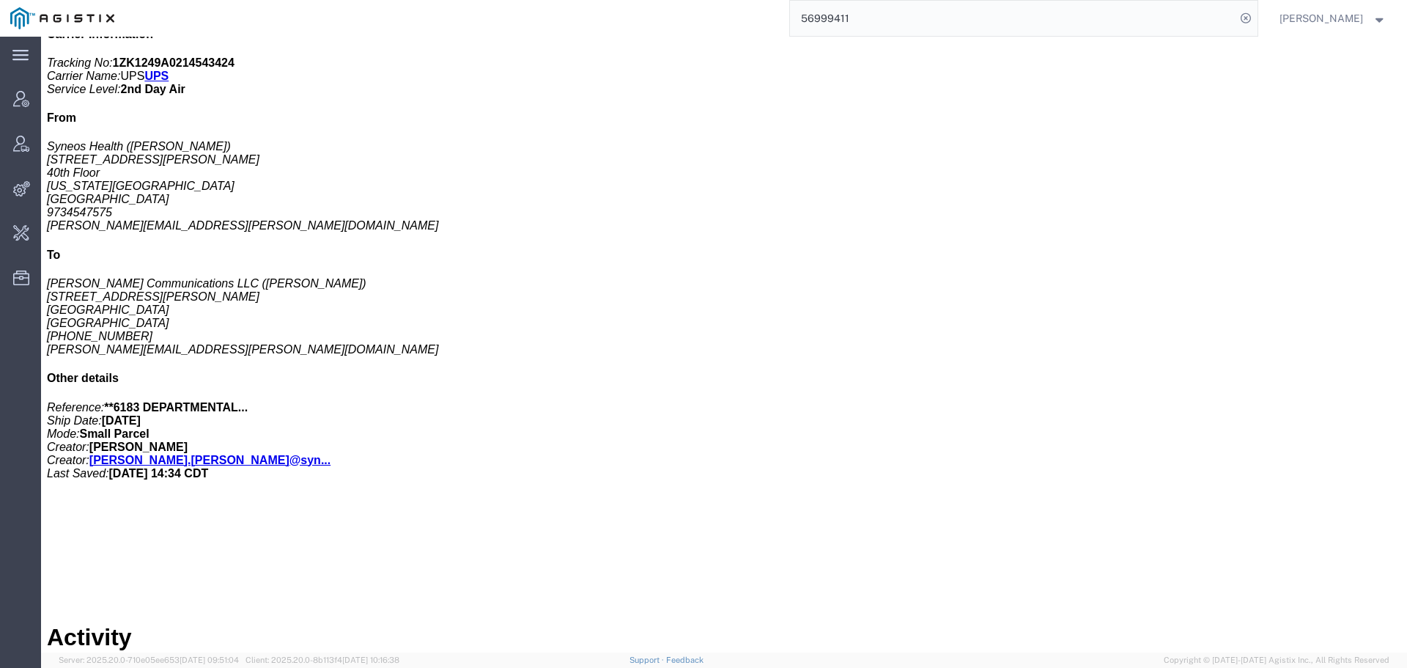
scroll to position [451, 0]
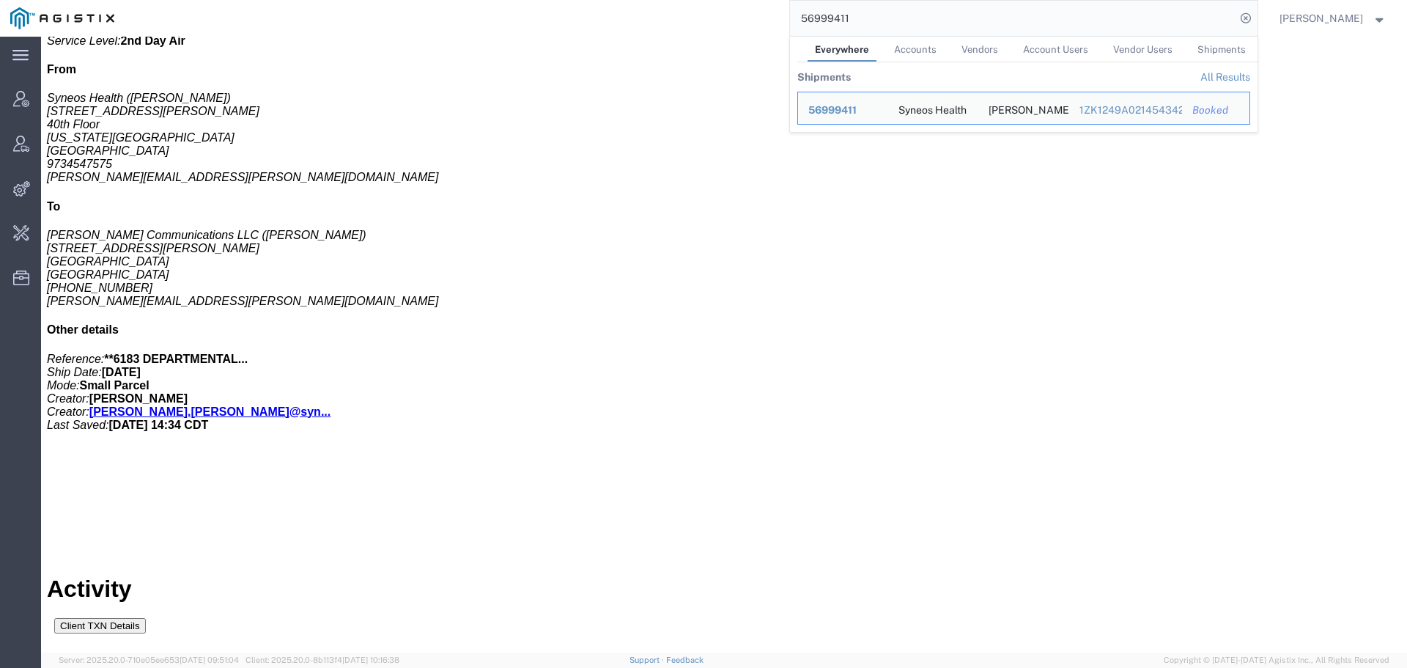
click at [1191, 23] on input "56999411" at bounding box center [1013, 18] width 446 height 35
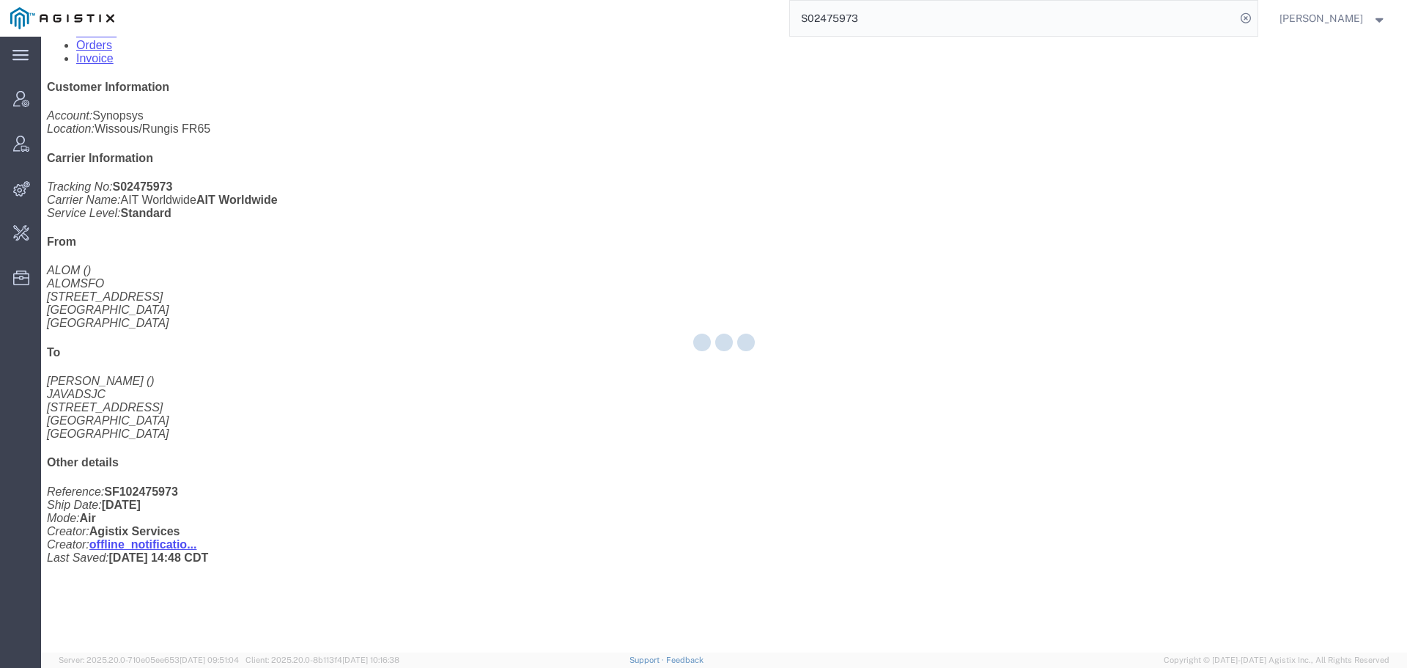
scroll to position [246, 0]
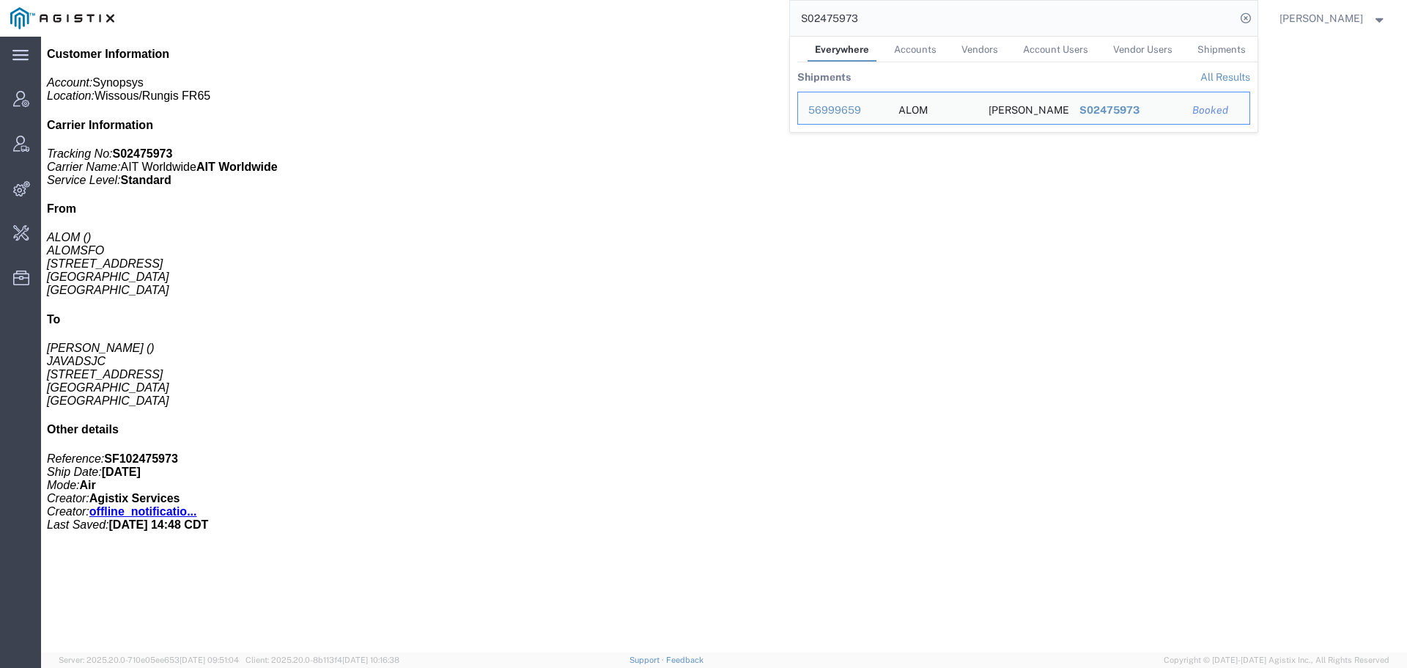
click at [1115, 23] on input "S02475973" at bounding box center [1013, 18] width 446 height 35
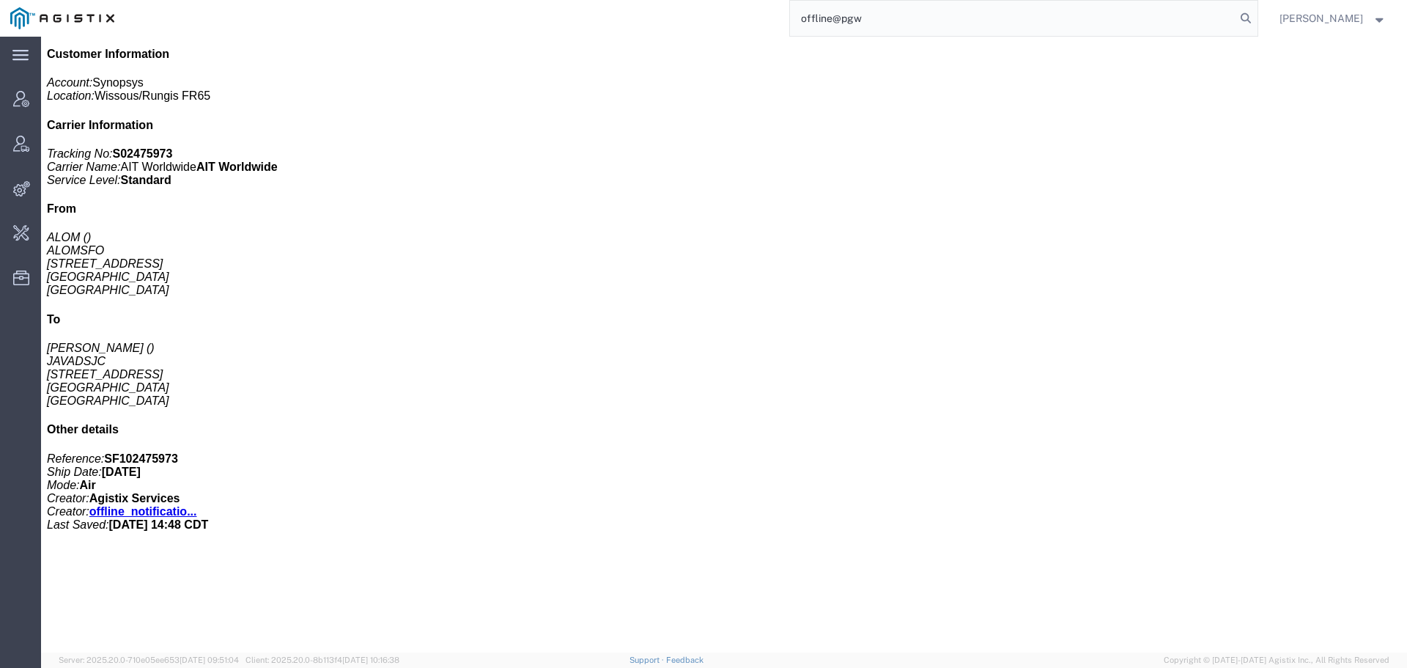
type input "offline@pgw"
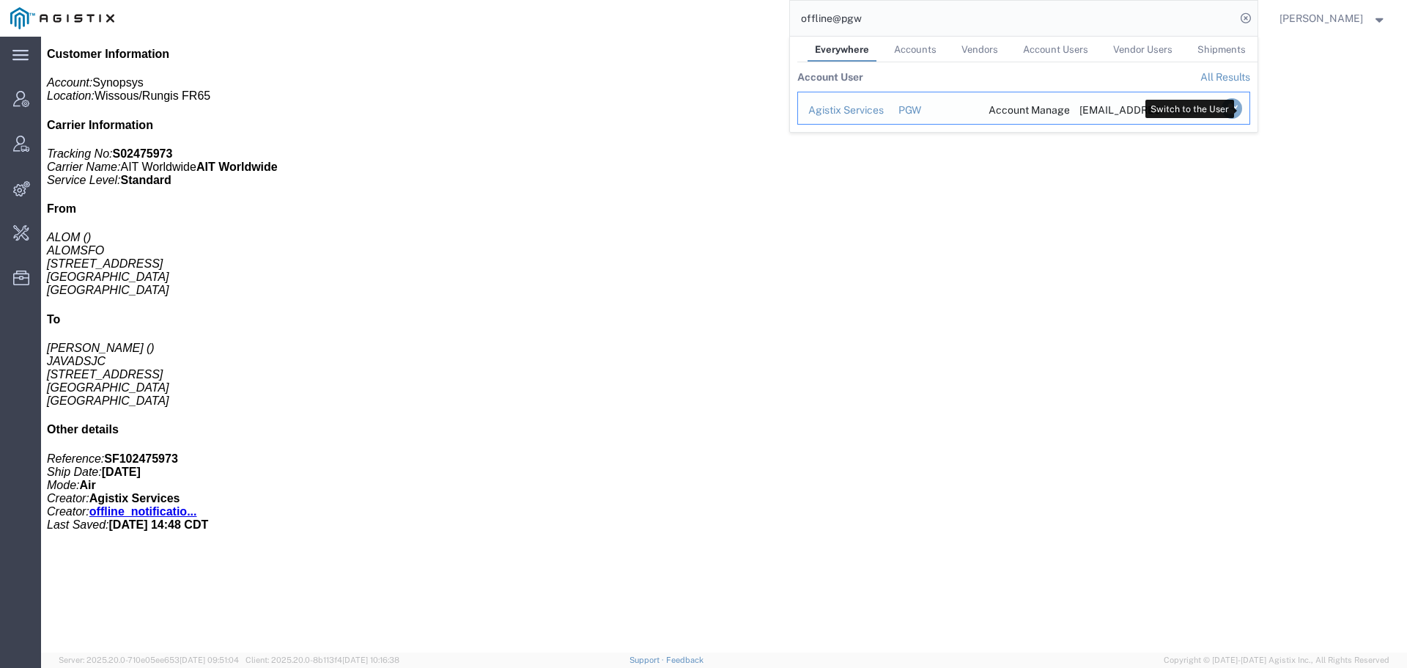
click at [1241, 113] on icon "Search Results" at bounding box center [1231, 108] width 21 height 21
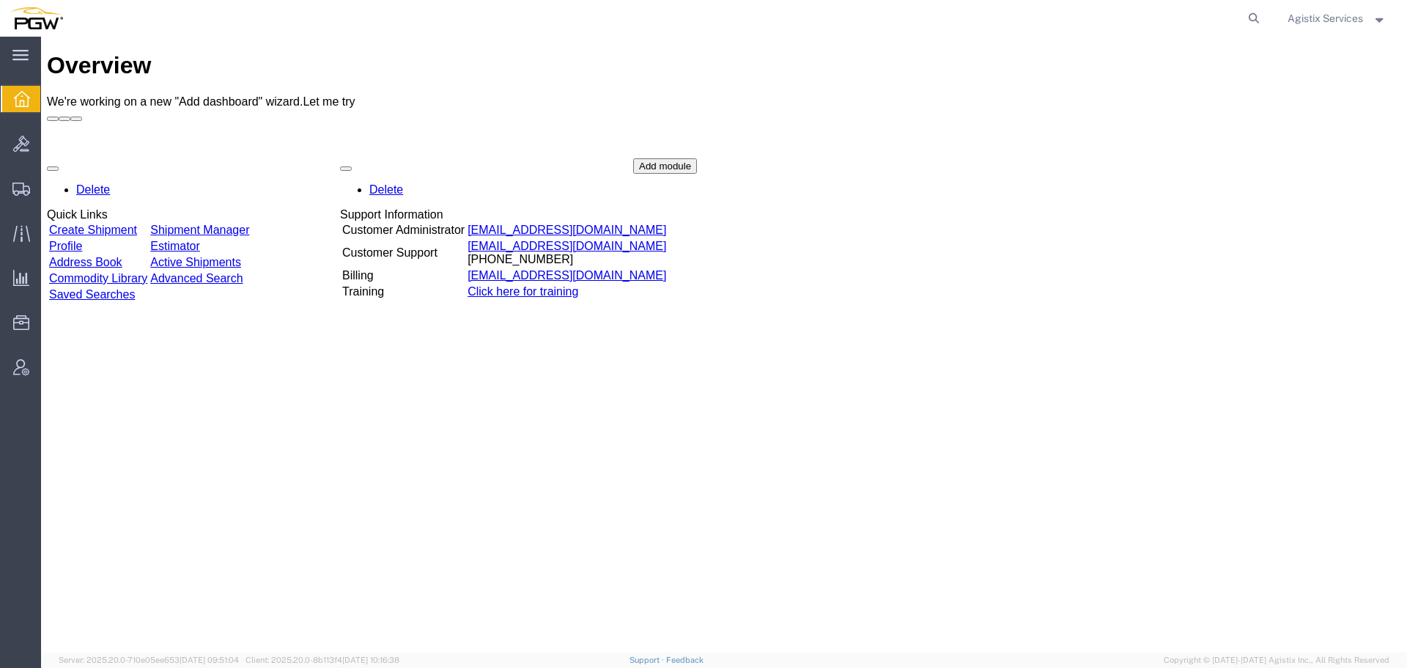
click at [1239, 21] on agx-global-search at bounding box center [1031, 18] width 469 height 37
click at [1246, 19] on icon at bounding box center [1254, 18] width 21 height 21
paste input "589106232"
type input "589106232"
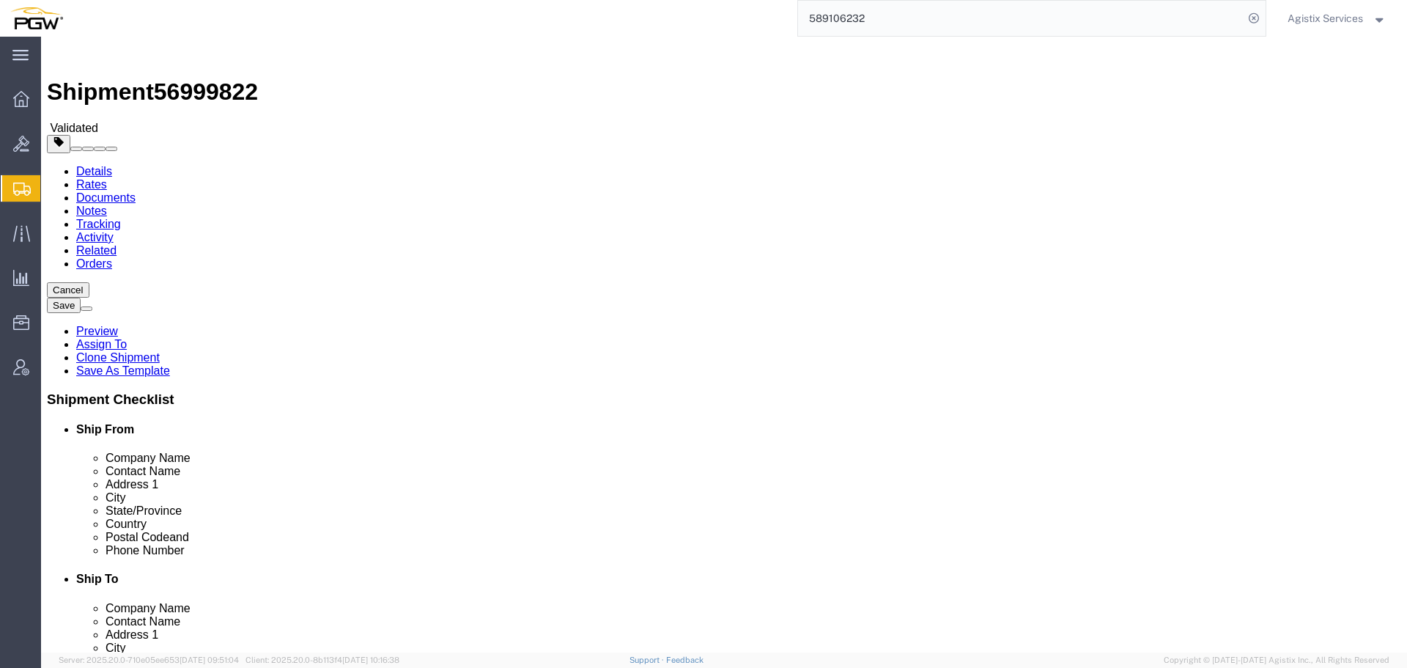
select select "28393"
select select
drag, startPoint x: 816, startPoint y: 385, endPoint x: 721, endPoint y: 393, distance: 94.8
click div "MAQUOKETA"
type input "iow"
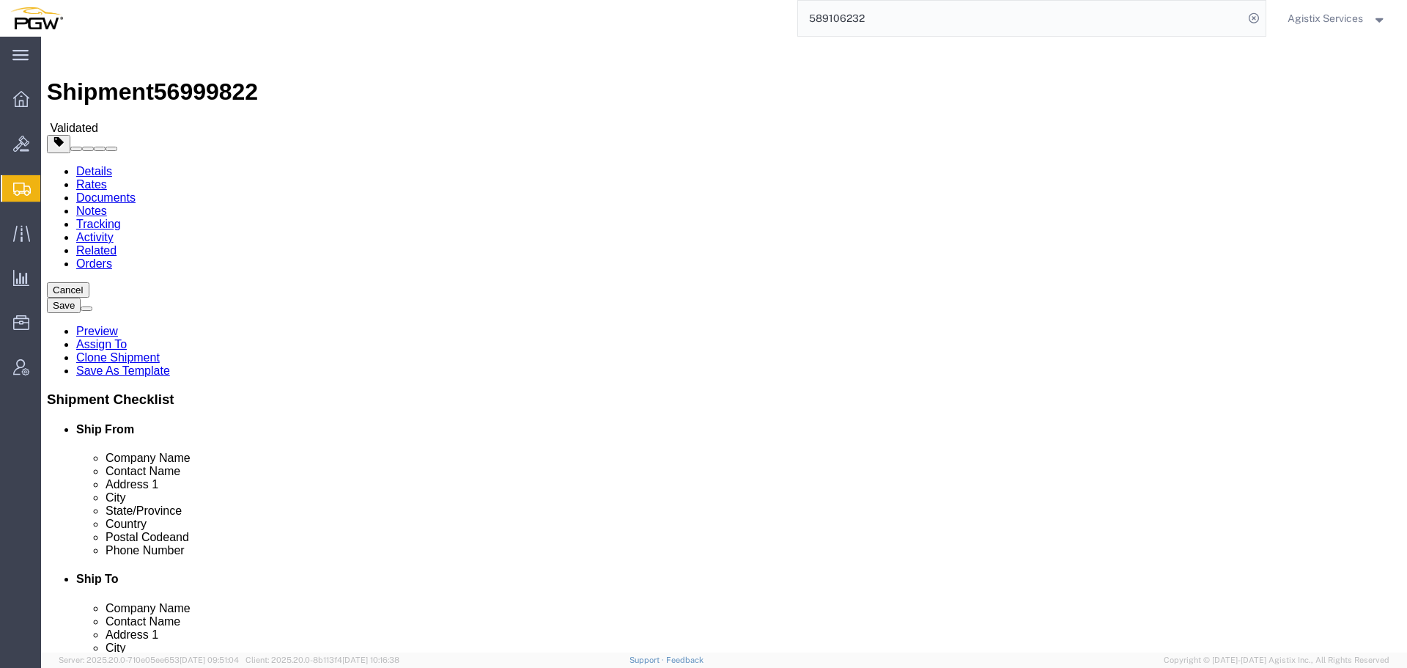
click button "Rate Shipment"
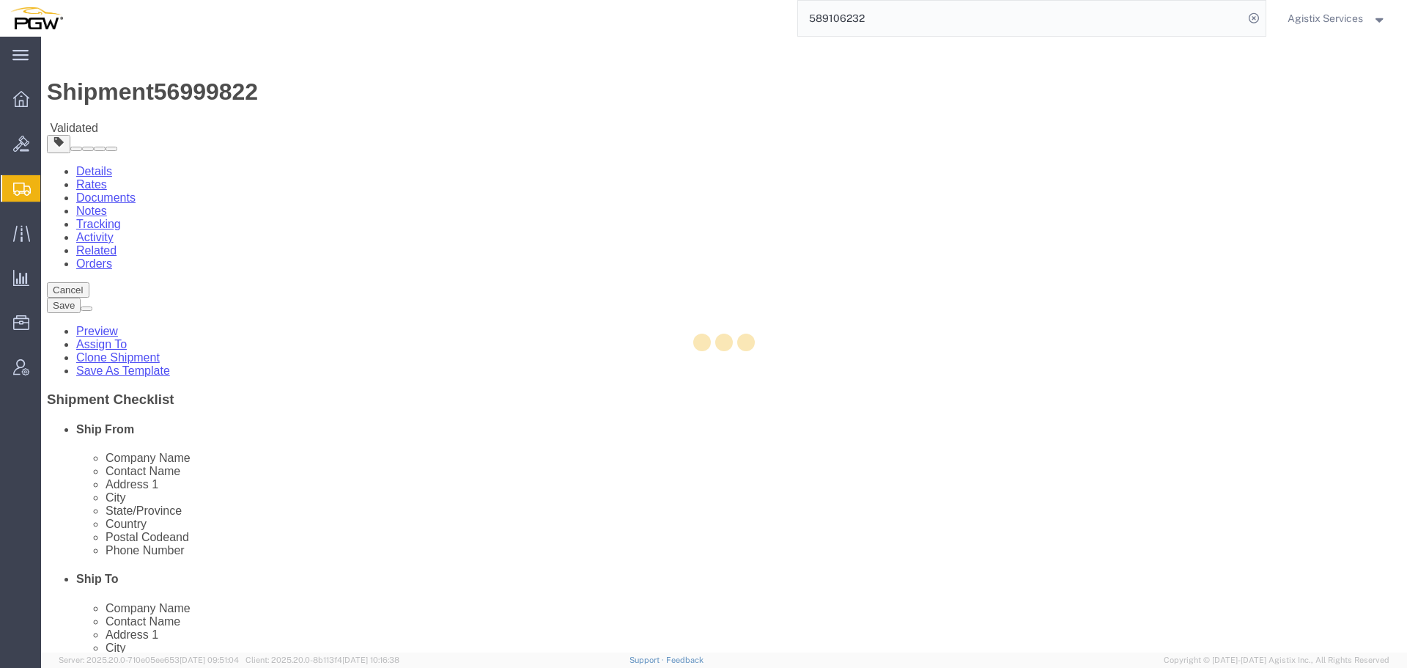
select select "28393"
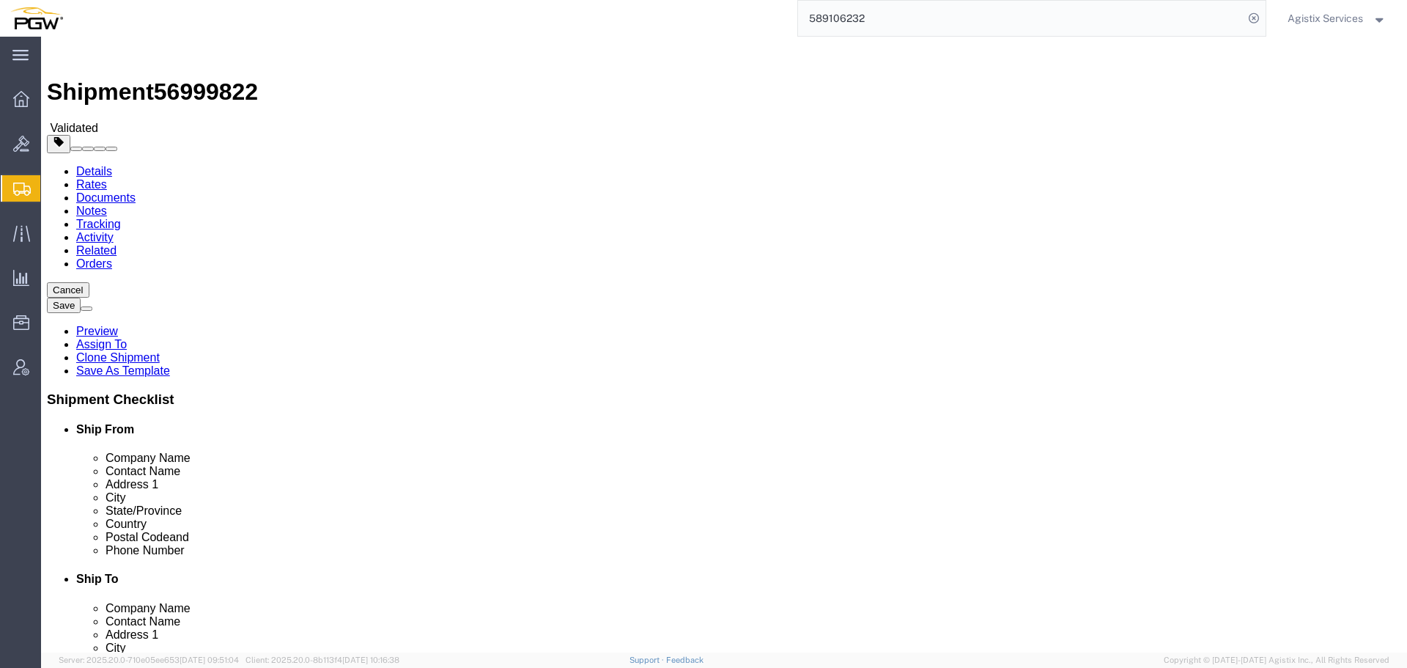
click input "520602097"
type input "52060"
click button "Rate Shipment"
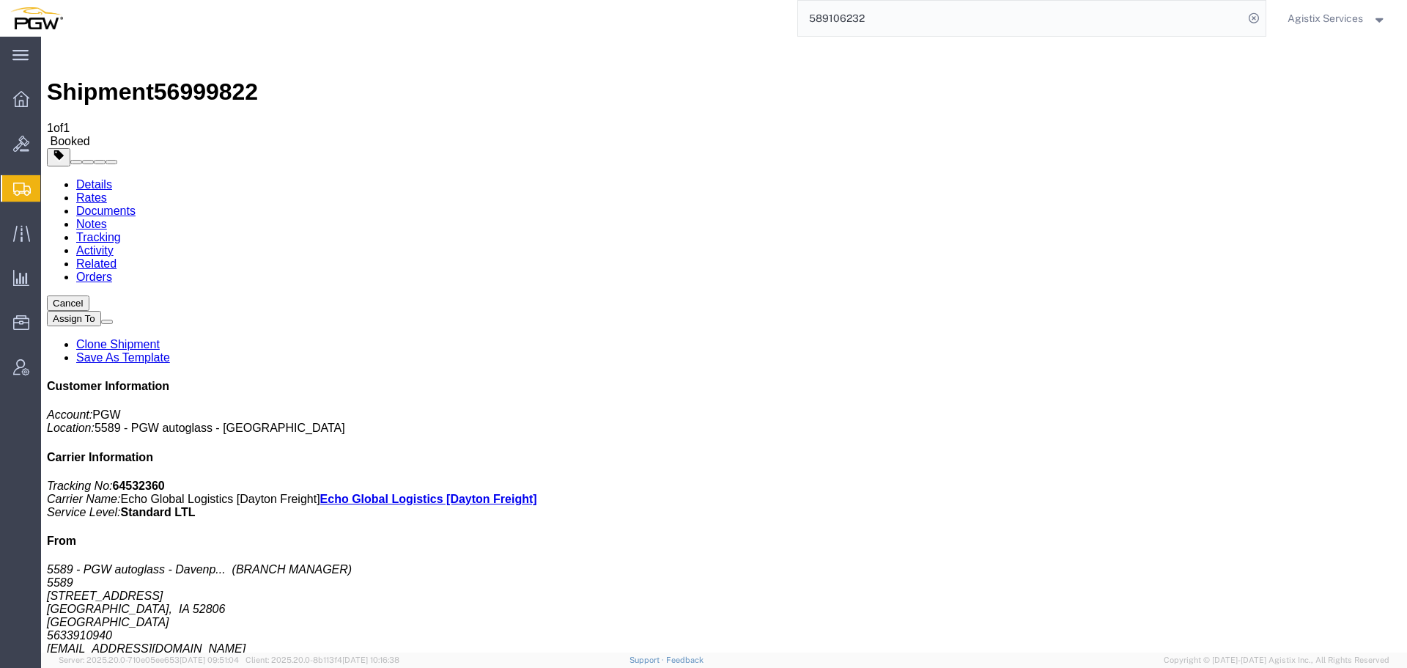
click at [1207, 26] on input "589106232" at bounding box center [1021, 18] width 446 height 35
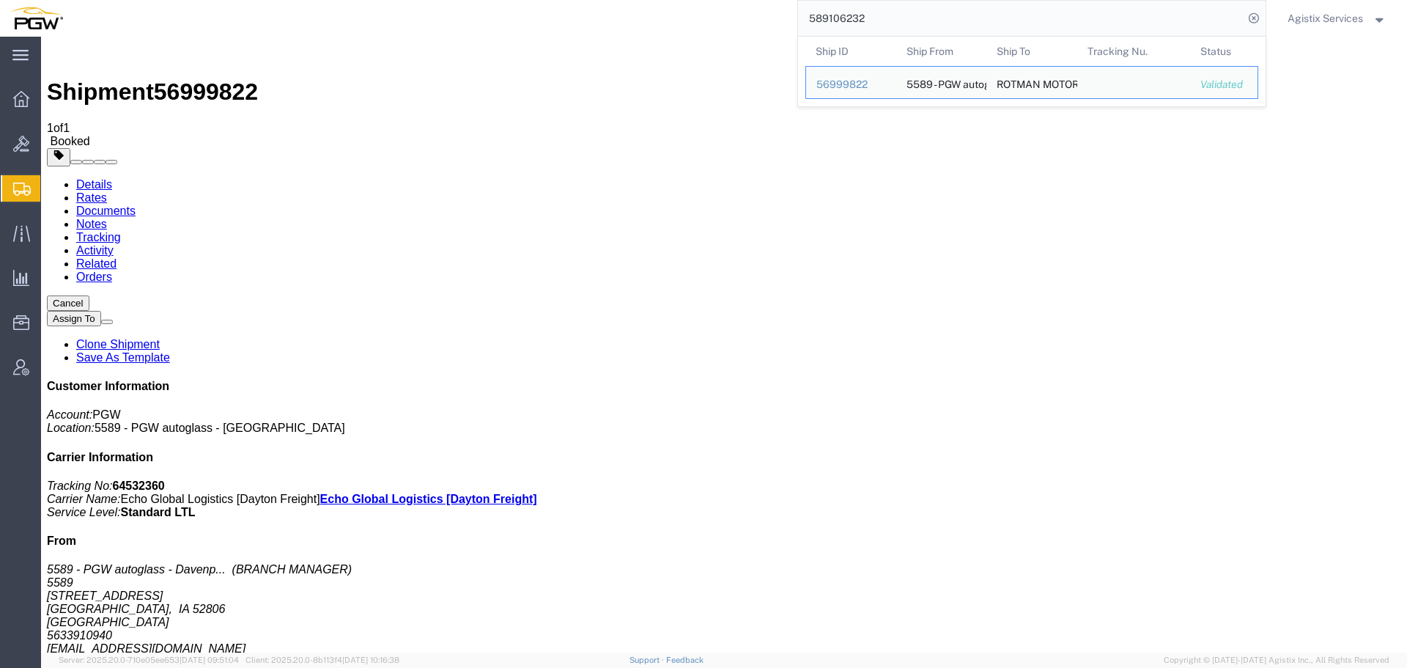
paste input "942106831"
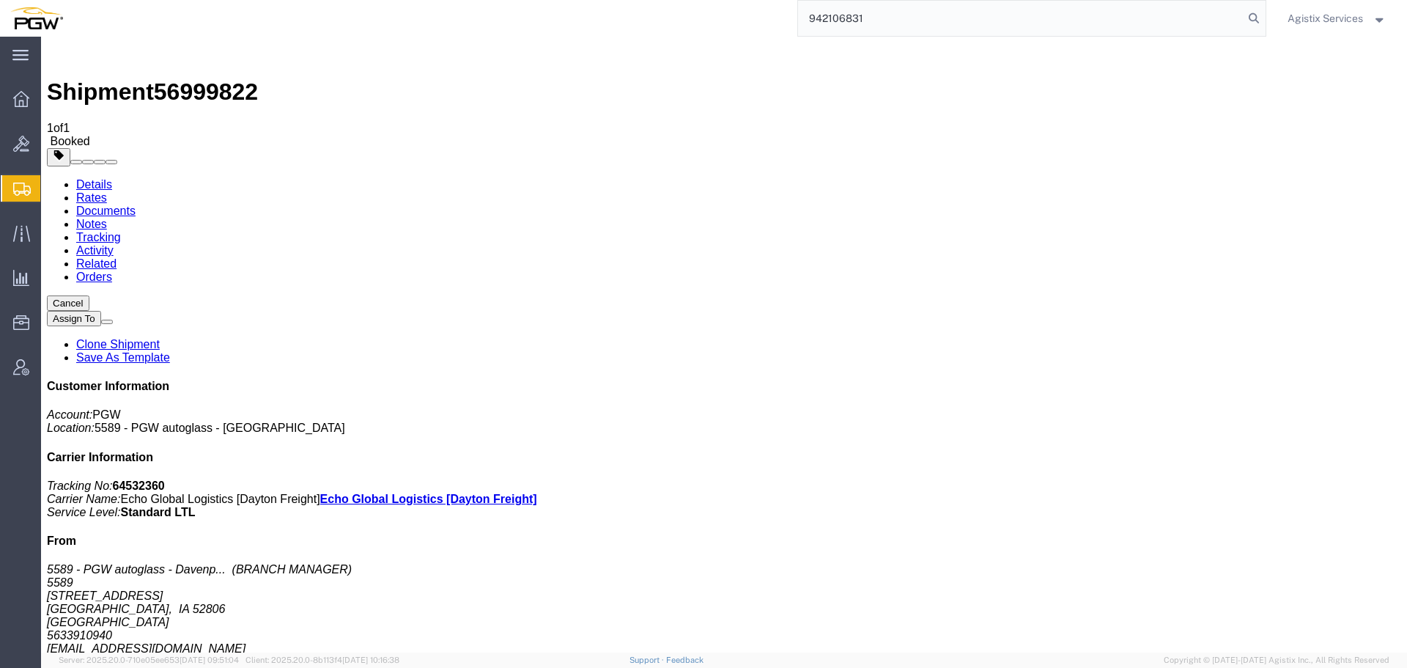
type input "942106831"
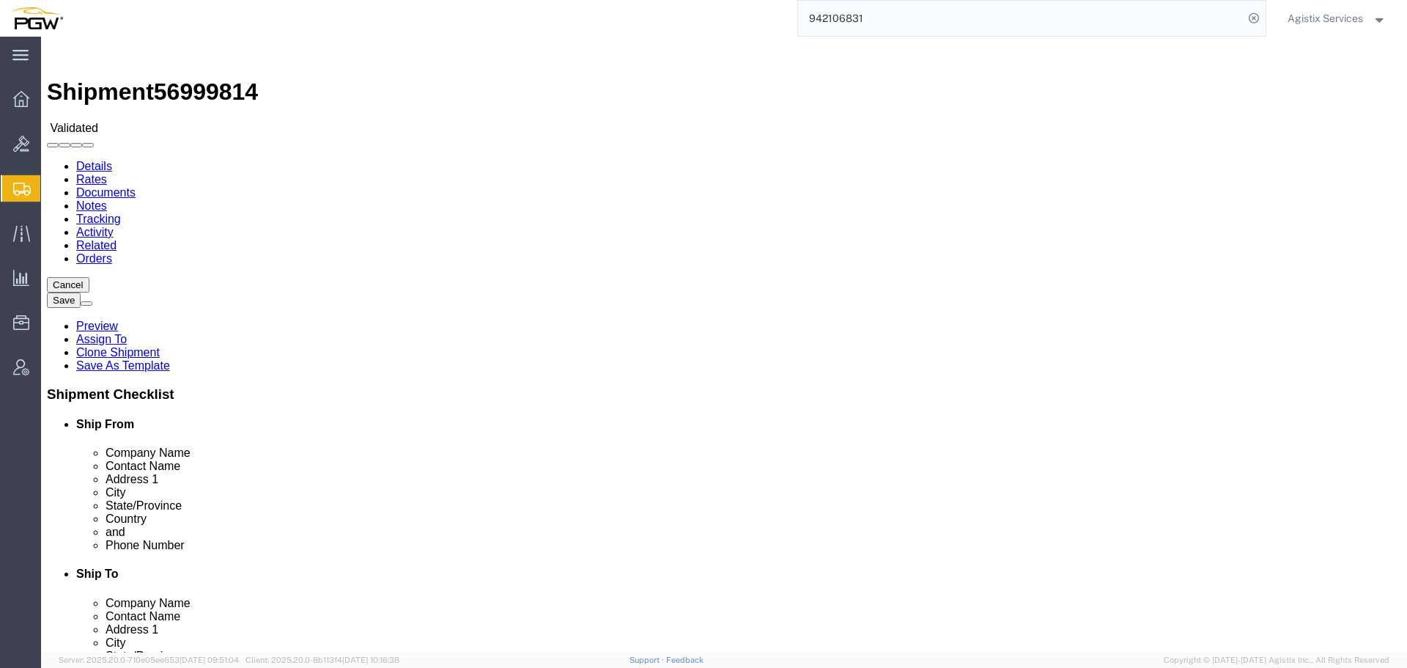
select select "28521"
select select "28509"
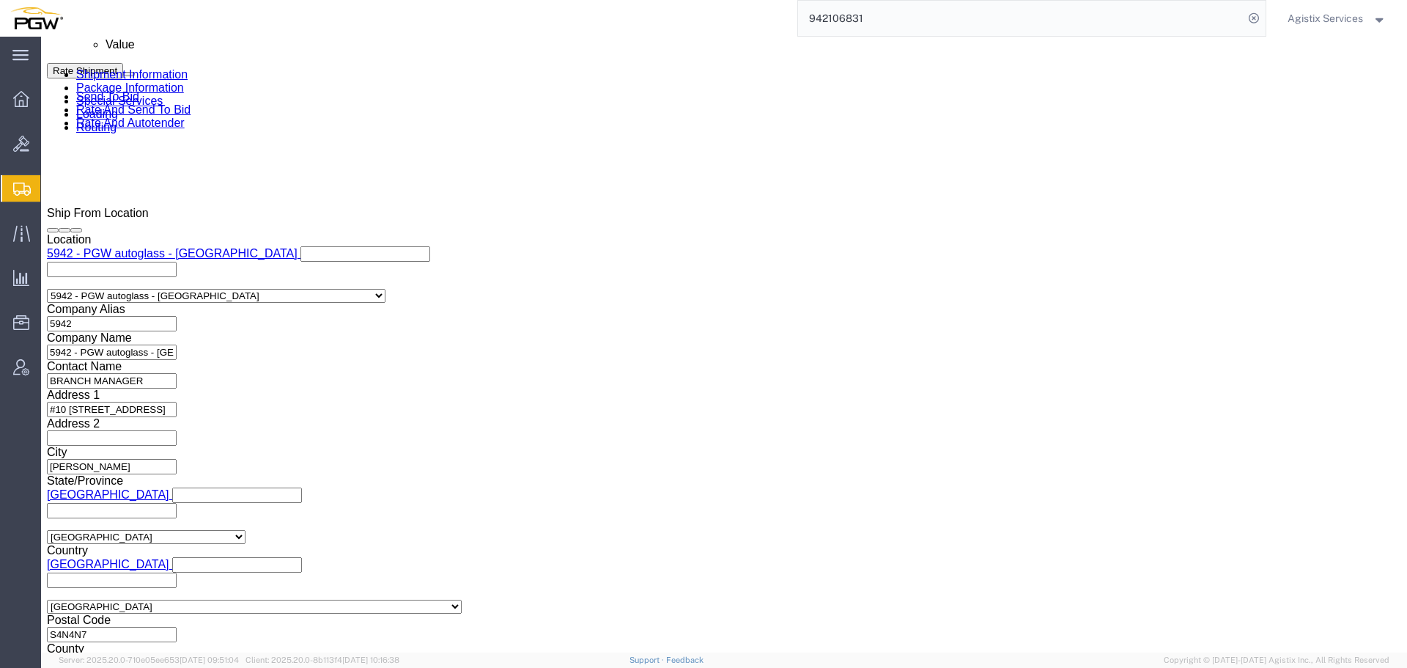
scroll to position [0, 46]
drag, startPoint x: 196, startPoint y: 259, endPoint x: 404, endPoint y: 264, distance: 208.2
click div "Select Account Type Activity ID Airline Appointment Number ASN Batch Request # …"
click button "Add reference"
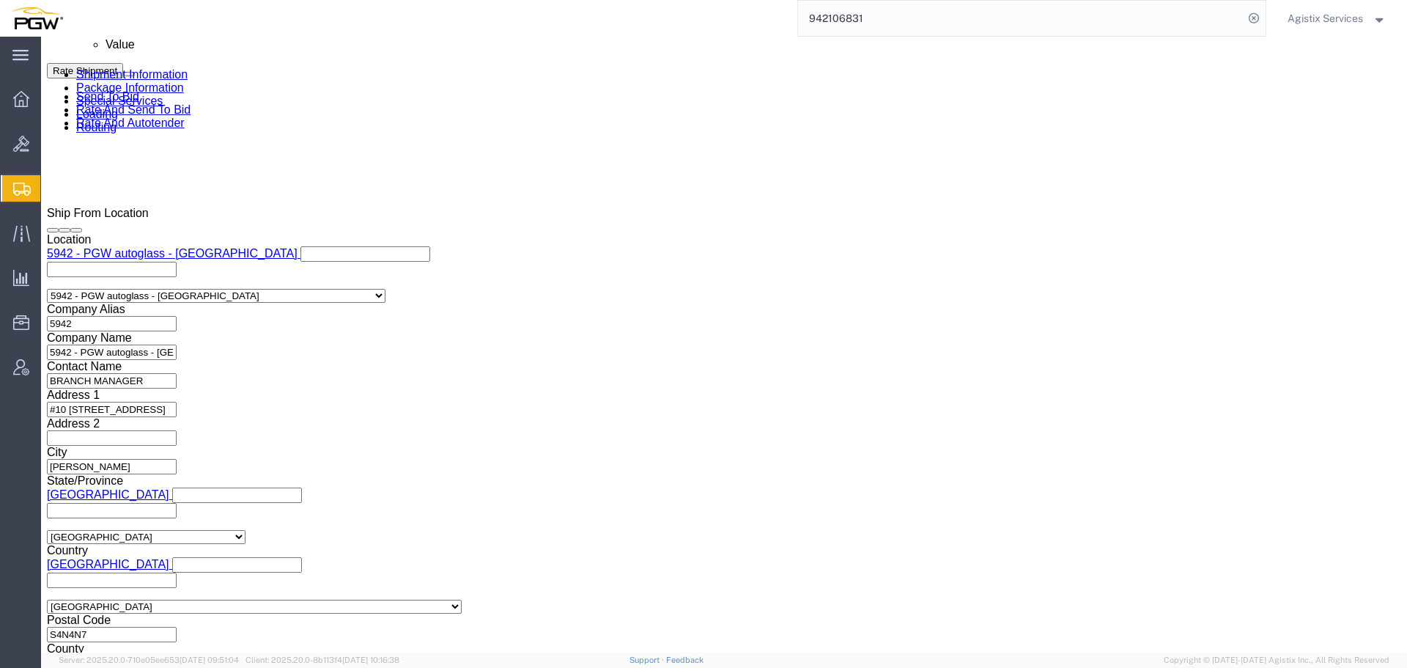
click select "Select Account Type Activity ID Airline Appointment Number ASN Batch Request # …"
select select "PRONUMBER"
click select "Select Account Type Activity ID Airline Appointment Number ASN Batch Request # …"
click input "839 2009632 942-1266331 942-1266336"
drag, startPoint x: 252, startPoint y: 257, endPoint x: 163, endPoint y: 259, distance: 89.4
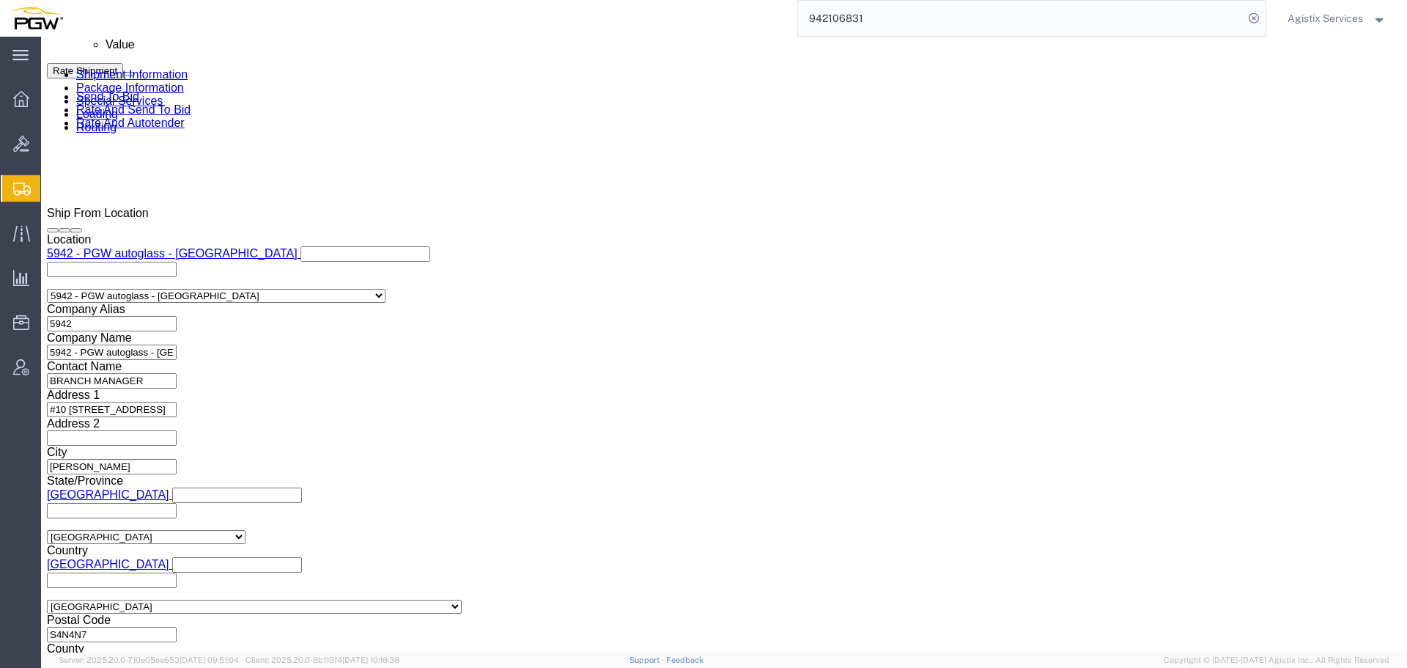
click div "Select Account Type Activity ID Airline Appointment Number ASN Batch Request # …"
drag, startPoint x: 320, startPoint y: 262, endPoint x: 382, endPoint y: 255, distance: 62.6
click div "Select Account Type Activity ID Airline Appointment Number ASN Batch Request # …"
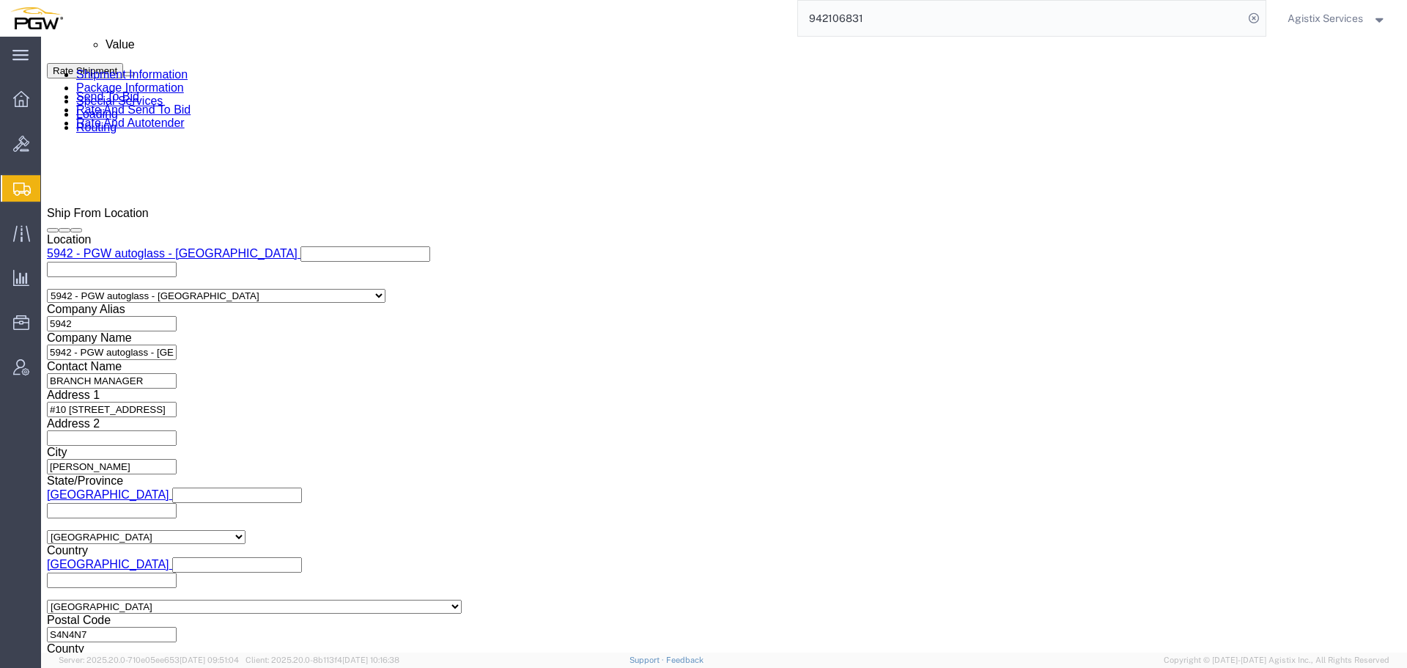
type input "839 2009632 942-1266331"
click input "text"
paste input "942-1266336"
type input "942-1266336"
click button "Add reference"
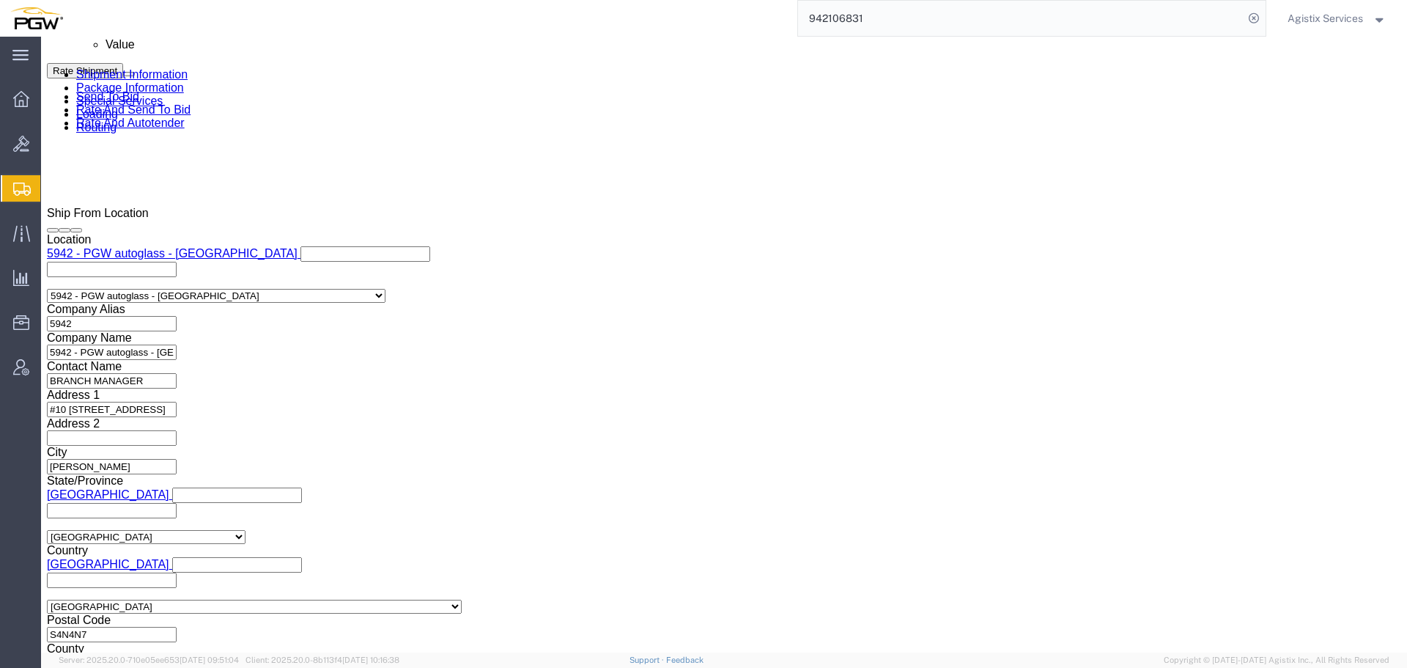
click select "Select Account Type Activity ID Airline Appointment Number ASN Batch Request # …"
select select "PRONUMBER"
click select "Select Account Type Activity ID Airline Appointment Number ASN Batch Request # …"
drag, startPoint x: 333, startPoint y: 262, endPoint x: 259, endPoint y: 278, distance: 75.6
click div "Select Account Type Activity ID Airline Appointment Number ASN Batch Request # …"
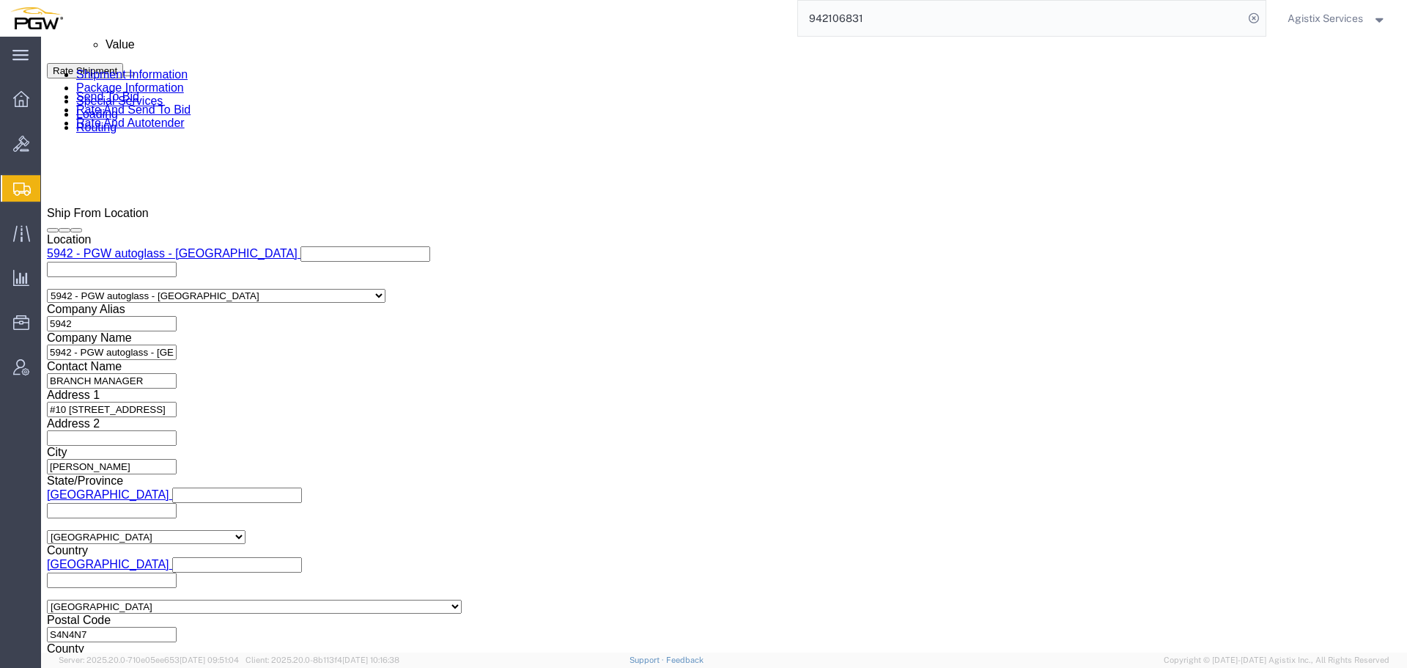
type input "[PHONE_NUMBER]"
click input "text"
paste input "942-1266331"
type input "942-1266331"
click input "[PHONE_NUMBER]"
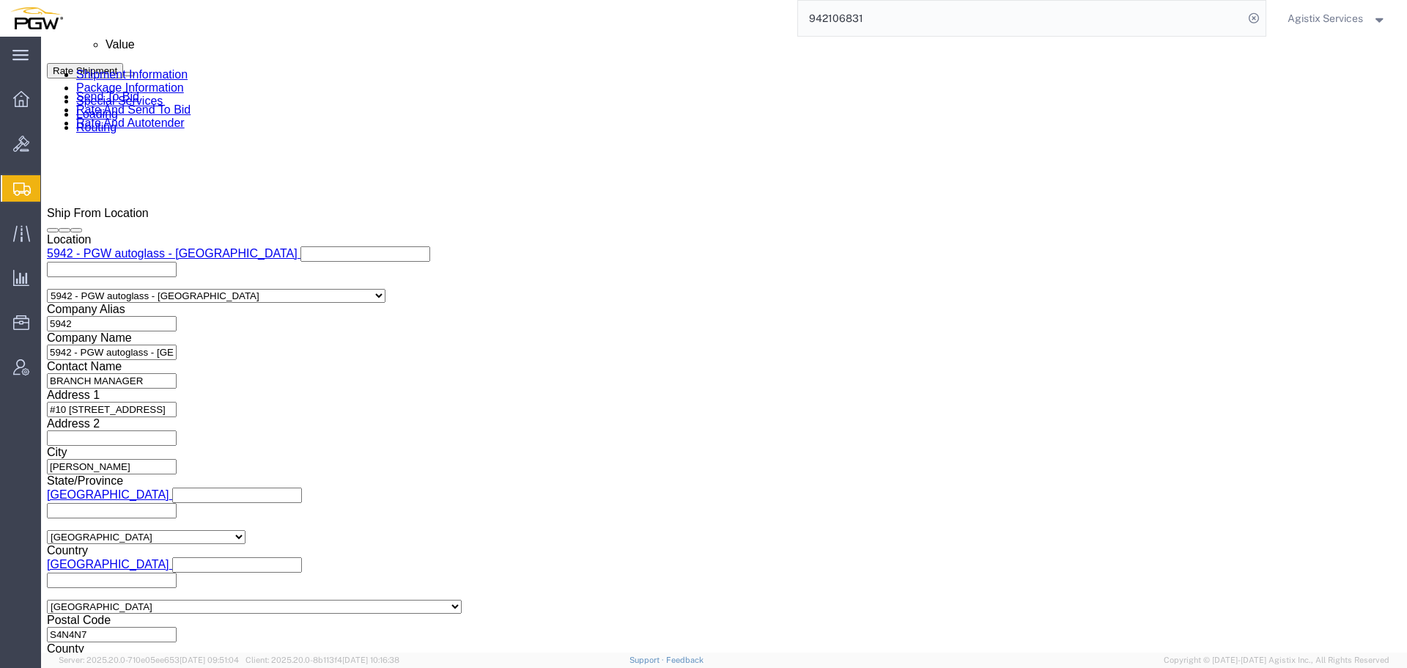
type input "[PHONE_NUMBER]"
click input "942-1266331"
type input "942-1266331"
click input "942-1266336"
type input "942-1266336"
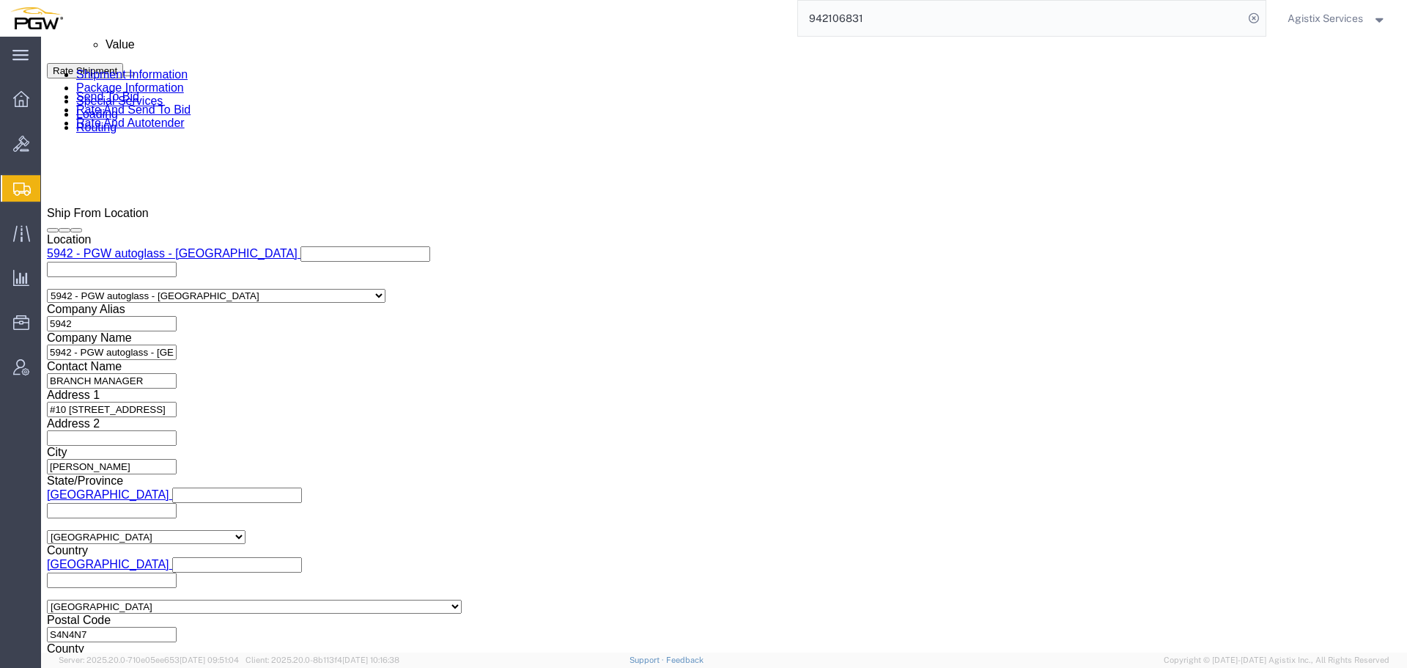
click div "Select Account Type Activity ID Airline Appointment Number ASN Batch Request # …"
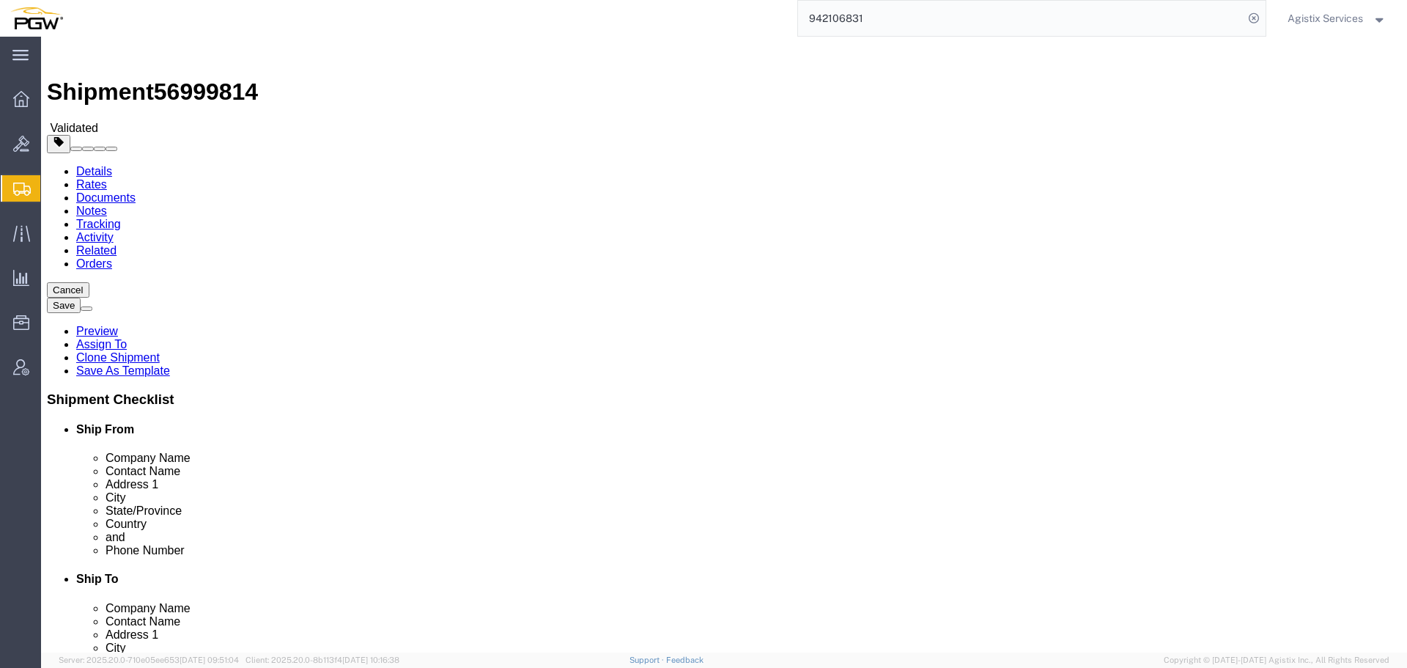
click button "Rate Shipment"
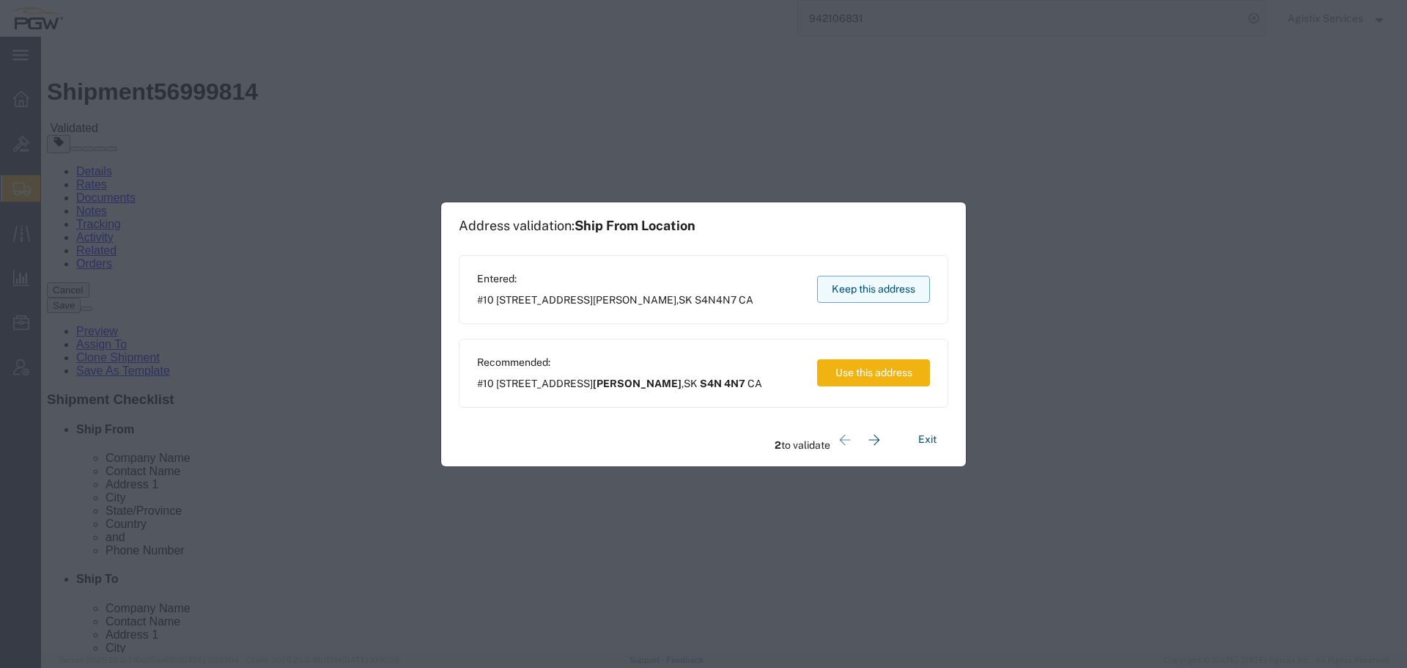
click at [868, 286] on button "Keep this address" at bounding box center [873, 289] width 113 height 27
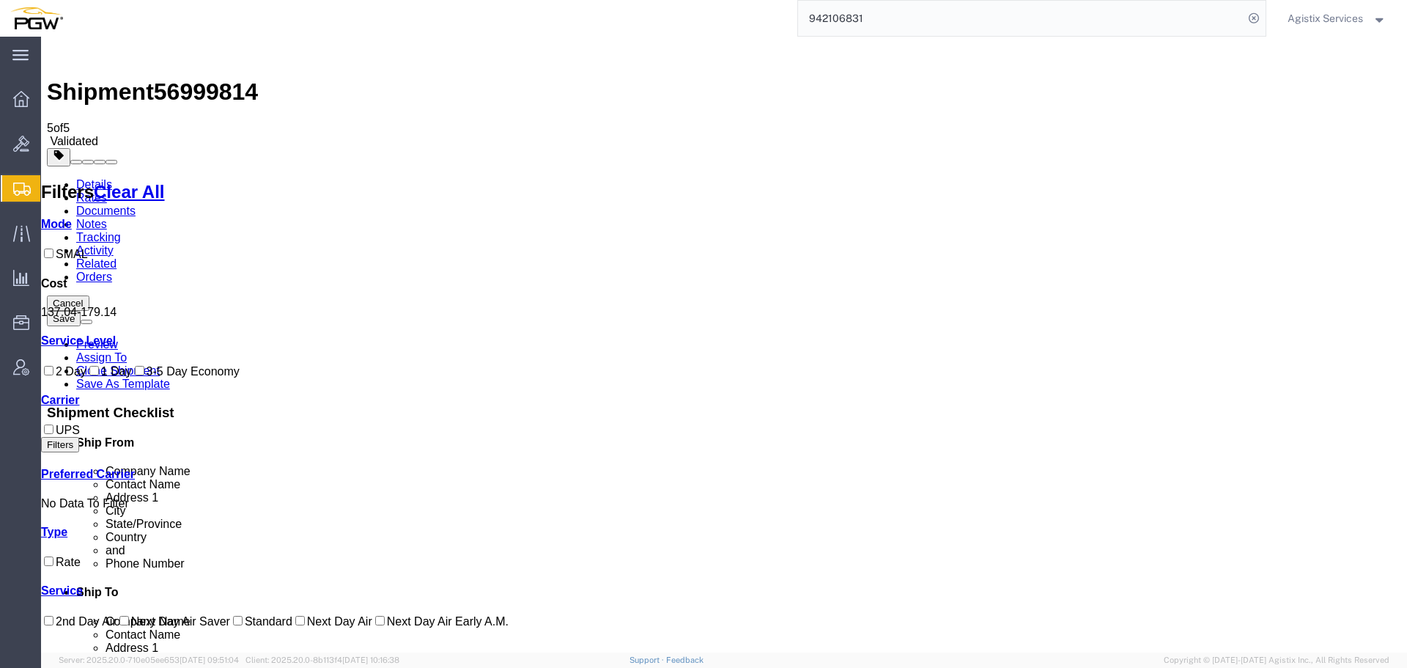
click at [108, 178] on link "Details" at bounding box center [94, 184] width 36 height 12
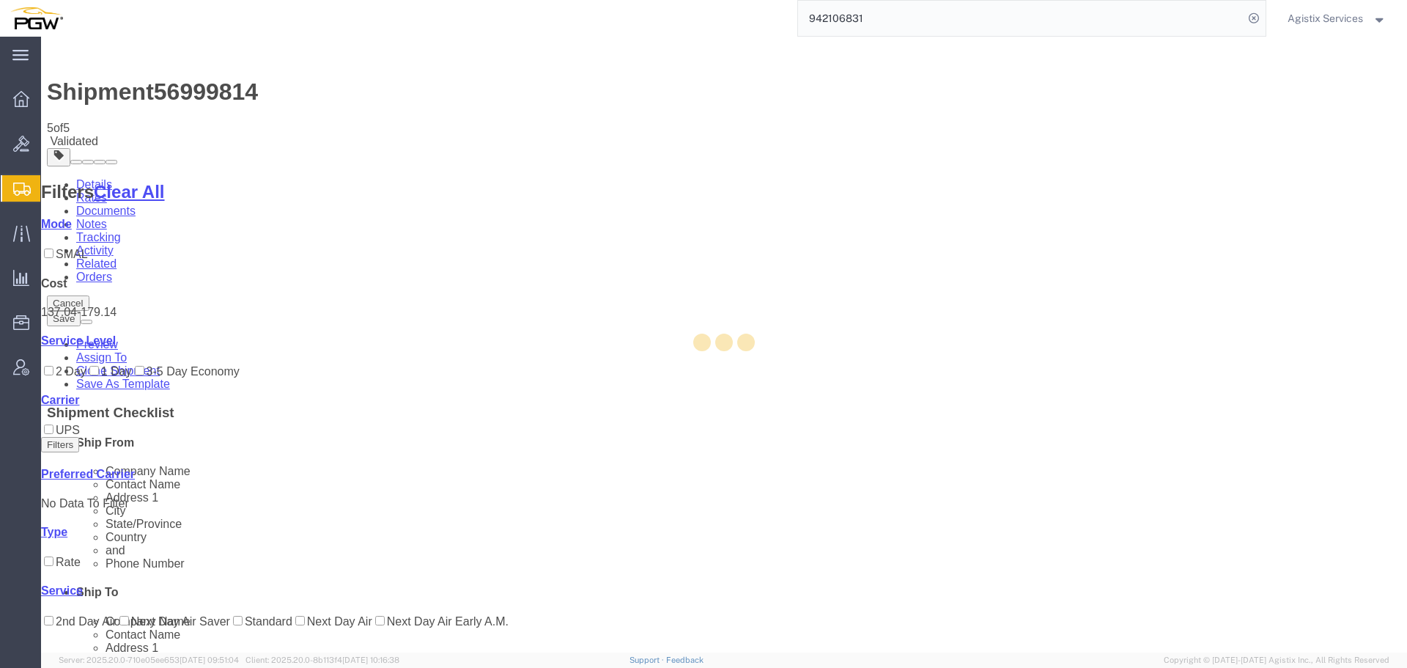
select select "28521"
select select "28509"
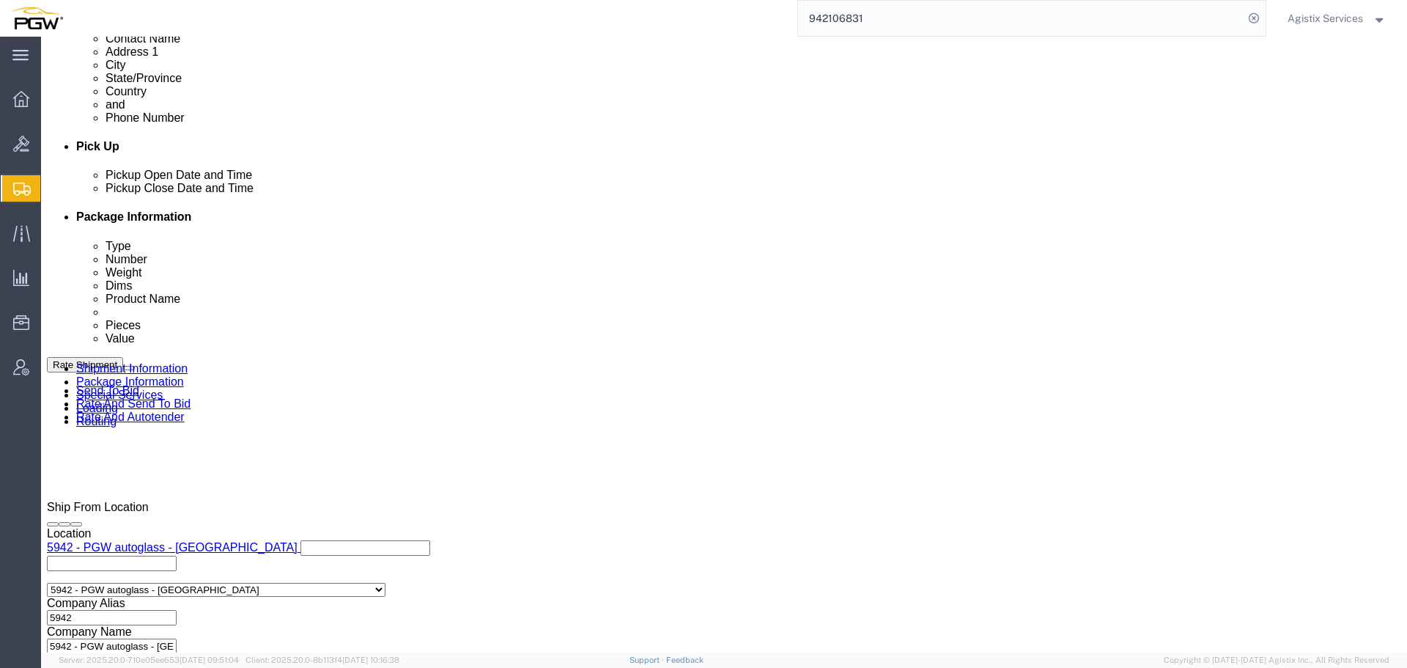
scroll to position [602, 0]
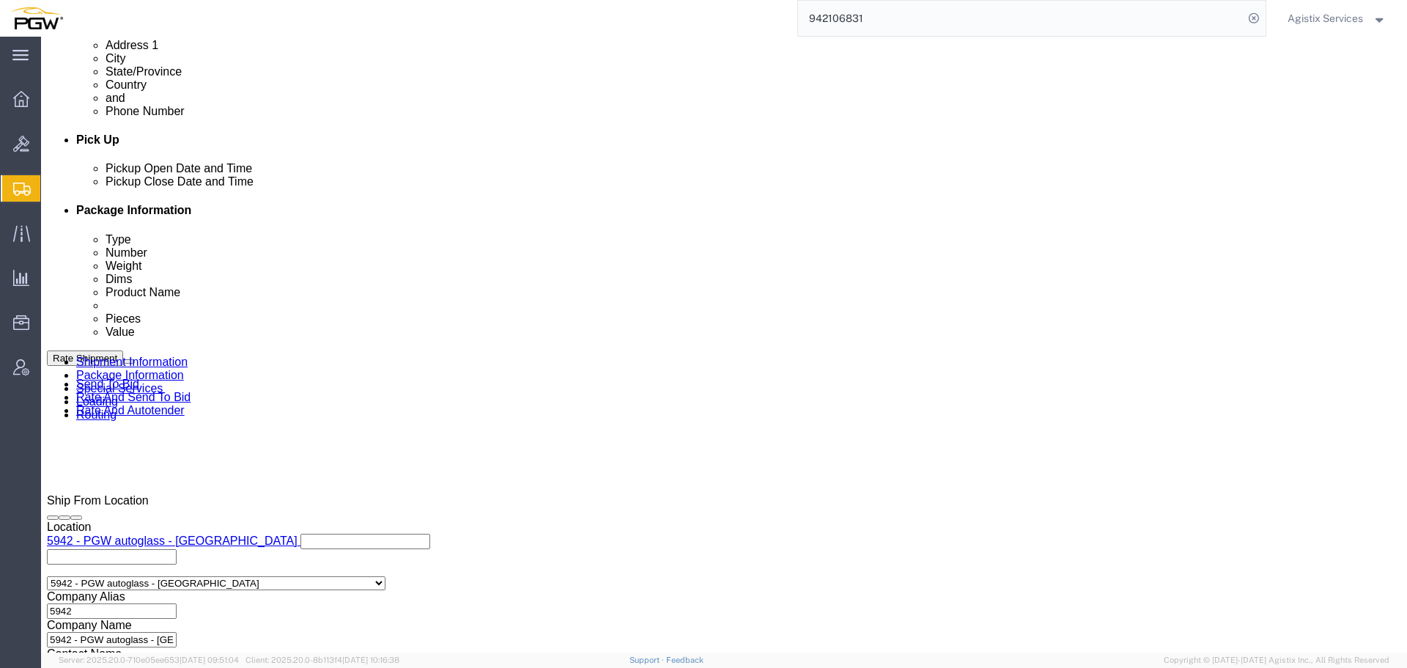
click link "Rates"
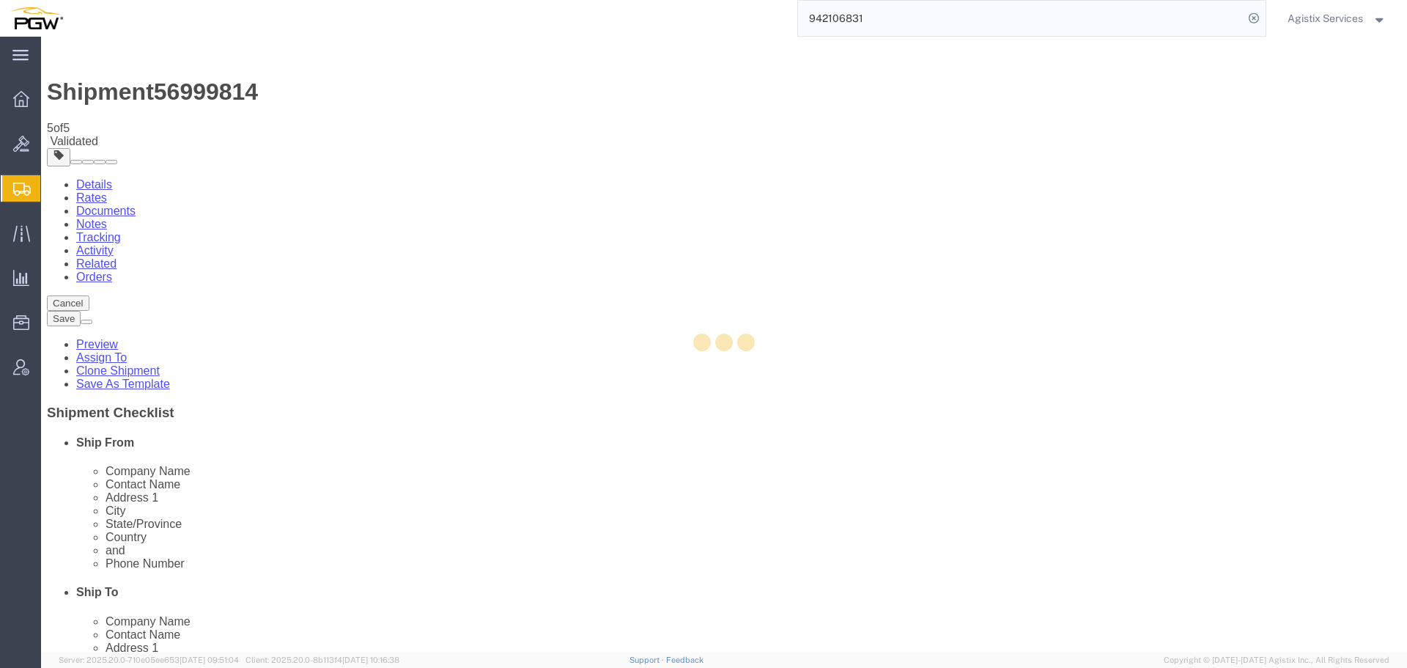
select select "28521"
select select "28509"
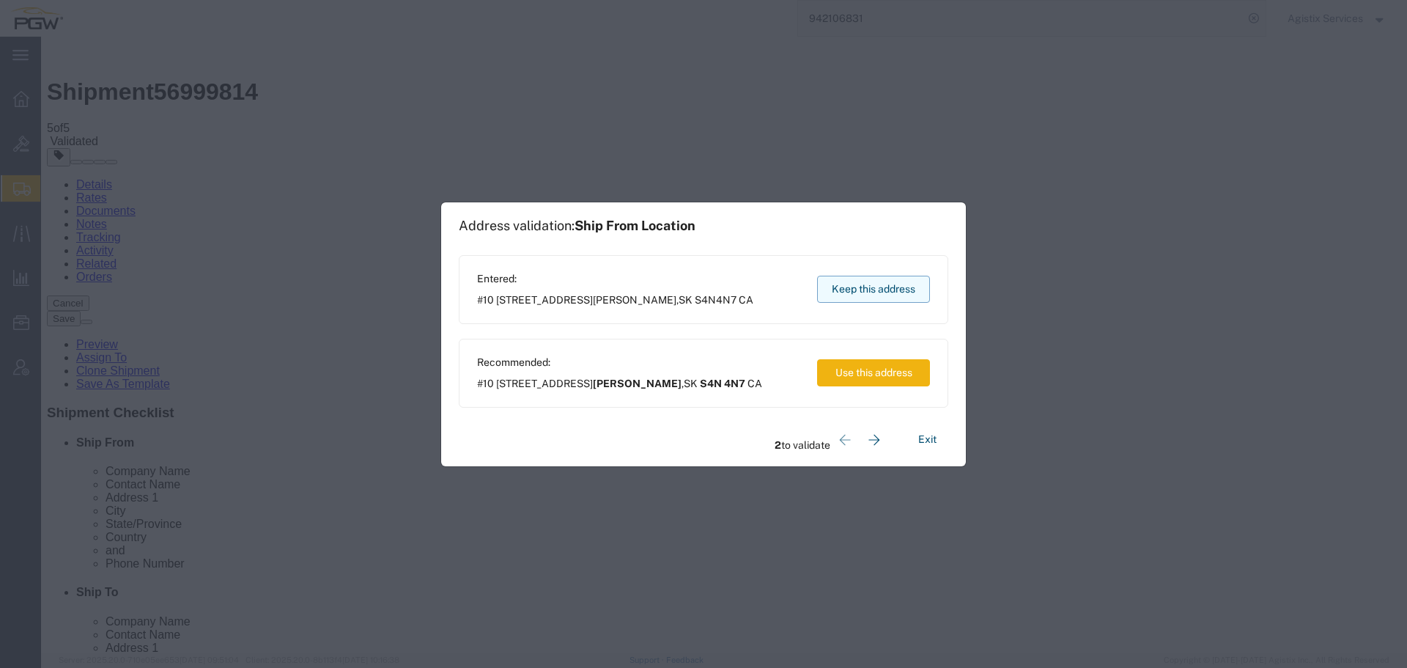
click at [853, 276] on button "Keep this address" at bounding box center [873, 289] width 113 height 27
click at [853, 293] on button "Keep this address" at bounding box center [873, 289] width 113 height 27
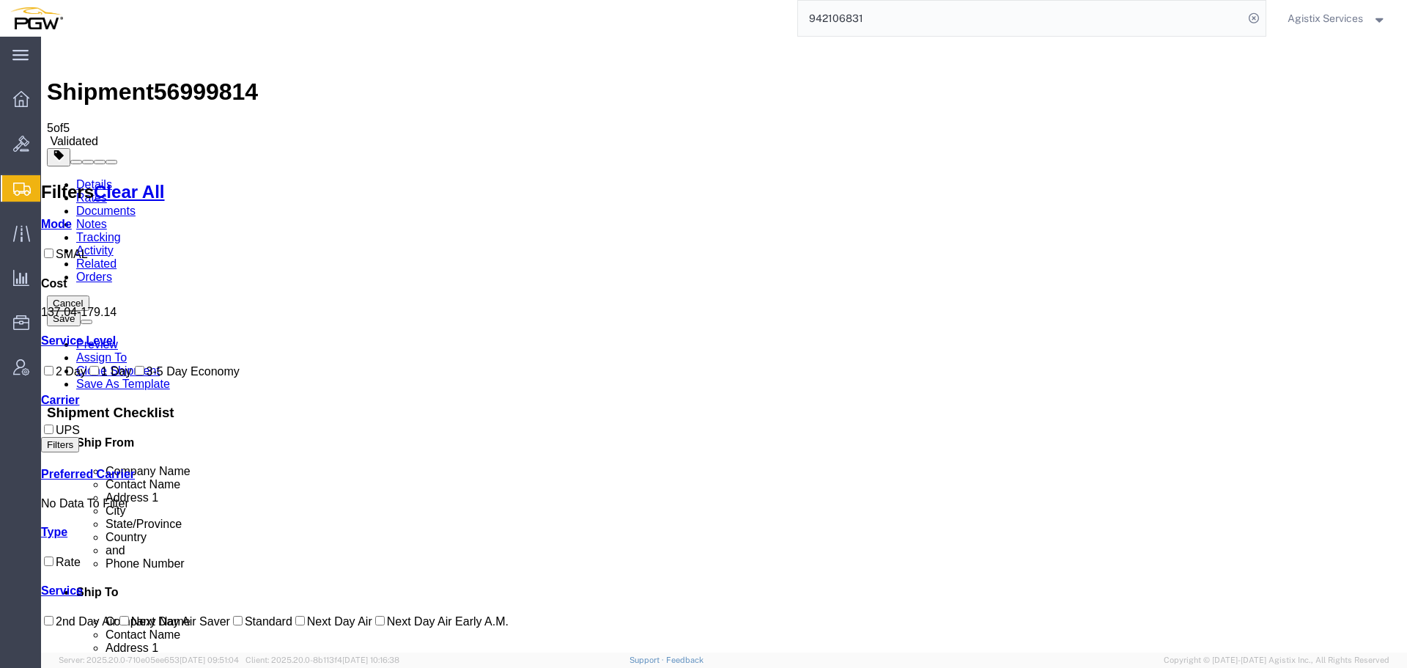
click at [84, 178] on link "Details" at bounding box center [94, 184] width 36 height 12
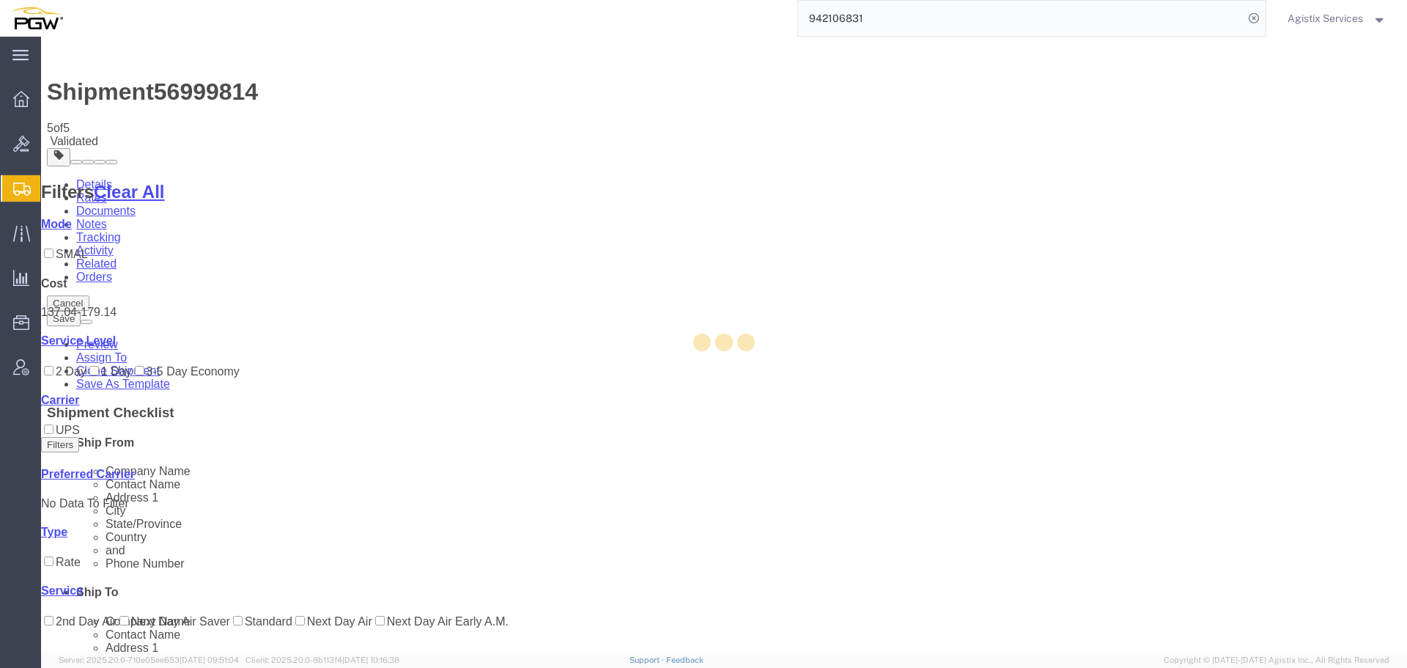
select select "28521"
select select "28509"
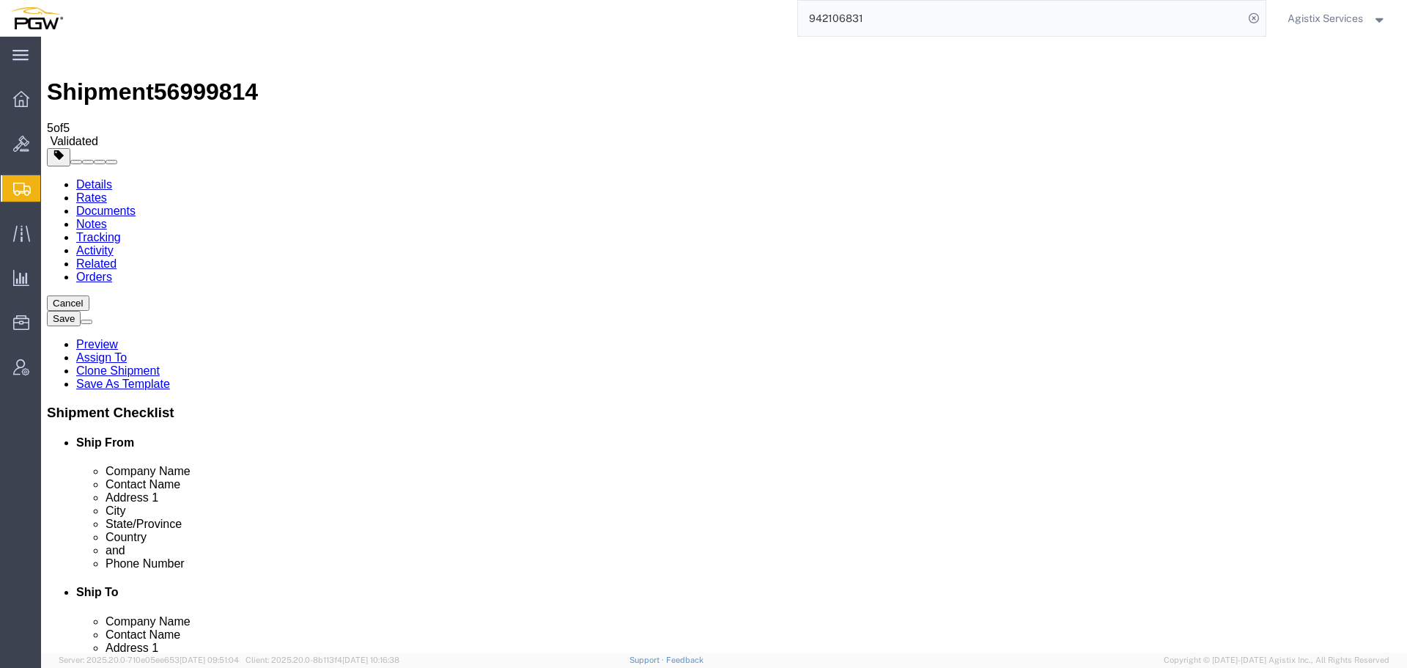
click link "Special Services"
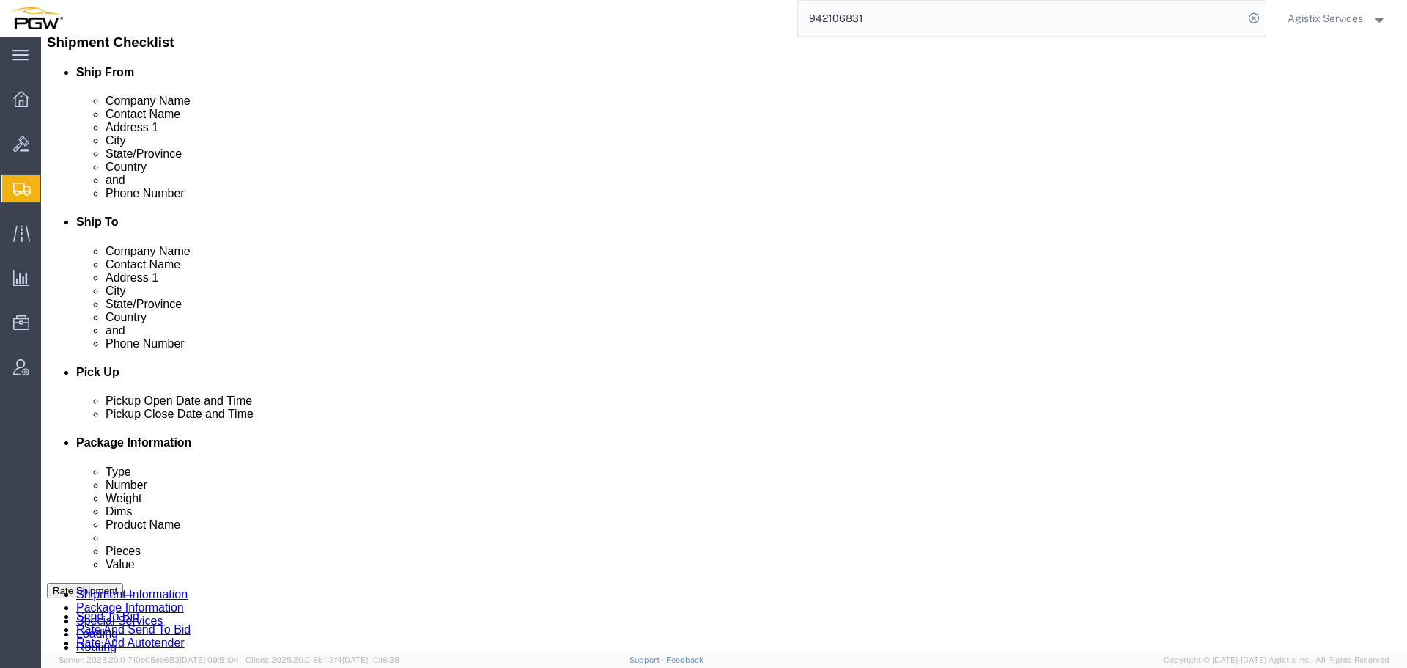
scroll to position [355, 0]
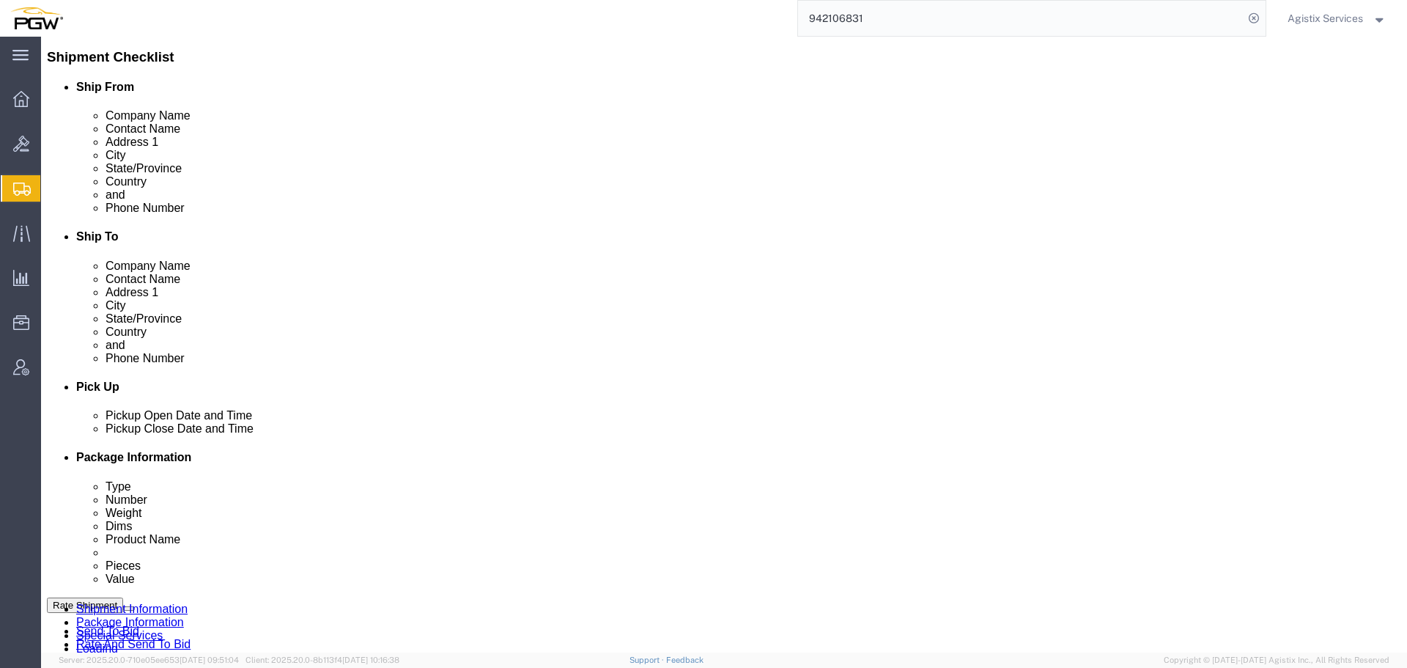
click at [1175, 15] on input "942106831" at bounding box center [1021, 18] width 446 height 35
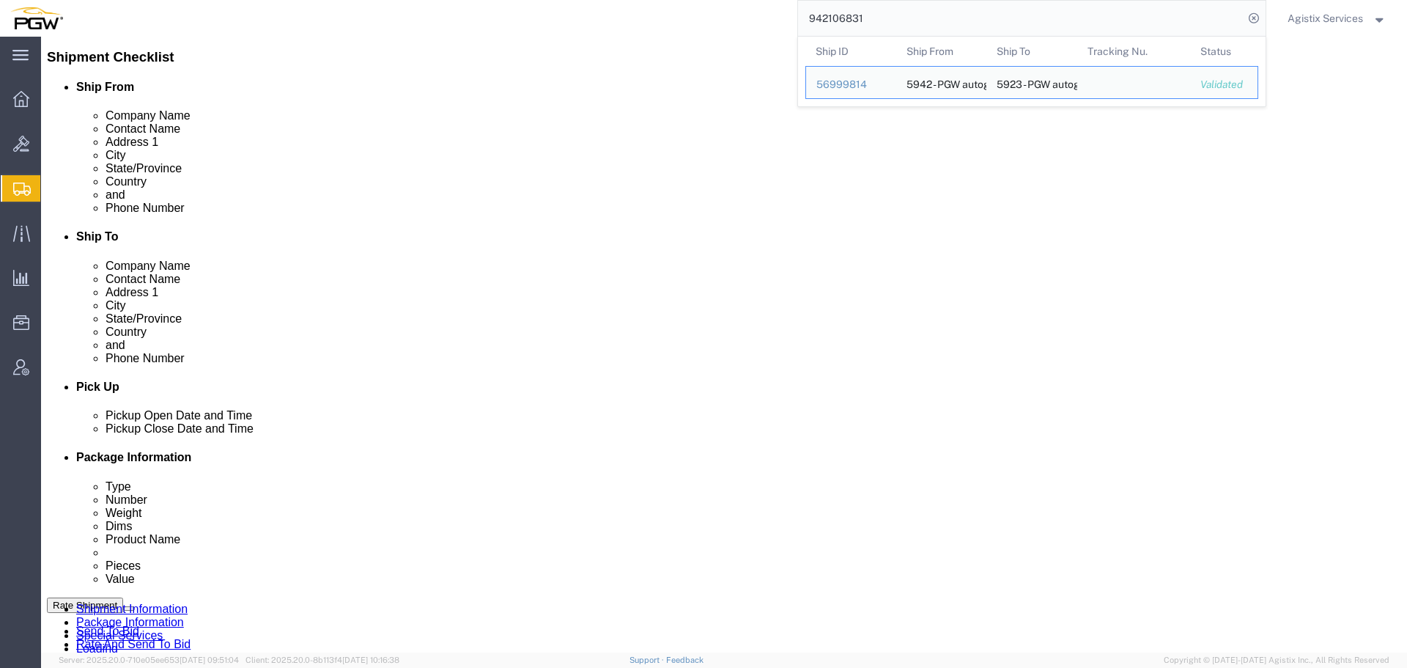
paste input "56999814"
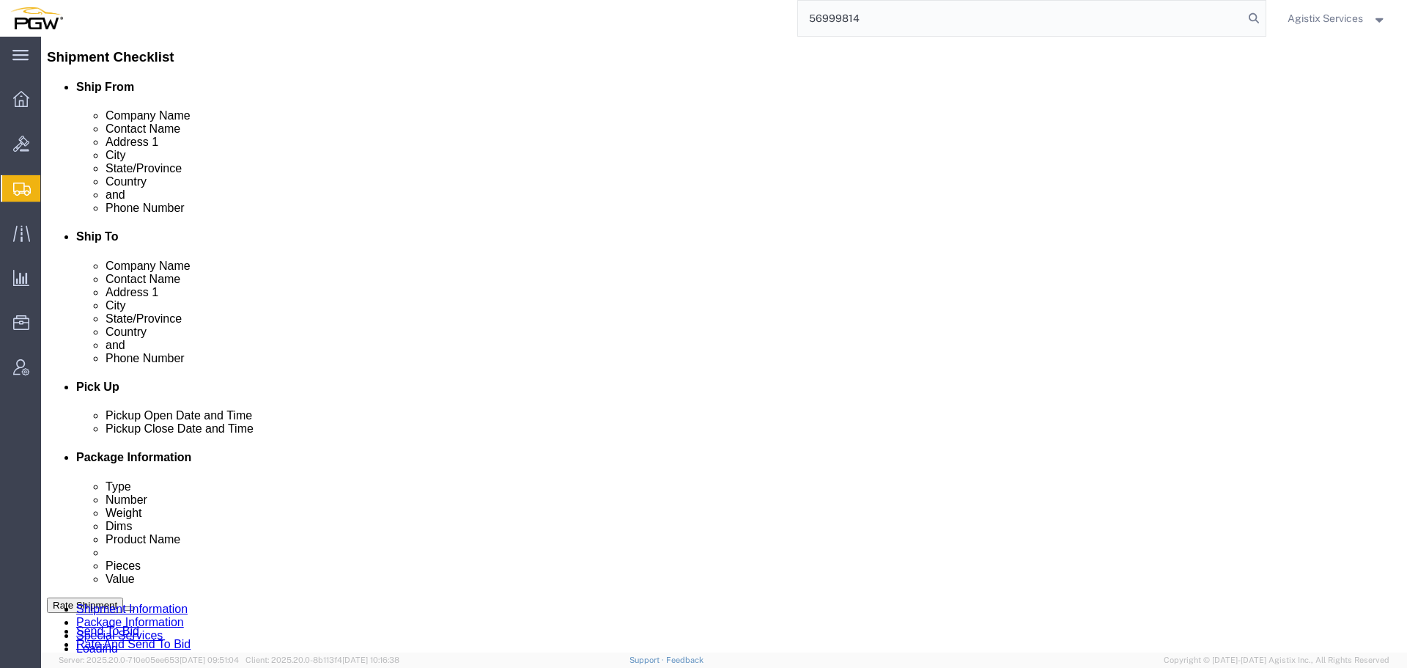
type input "56999814"
click at [1303, 11] on span "Agistix Services" at bounding box center [1325, 18] width 75 height 16
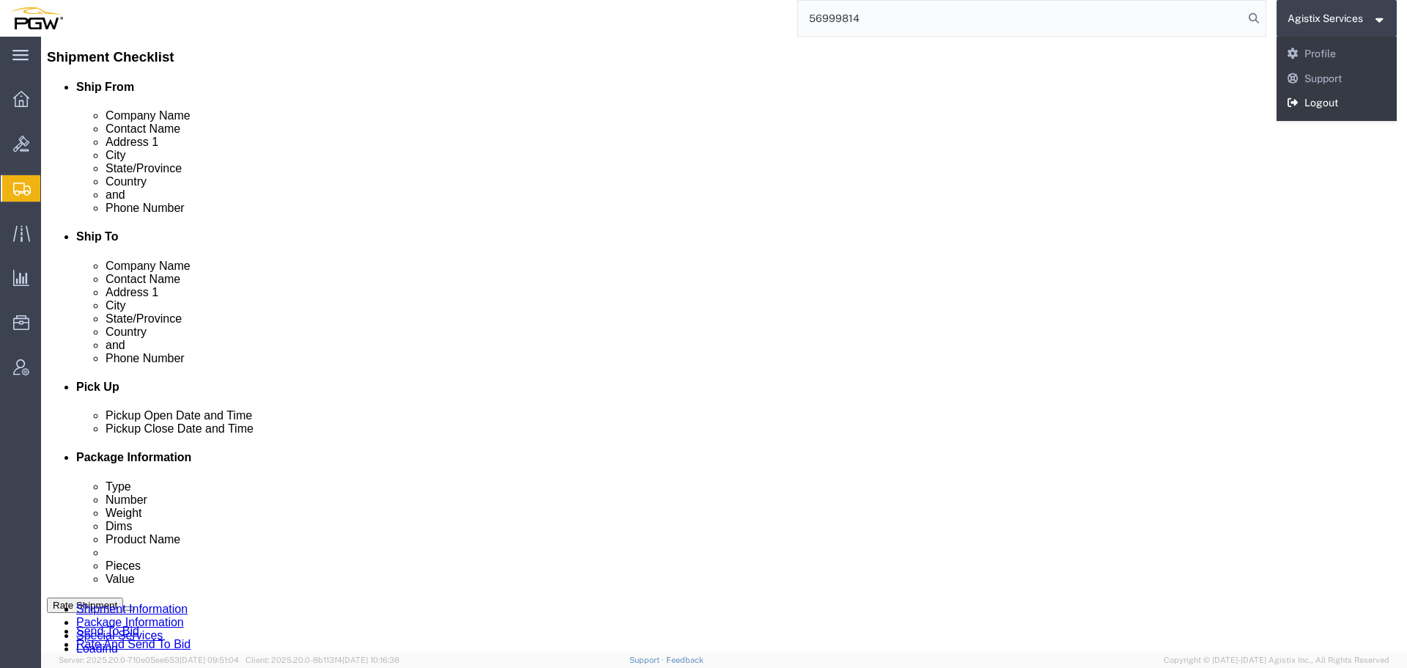
click at [1340, 106] on link "Logout" at bounding box center [1337, 103] width 121 height 25
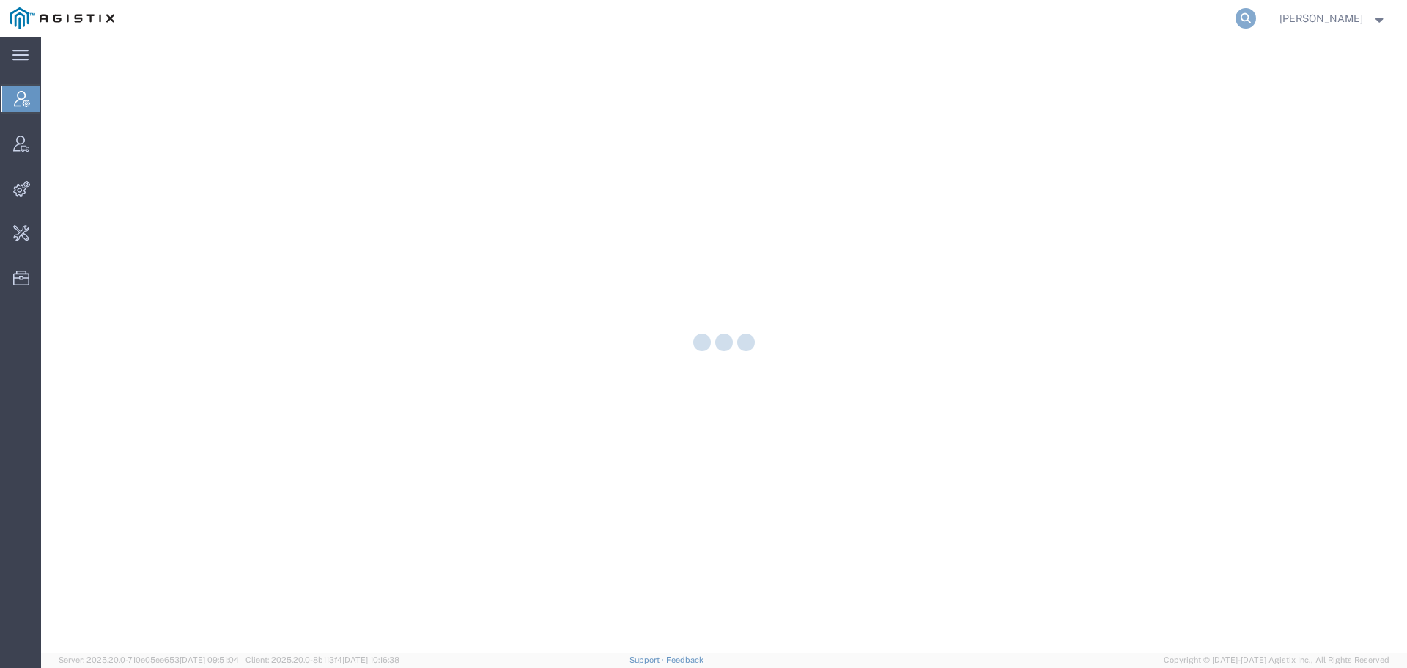
click at [1254, 16] on icon at bounding box center [1246, 18] width 21 height 21
paste input "56999814"
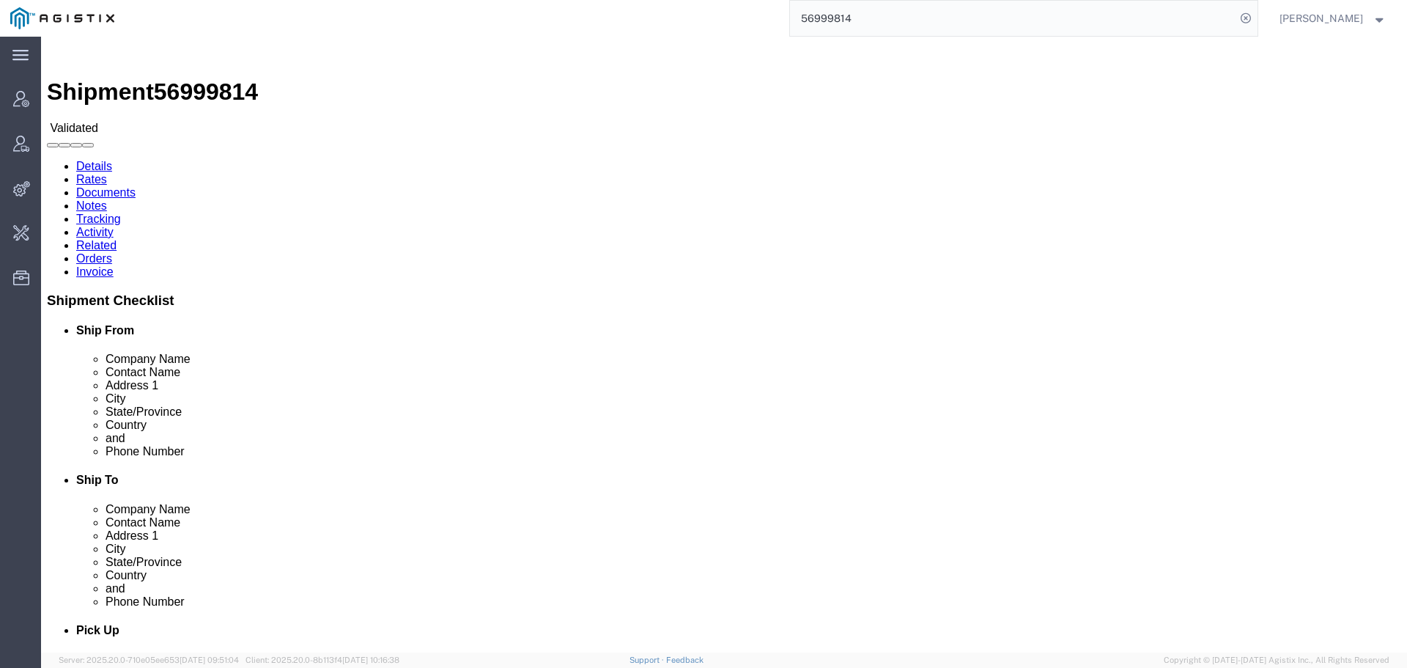
click at [1212, 21] on input "56999814" at bounding box center [1013, 18] width 446 height 35
type input "offline@pgw"
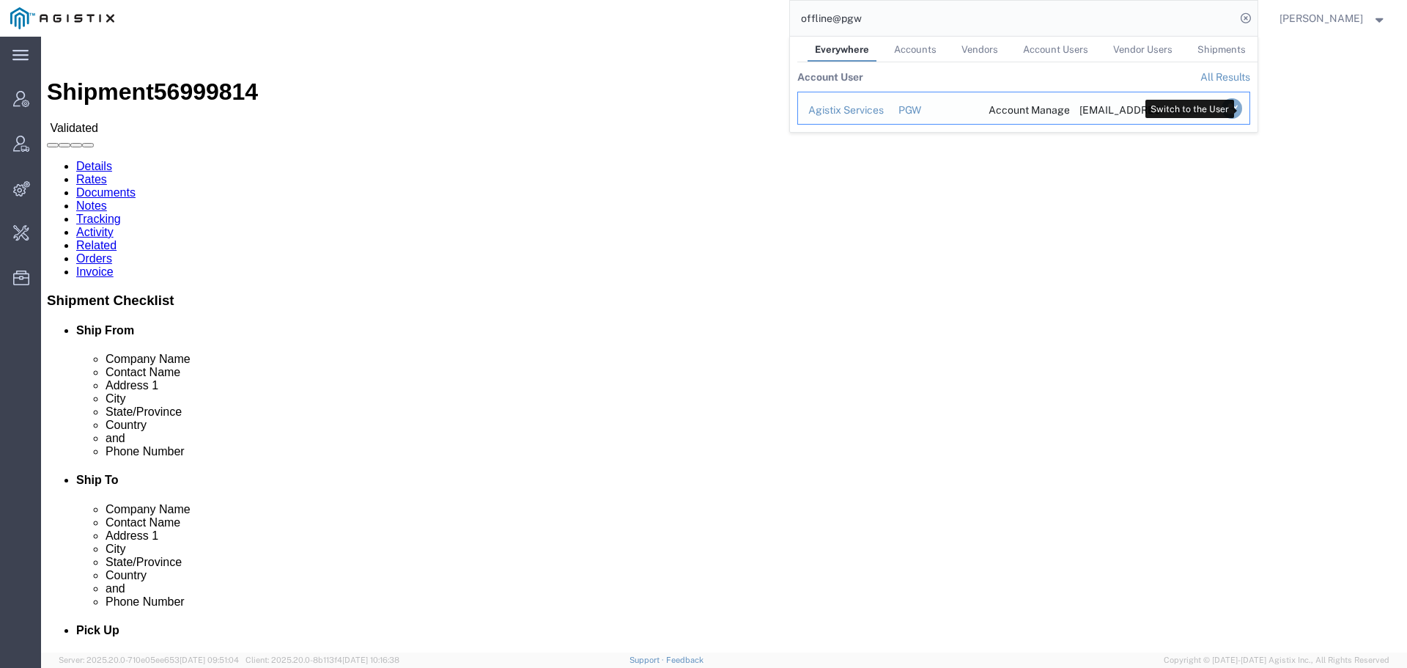
click at [1241, 110] on icon "Search Results" at bounding box center [1231, 108] width 21 height 21
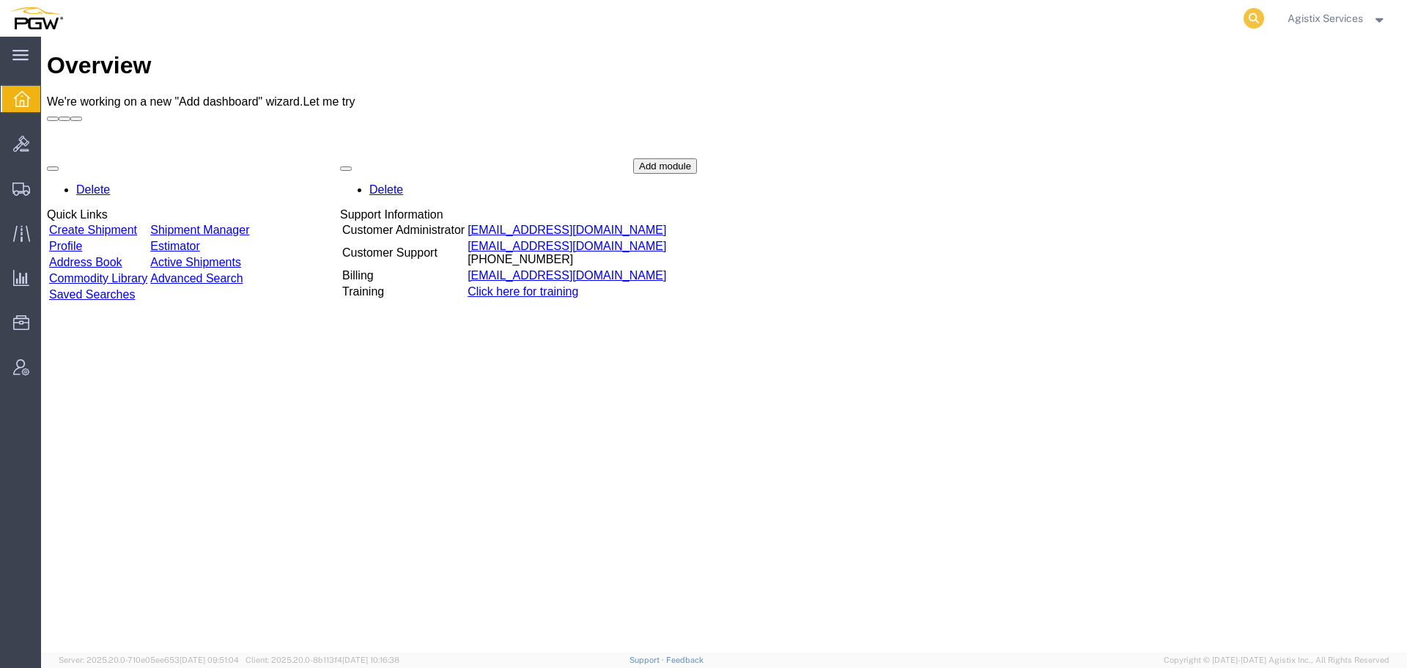
click at [1247, 14] on icon at bounding box center [1254, 18] width 21 height 21
paste input "56999814"
type input "56999814"
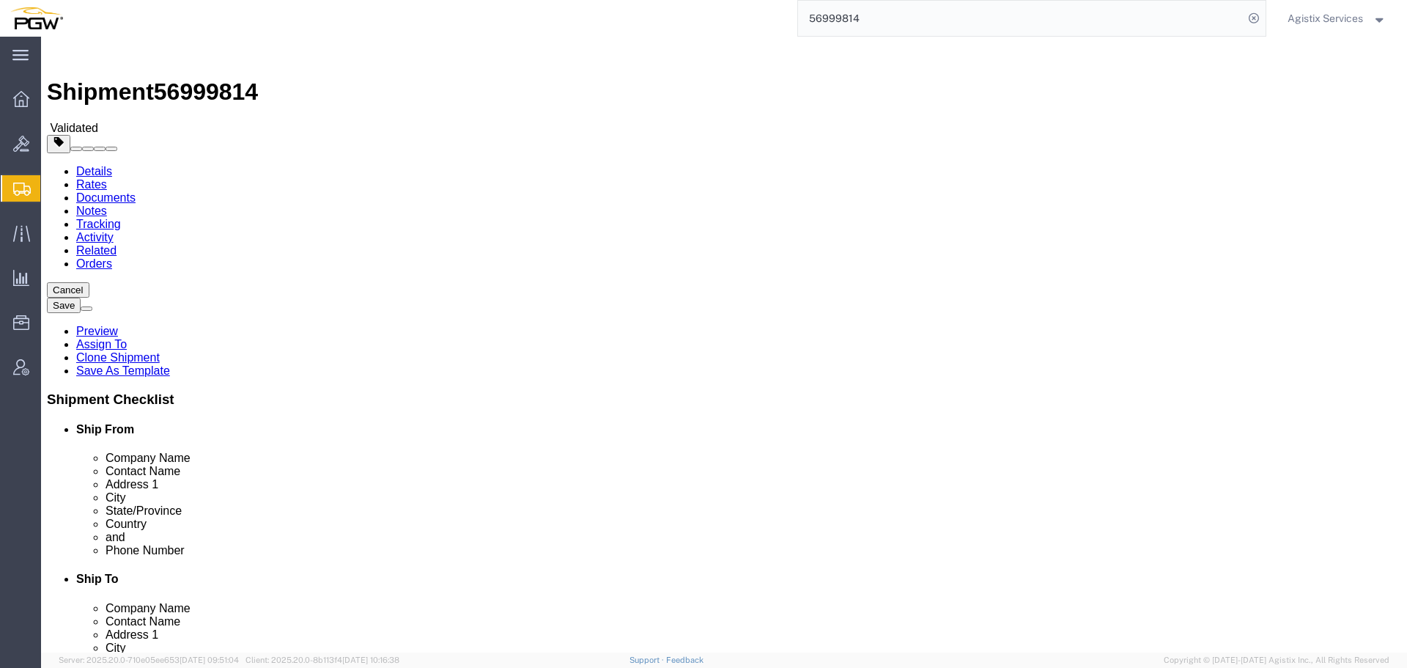
select select "28521"
select select "28509"
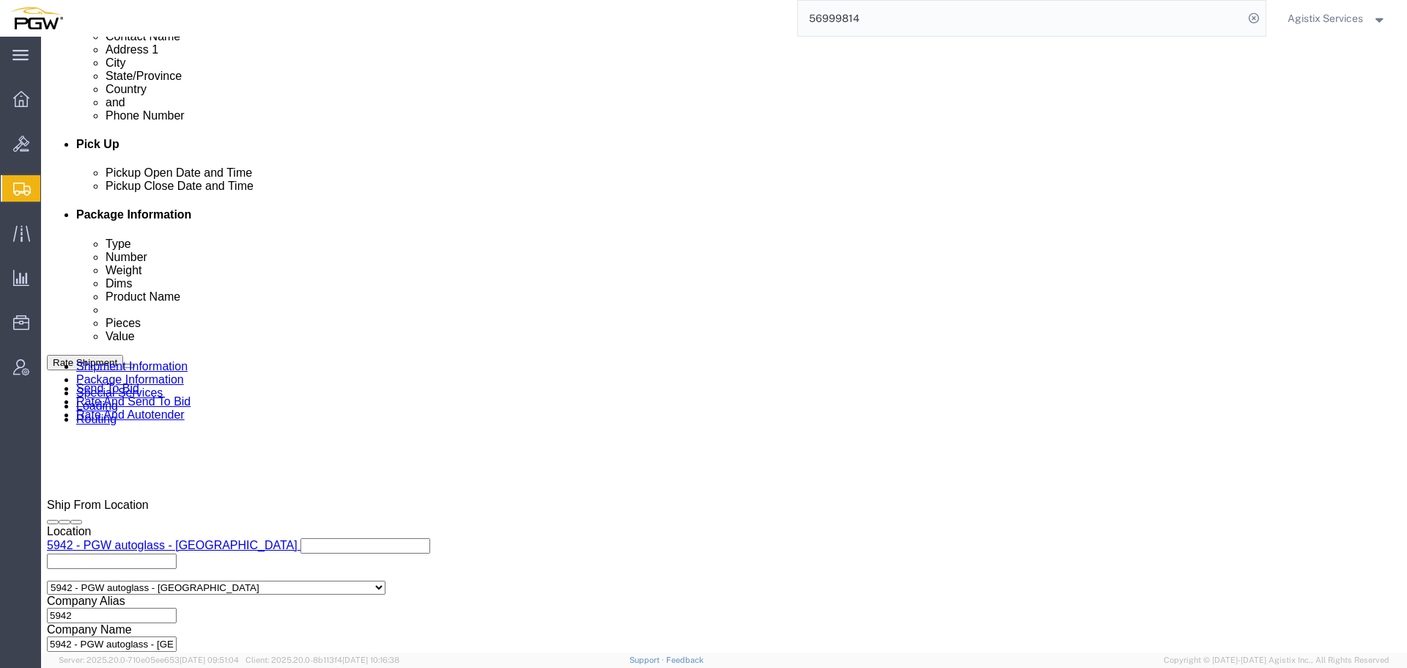
scroll to position [607, 0]
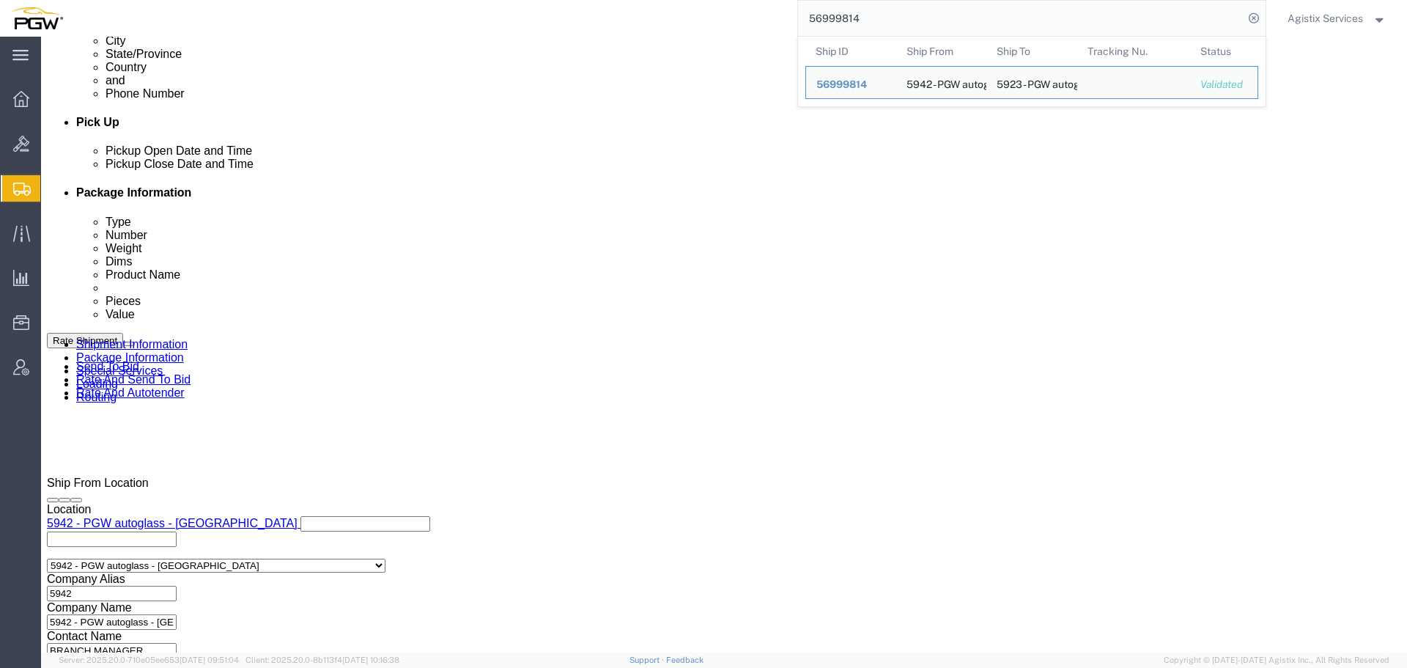
drag, startPoint x: 1010, startPoint y: 23, endPoint x: 748, endPoint y: 32, distance: 262.5
click at [748, 32] on div "56999814 Ship ID Ship From Ship To Tracking Nu. Status Ship ID 56999814 Ship Fr…" at bounding box center [669, 18] width 1193 height 37
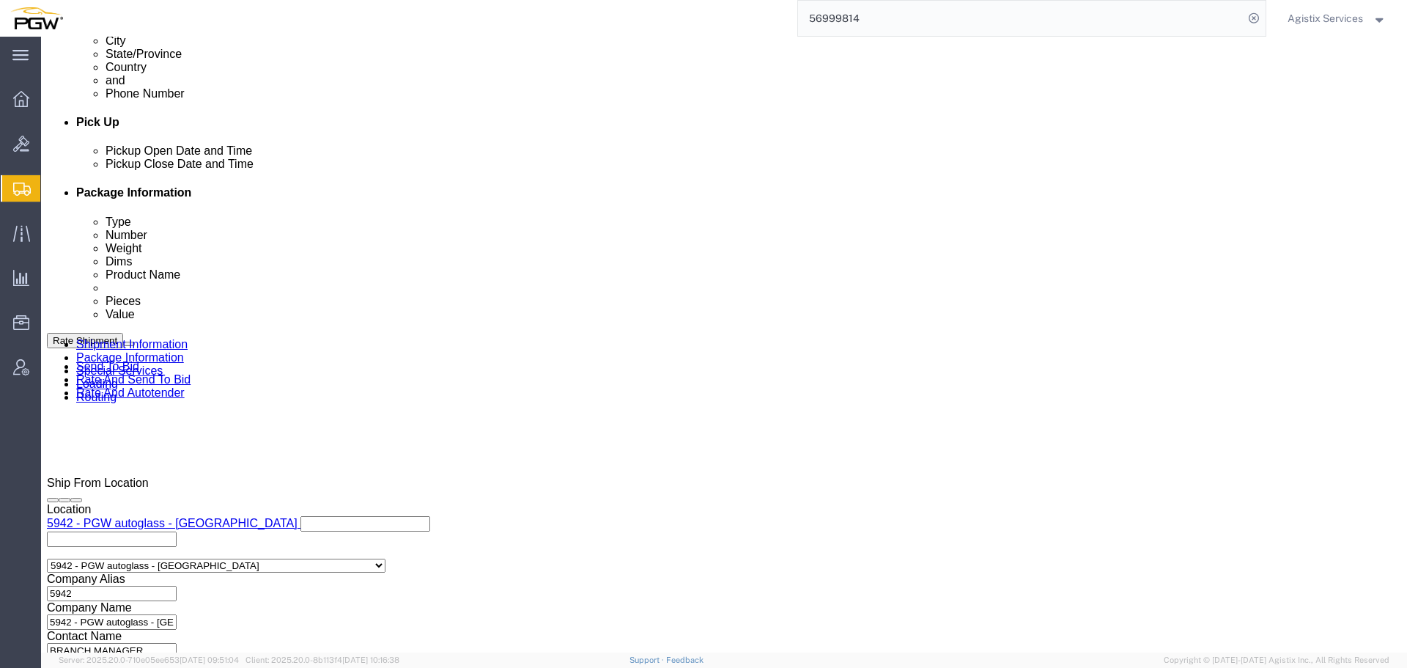
paste input "22"
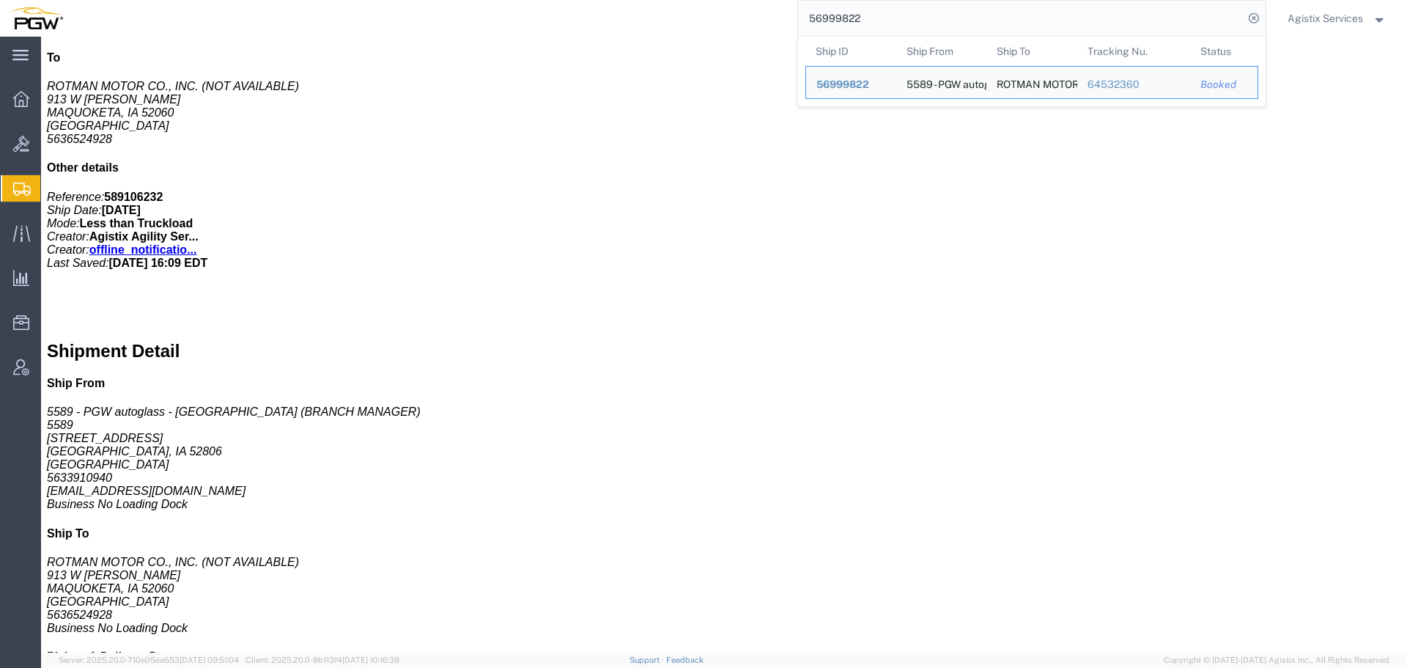
drag, startPoint x: 803, startPoint y: 22, endPoint x: 742, endPoint y: 22, distance: 60.8
click at [742, 22] on div "56999822 Ship ID Ship From Ship To Tracking Nu. Status Ship ID 56999822 Ship Fr…" at bounding box center [669, 18] width 1193 height 37
paste input "14"
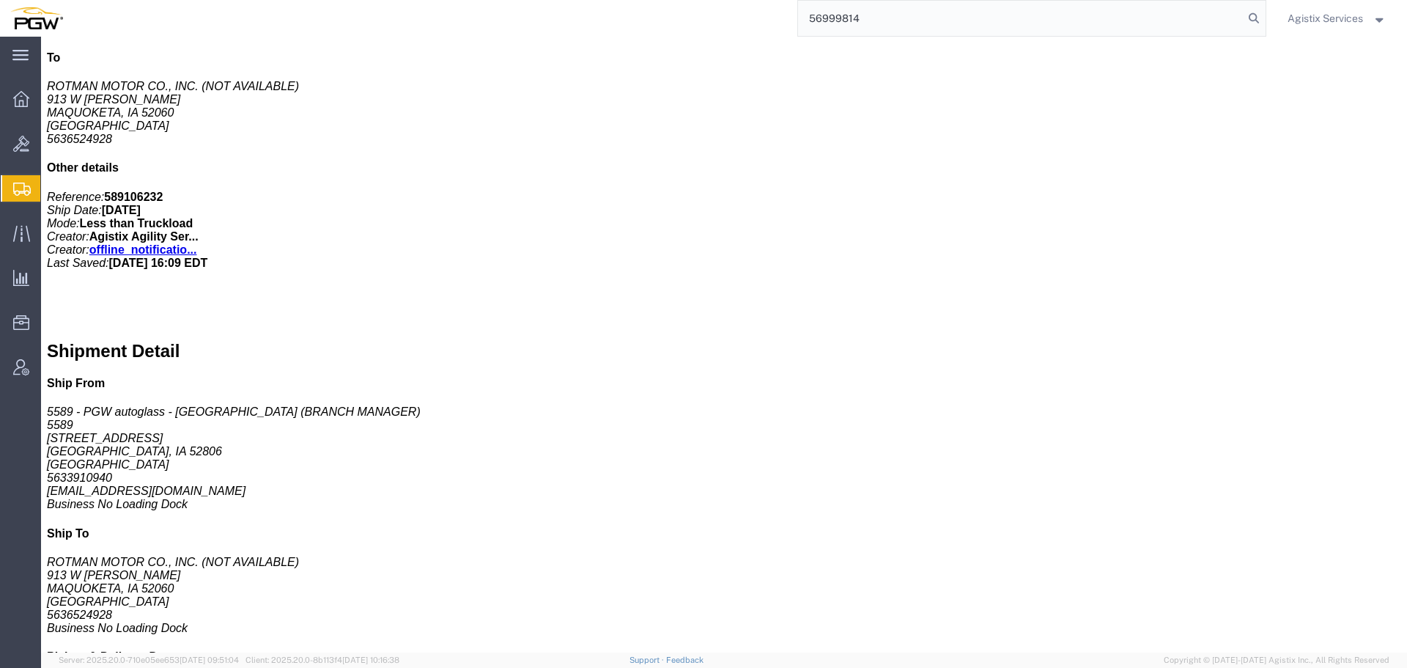
type input "56999814"
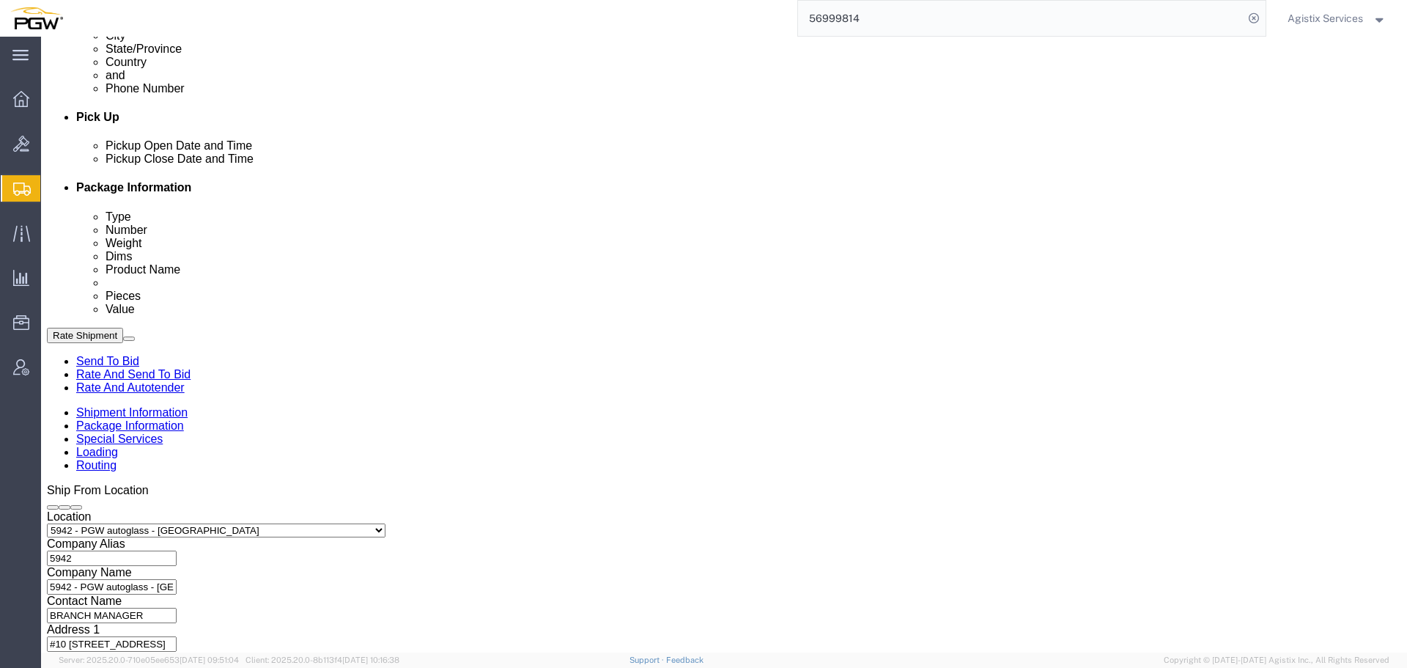
select select "28521"
select select "28509"
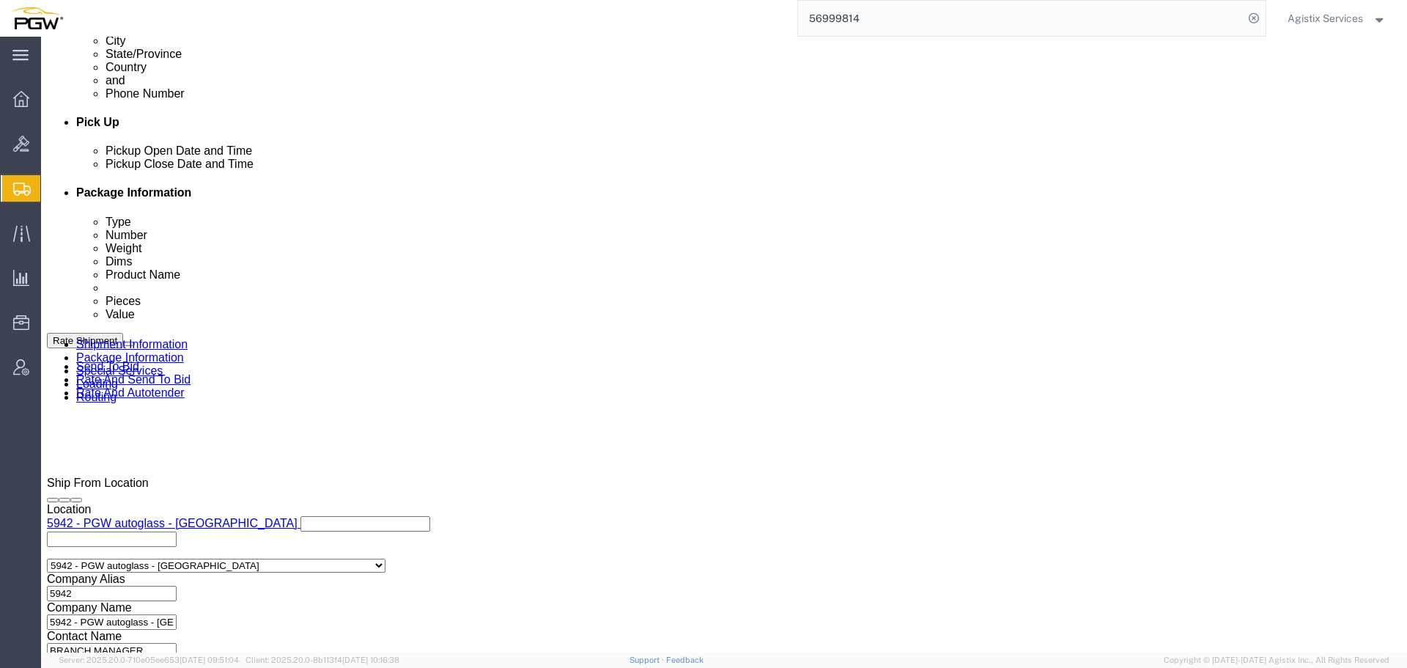
click button "Rate Shipment"
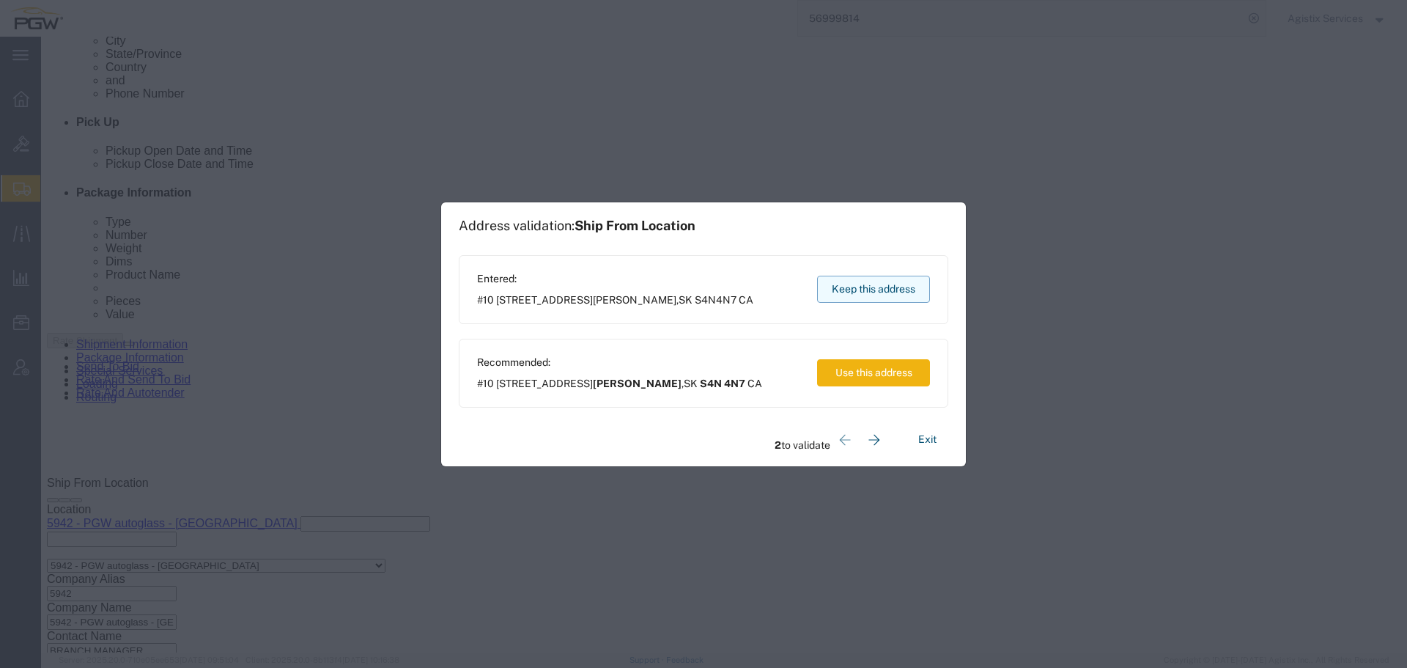
click at [864, 287] on button "Keep this address" at bounding box center [873, 289] width 113 height 27
click at [938, 443] on button "Exit" at bounding box center [928, 440] width 42 height 26
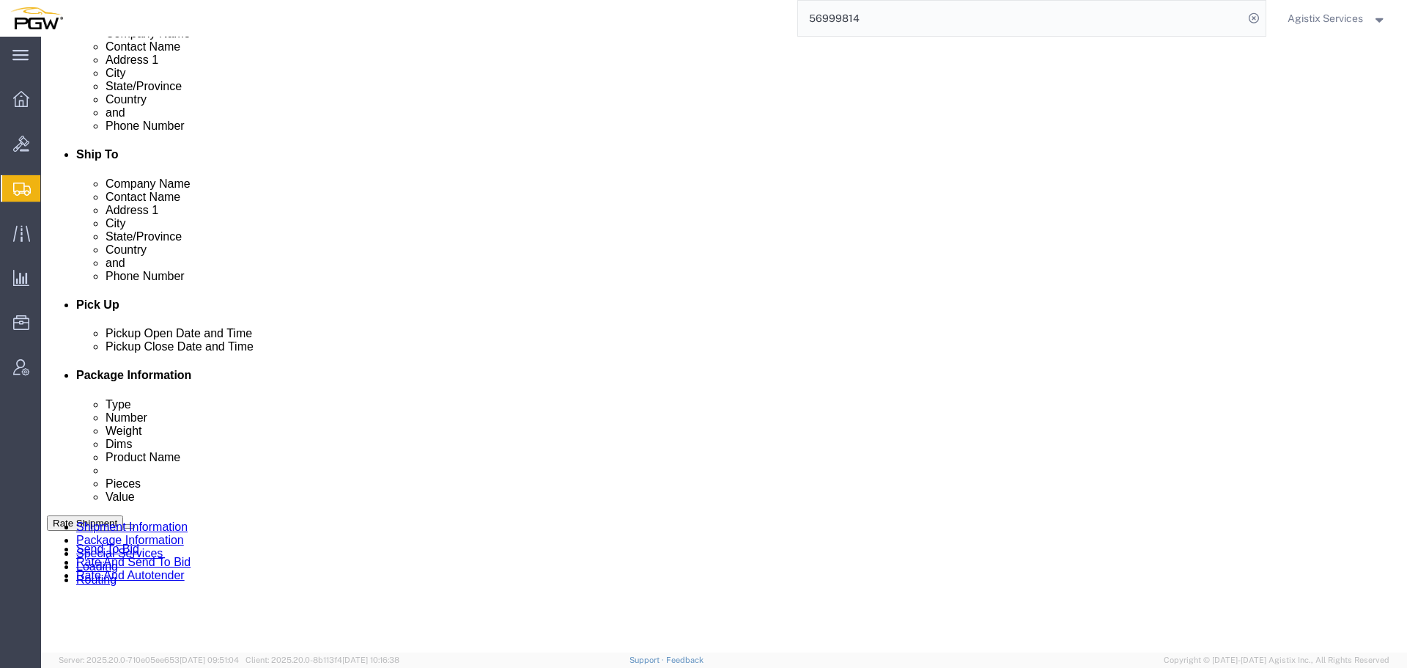
scroll to position [424, 0]
click icon
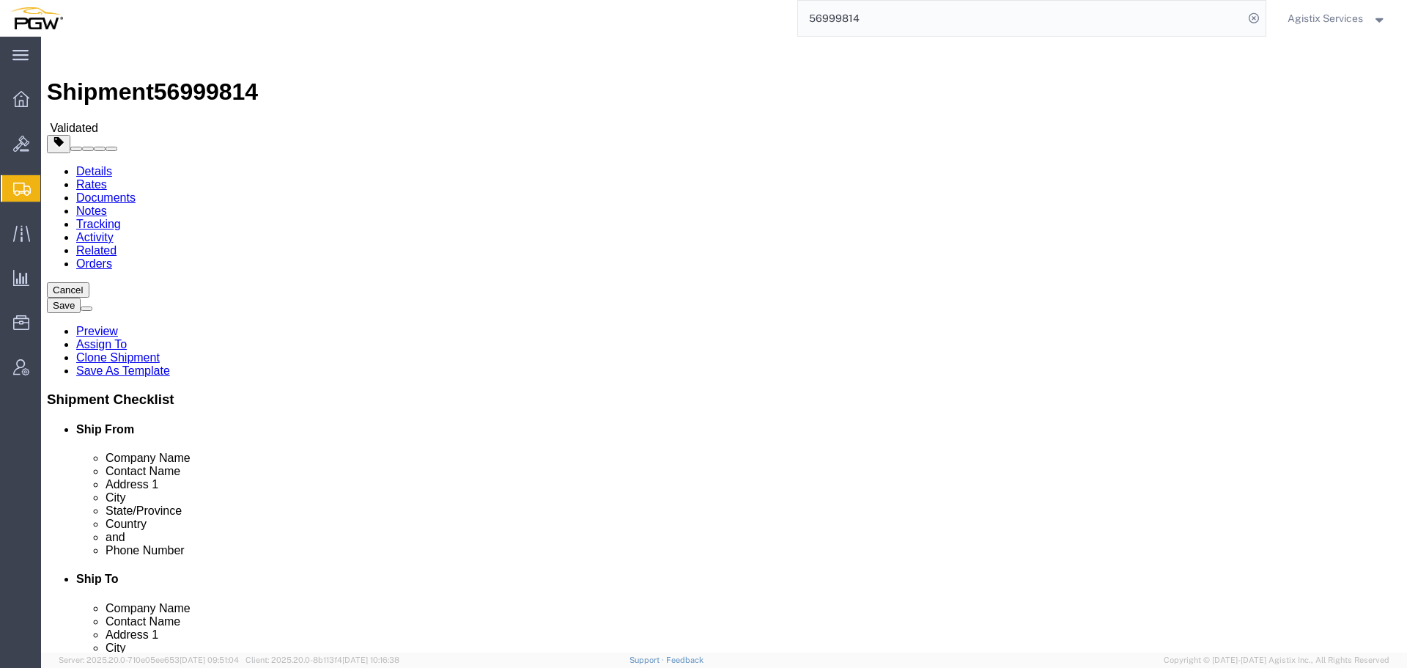
click button "Rate Shipment"
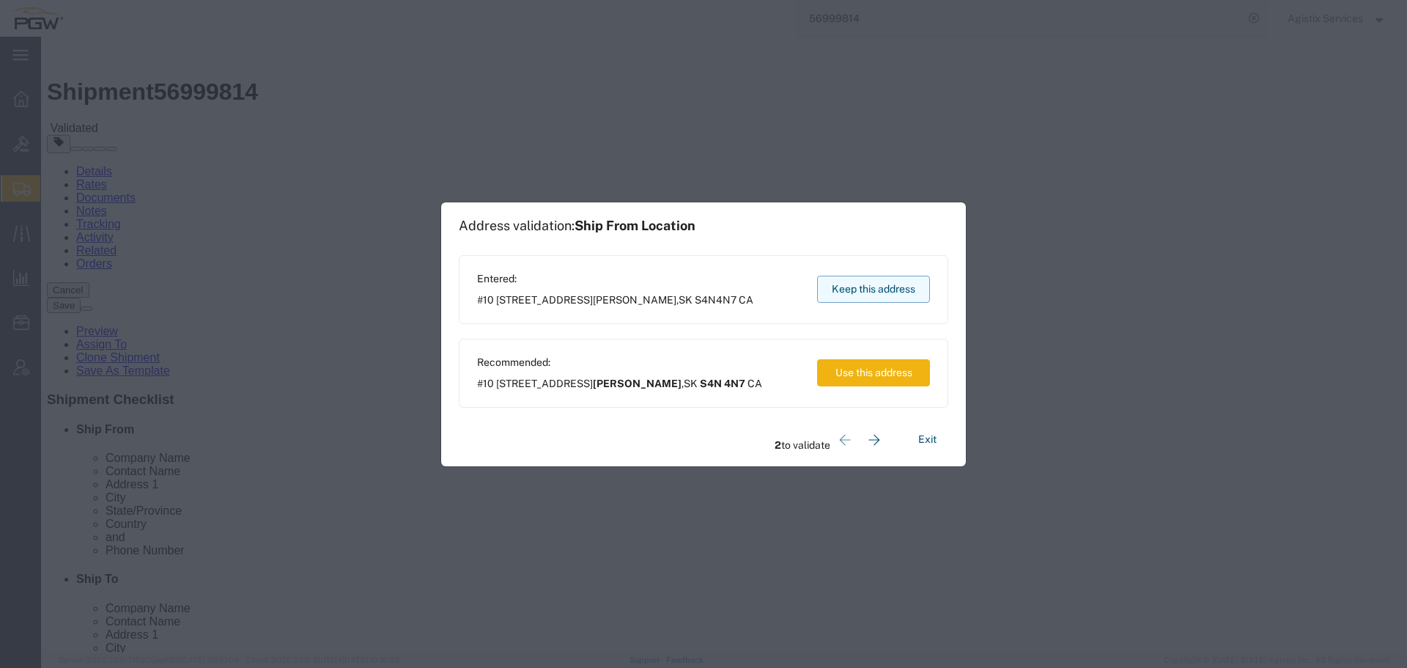
click at [879, 278] on button "Keep this address" at bounding box center [873, 289] width 113 height 27
click at [877, 281] on button "Keep this address" at bounding box center [873, 289] width 113 height 27
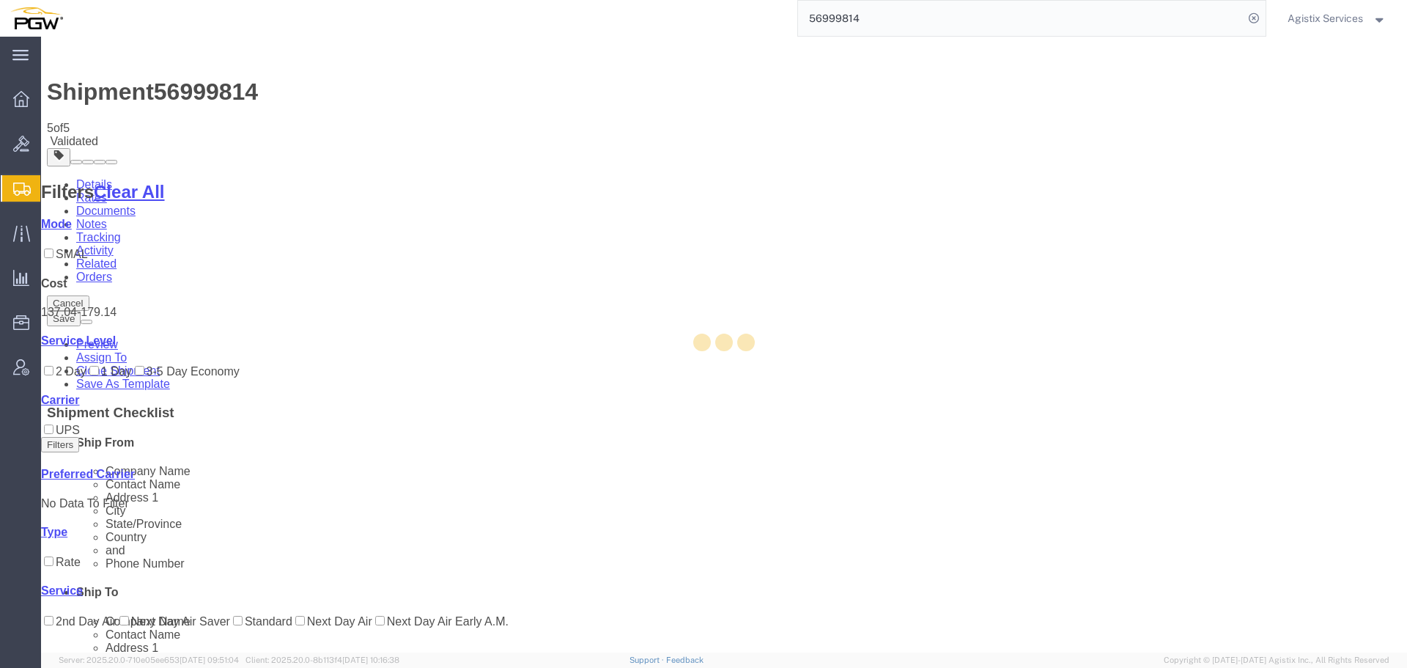
select select "28521"
select select "28509"
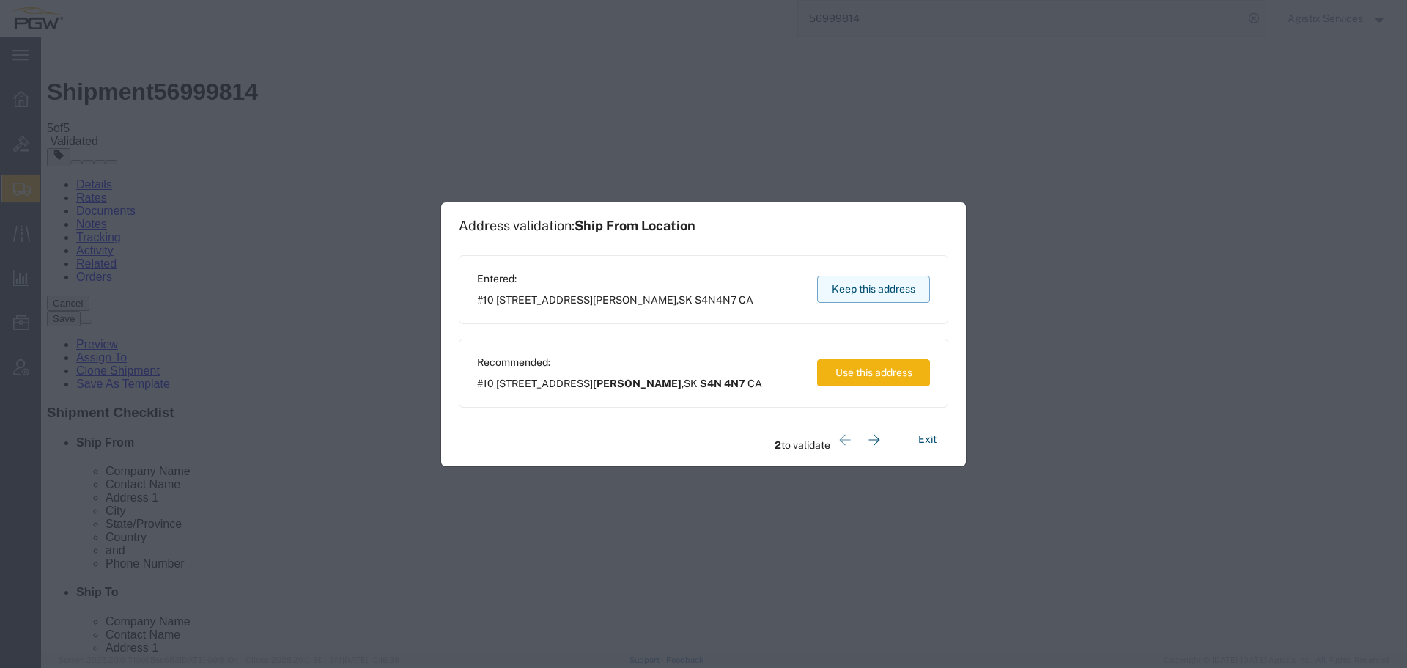
click at [871, 291] on button "Keep this address" at bounding box center [873, 289] width 113 height 27
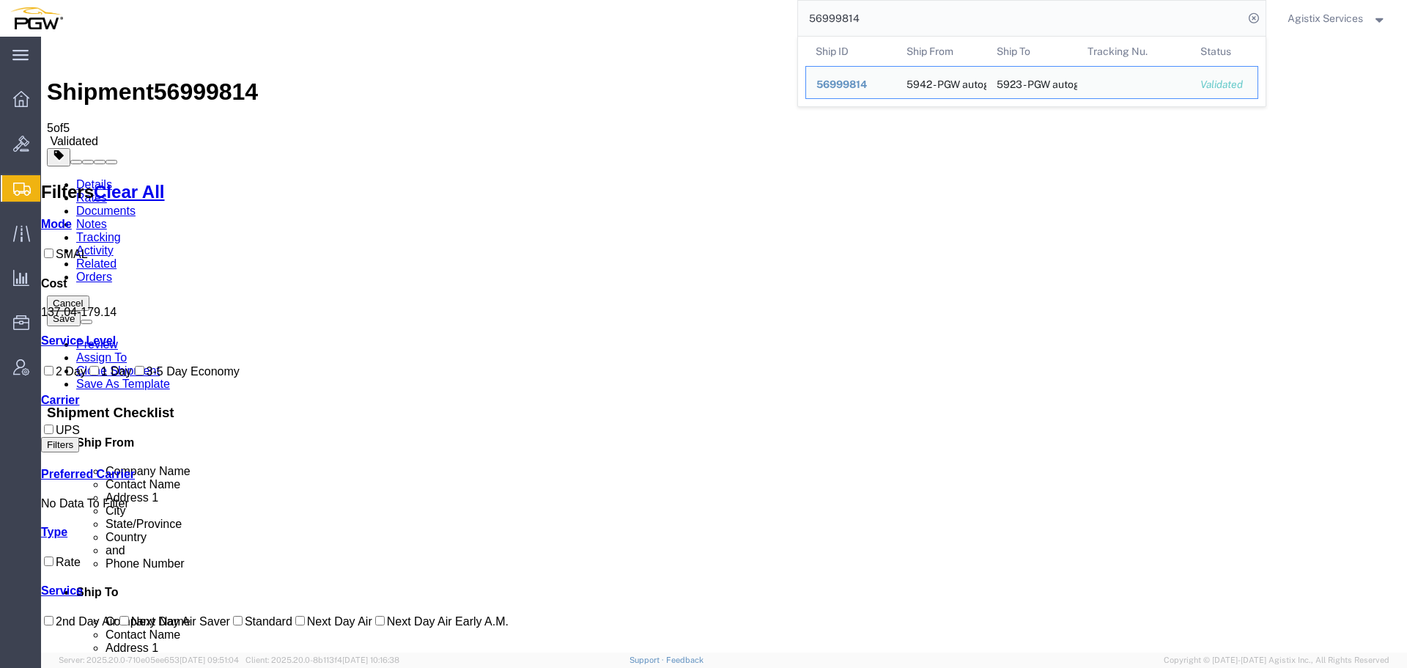
drag, startPoint x: 886, startPoint y: 30, endPoint x: 829, endPoint y: 36, distance: 57.5
click at [829, 36] on form "56999814 Ship ID Ship From Ship To Tracking Nu. Status Ship ID 56999814 Ship Fr…" at bounding box center [1031, 18] width 469 height 37
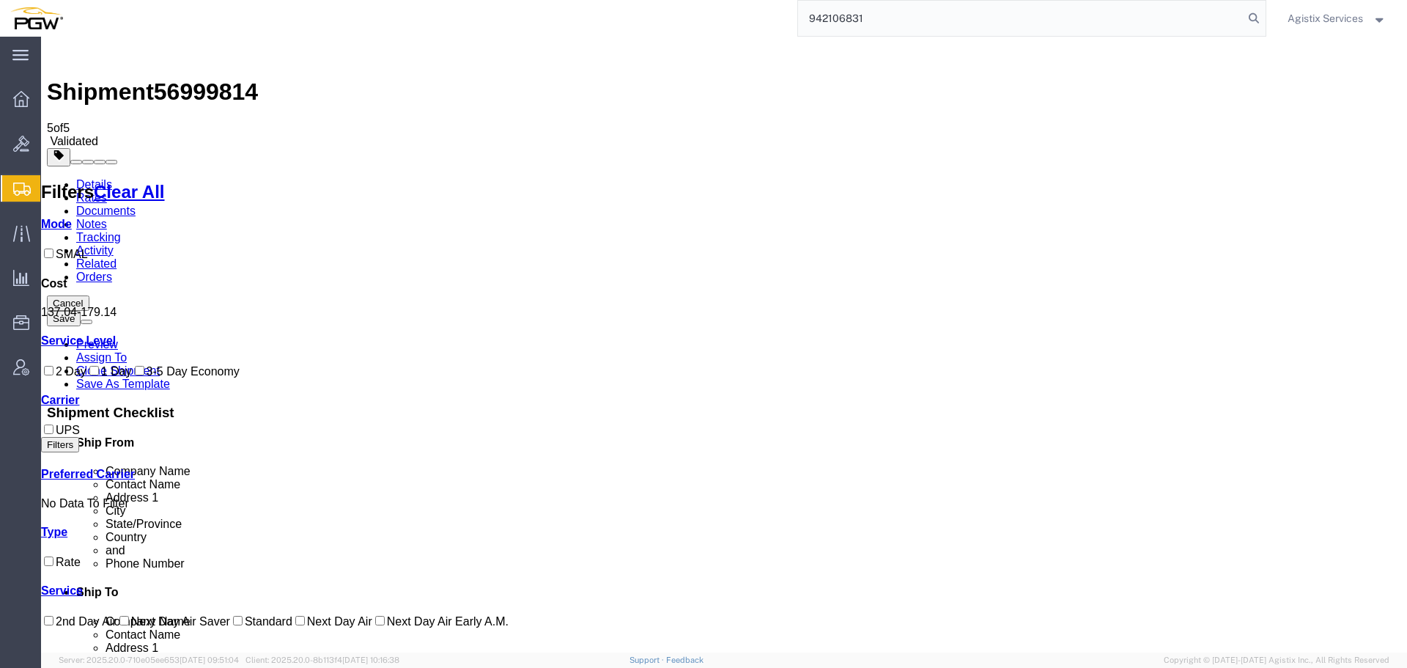
type input "942106831"
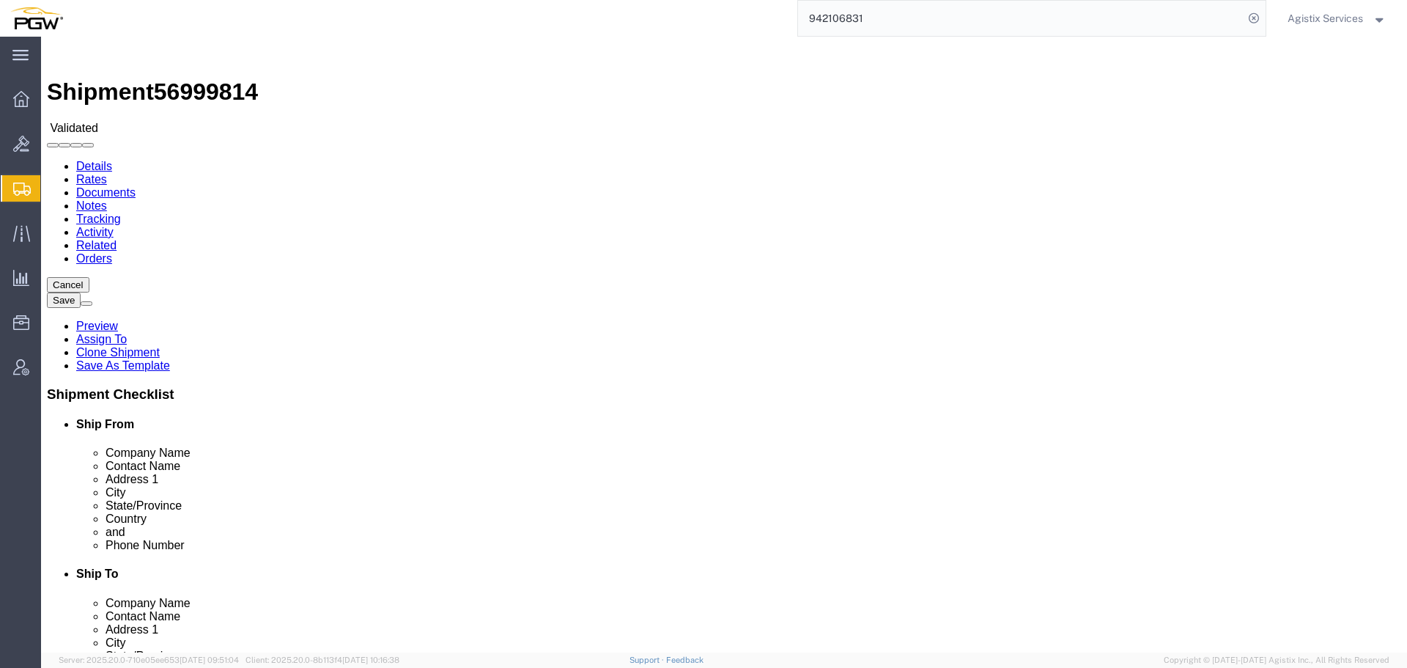
select select "28521"
select select "28509"
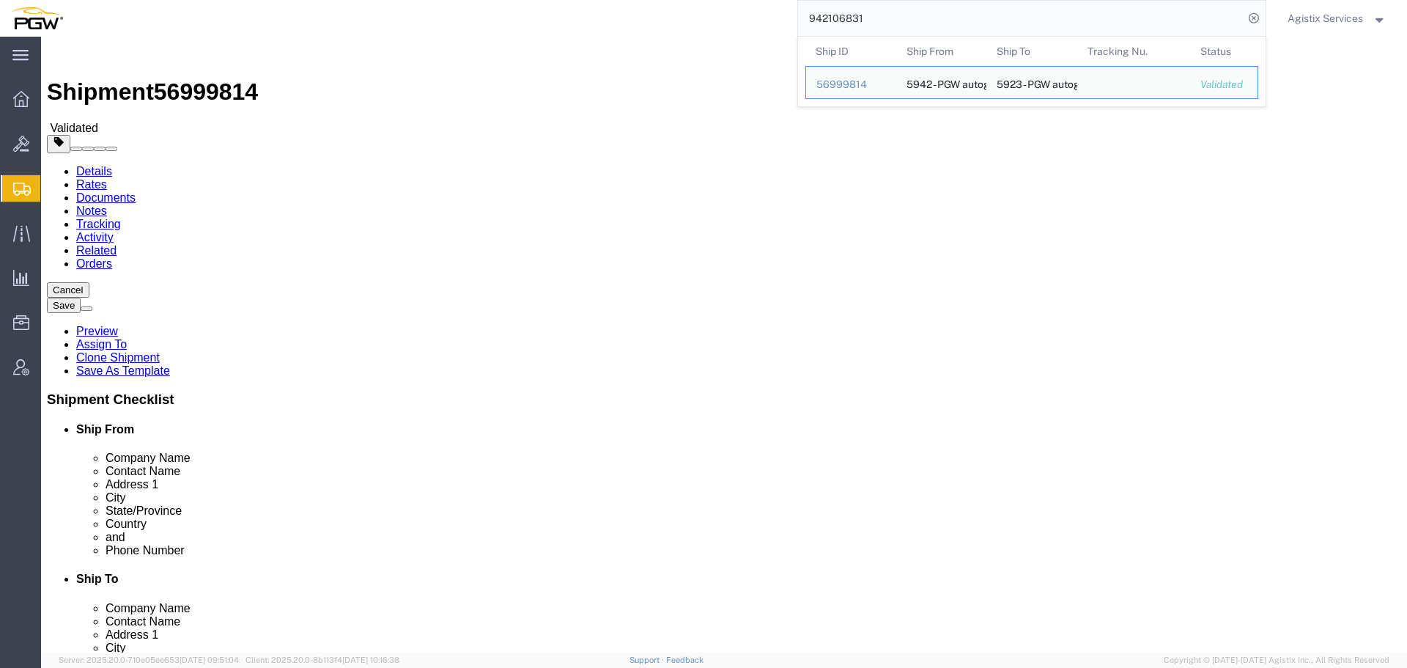
click div "Shipment Information Package Information Special Services Loading Routing"
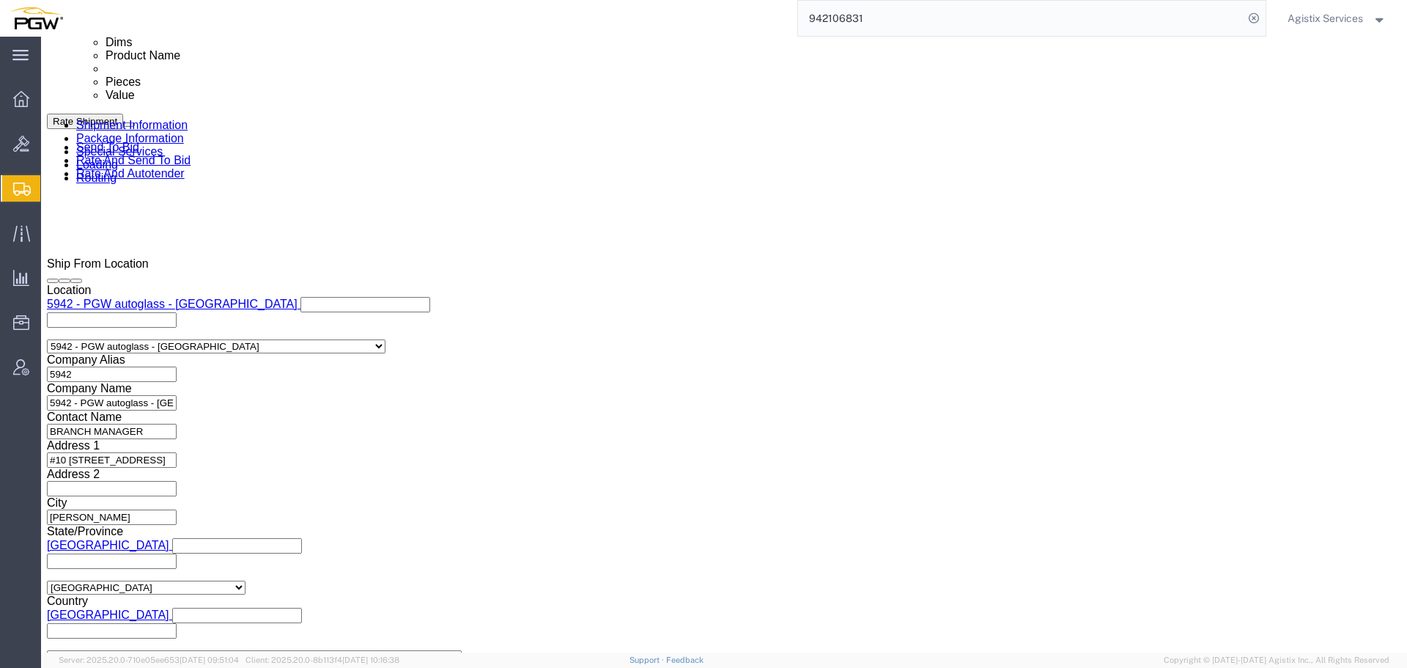
scroll to position [904, 0]
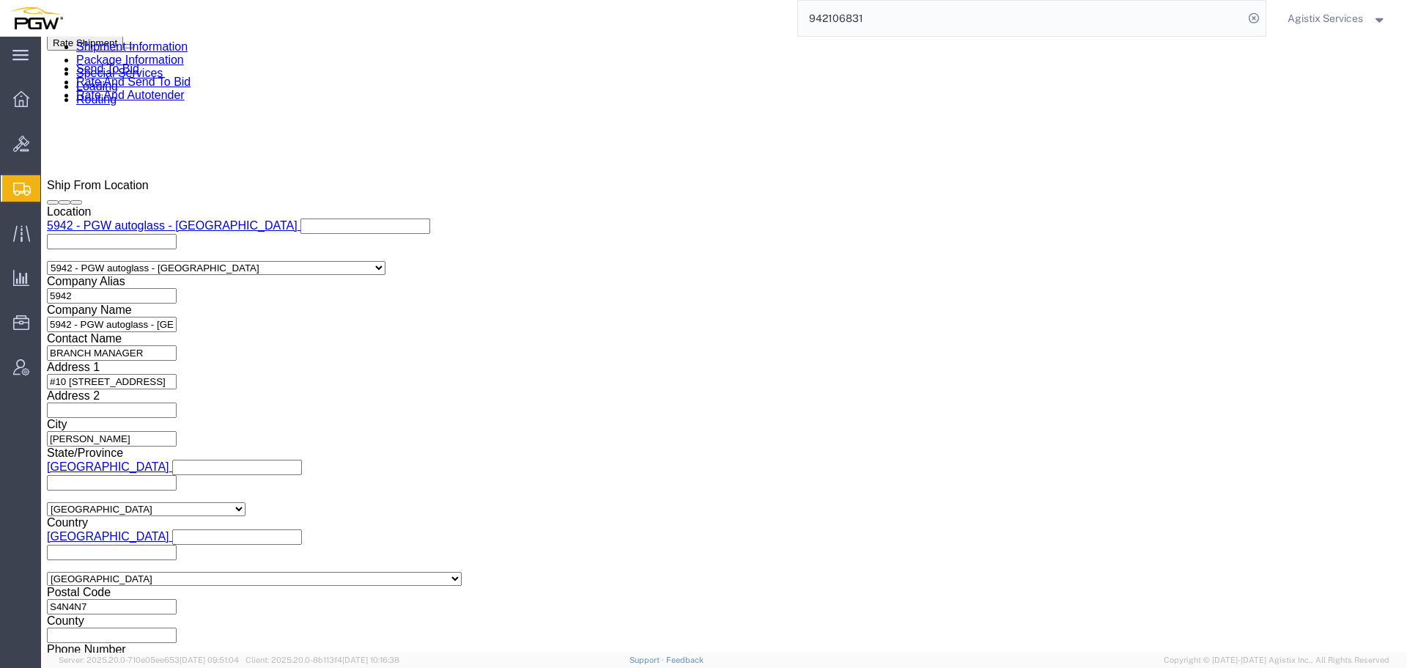
click select "Select Air Less than Truckload Multi-Leg Ocean Freight Rail Small Parcel Truckl…"
select select "LTL"
click select "Select Air Less than Truckload Multi-Leg Ocean Freight Rail Small Parcel Truckl…"
click button "Rate Shipment"
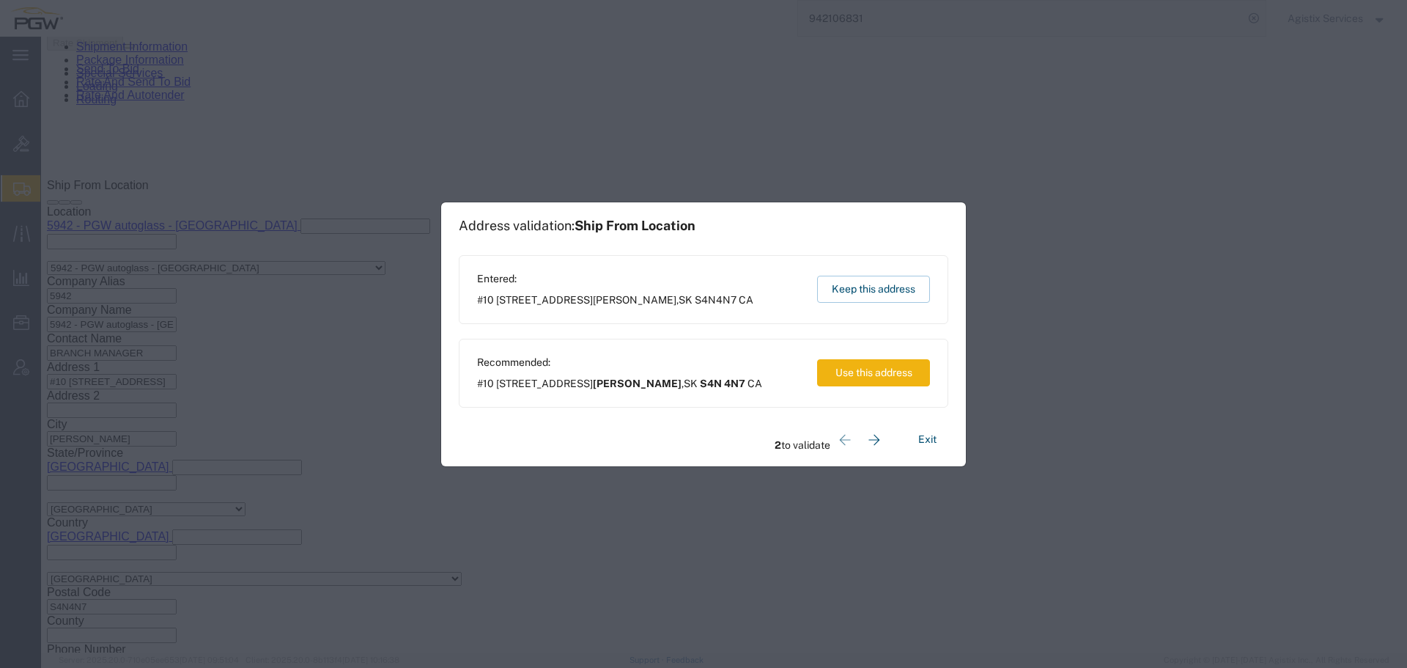
click at [863, 248] on div "Address validation: Ship From Location Entered: #10 [STREET_ADDRESS][PERSON_NAM…" at bounding box center [703, 334] width 525 height 264
click at [854, 278] on button "Keep this address" at bounding box center [873, 289] width 113 height 27
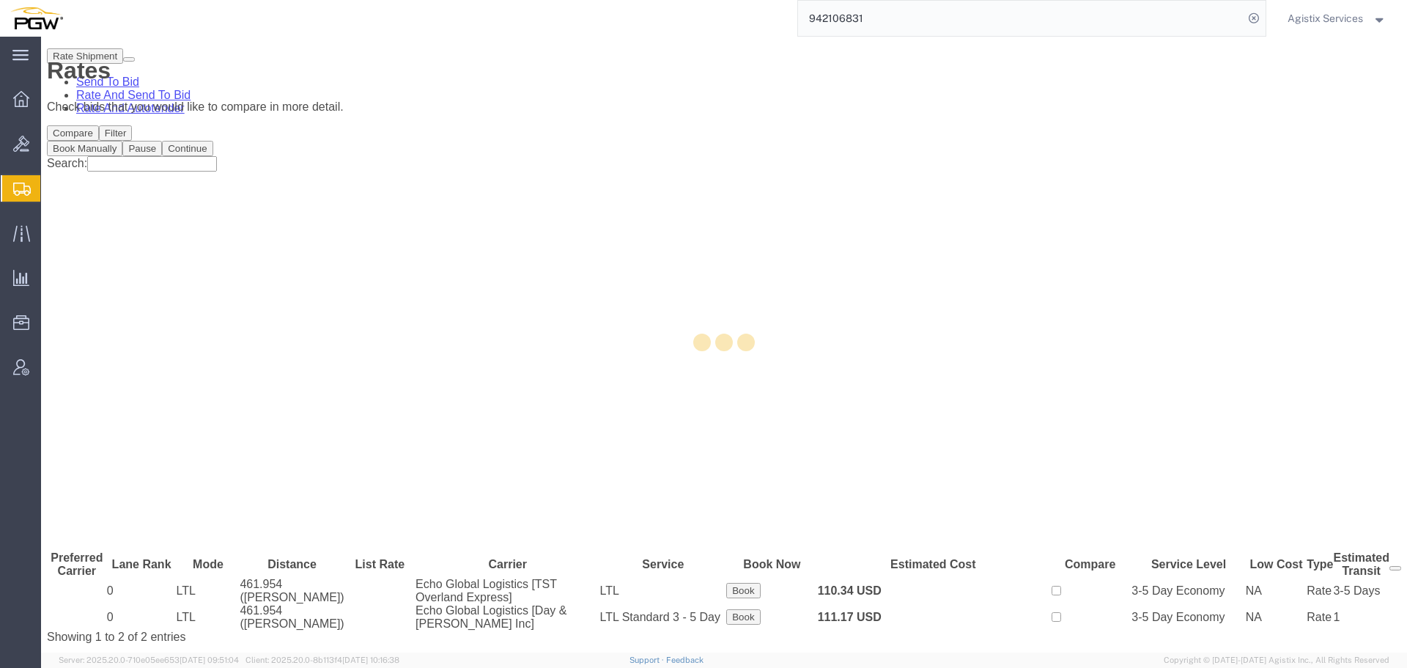
scroll to position [0, 0]
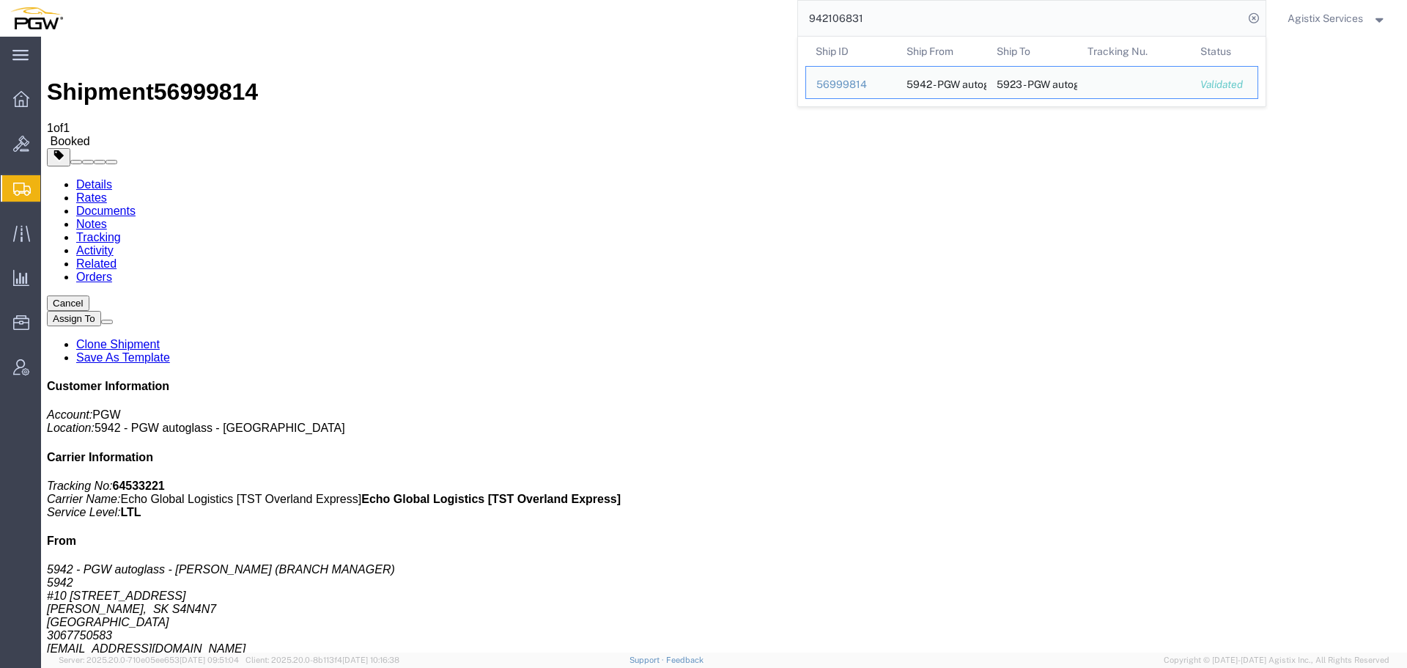
drag, startPoint x: 929, startPoint y: 24, endPoint x: 777, endPoint y: 23, distance: 152.4
click at [777, 23] on div "942106831 Ship ID Ship From Ship To Tracking Nu. Status Ship ID 56999814 Ship F…" at bounding box center [669, 18] width 1193 height 37
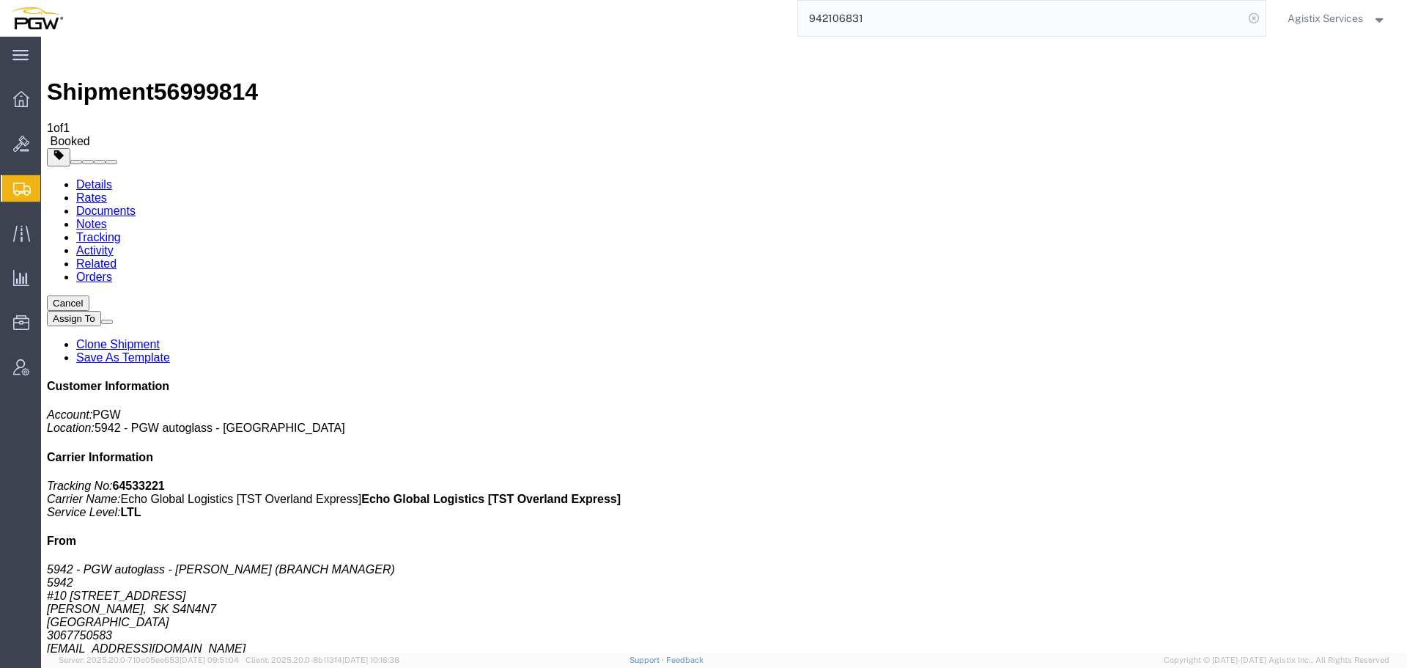
click at [1252, 16] on icon at bounding box center [1254, 18] width 21 height 21
click at [1308, 19] on span "Agistix Services" at bounding box center [1325, 18] width 75 height 16
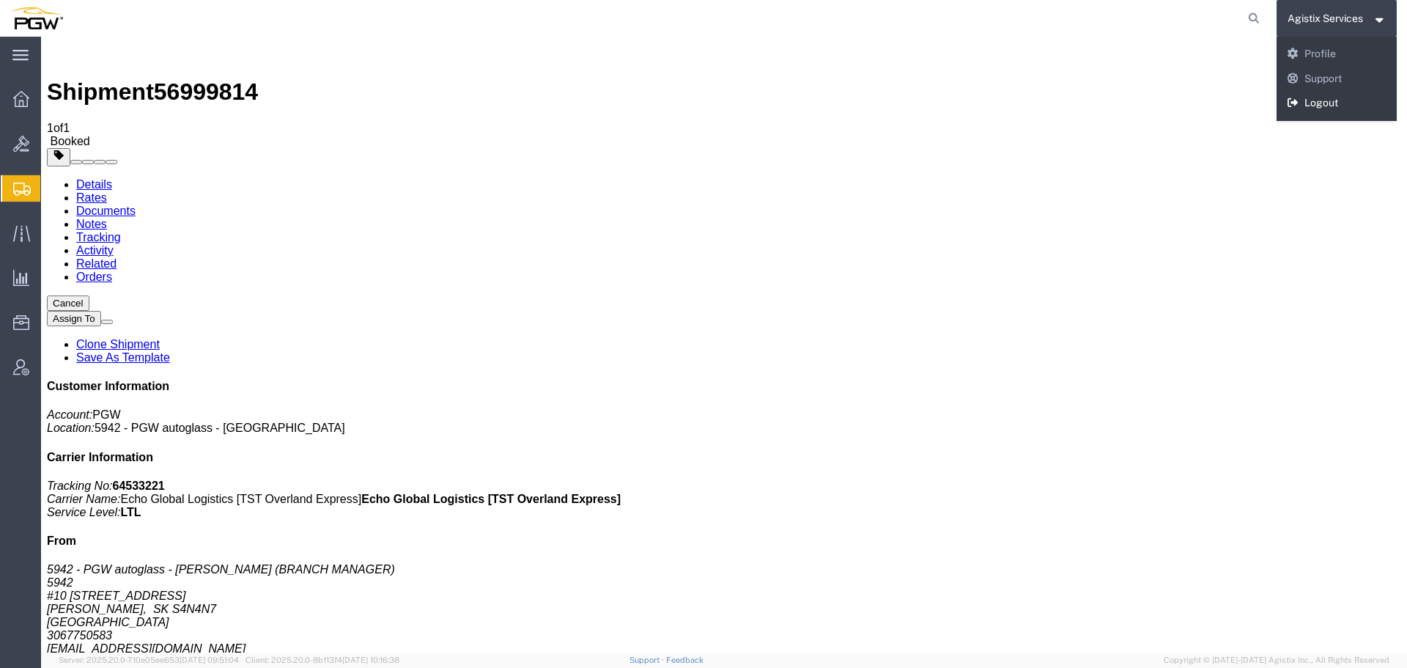
click at [1321, 102] on link "Logout" at bounding box center [1337, 103] width 121 height 25
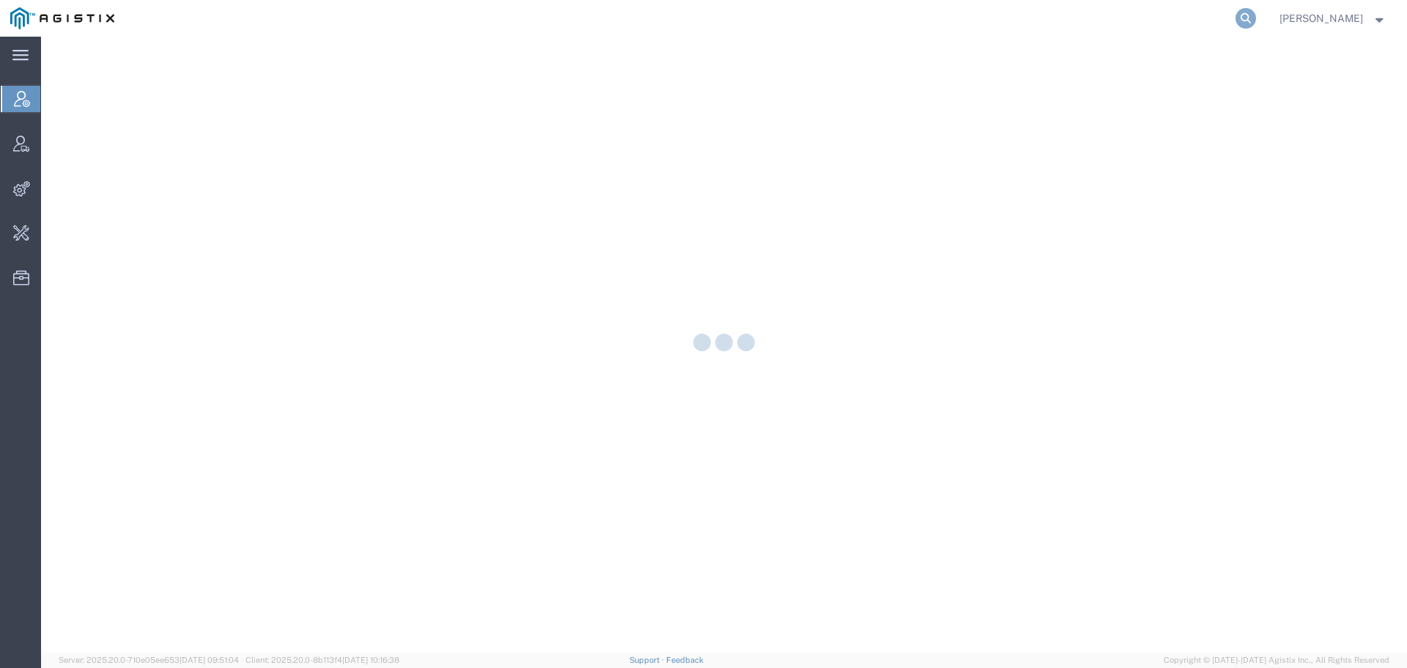
click at [1256, 14] on icon at bounding box center [1246, 18] width 21 height 21
click at [1082, 16] on input "search" at bounding box center [1013, 18] width 446 height 35
paste input "SSI214"
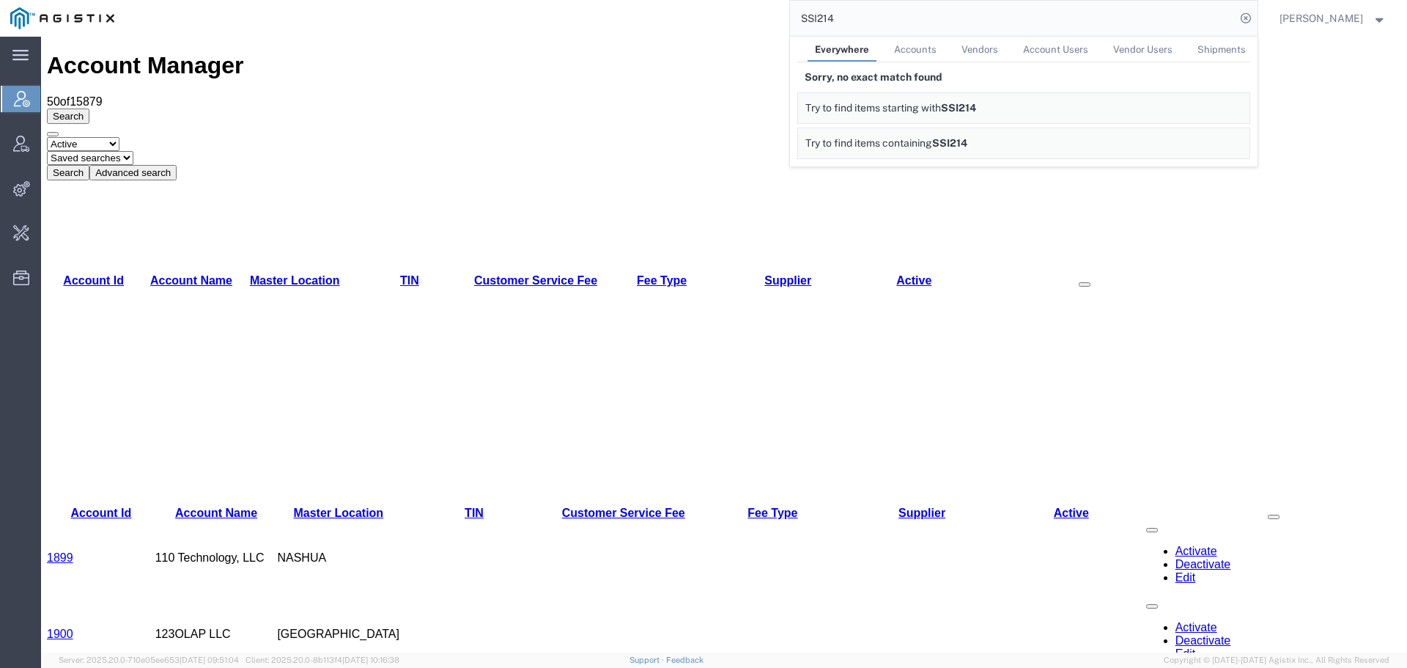
click at [1025, 15] on input "SSI214" at bounding box center [1013, 18] width 446 height 35
paste input "1421319815"
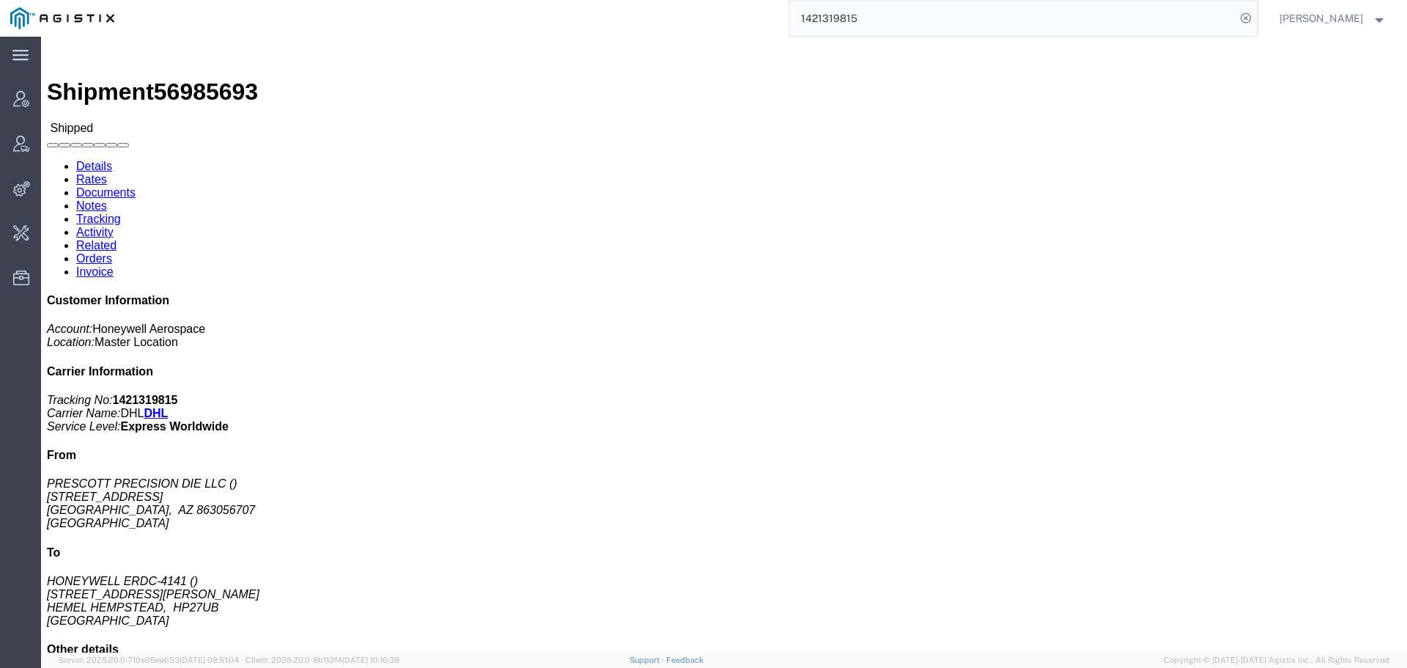
click link "Activity"
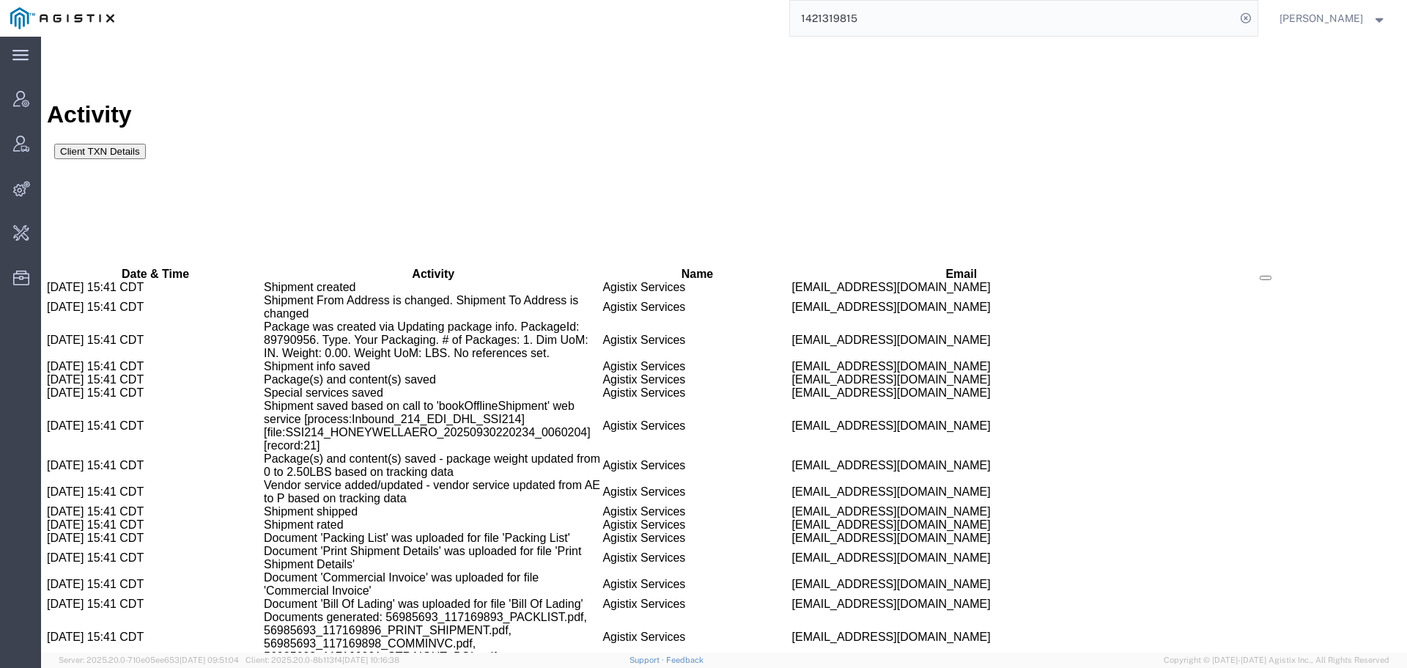
scroll to position [925, 0]
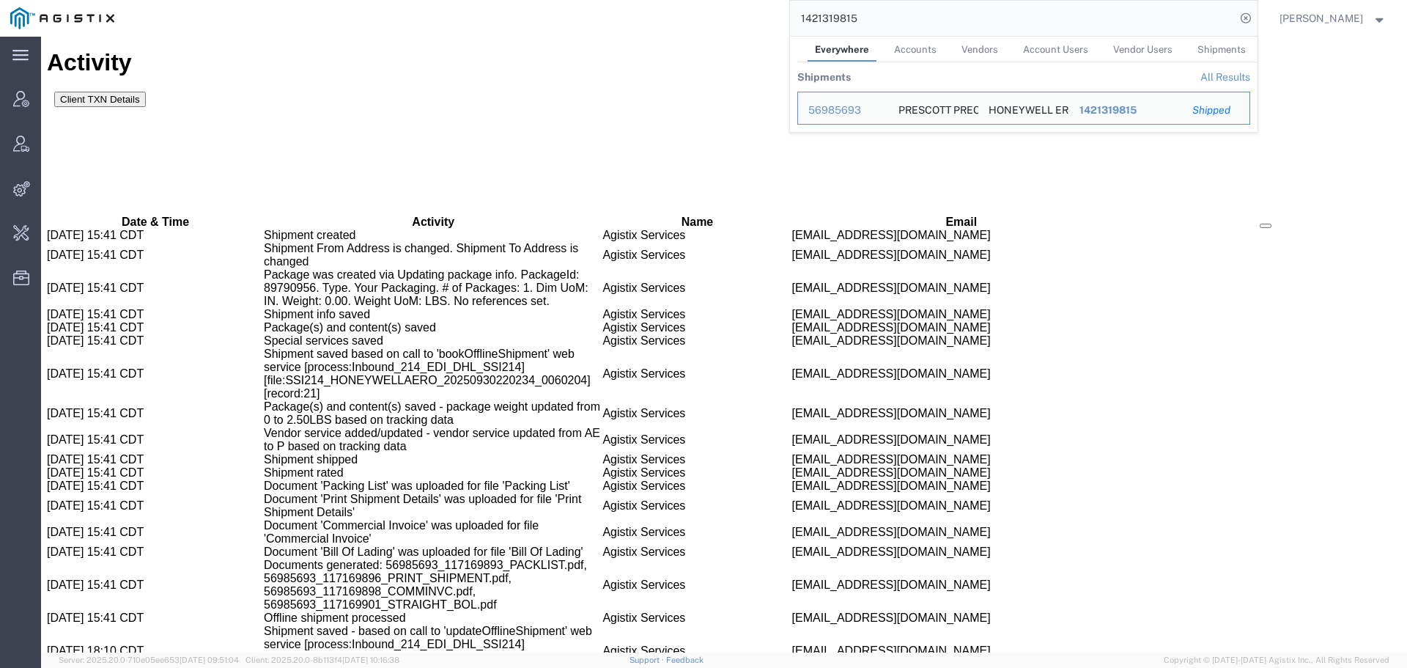
drag, startPoint x: 889, startPoint y: 23, endPoint x: 770, endPoint y: 23, distance: 118.7
click at [770, 23] on div "1421319815 Everywhere Accounts Vendors Account Users Vendor Users Shipments Shi…" at bounding box center [691, 18] width 1133 height 37
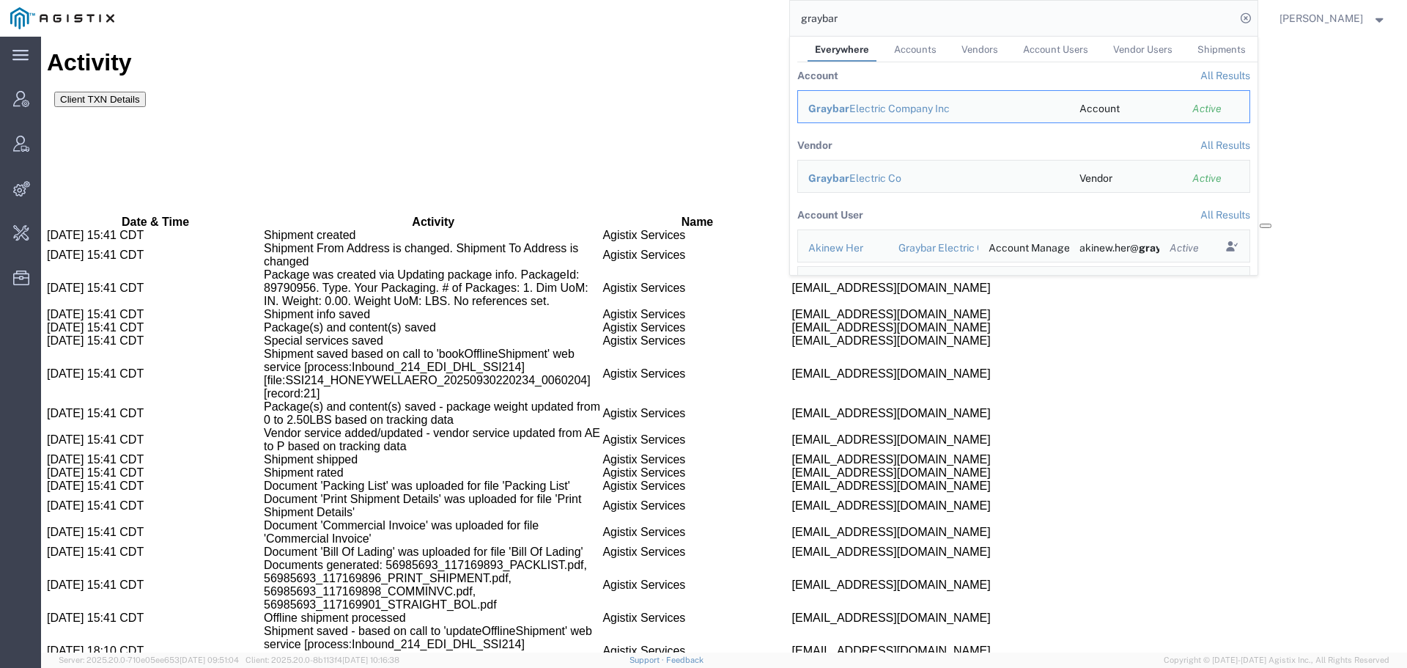
scroll to position [0, 0]
drag, startPoint x: 849, startPoint y: 19, endPoint x: 786, endPoint y: 25, distance: 63.3
click at [786, 25] on div "graybar Everywhere Accounts Vendors Account Users Vendor Users Shipments Accoun…" at bounding box center [691, 18] width 1133 height 37
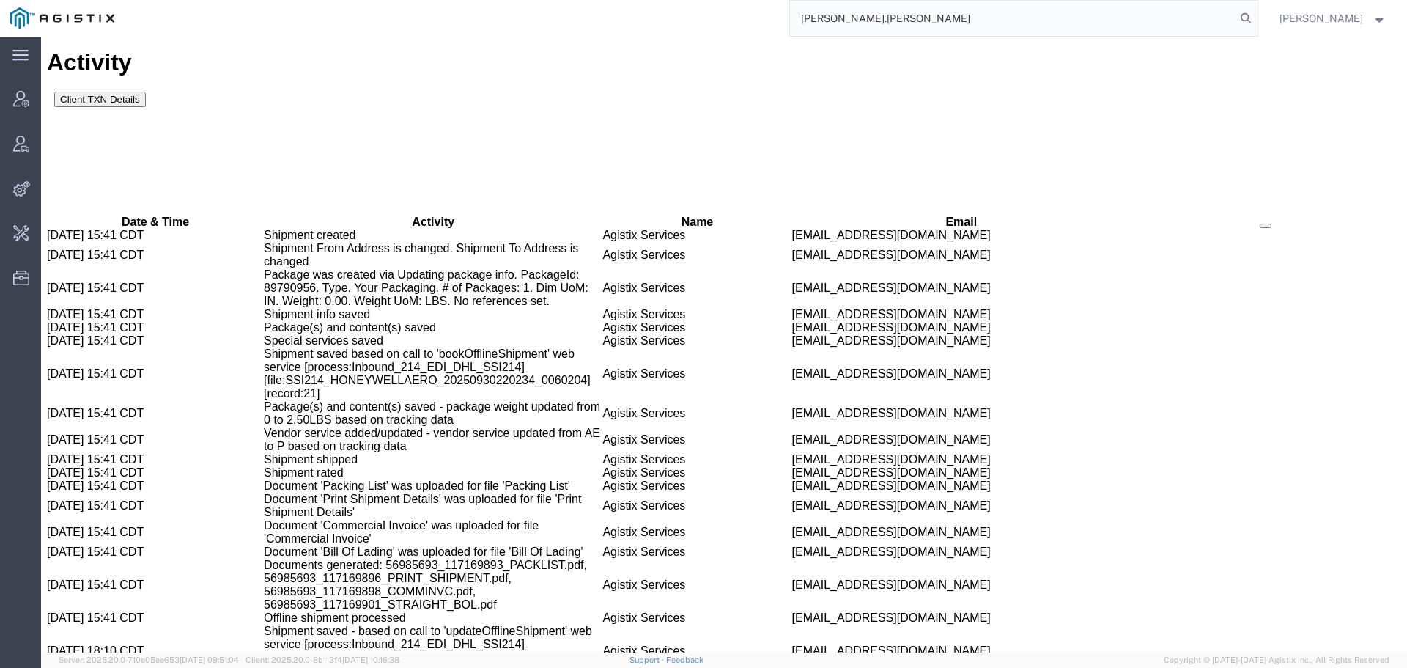
type input "[PERSON_NAME].[PERSON_NAME]"
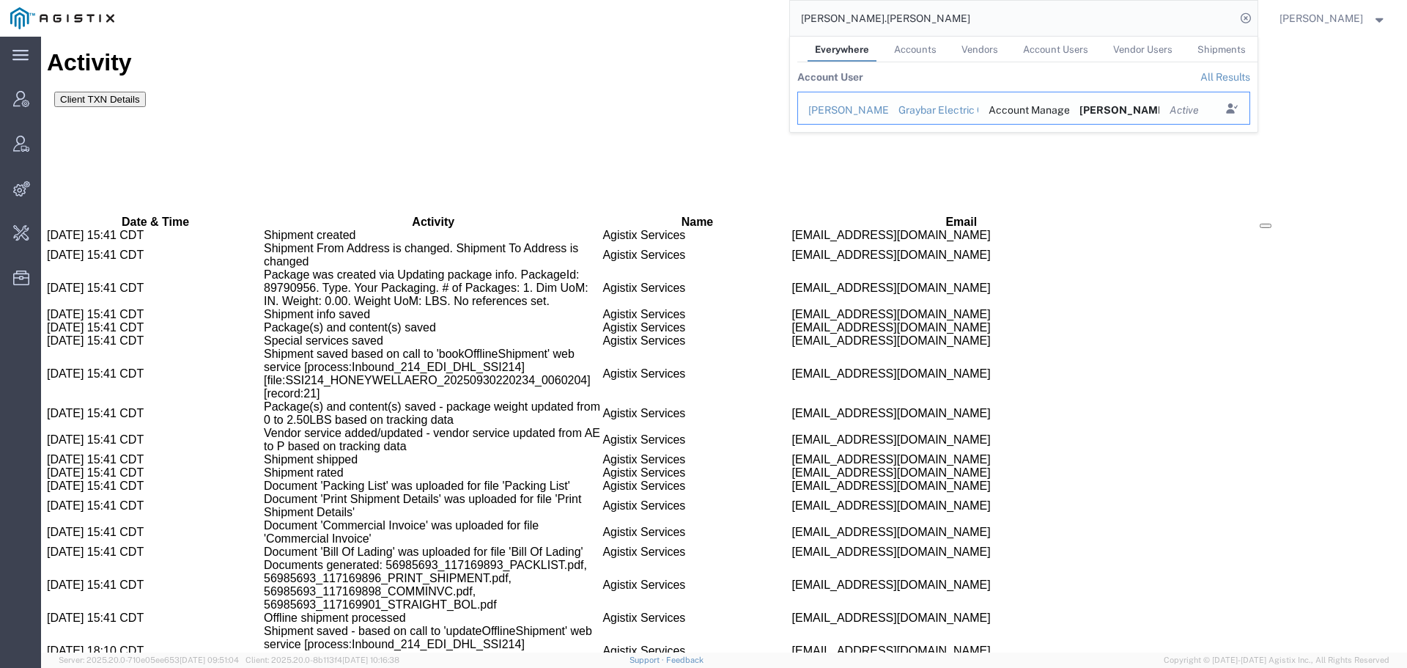
click at [841, 108] on div "[PERSON_NAME]" at bounding box center [843, 110] width 70 height 15
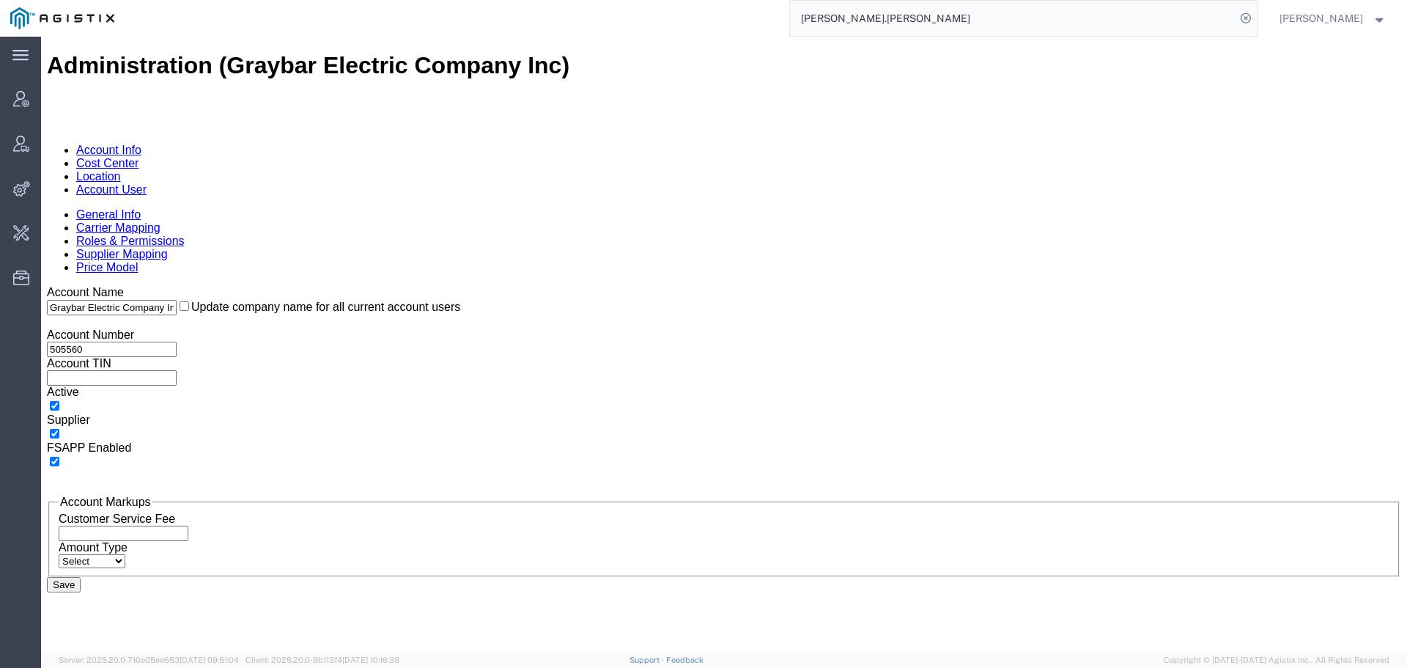
click at [168, 248] on link "Supplier Mapping" at bounding box center [122, 254] width 92 height 12
